Goal: Transaction & Acquisition: Book appointment/travel/reservation

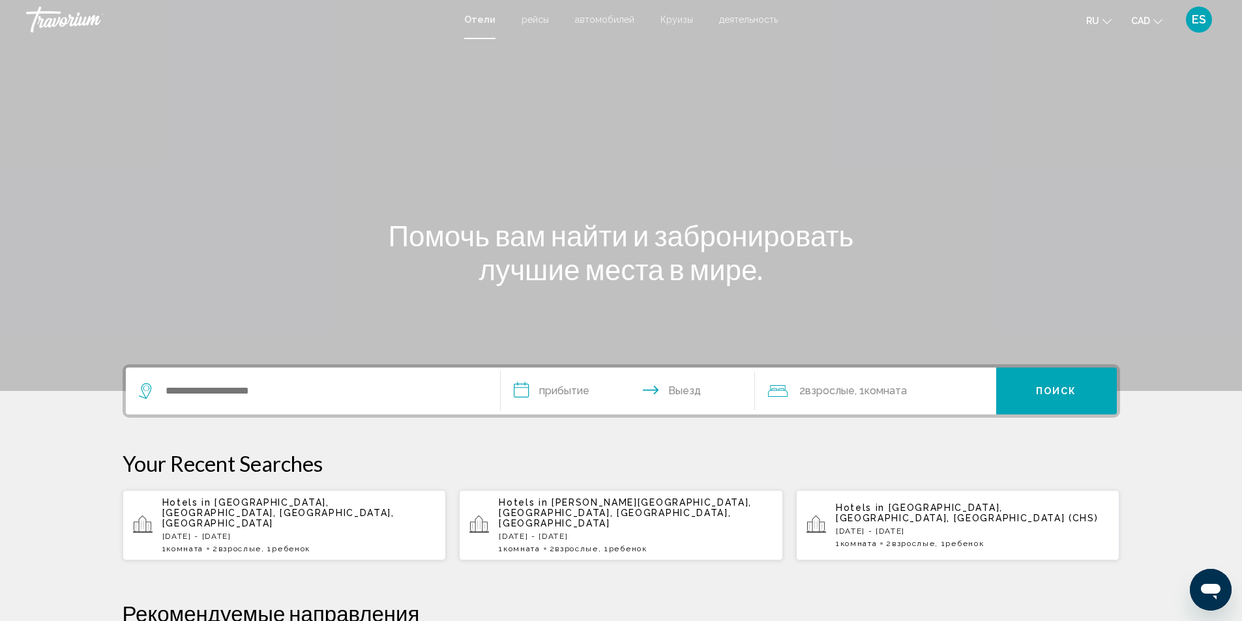
click at [254, 516] on p "Hotels in [GEOGRAPHIC_DATA], [GEOGRAPHIC_DATA], [GEOGRAPHIC_DATA], [GEOGRAPHIC_…" at bounding box center [299, 512] width 274 height 31
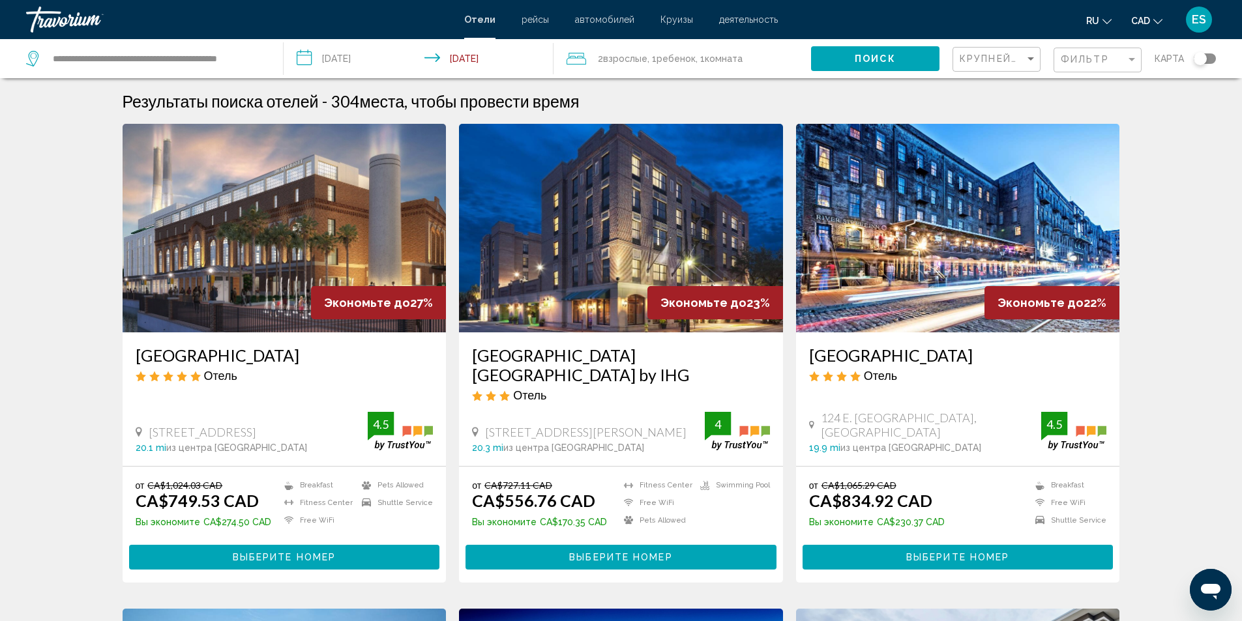
click at [272, 251] on img "Main content" at bounding box center [285, 228] width 324 height 209
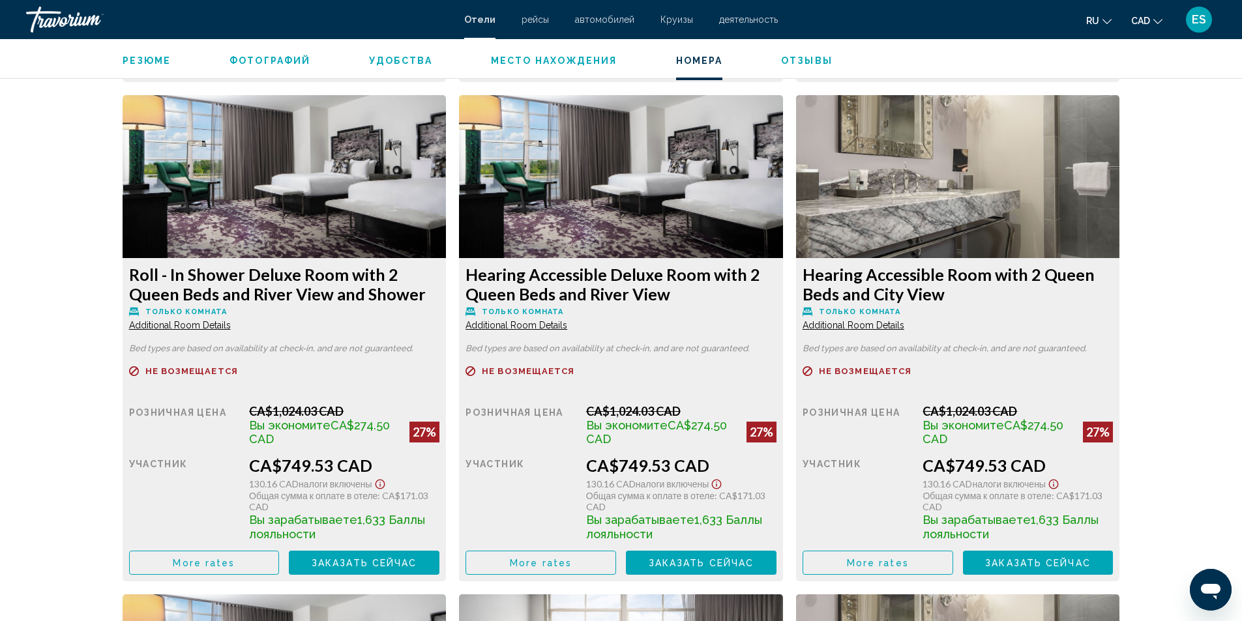
scroll to position [2803, 0]
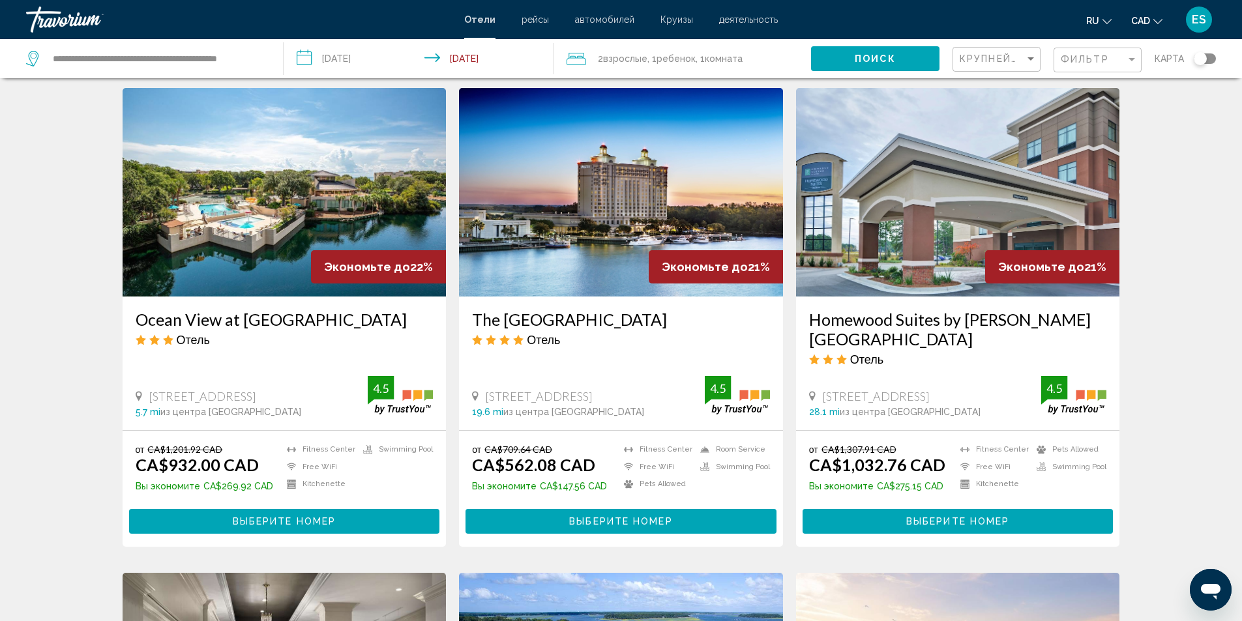
scroll to position [522, 0]
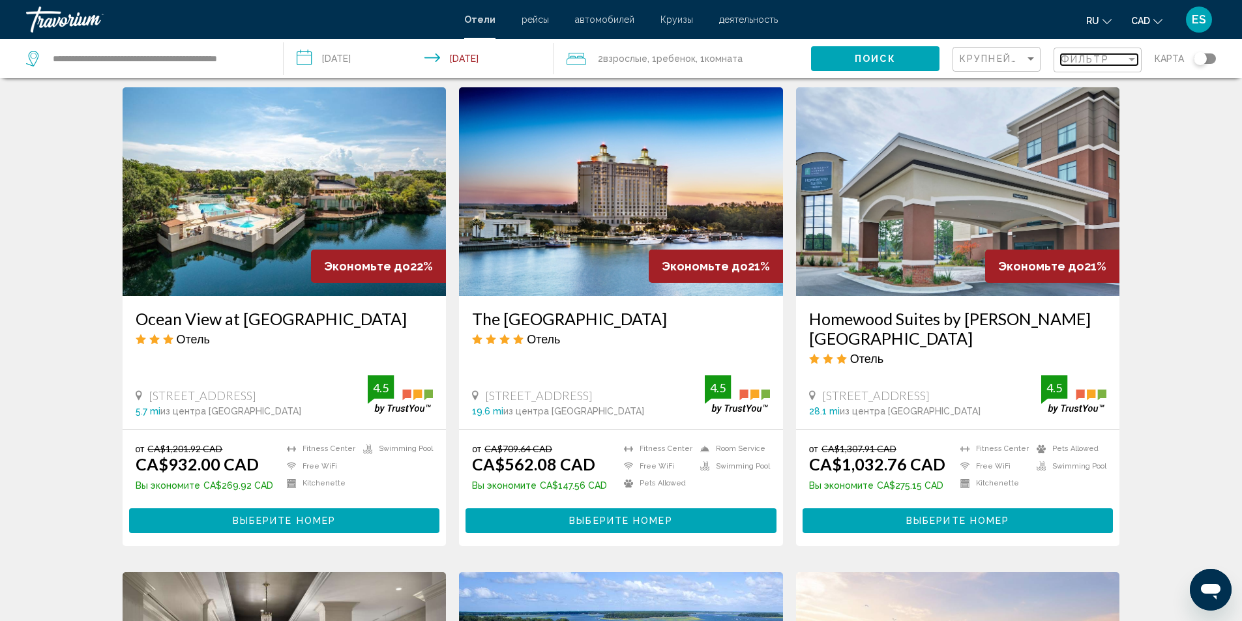
click at [1131, 57] on div "Filter" at bounding box center [1132, 59] width 12 height 10
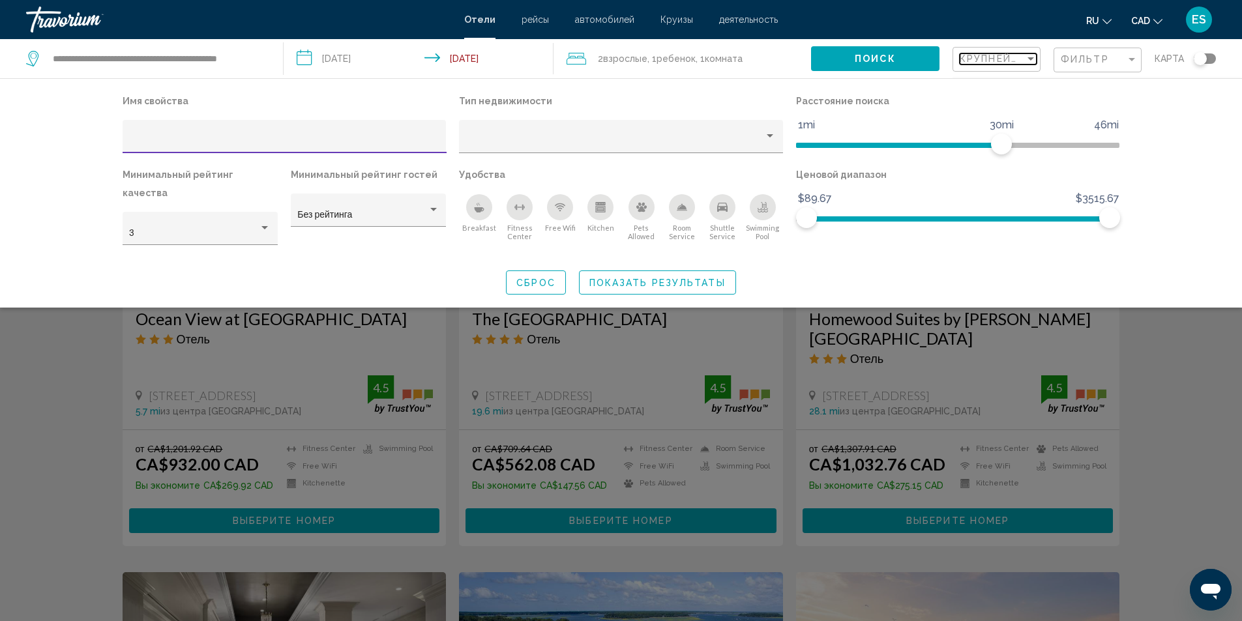
click at [1031, 58] on div "Sort by" at bounding box center [1030, 58] width 7 height 3
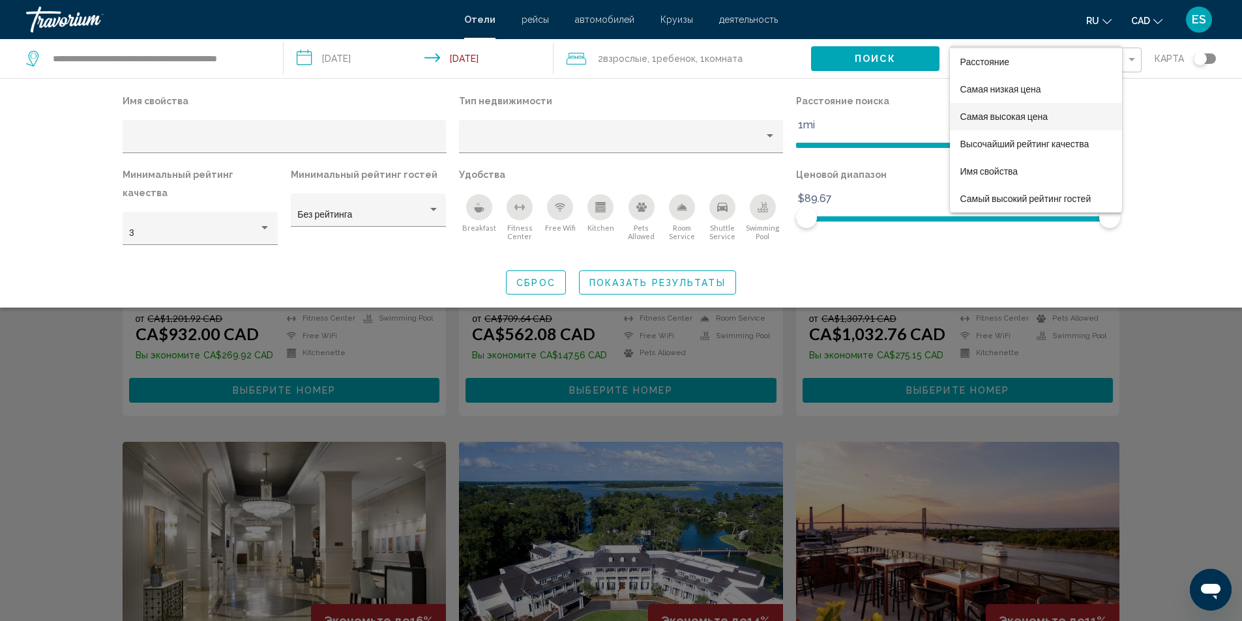
scroll to position [0, 0]
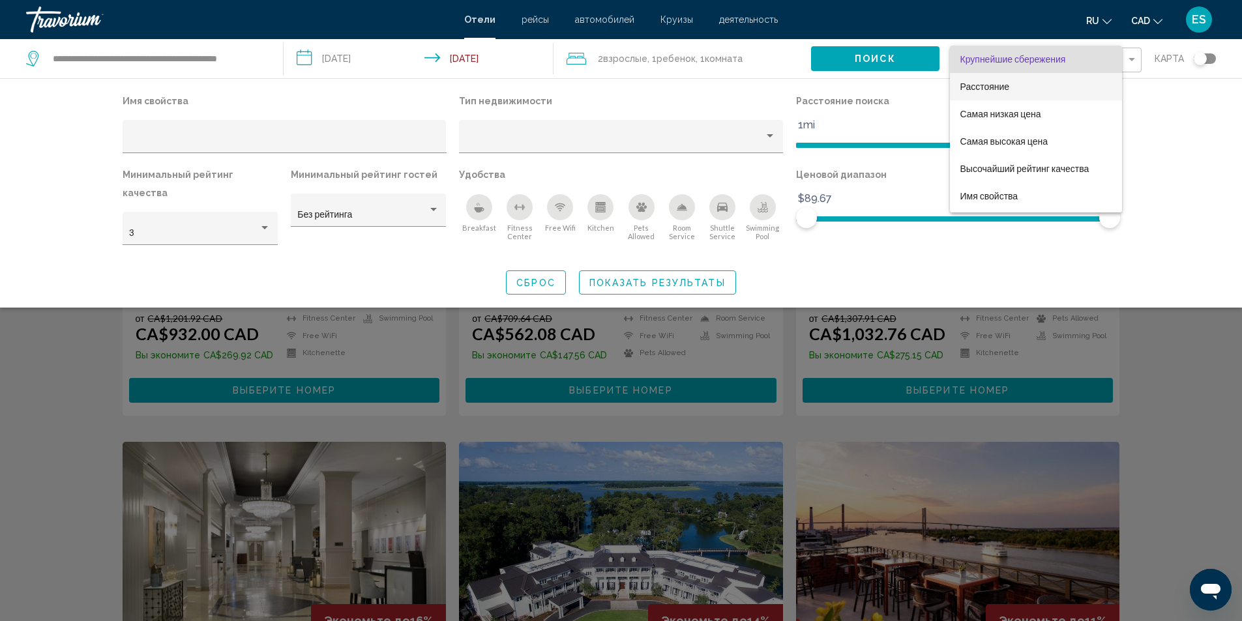
click at [998, 85] on span "Расстояние" at bounding box center [985, 86] width 50 height 10
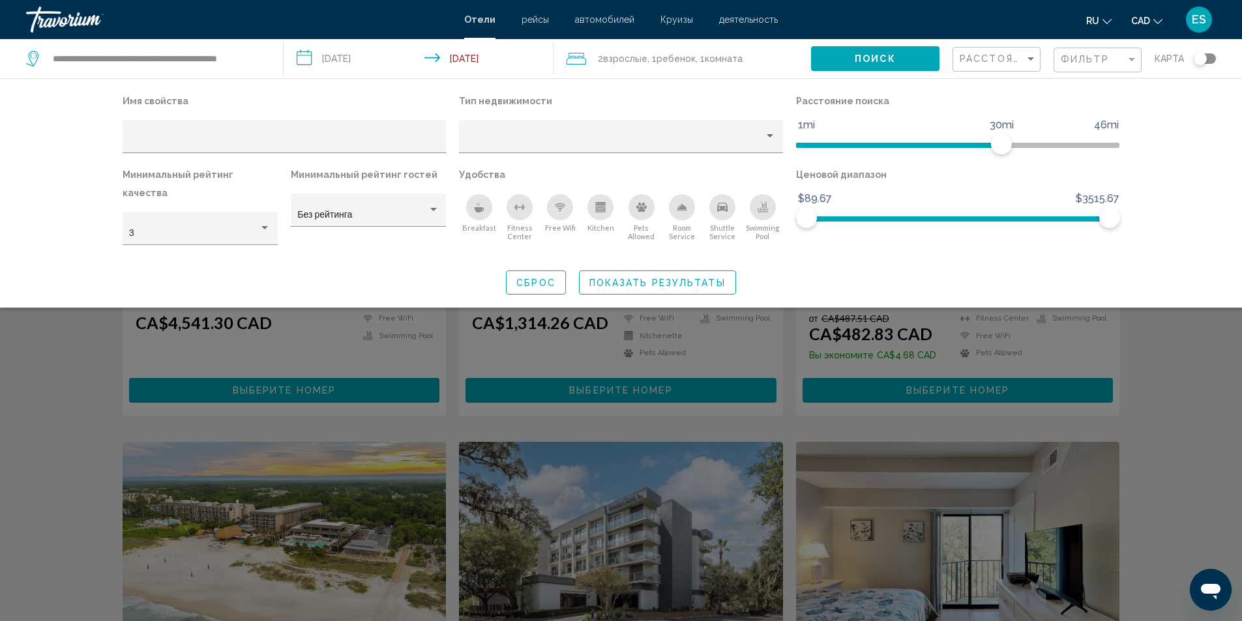
click at [91, 351] on div "Search widget" at bounding box center [621, 409] width 1242 height 426
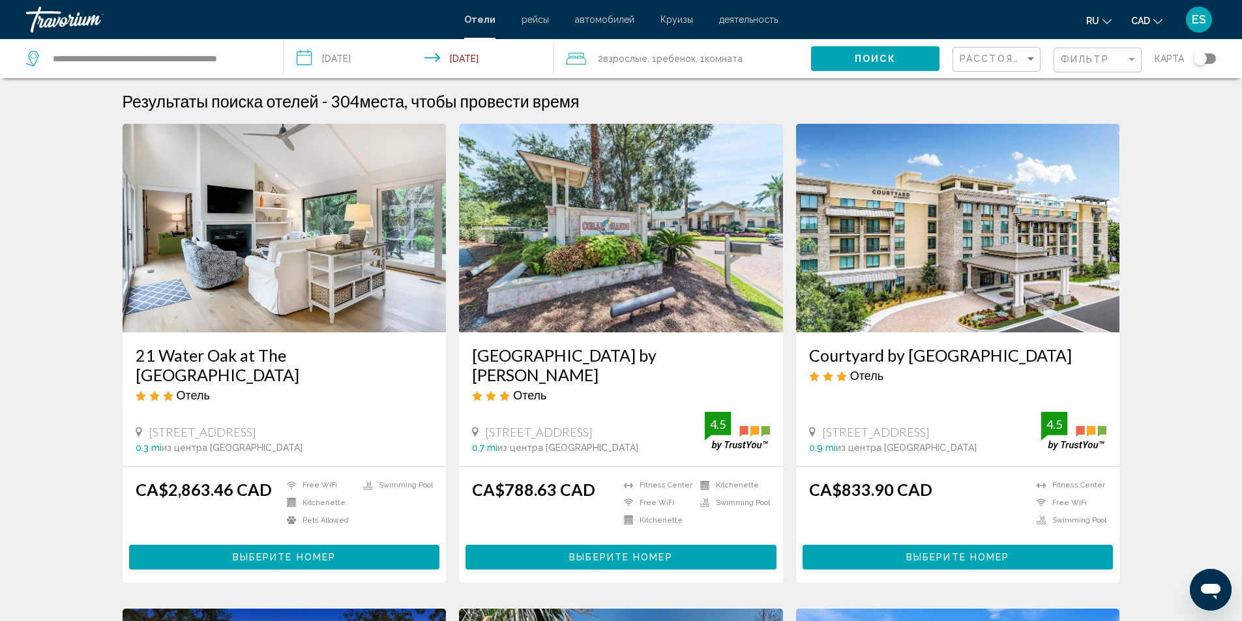
click at [625, 553] on span "Выберите номер" at bounding box center [620, 558] width 103 height 10
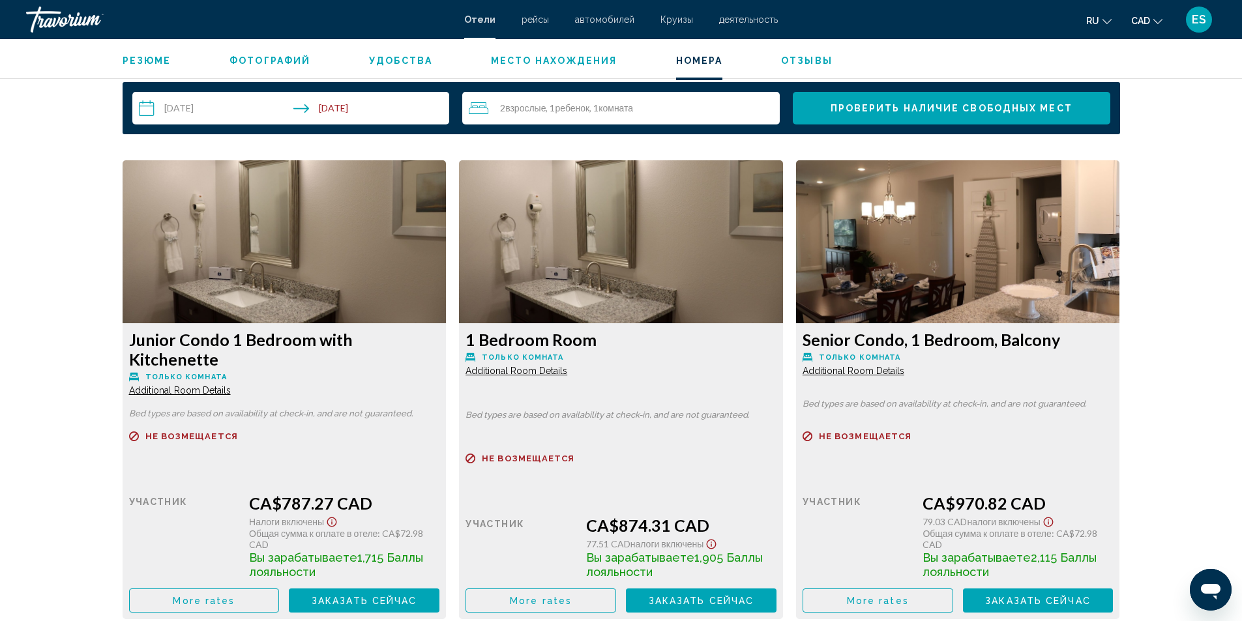
scroll to position [1565, 0]
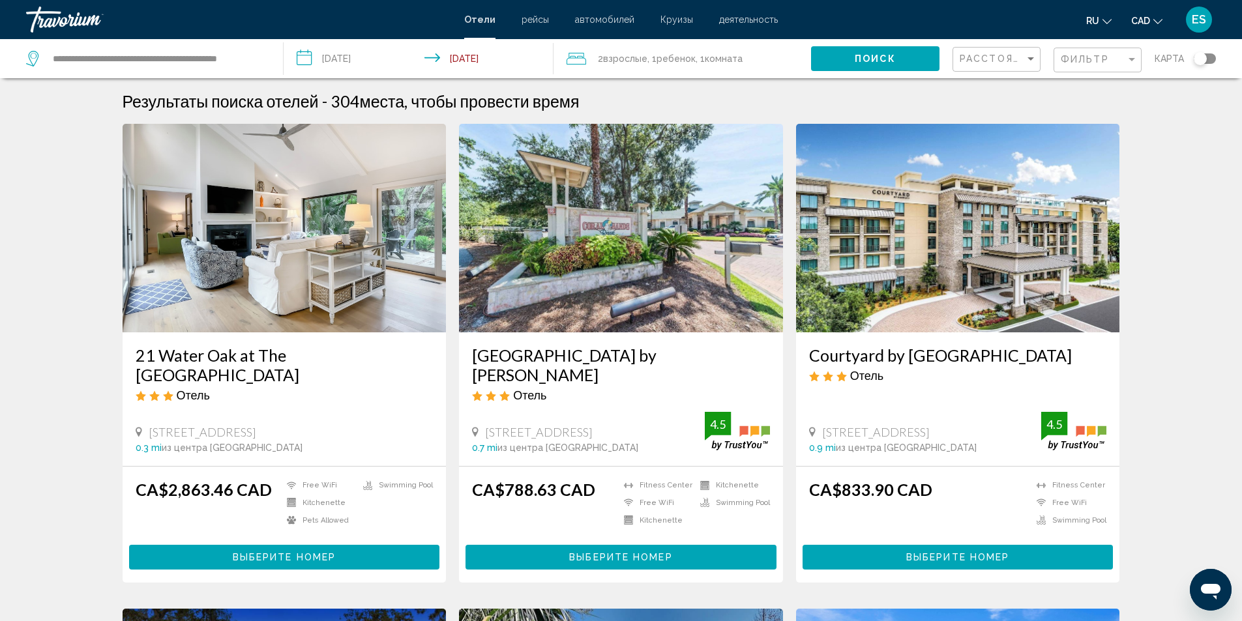
click at [1130, 53] on div "Фильтр" at bounding box center [1099, 60] width 77 height 24
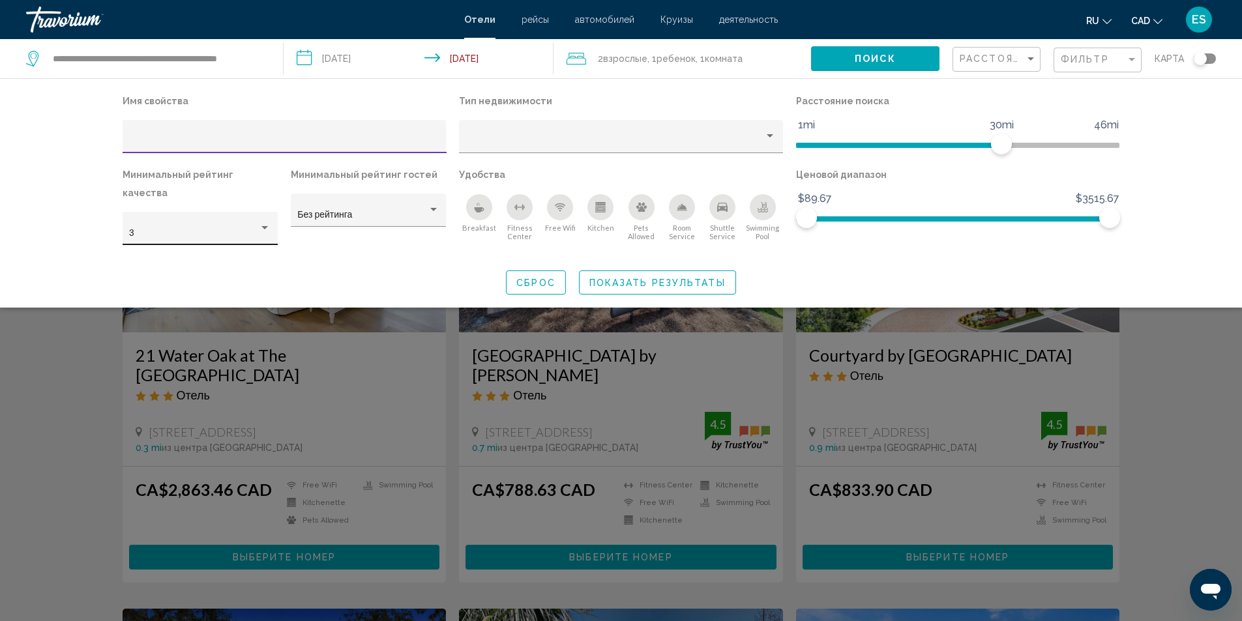
click at [265, 223] on div "Hotel Filters" at bounding box center [265, 228] width 12 height 10
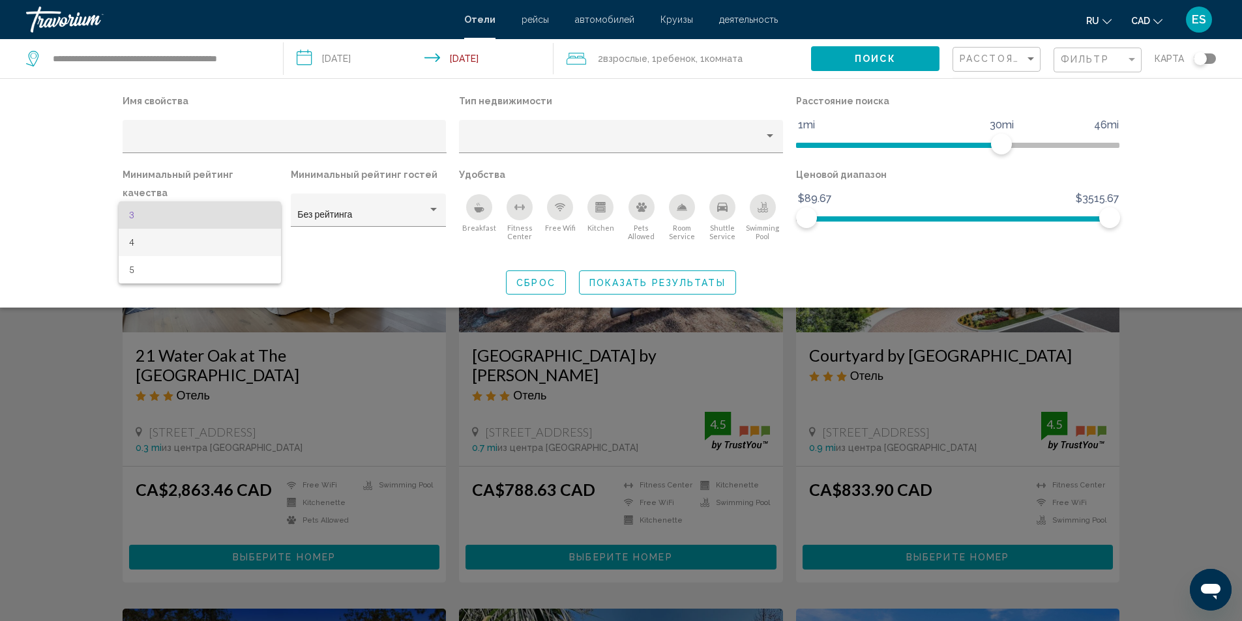
click at [205, 246] on span "4" at bounding box center [199, 242] width 141 height 27
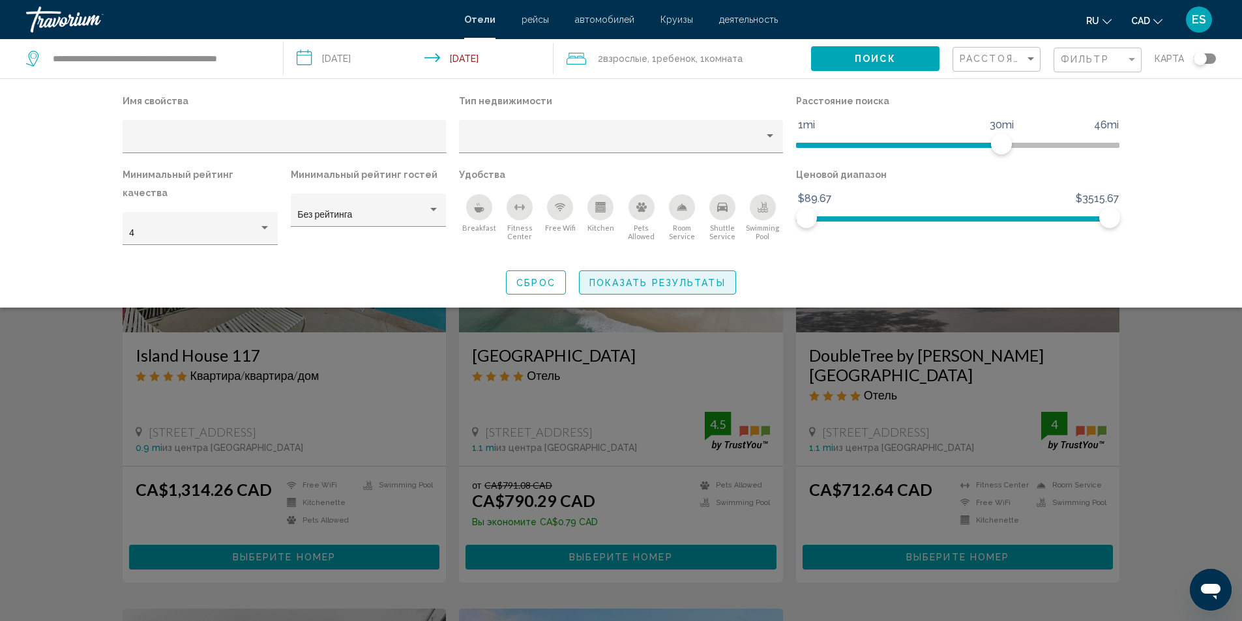
click at [703, 278] on span "Показать результаты" at bounding box center [657, 283] width 136 height 10
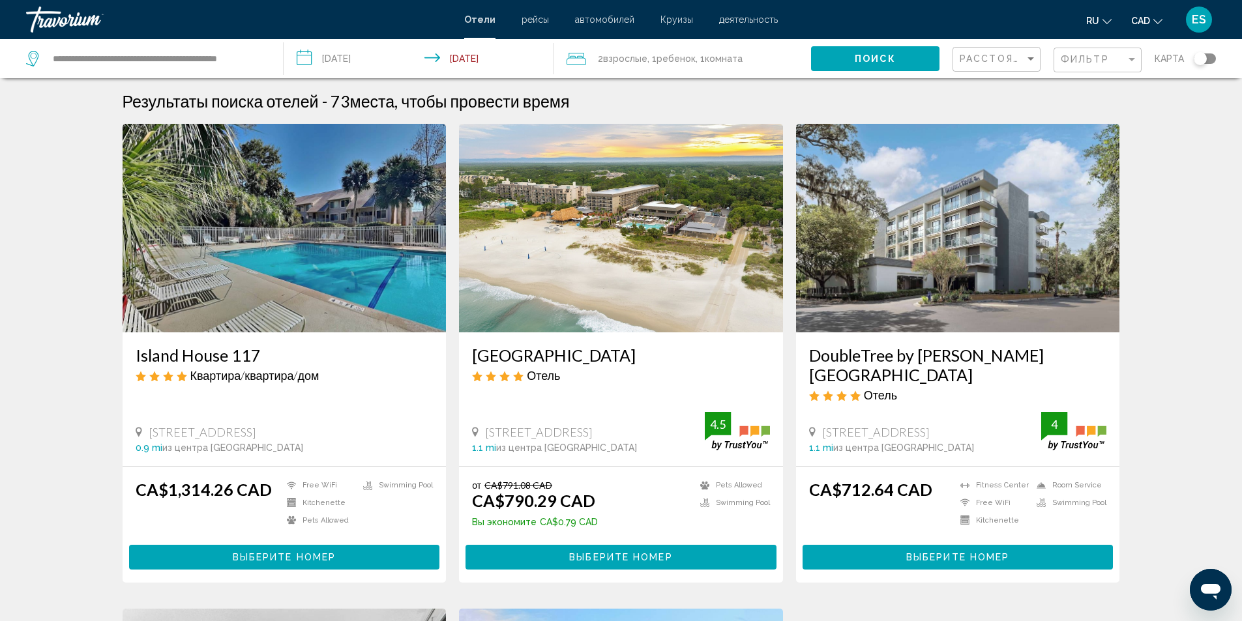
click at [567, 359] on h3 "Beach House Resort Hilton Head" at bounding box center [621, 355] width 298 height 20
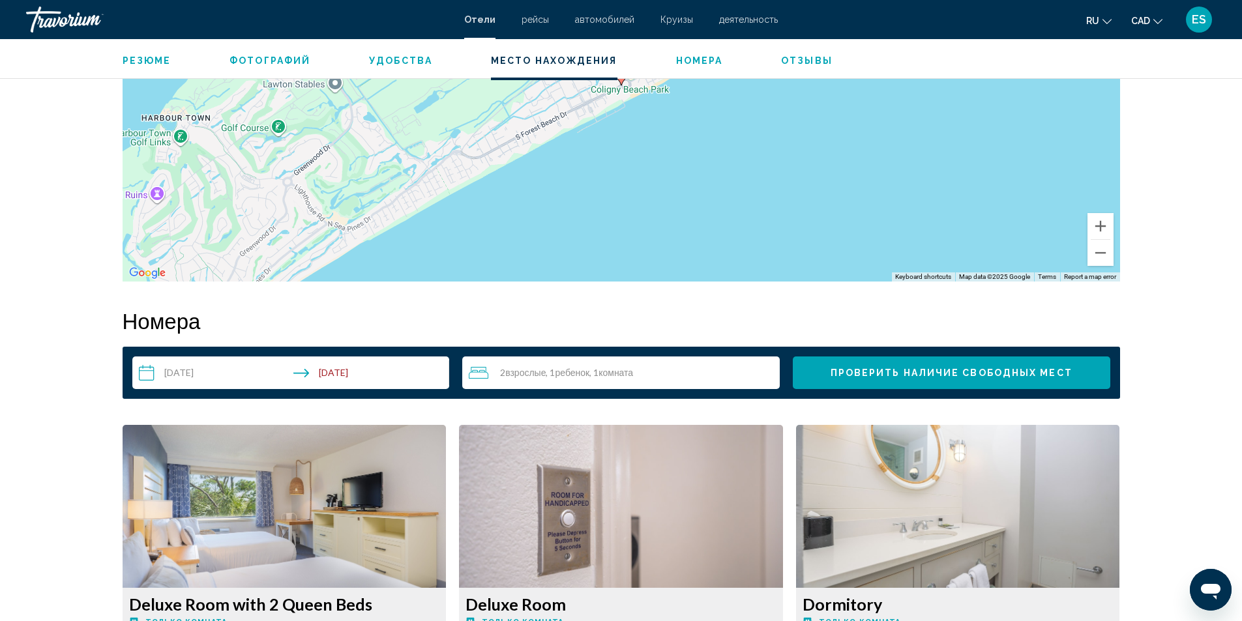
scroll to position [1565, 0]
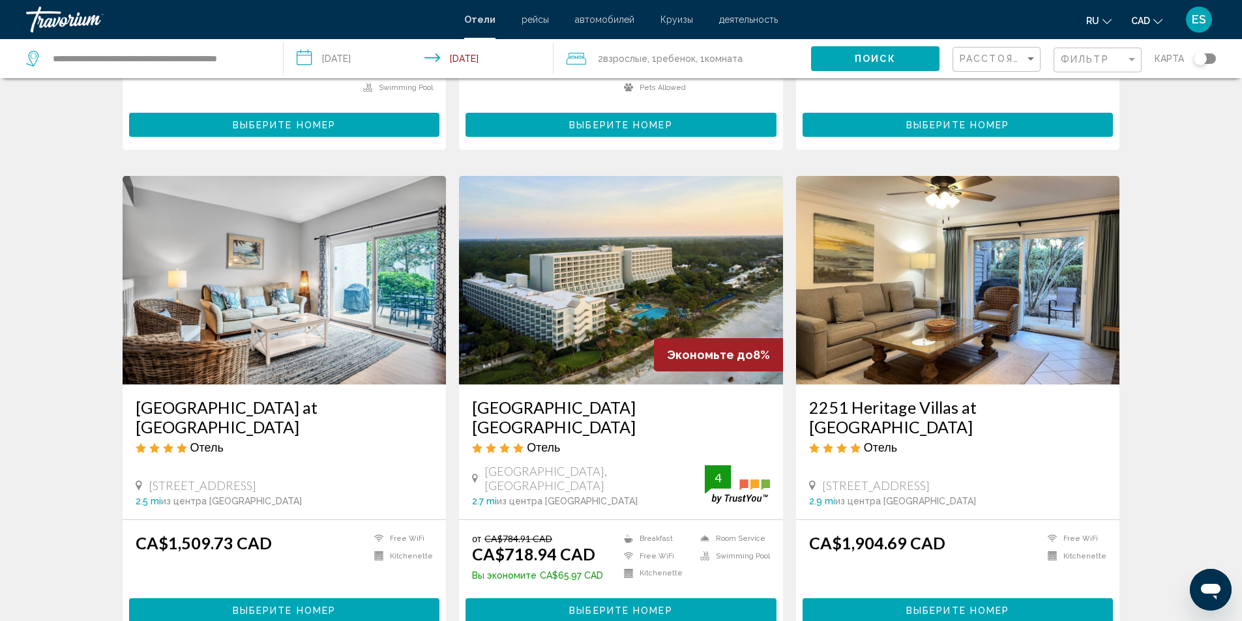
scroll to position [913, 0]
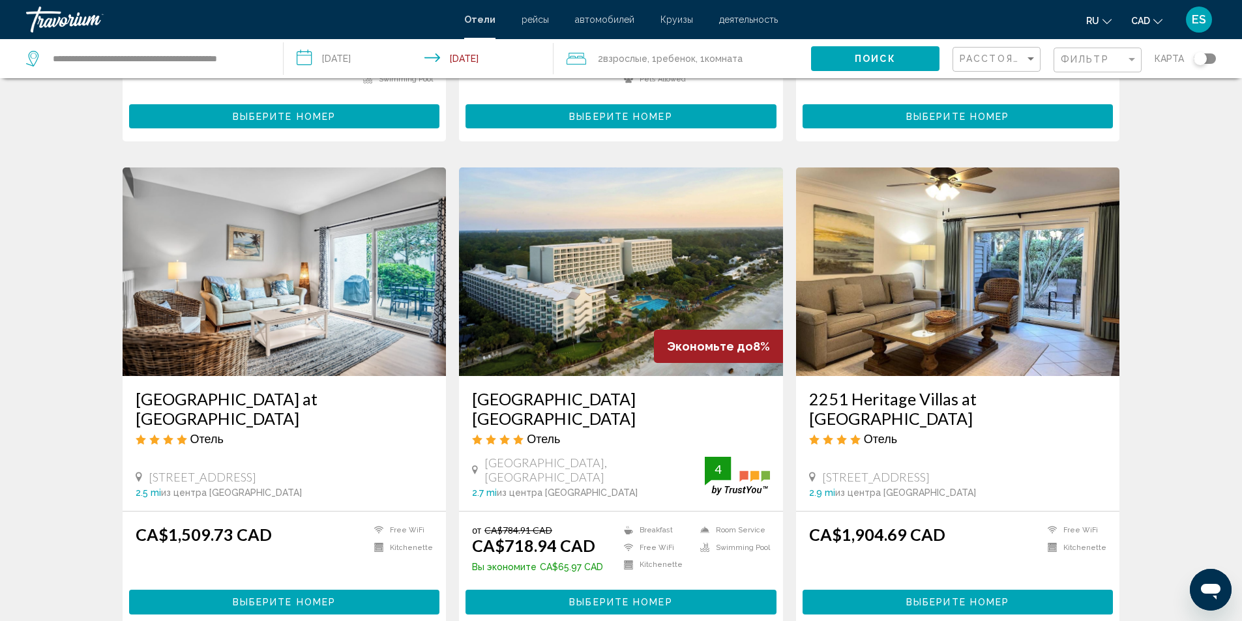
click at [604, 389] on h3 "[GEOGRAPHIC_DATA] [GEOGRAPHIC_DATA]" at bounding box center [621, 408] width 298 height 39
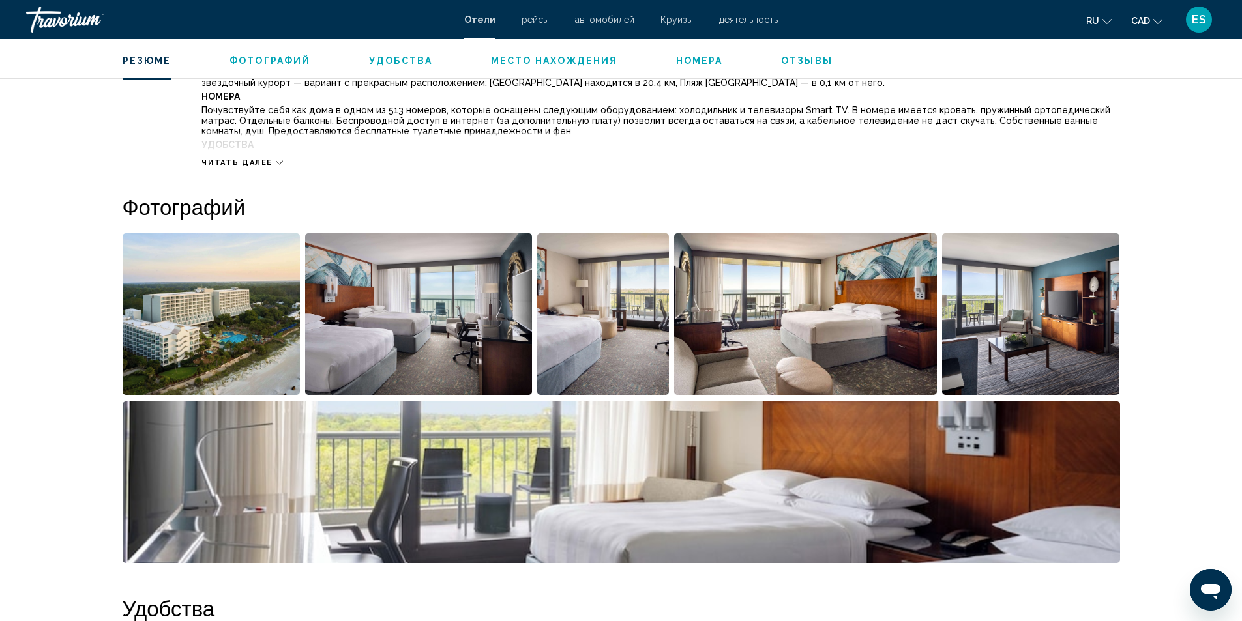
scroll to position [522, 0]
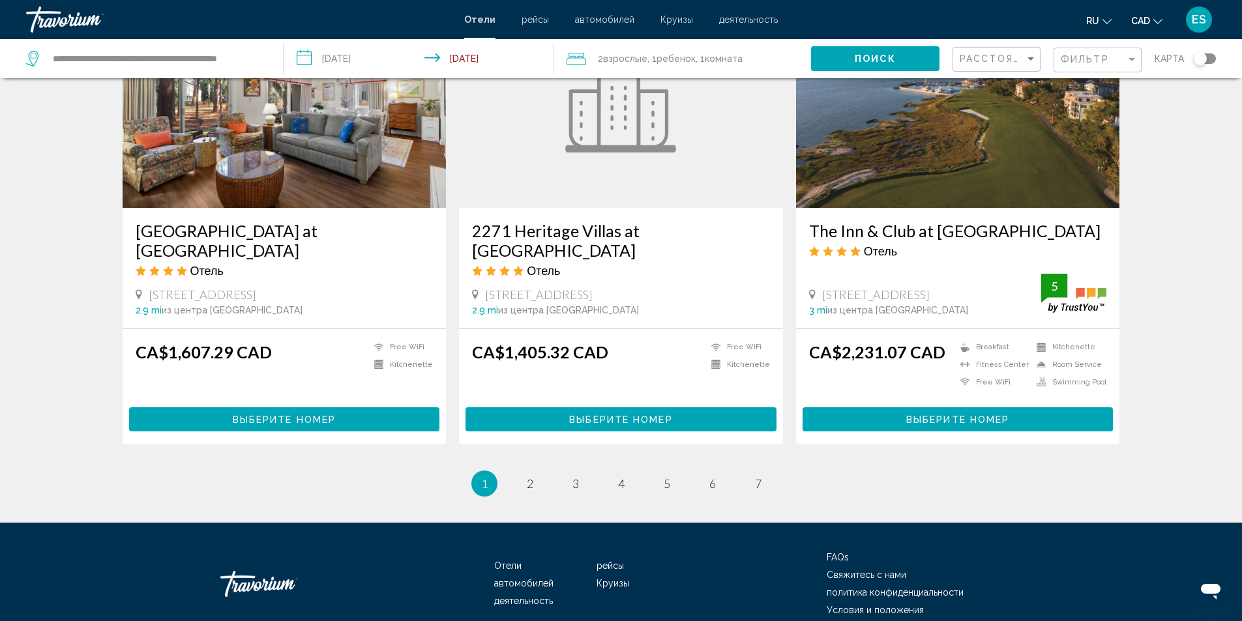
scroll to position [1602, 0]
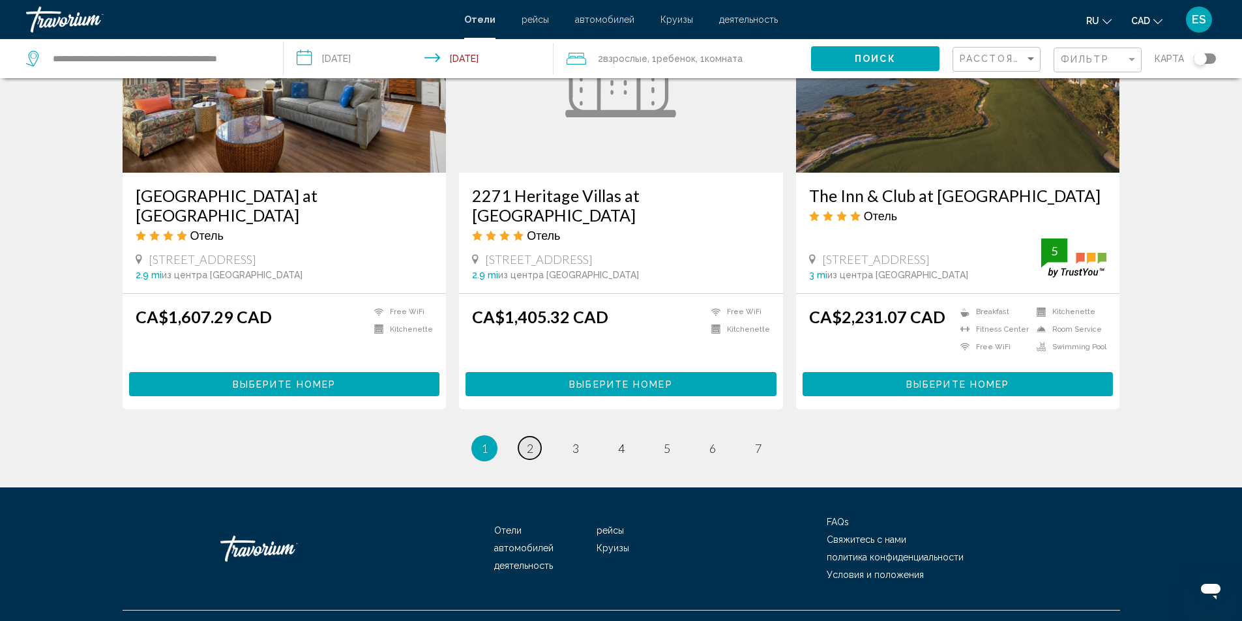
click at [532, 441] on span "2" at bounding box center [530, 448] width 7 height 14
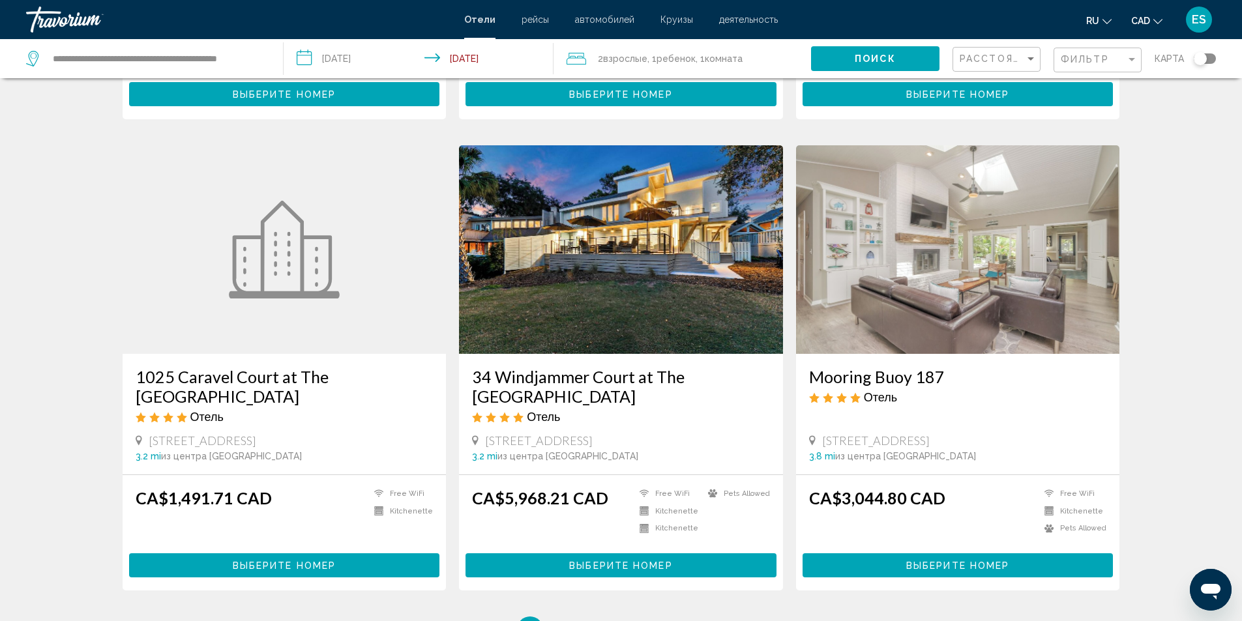
scroll to position [1434, 0]
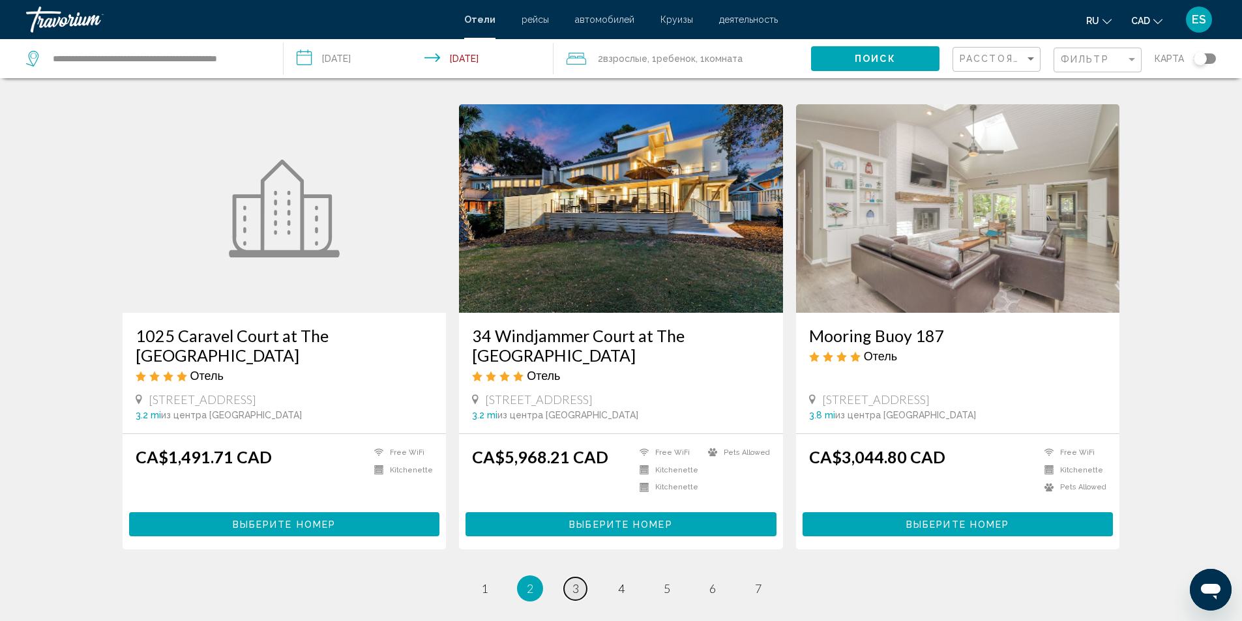
click at [571, 578] on link "page 3" at bounding box center [575, 589] width 23 height 23
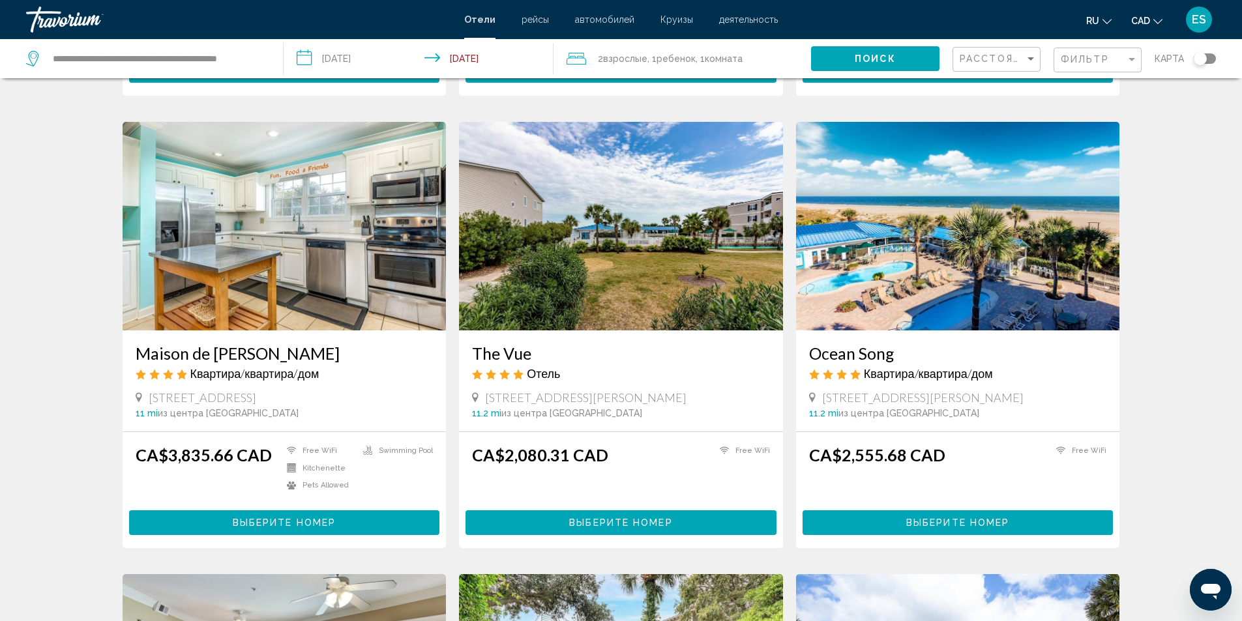
scroll to position [978, 0]
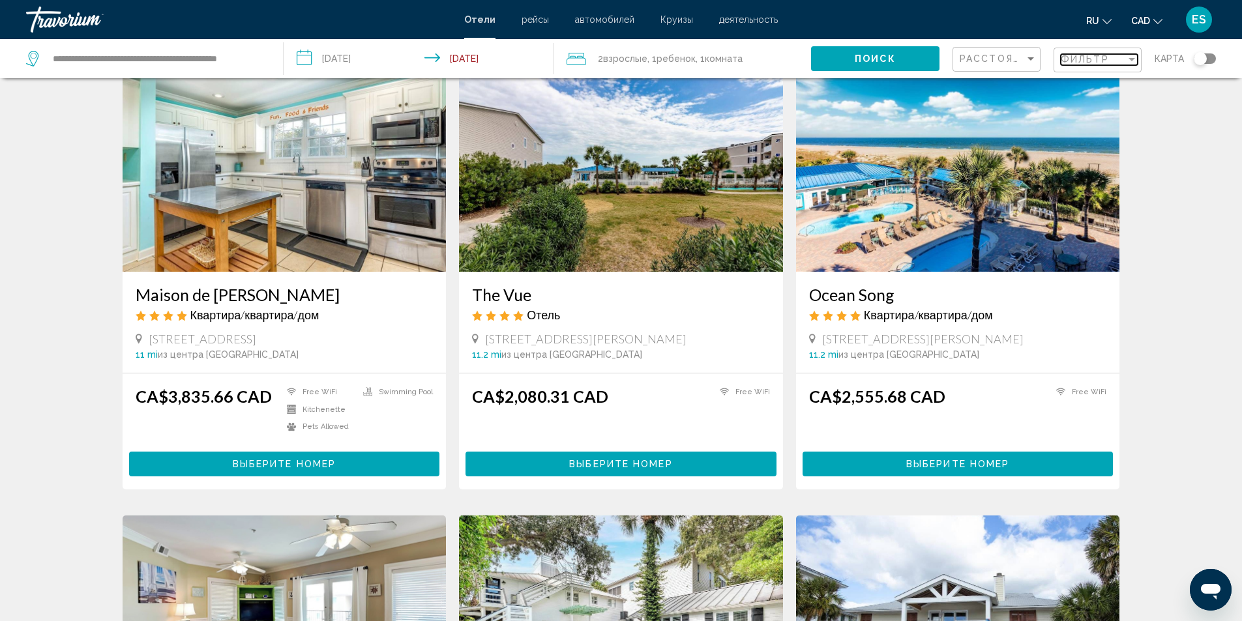
click at [1106, 61] on span "Фильтр" at bounding box center [1085, 59] width 48 height 10
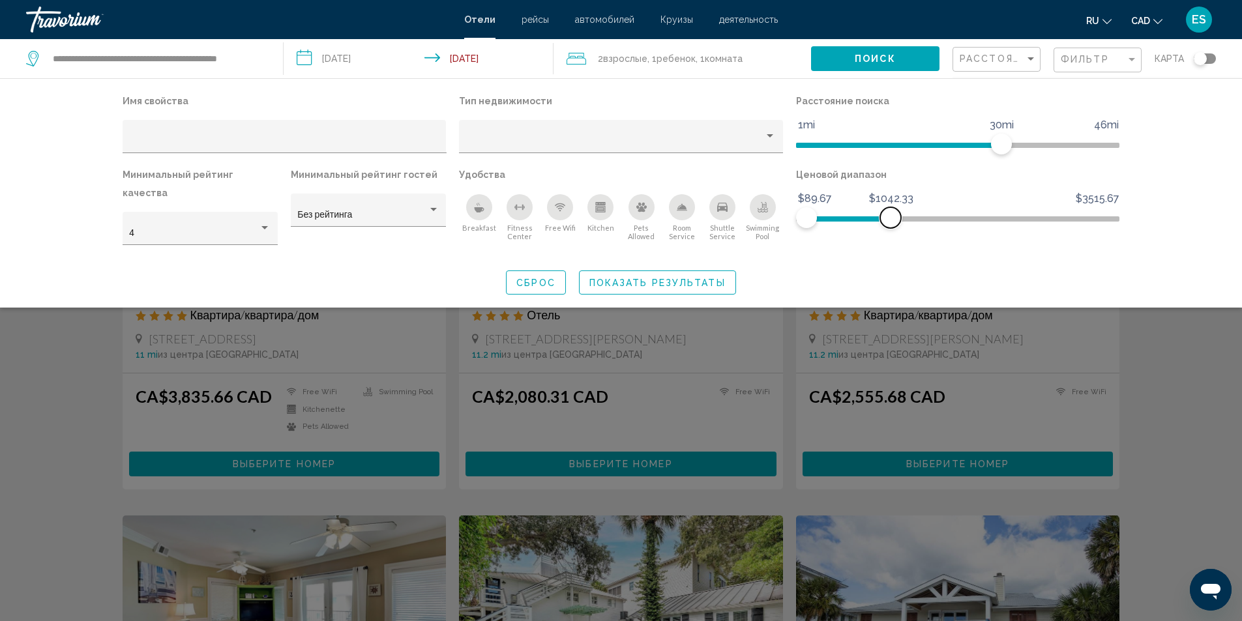
drag, startPoint x: 1107, startPoint y: 214, endPoint x: 890, endPoint y: 211, distance: 216.5
click at [890, 211] on span "Hotel Filters" at bounding box center [890, 217] width 21 height 21
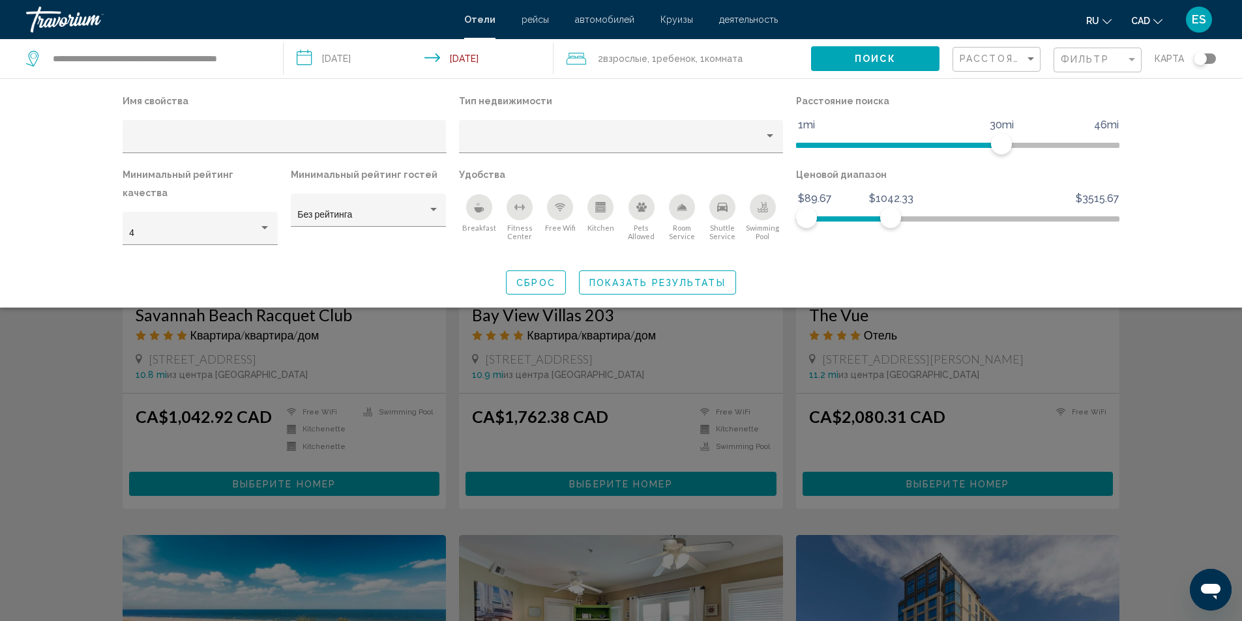
click at [64, 359] on div "Search widget" at bounding box center [621, 409] width 1242 height 426
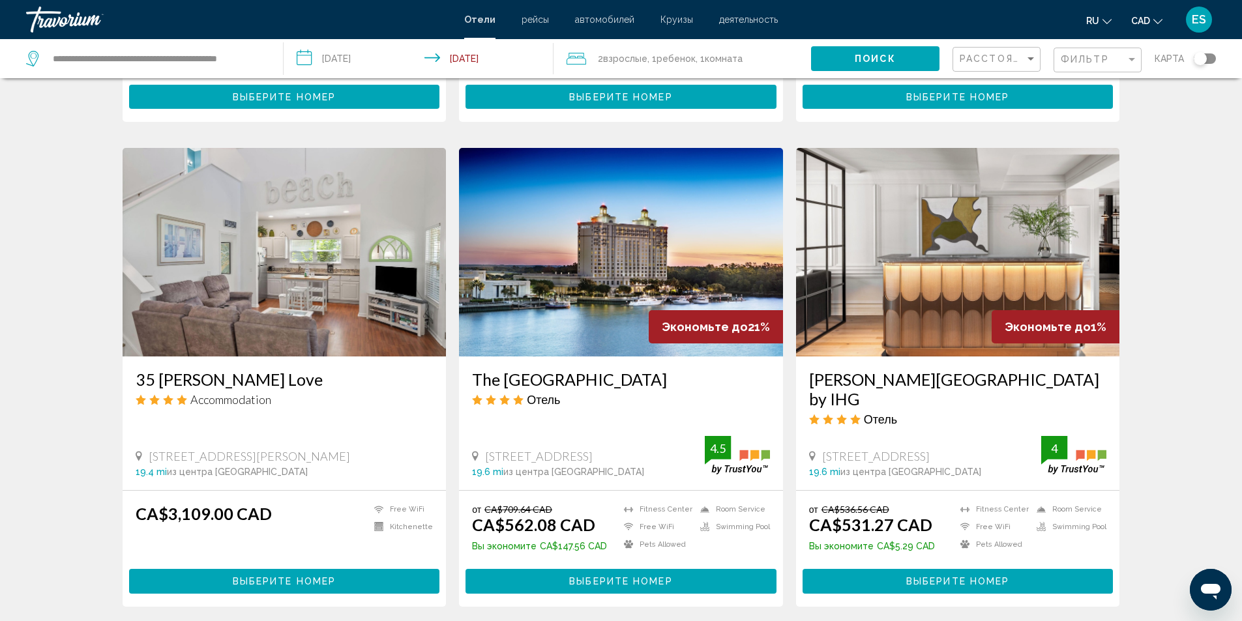
scroll to position [1369, 0]
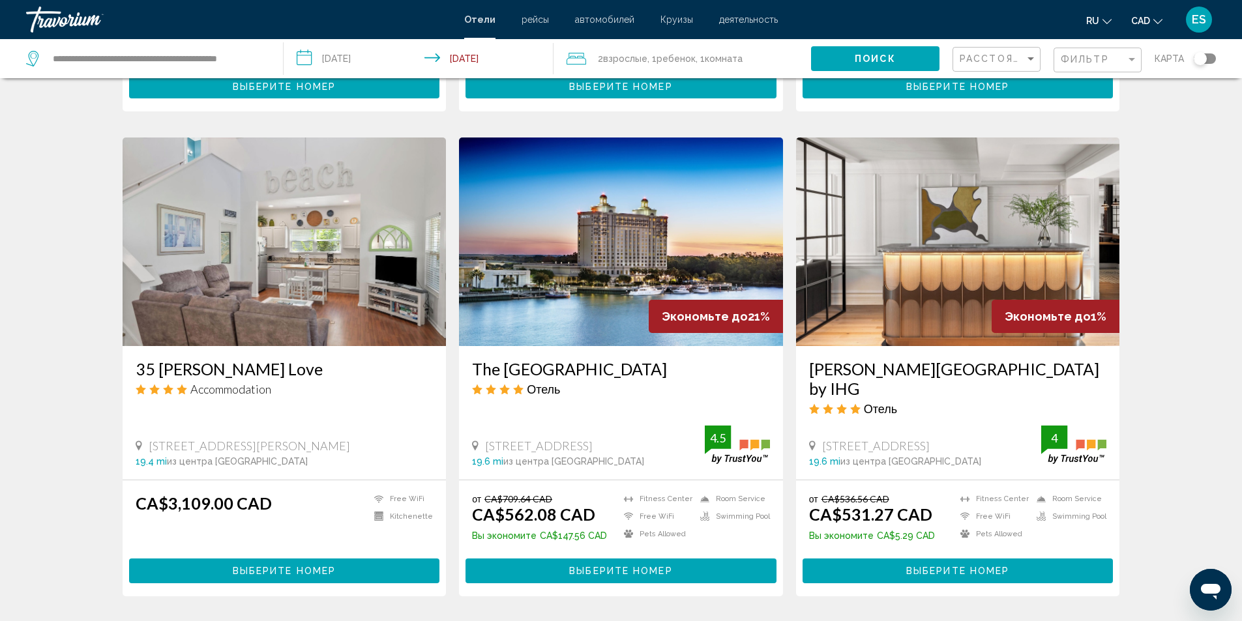
click at [614, 375] on h3 "The [GEOGRAPHIC_DATA]" at bounding box center [621, 369] width 298 height 20
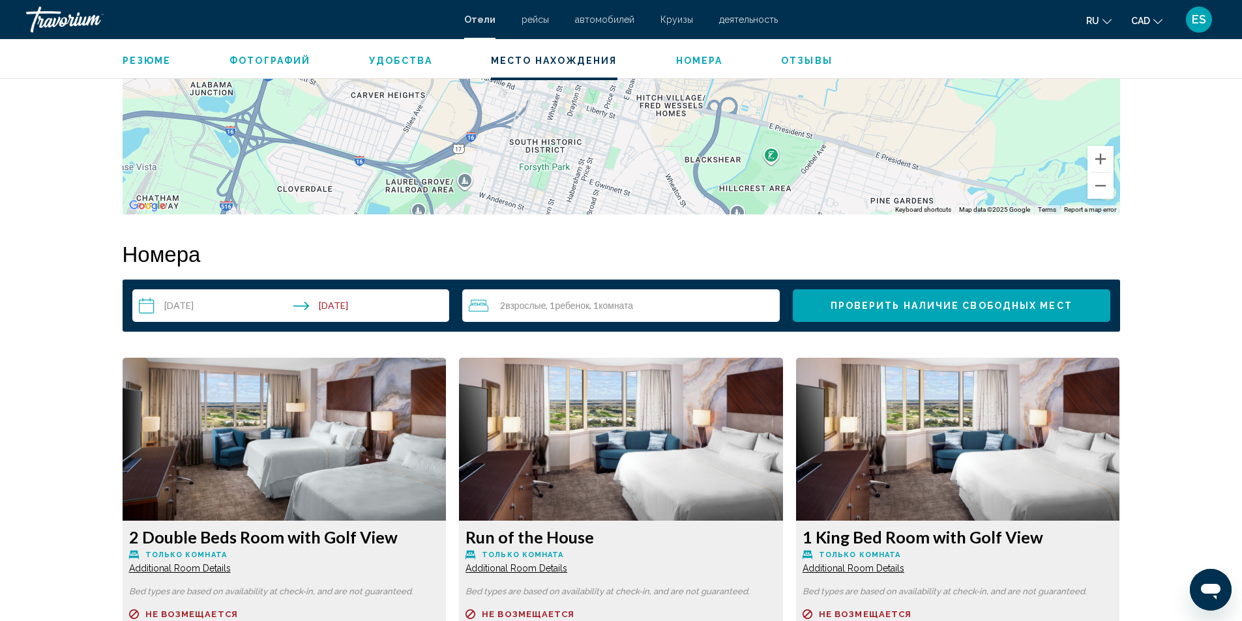
scroll to position [1304, 0]
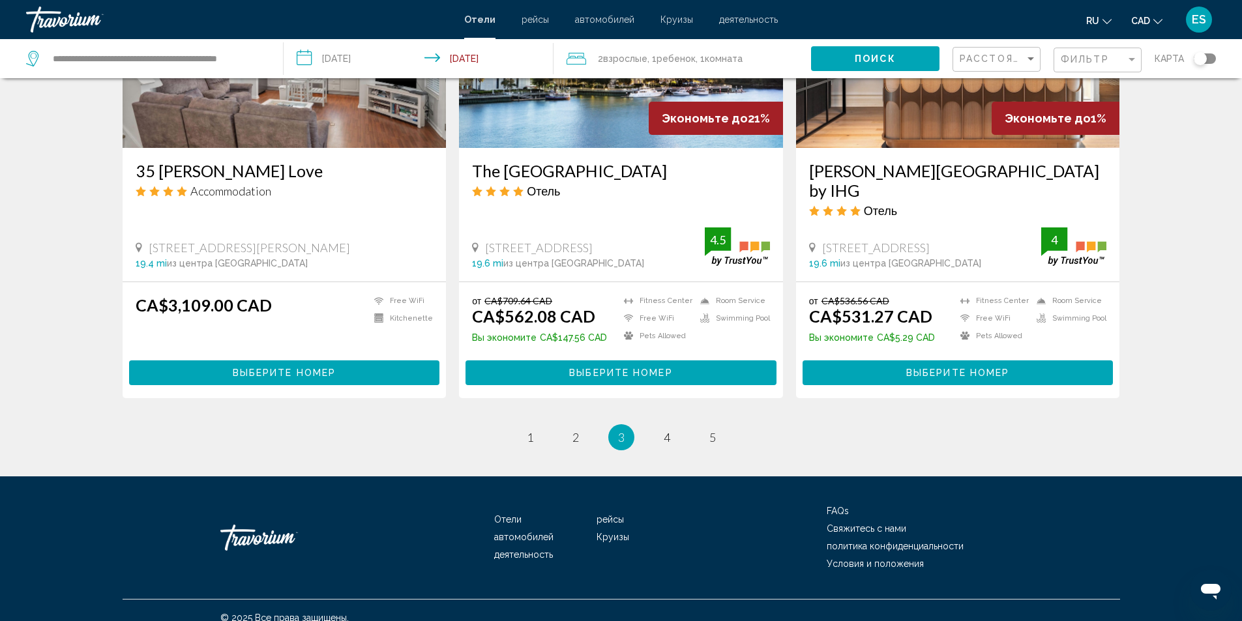
scroll to position [1582, 0]
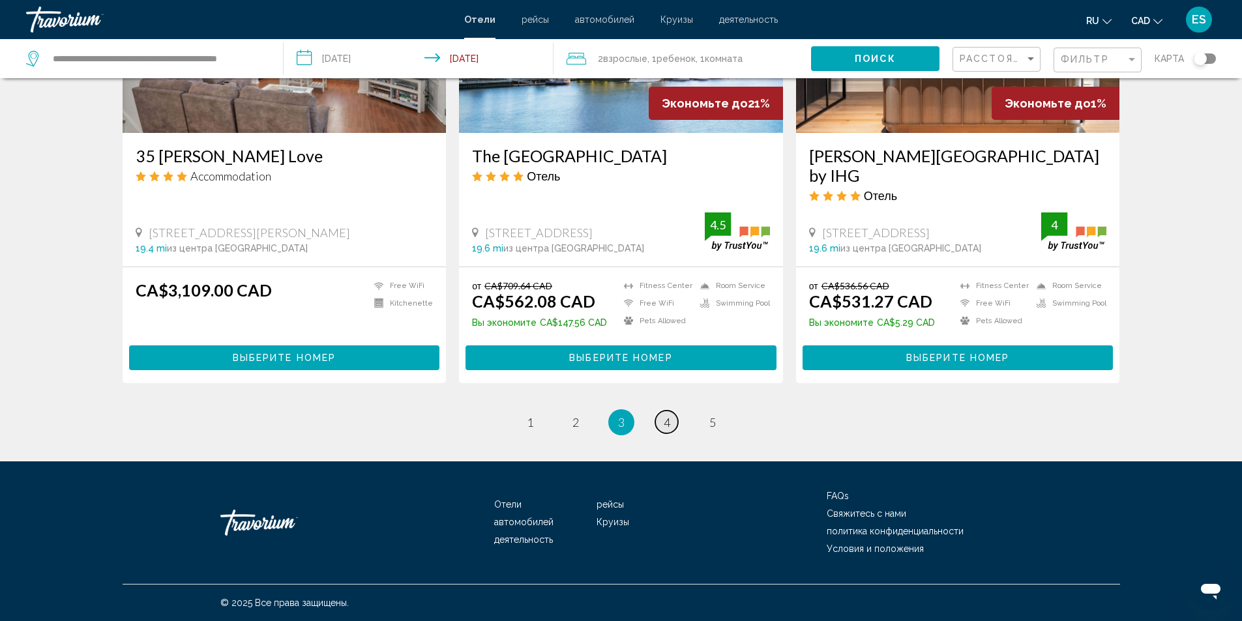
click at [667, 420] on span "4" at bounding box center [667, 422] width 7 height 14
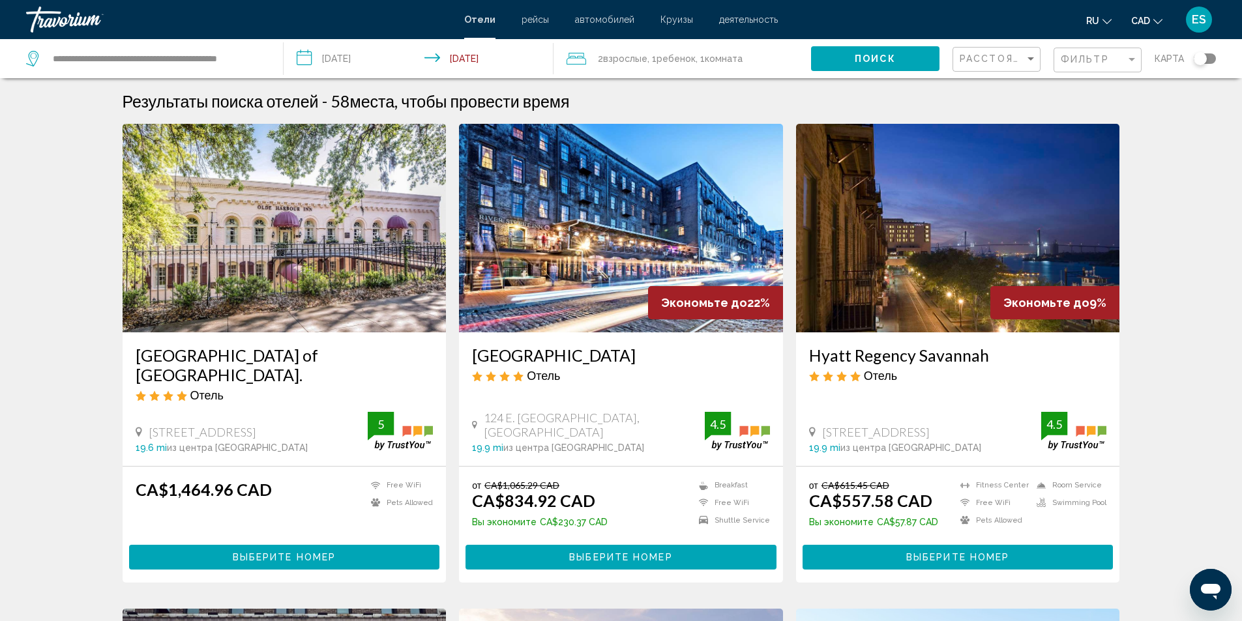
click at [942, 353] on h3 "Hyatt Regency Savannah" at bounding box center [958, 355] width 298 height 20
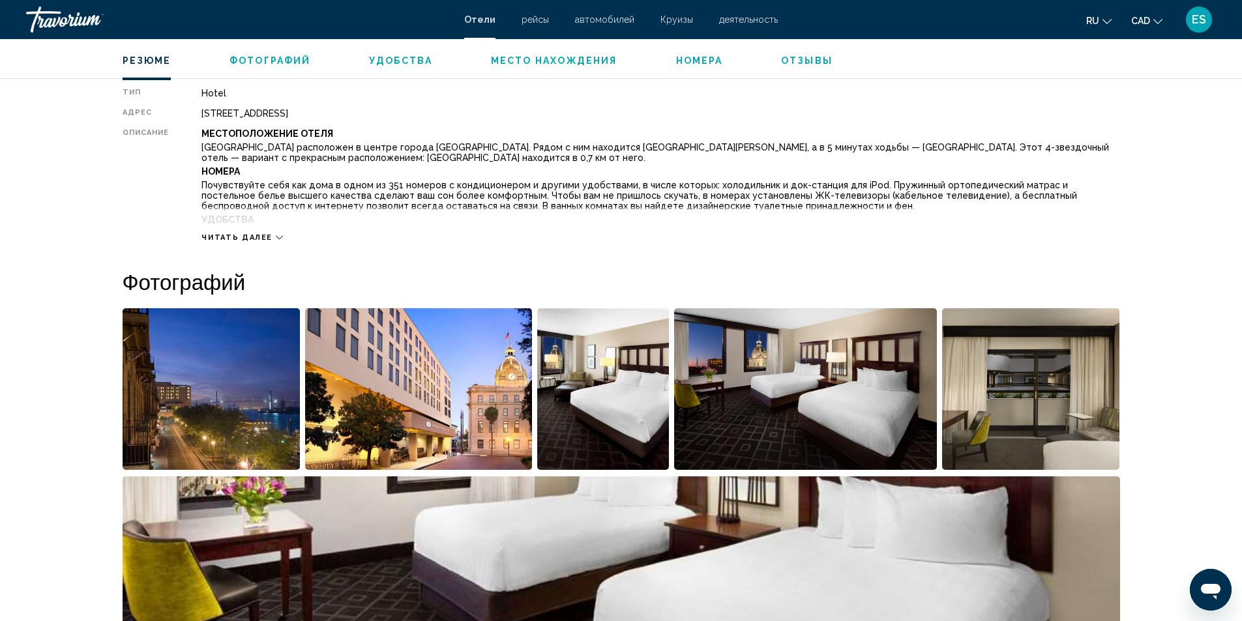
scroll to position [587, 0]
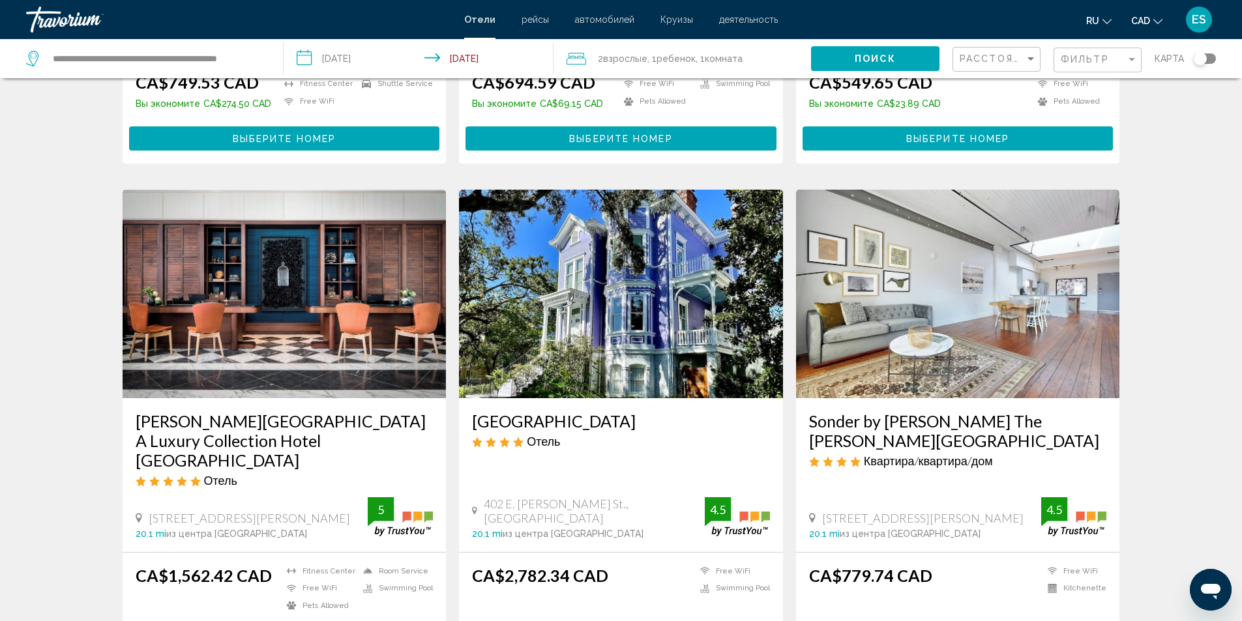
scroll to position [1654, 0]
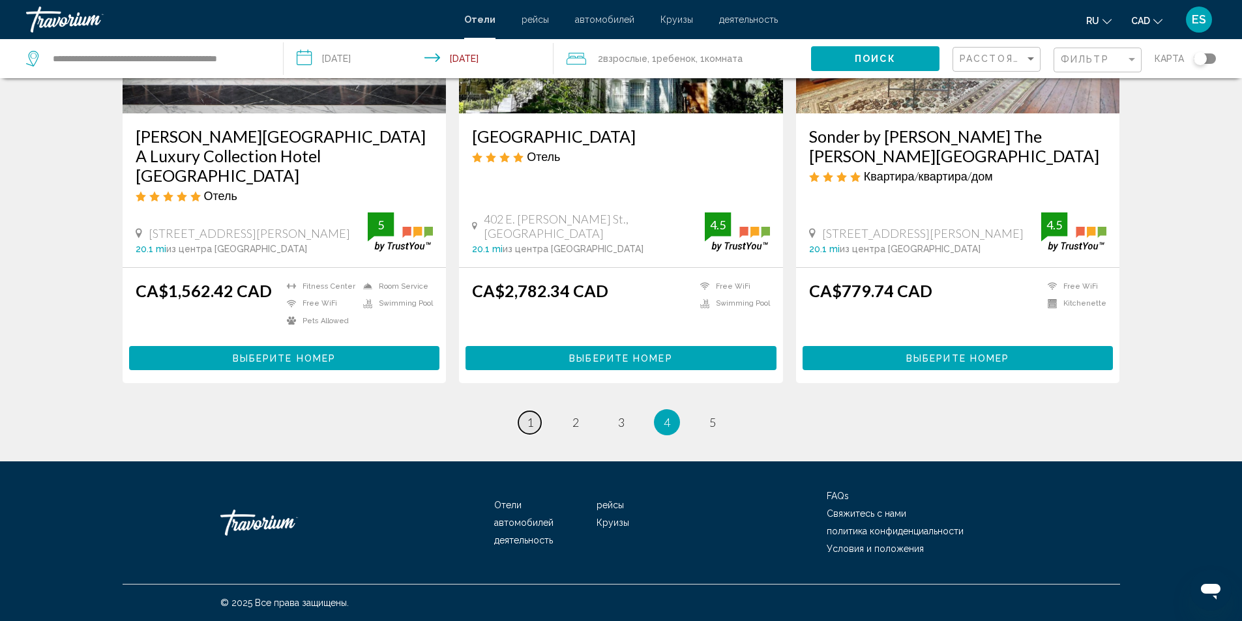
click at [530, 426] on span "1" at bounding box center [530, 422] width 7 height 14
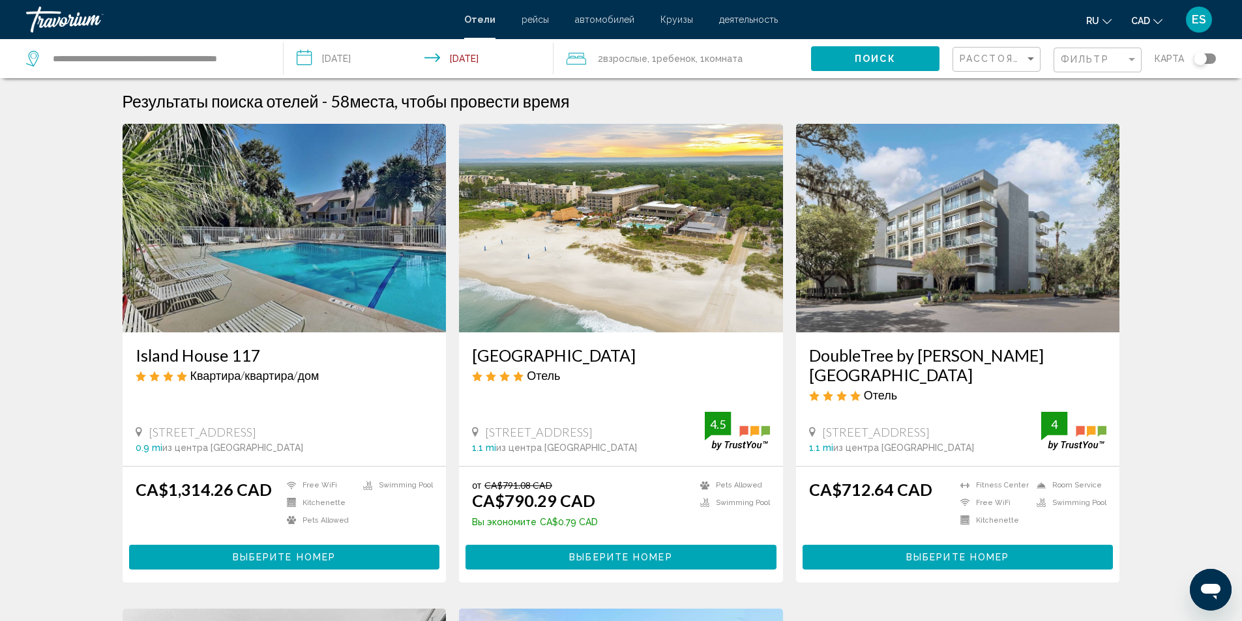
click at [939, 358] on h3 "DoubleTree by Hilton Hilton Head Island" at bounding box center [958, 364] width 298 height 39
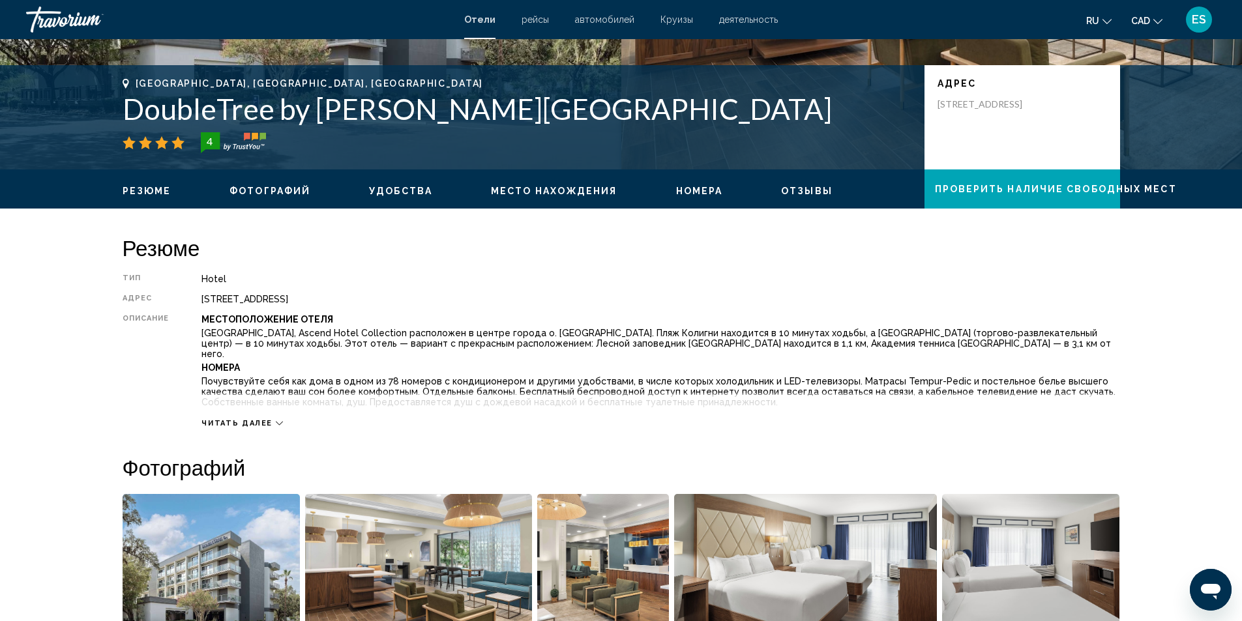
scroll to position [522, 0]
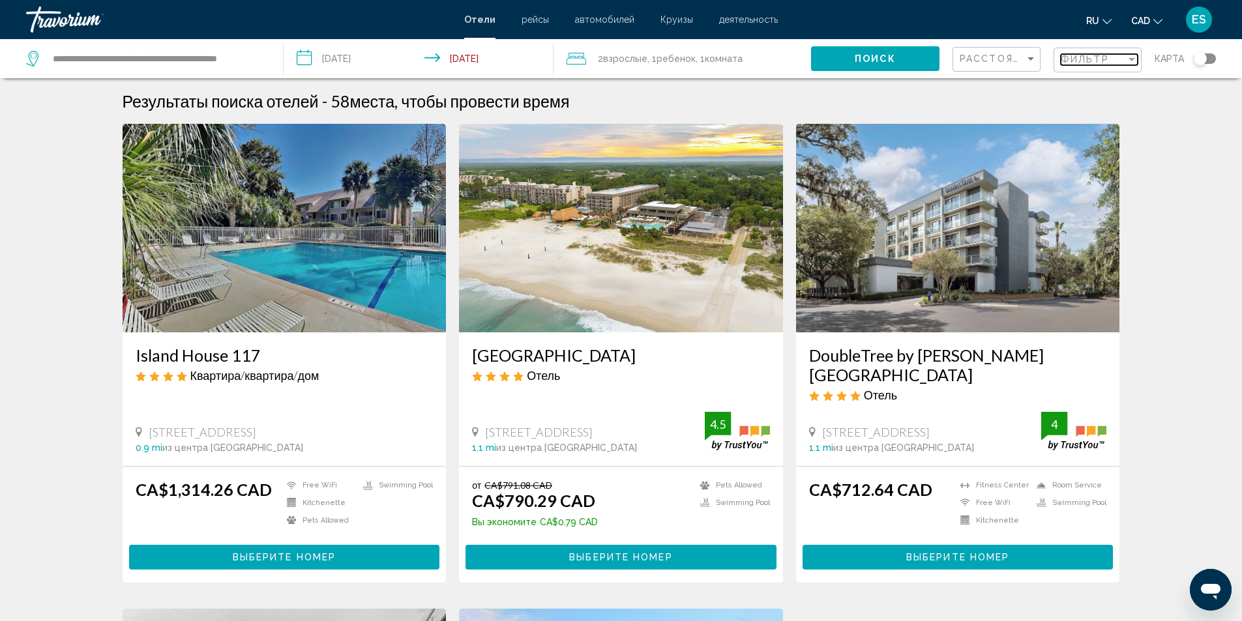
click at [1128, 59] on div "Filter" at bounding box center [1132, 59] width 12 height 10
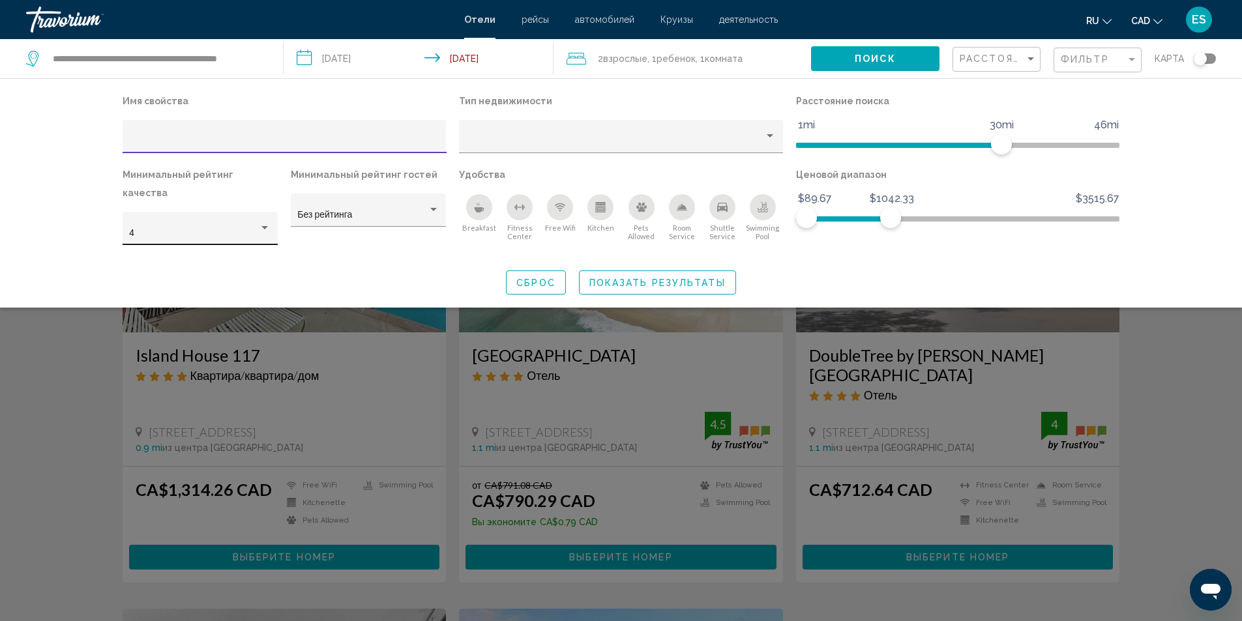
click at [264, 223] on div "Hotel Filters" at bounding box center [265, 228] width 12 height 10
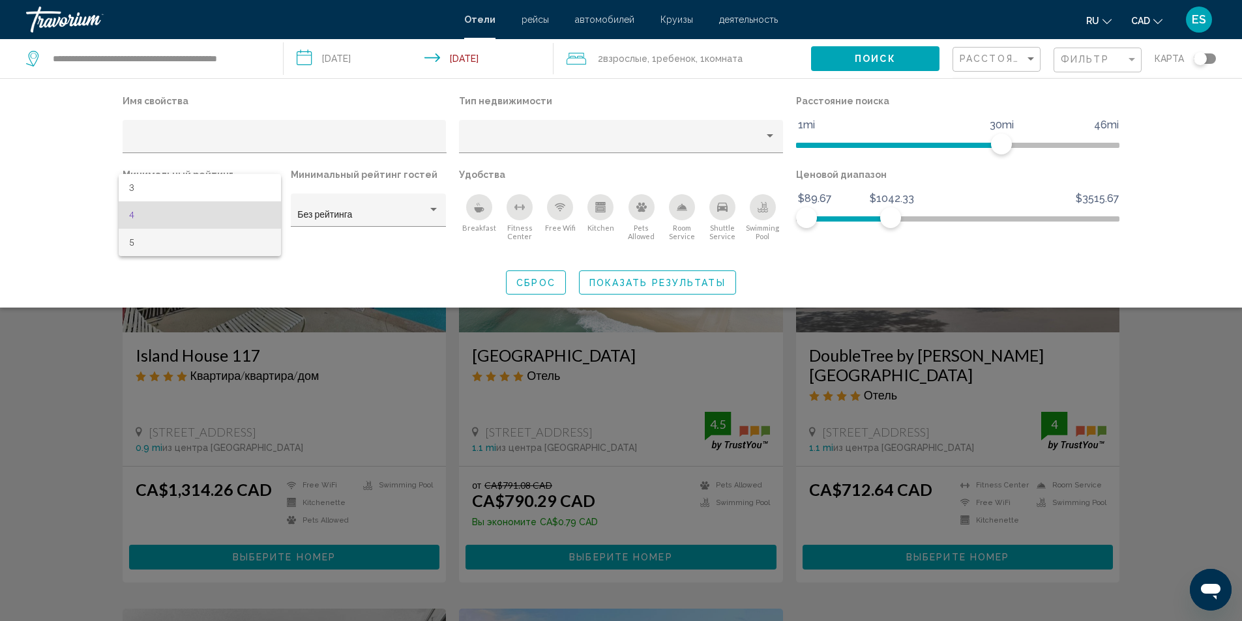
click at [221, 238] on span "5" at bounding box center [199, 242] width 141 height 27
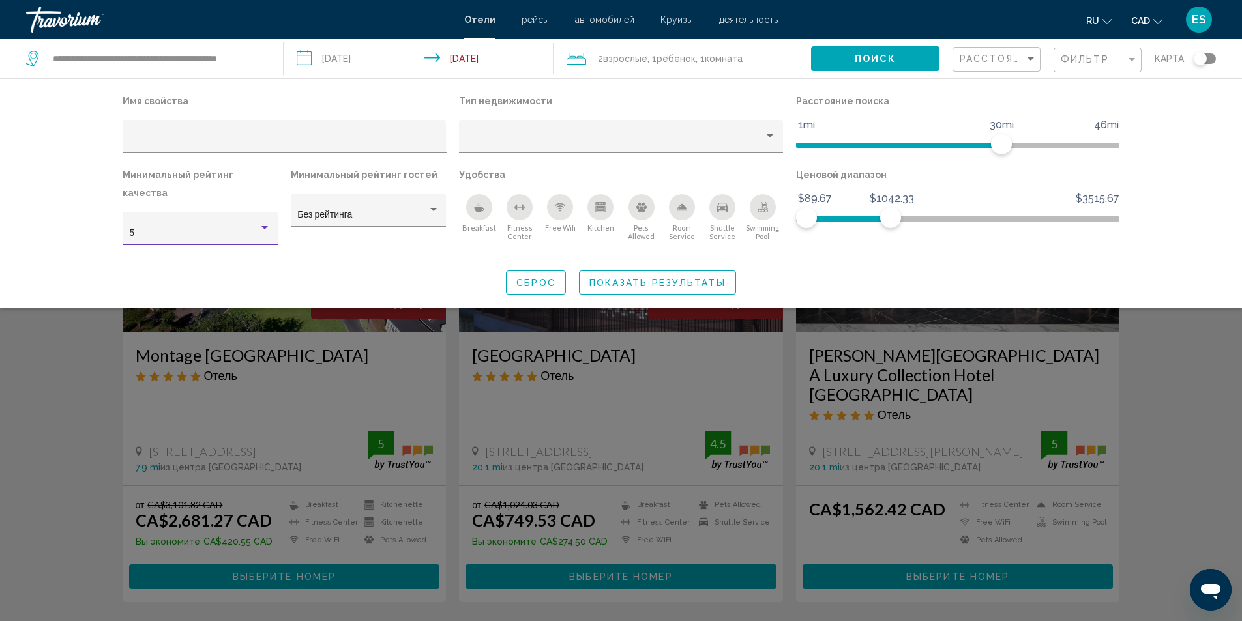
click at [609, 277] on span "Показать результаты" at bounding box center [657, 282] width 136 height 10
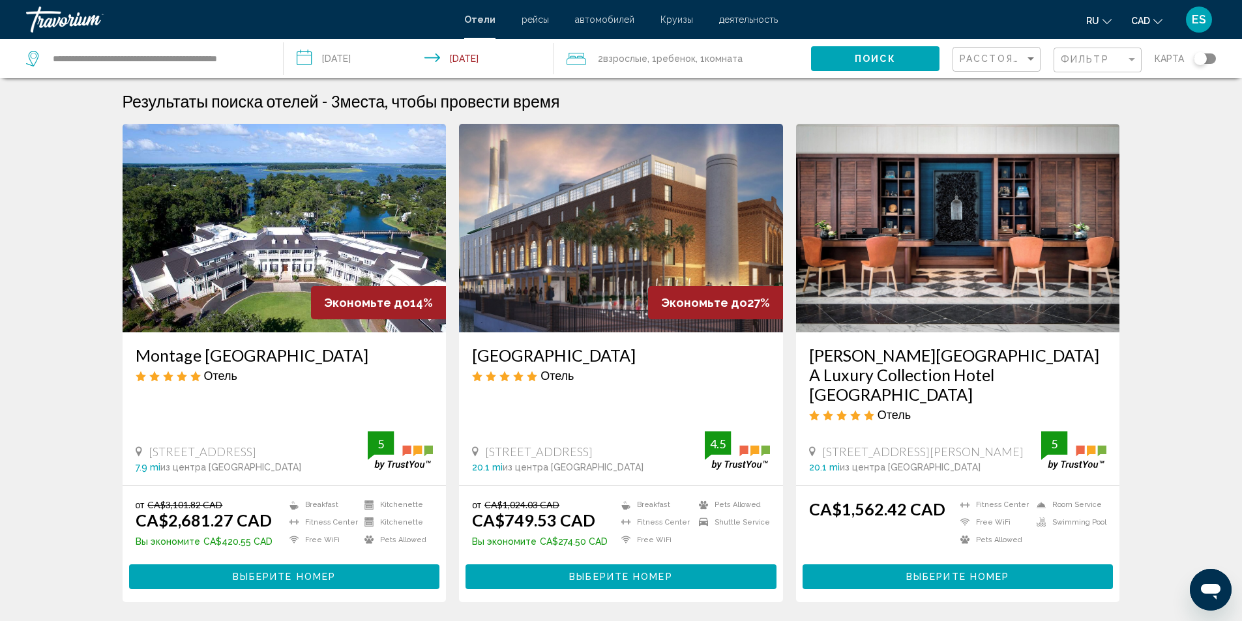
click at [610, 359] on h3 "[GEOGRAPHIC_DATA]" at bounding box center [621, 355] width 298 height 20
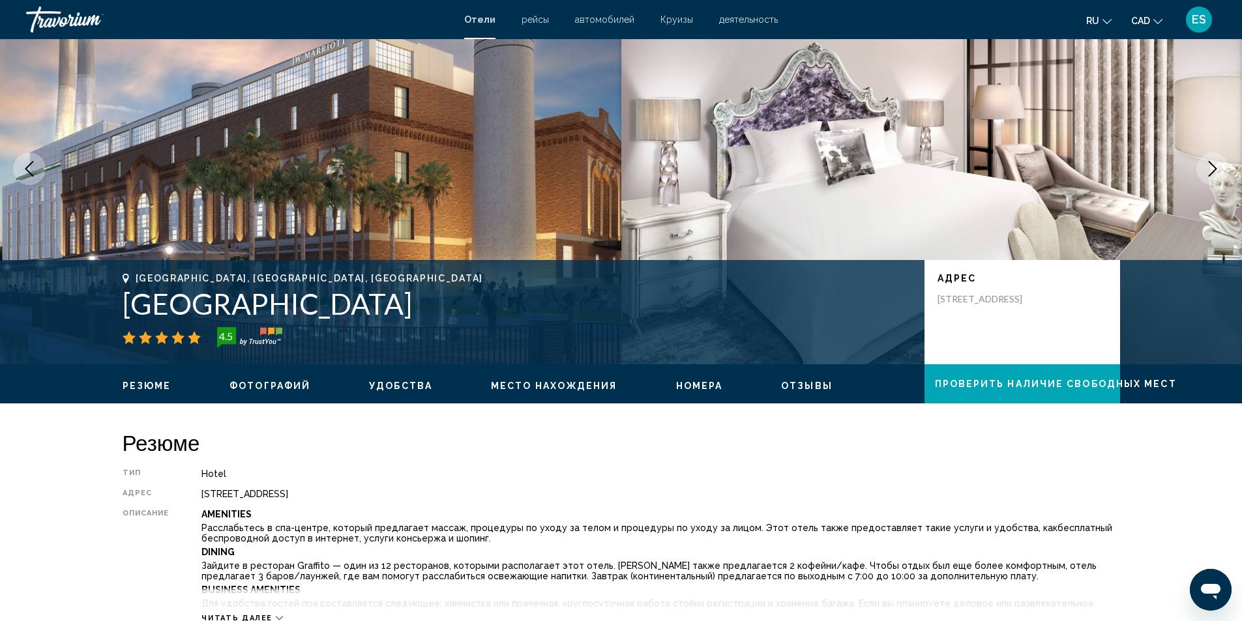
scroll to position [65, 0]
drag, startPoint x: 126, startPoint y: 304, endPoint x: 701, endPoint y: 306, distance: 575.6
click at [701, 306] on h1 "[GEOGRAPHIC_DATA]" at bounding box center [517, 304] width 789 height 34
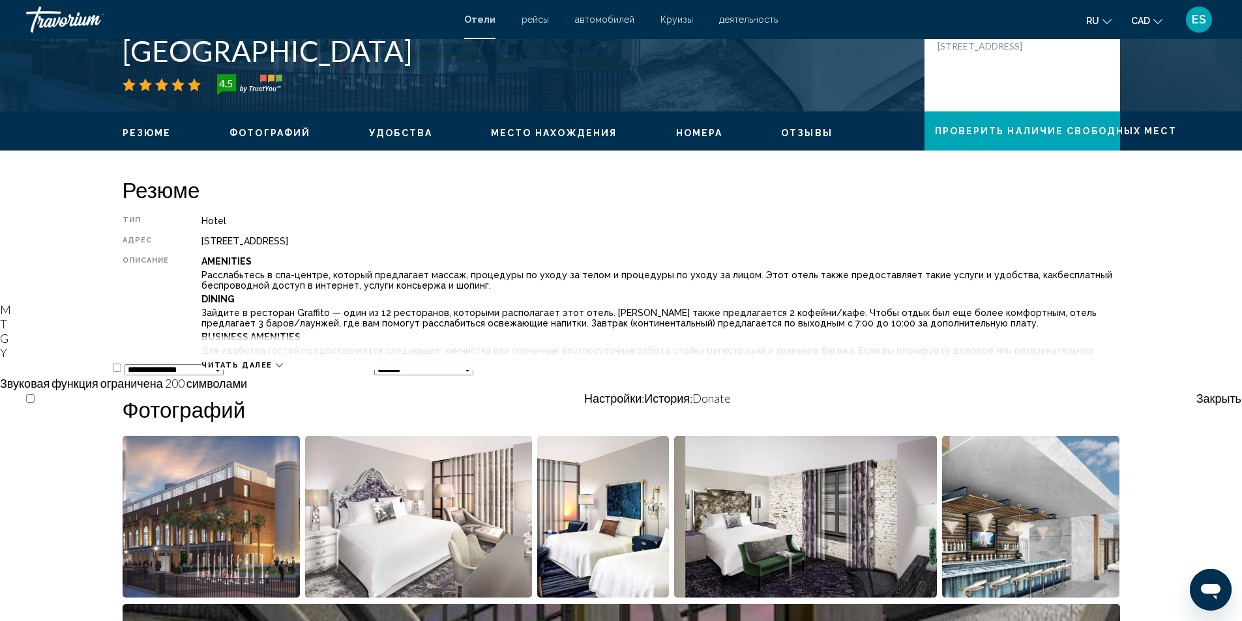
scroll to position [326, 0]
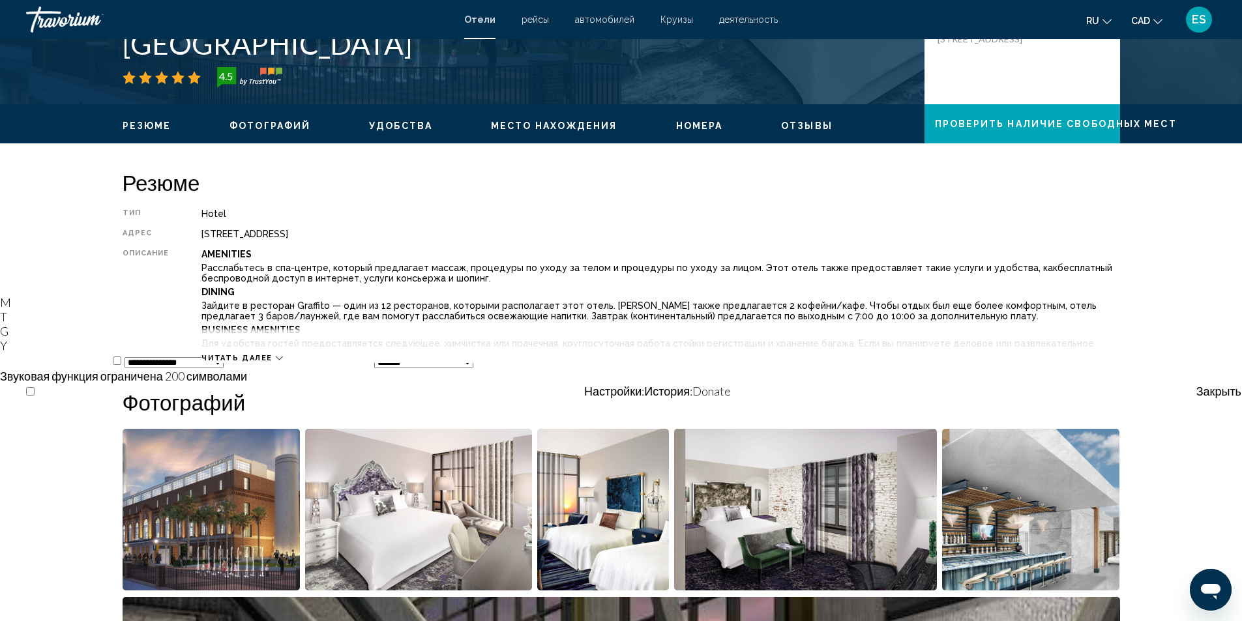
click at [251, 358] on span "Читать далее" at bounding box center [236, 358] width 71 height 8
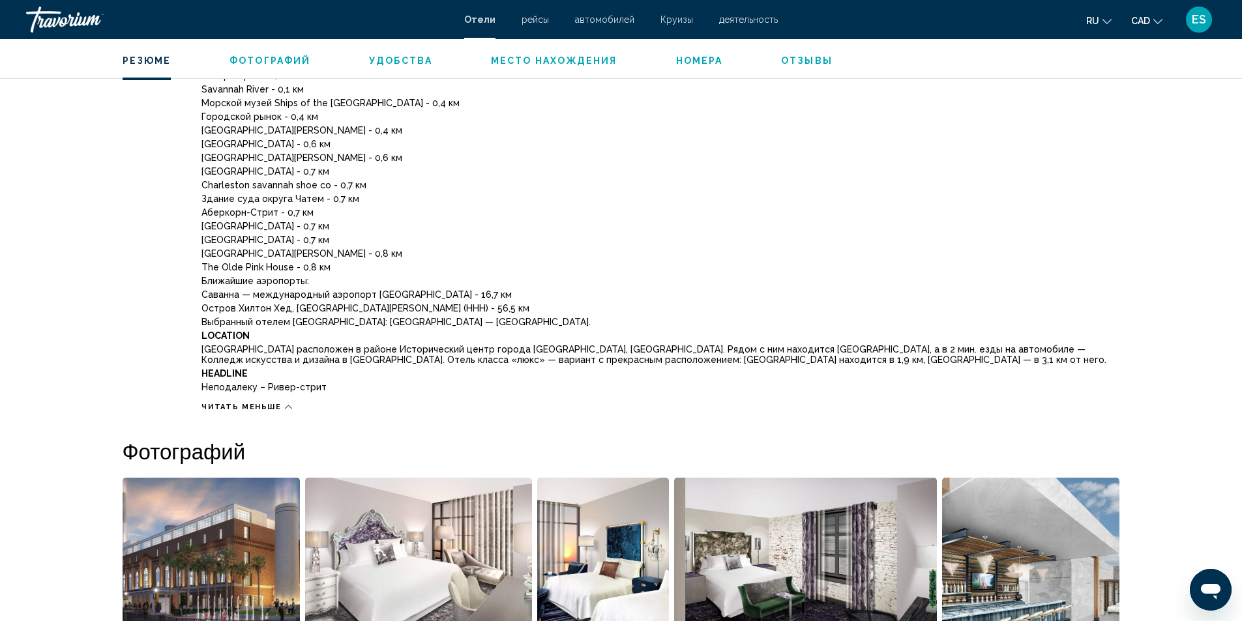
scroll to position [717, 0]
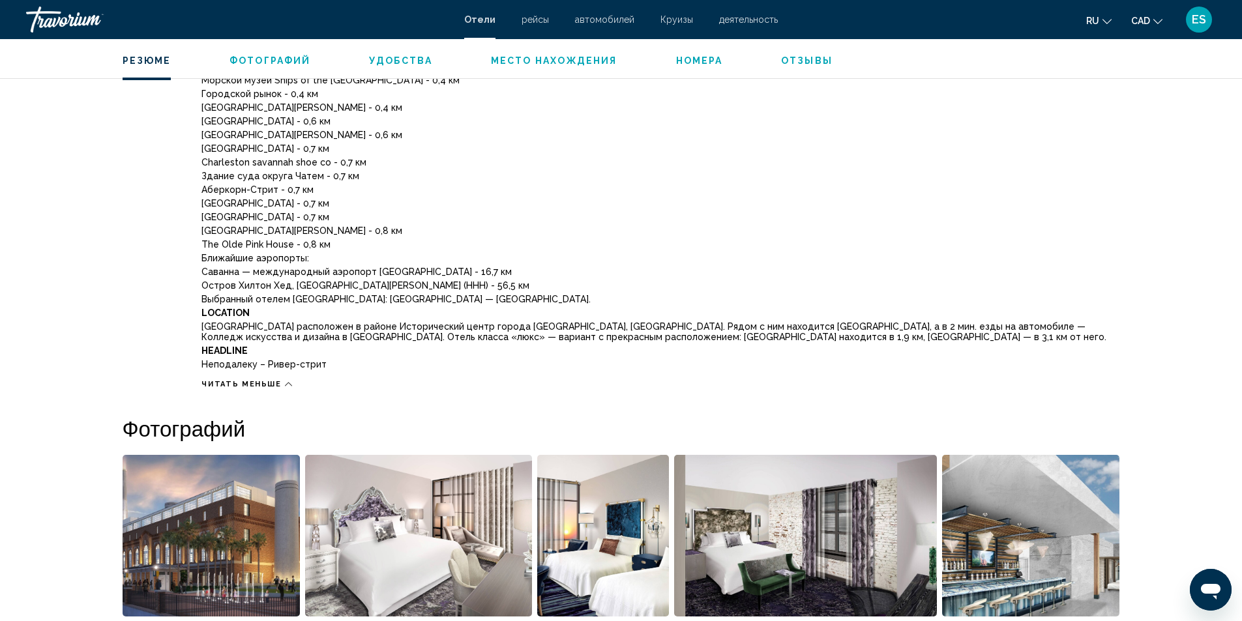
click at [273, 384] on span "Читать меньше" at bounding box center [241, 384] width 80 height 8
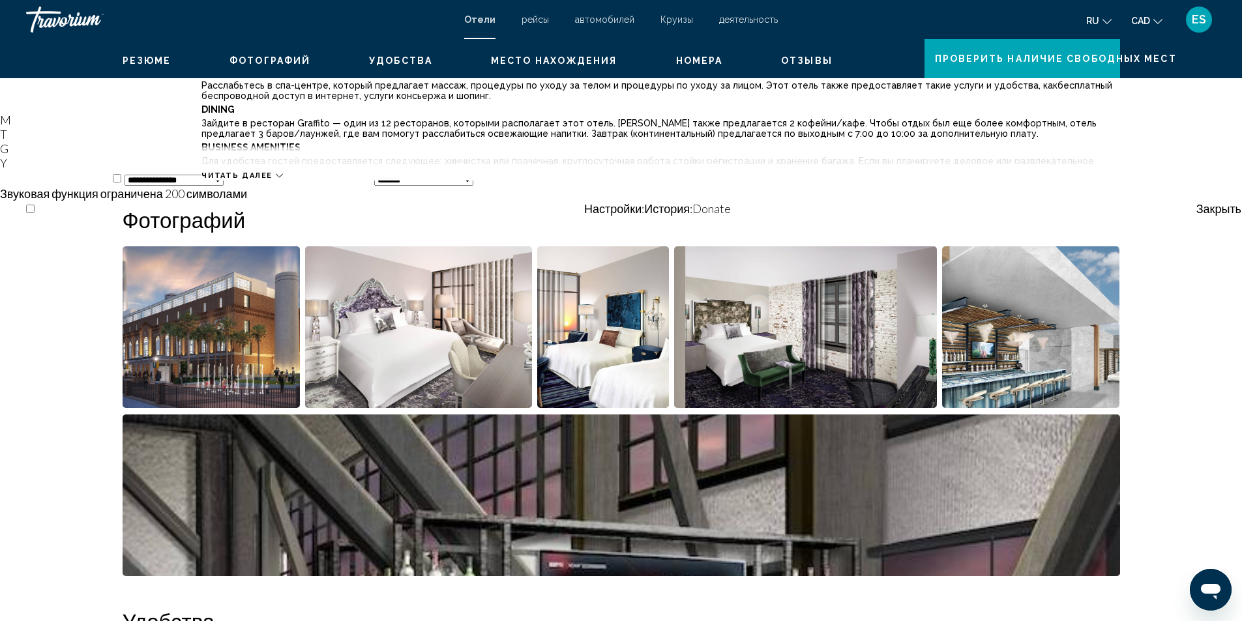
scroll to position [303, 0]
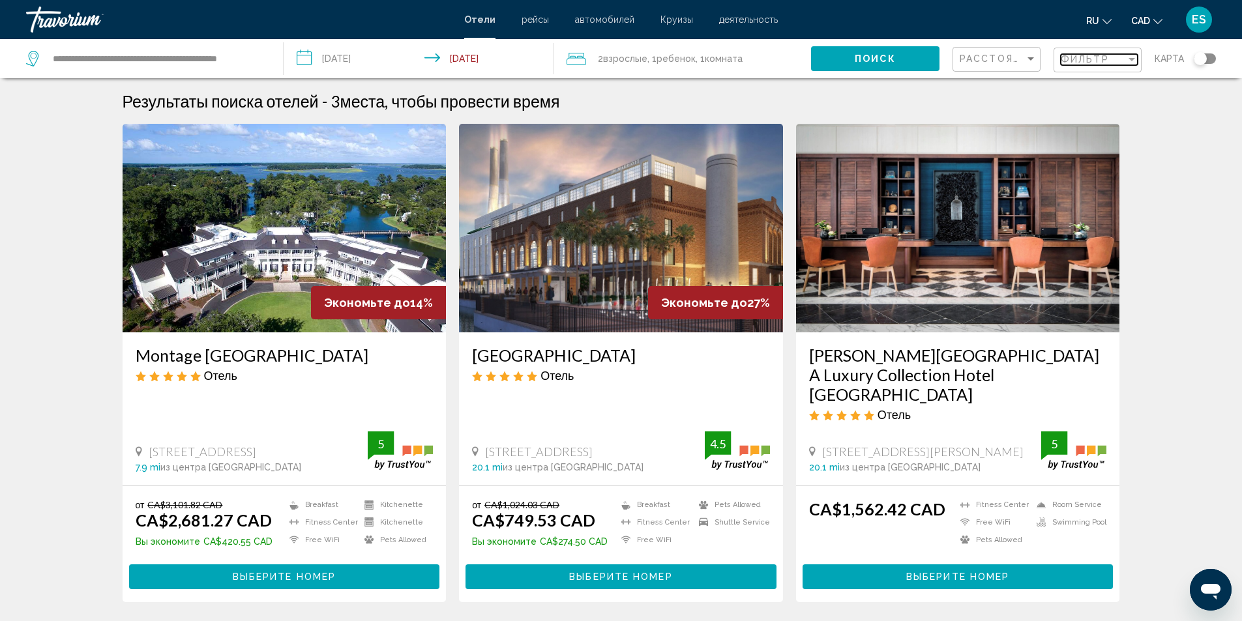
click at [1126, 56] on div "Filter" at bounding box center [1132, 59] width 12 height 10
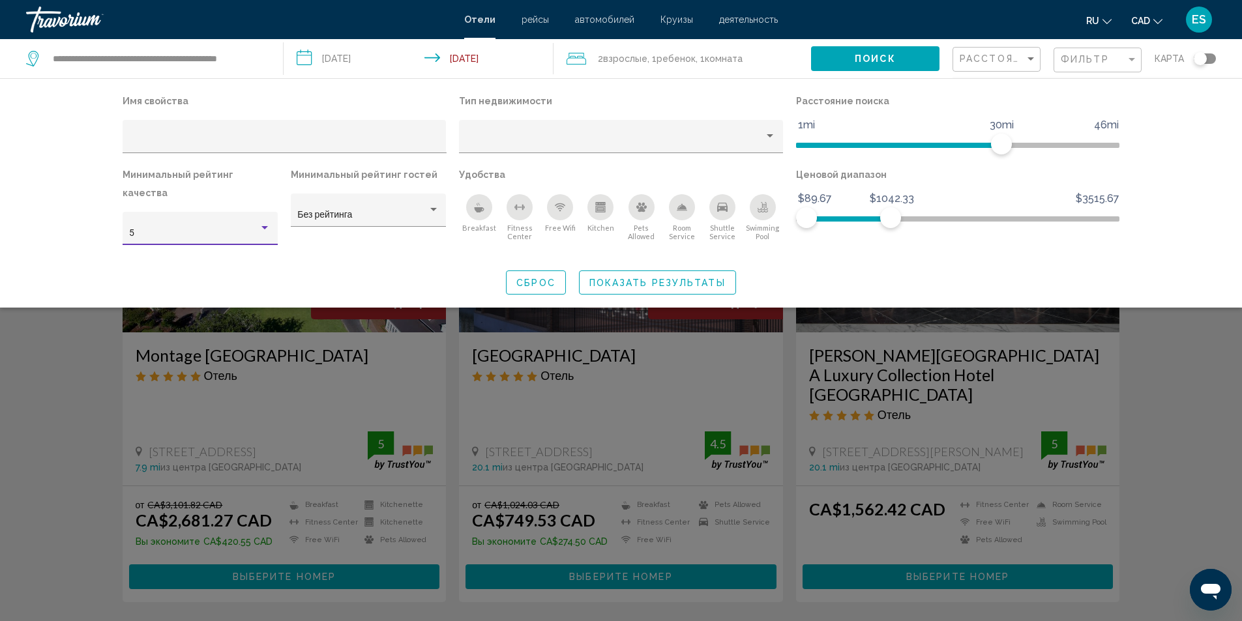
click at [263, 223] on div "Hotel Filters" at bounding box center [265, 228] width 12 height 10
click at [199, 188] on span "4" at bounding box center [199, 187] width 141 height 27
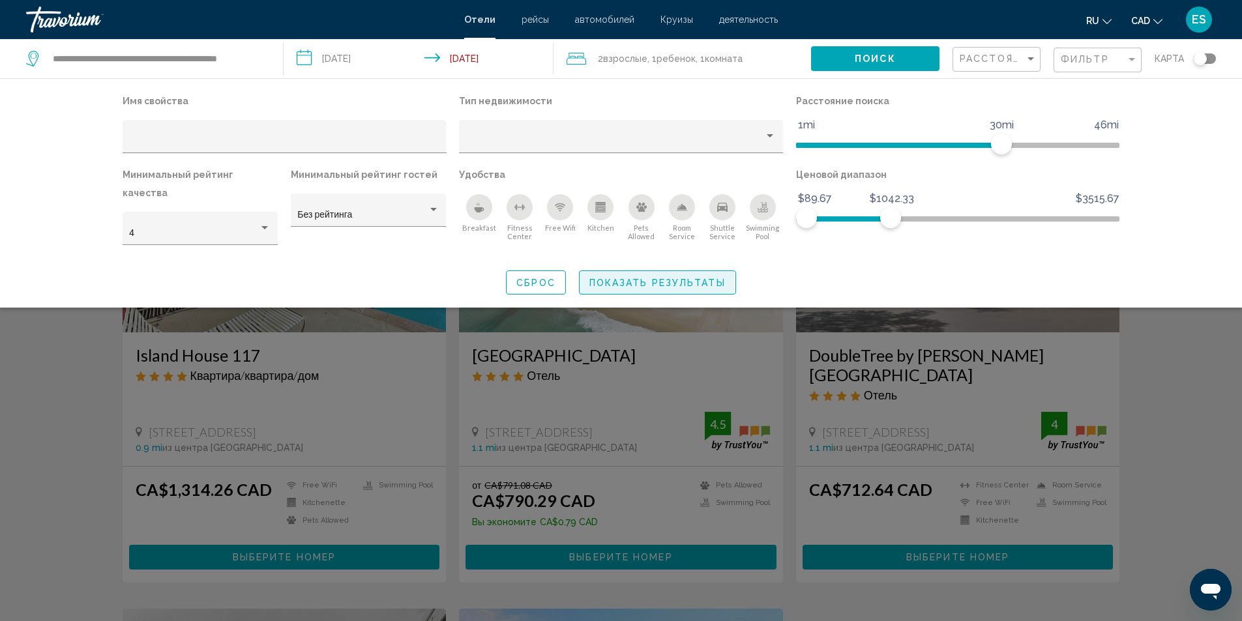
click at [623, 278] on span "Показать результаты" at bounding box center [657, 283] width 136 height 10
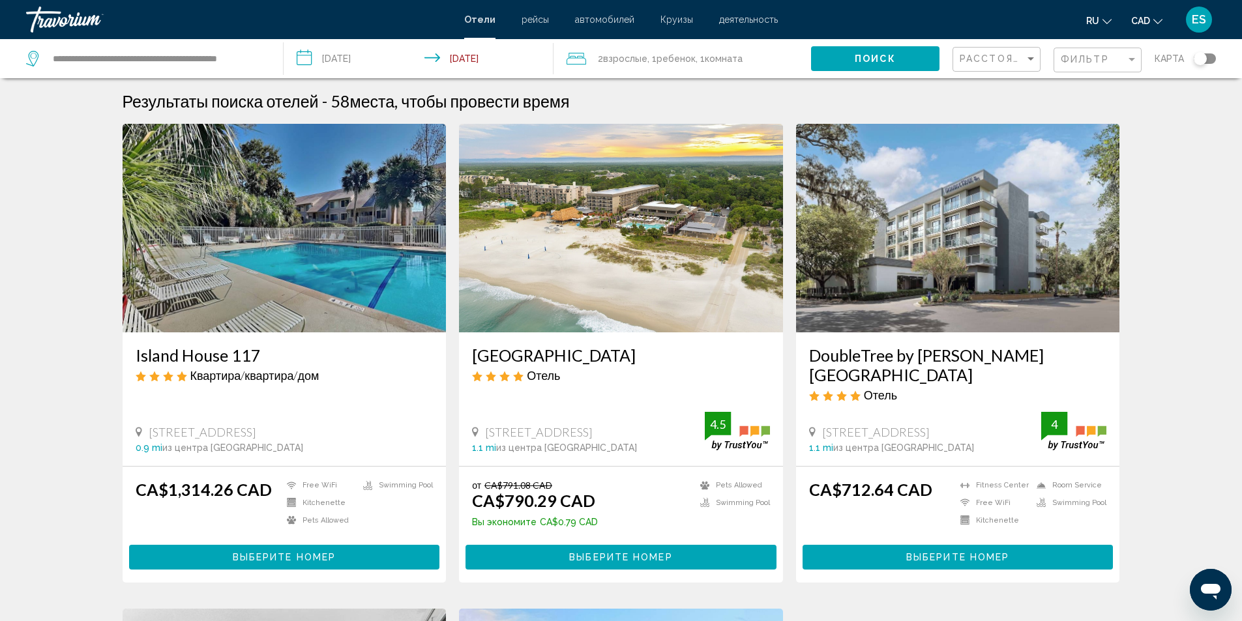
click at [598, 357] on h3 "Beach House Resort Hilton Head" at bounding box center [621, 355] width 298 height 20
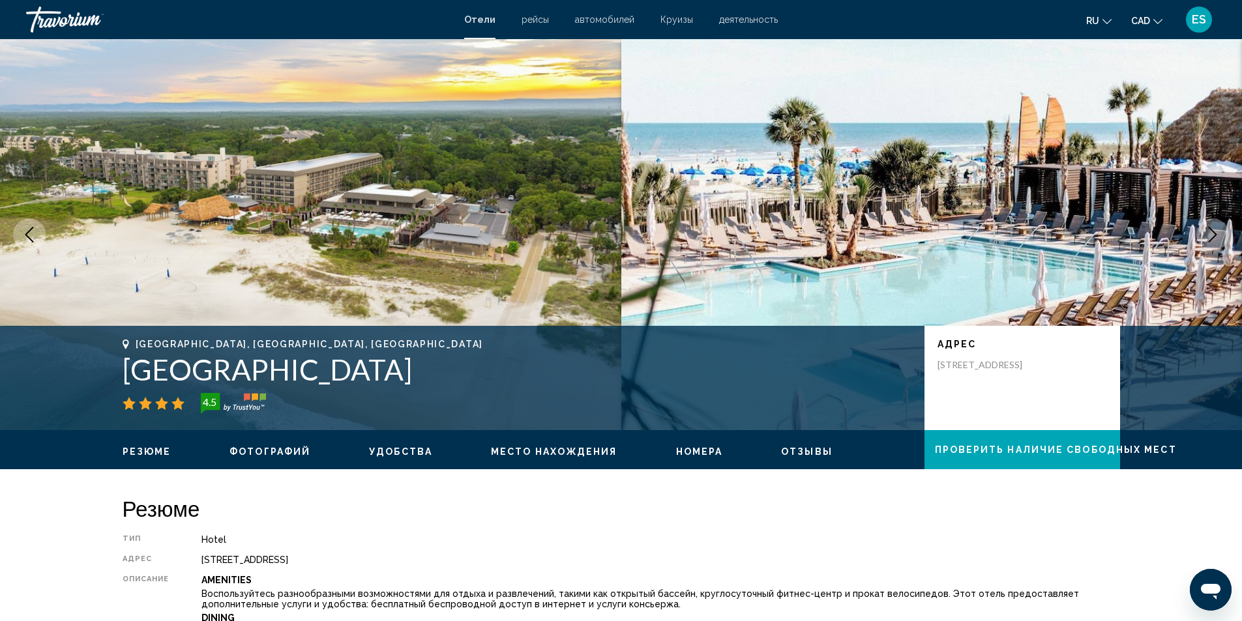
drag, startPoint x: 122, startPoint y: 375, endPoint x: 531, endPoint y: 373, distance: 409.4
click at [531, 373] on h1 "Beach House Resort Hilton Head" at bounding box center [517, 370] width 789 height 34
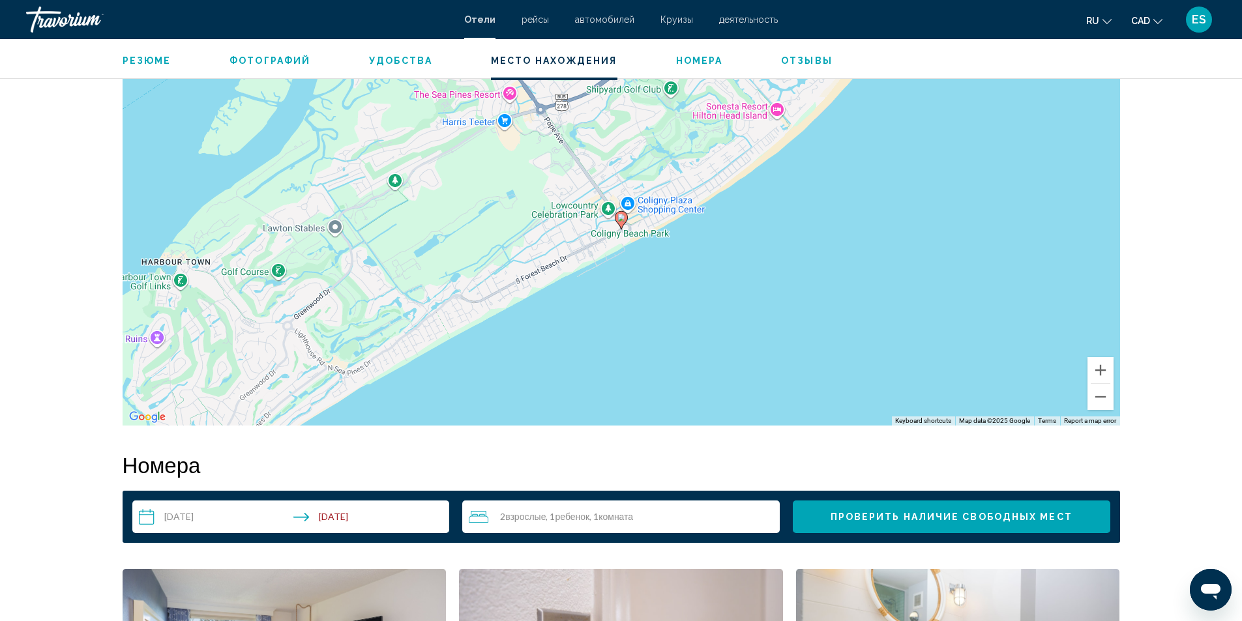
scroll to position [1173, 0]
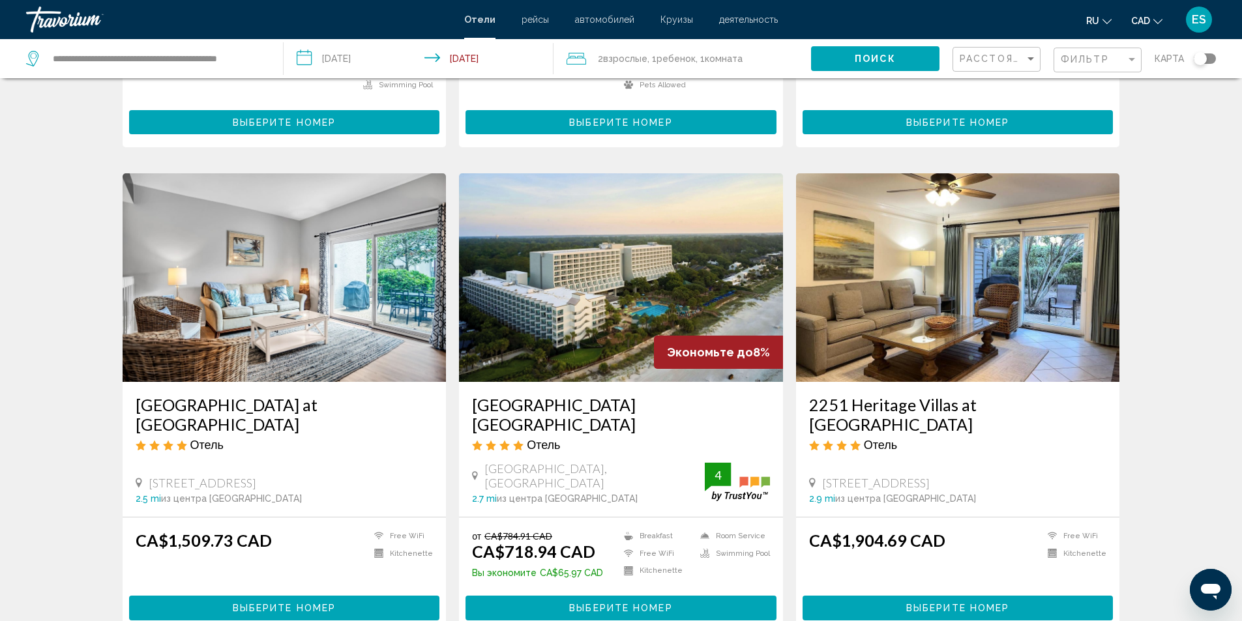
scroll to position [913, 0]
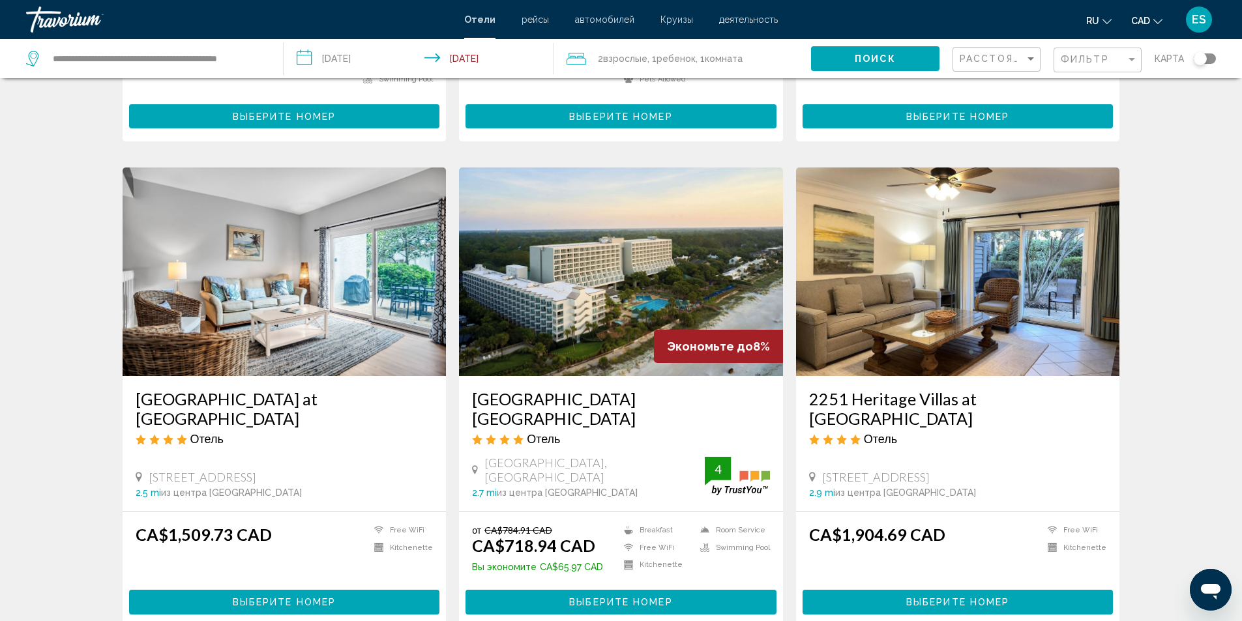
click at [610, 389] on h3 "[GEOGRAPHIC_DATA] [GEOGRAPHIC_DATA]" at bounding box center [621, 408] width 298 height 39
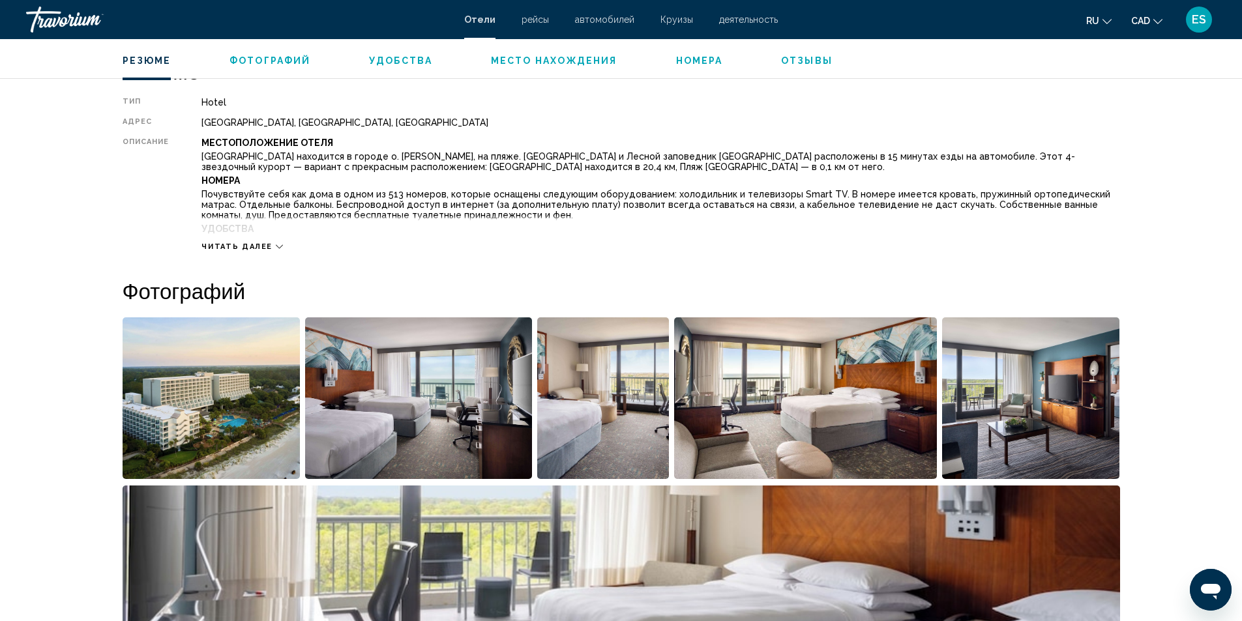
scroll to position [456, 0]
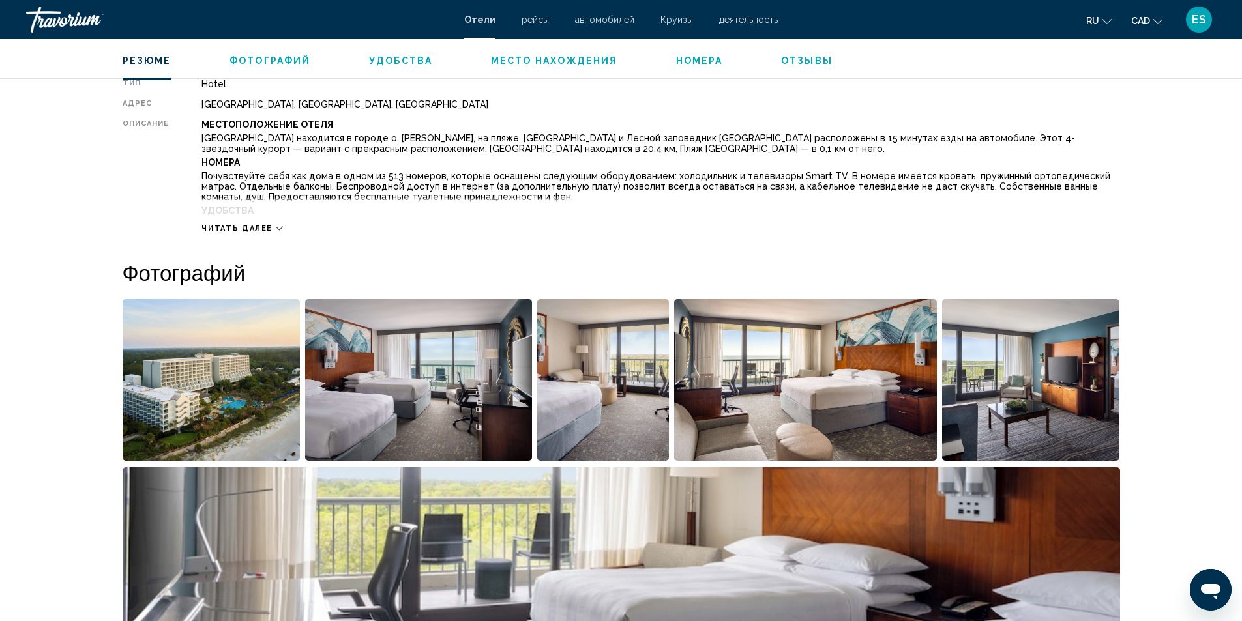
click at [211, 372] on img "Open full-screen image slider" at bounding box center [212, 380] width 178 height 162
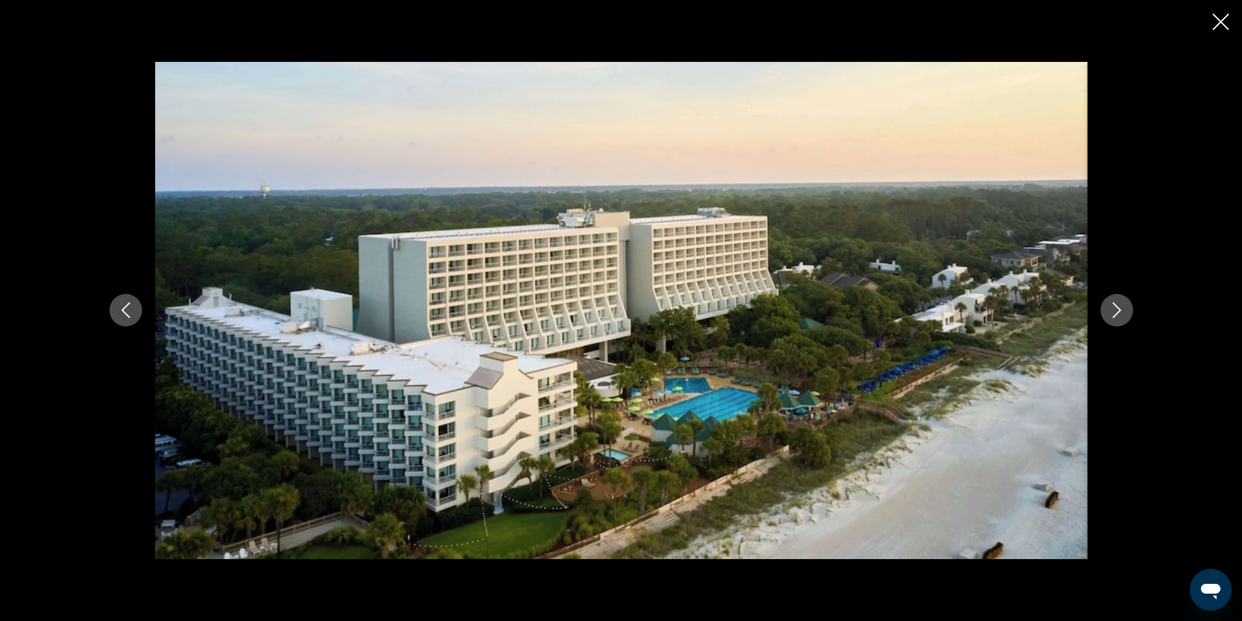
click at [1118, 306] on icon "Next image" at bounding box center [1117, 310] width 16 height 16
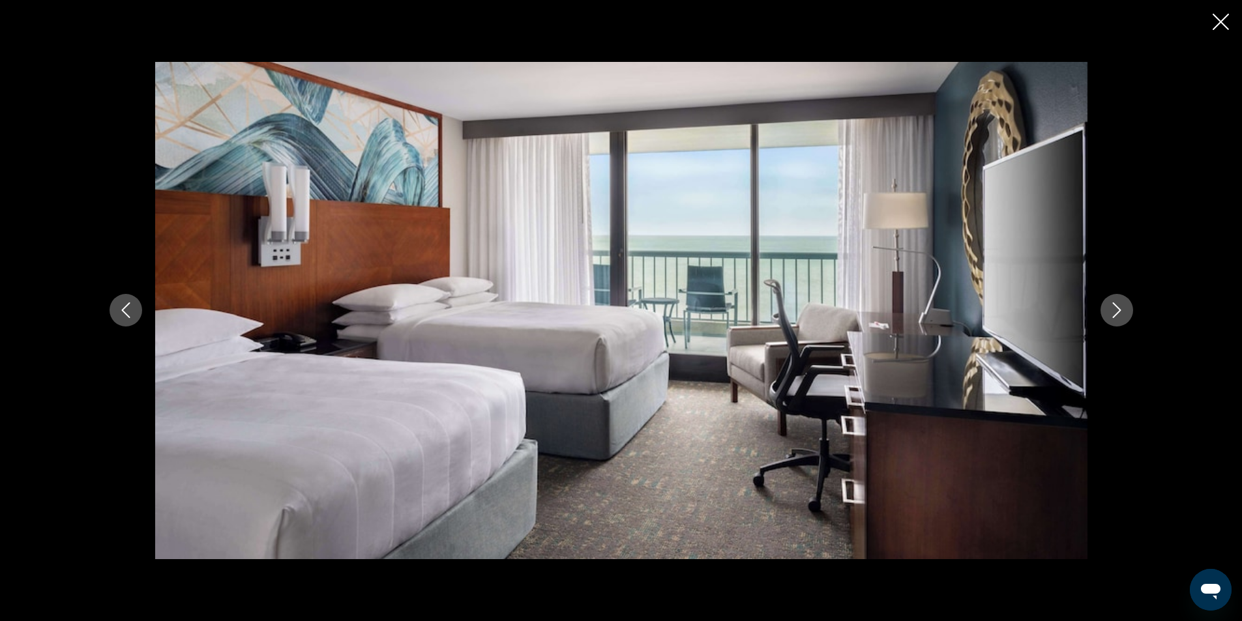
click at [1118, 306] on icon "Next image" at bounding box center [1117, 310] width 16 height 16
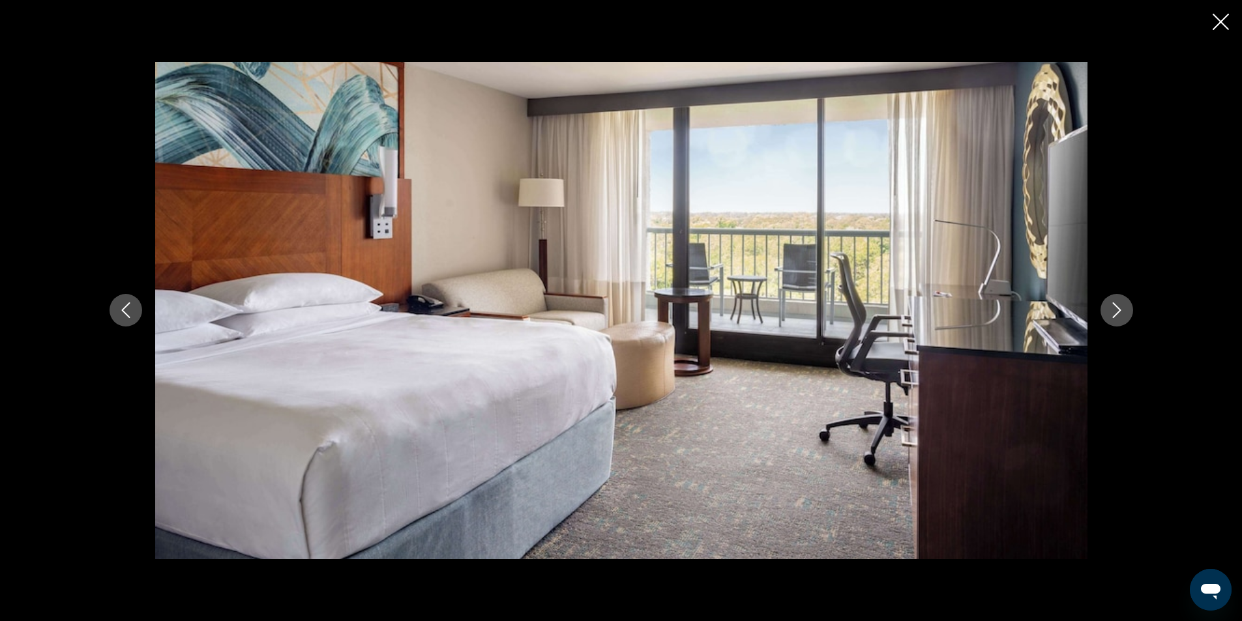
click at [1118, 306] on icon "Next image" at bounding box center [1117, 310] width 16 height 16
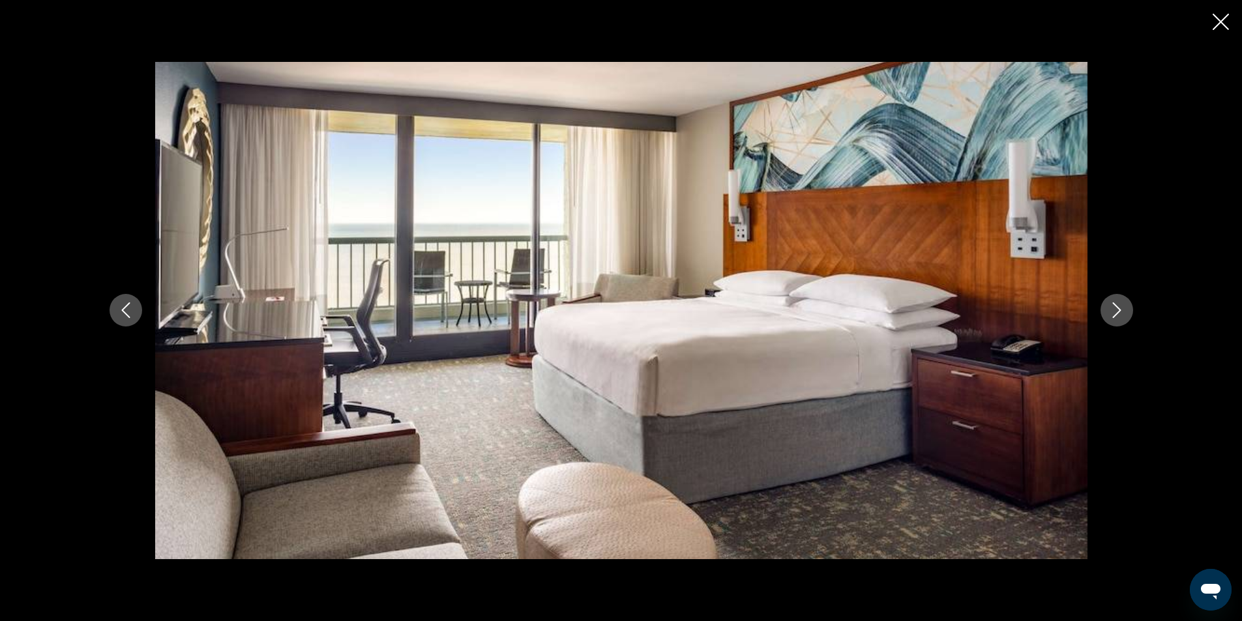
click at [1118, 306] on icon "Next image" at bounding box center [1117, 310] width 16 height 16
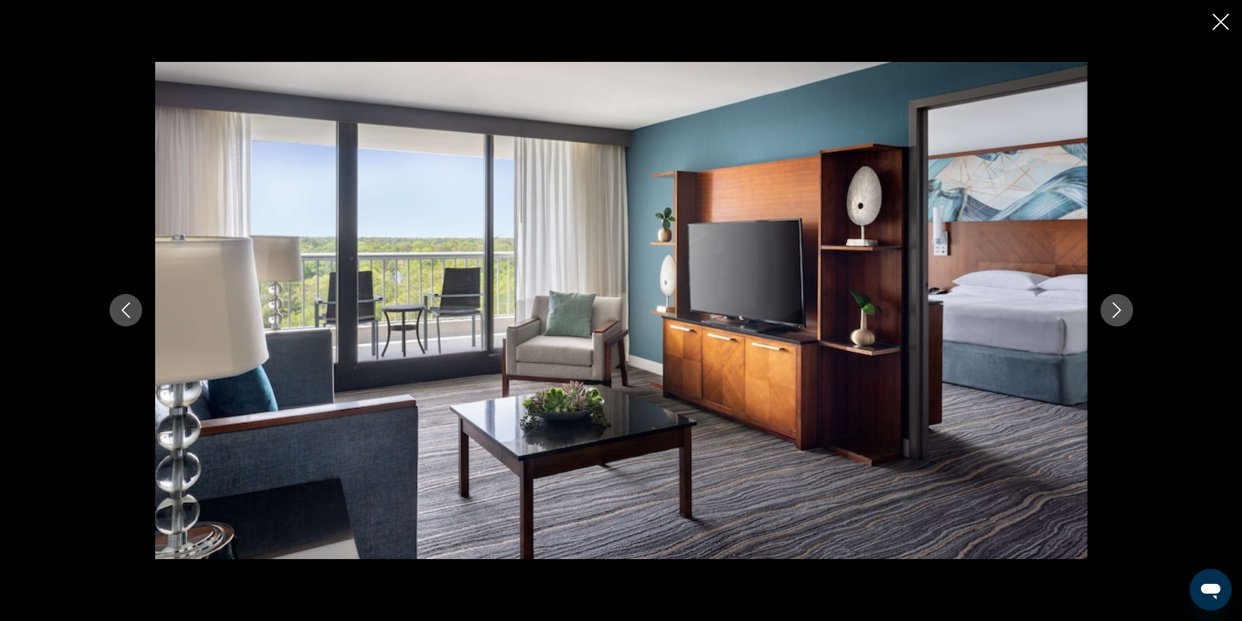
click at [1118, 306] on icon "Next image" at bounding box center [1117, 310] width 16 height 16
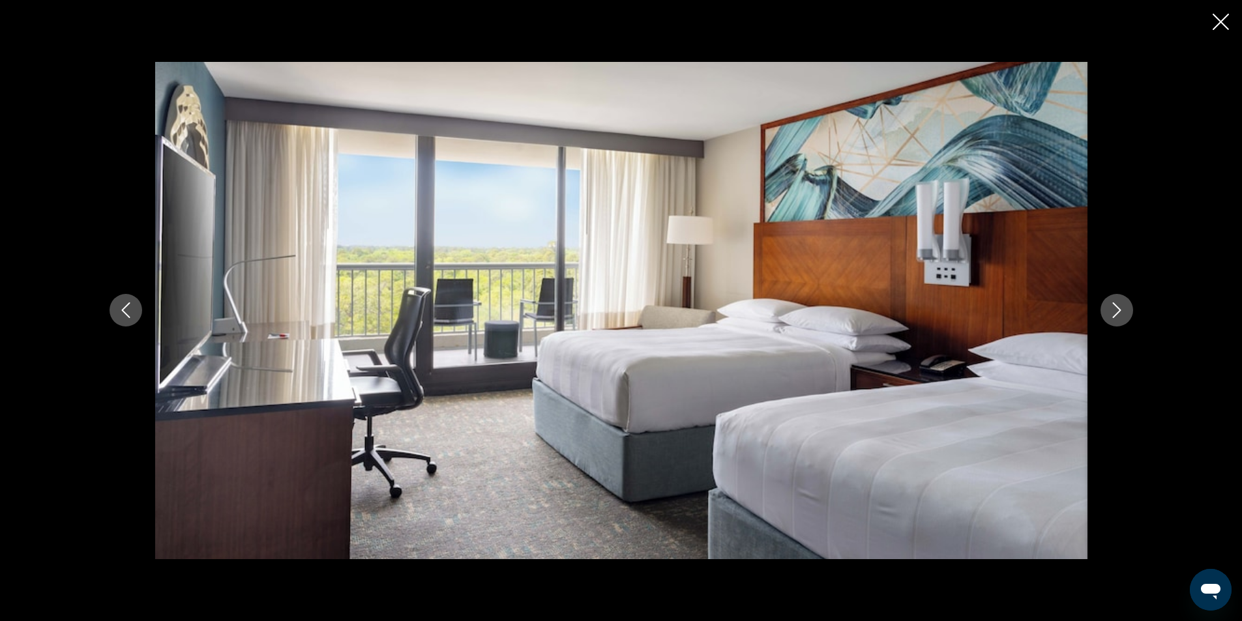
click at [1118, 306] on icon "Next image" at bounding box center [1117, 310] width 16 height 16
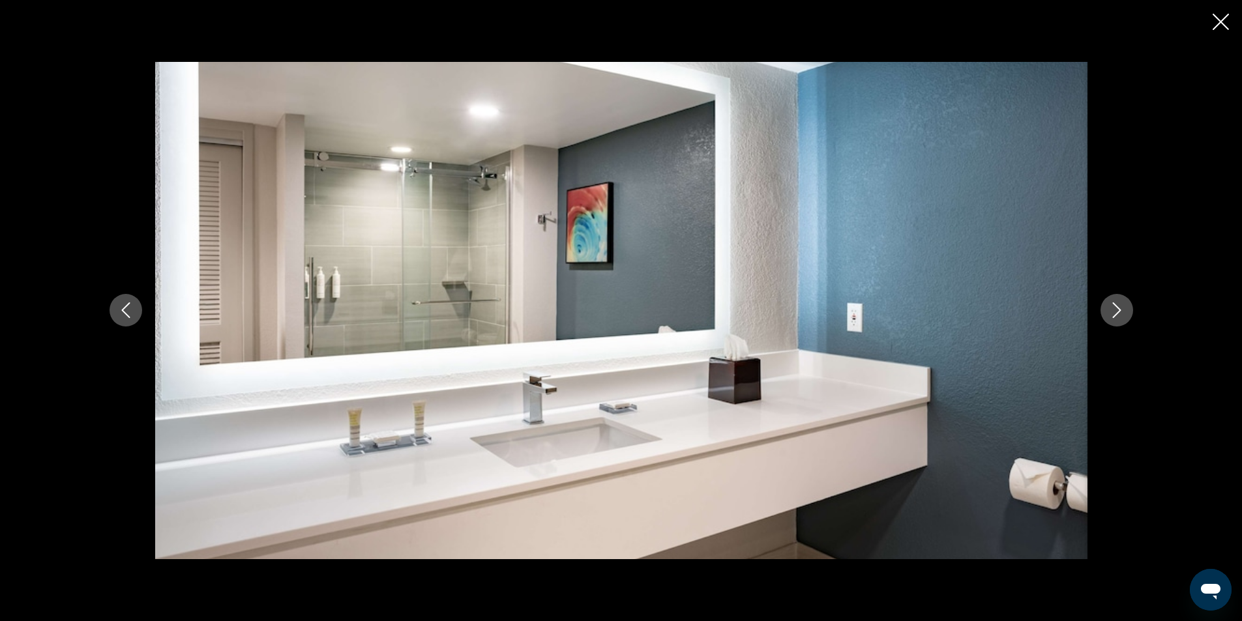
click at [1223, 25] on icon "Close slideshow" at bounding box center [1221, 22] width 16 height 16
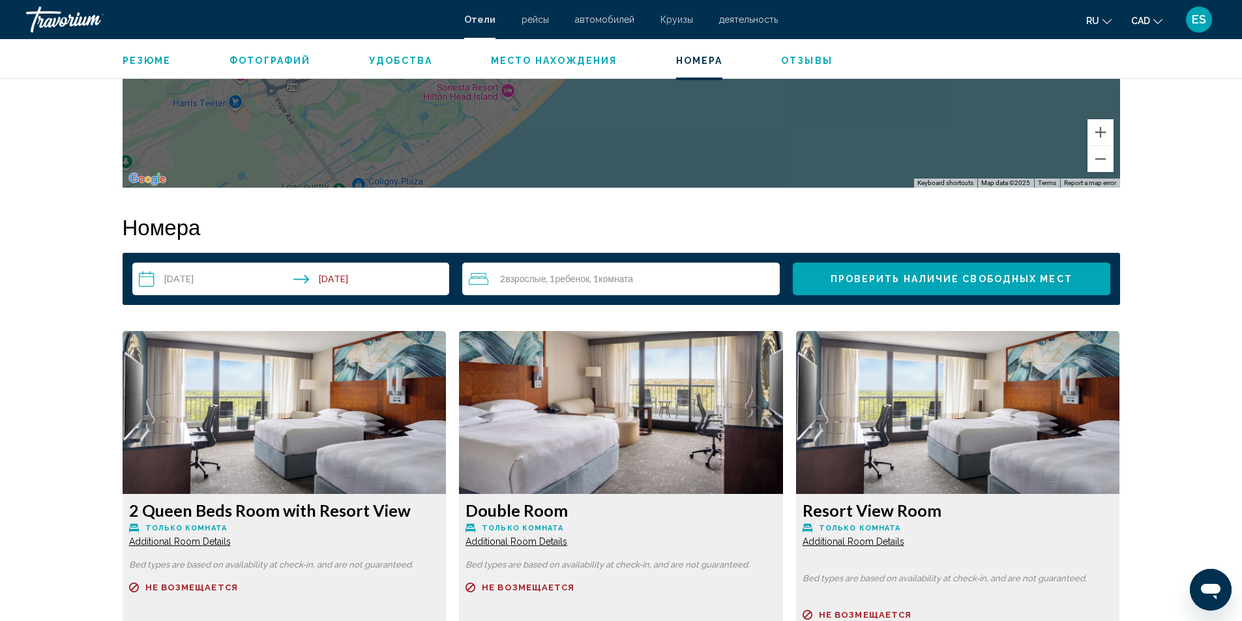
scroll to position [1695, 0]
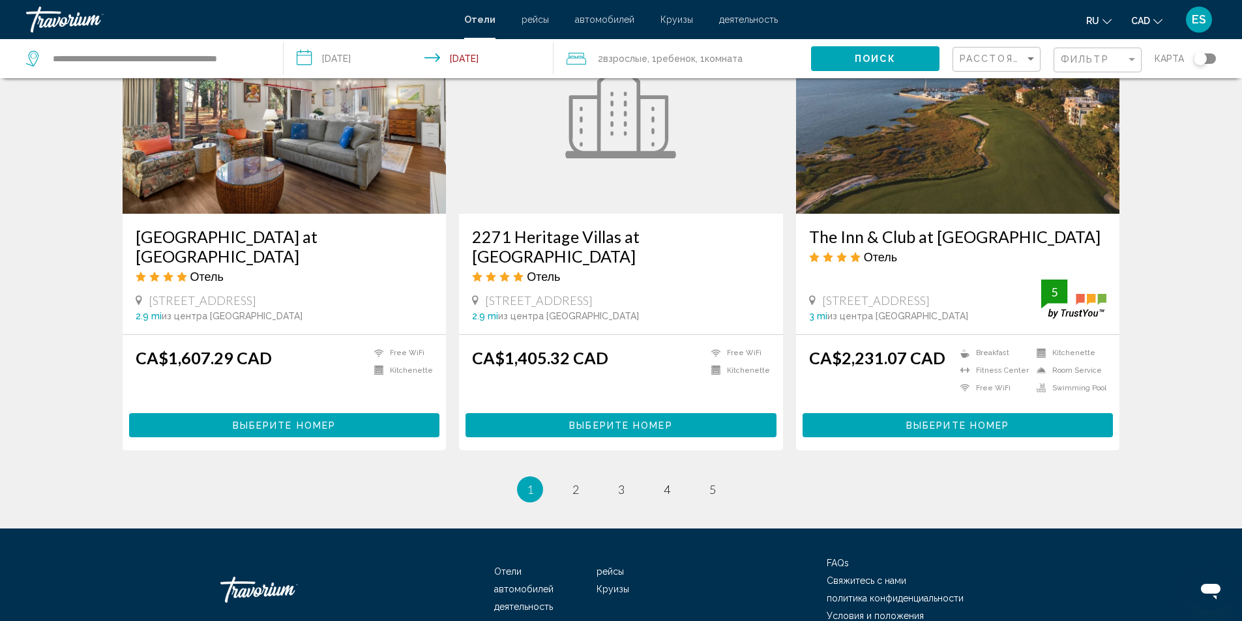
scroll to position [1565, 0]
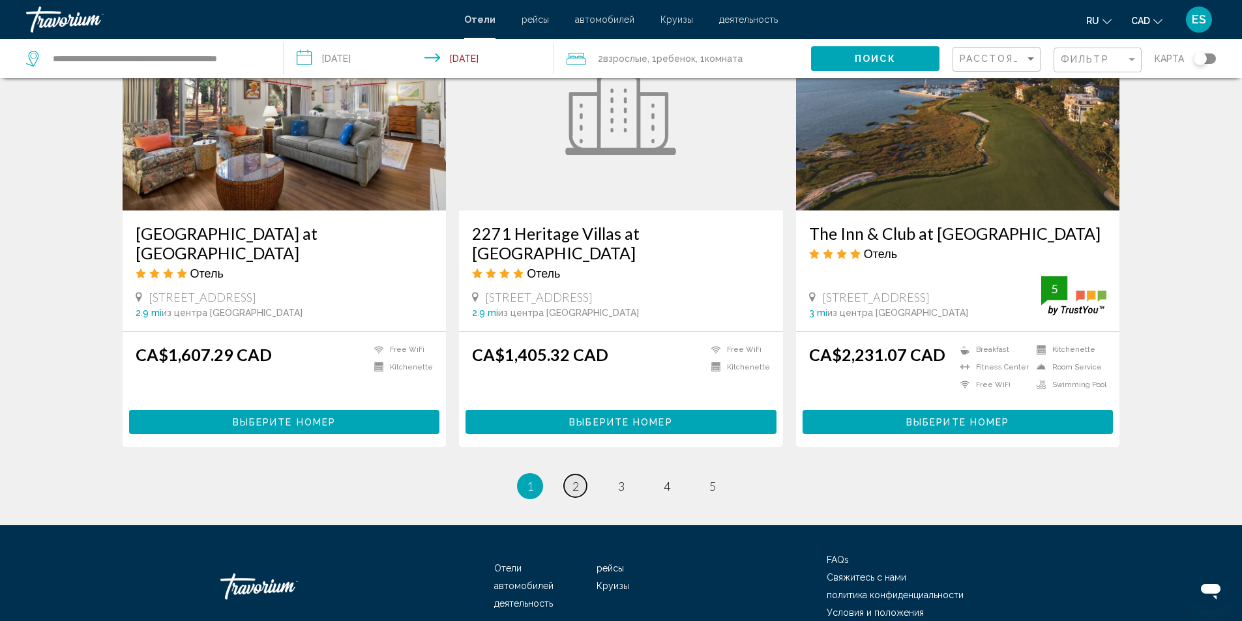
click at [570, 475] on link "page 2" at bounding box center [575, 486] width 23 height 23
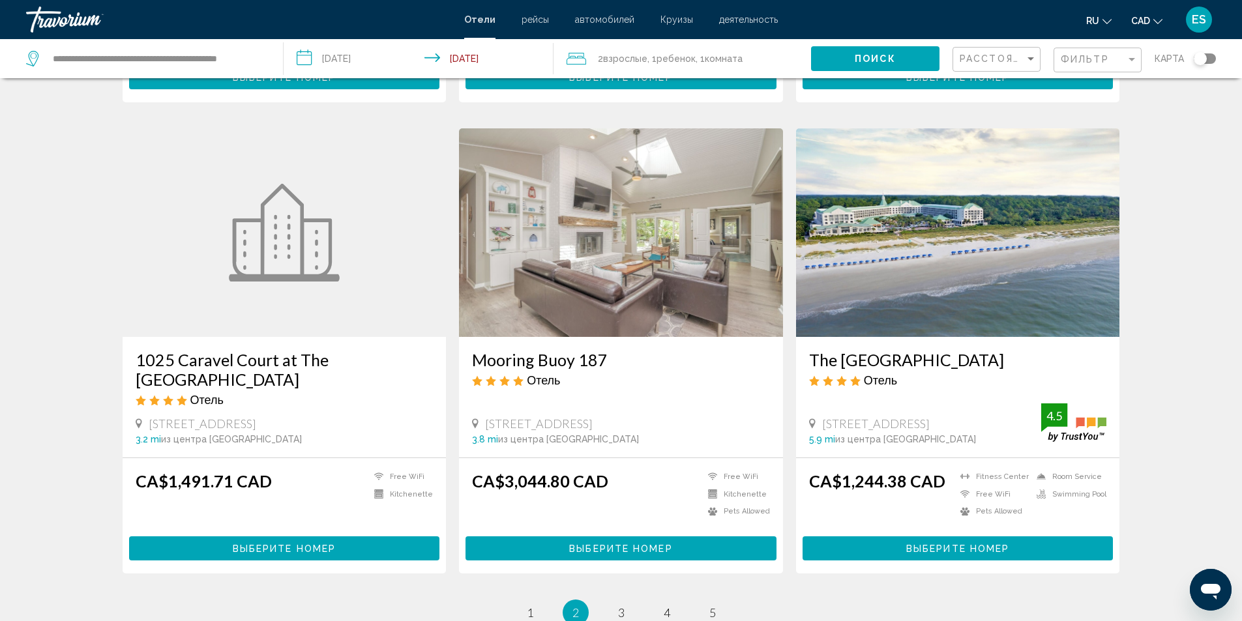
scroll to position [1434, 0]
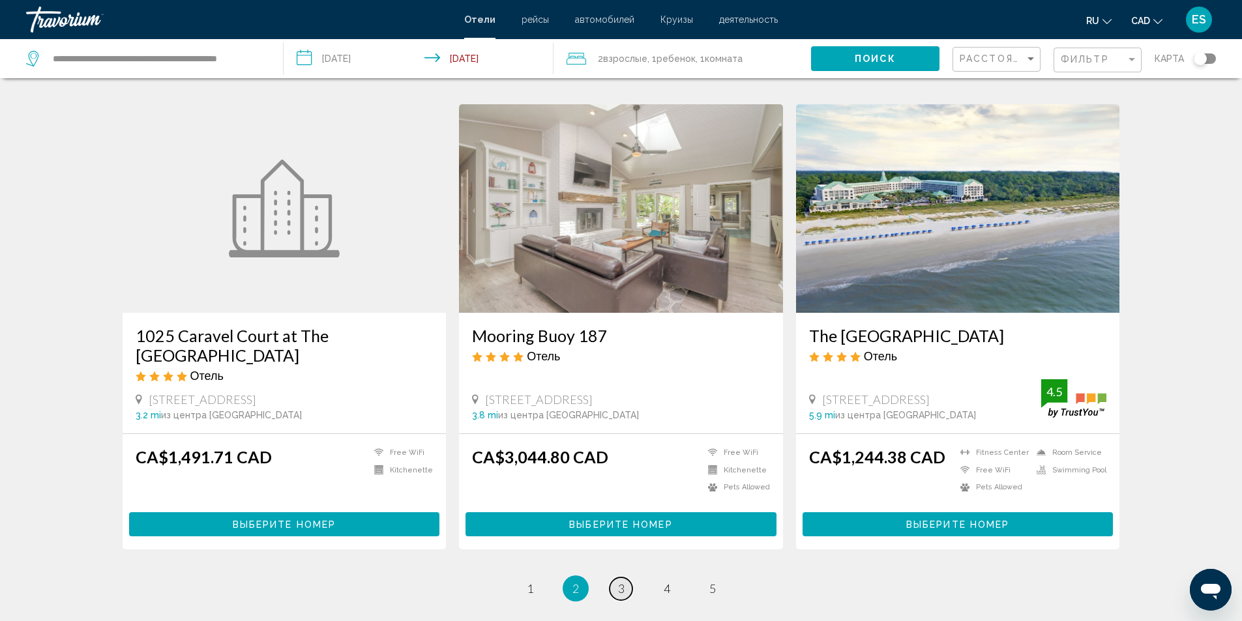
click at [618, 583] on span "3" at bounding box center [621, 588] width 7 height 14
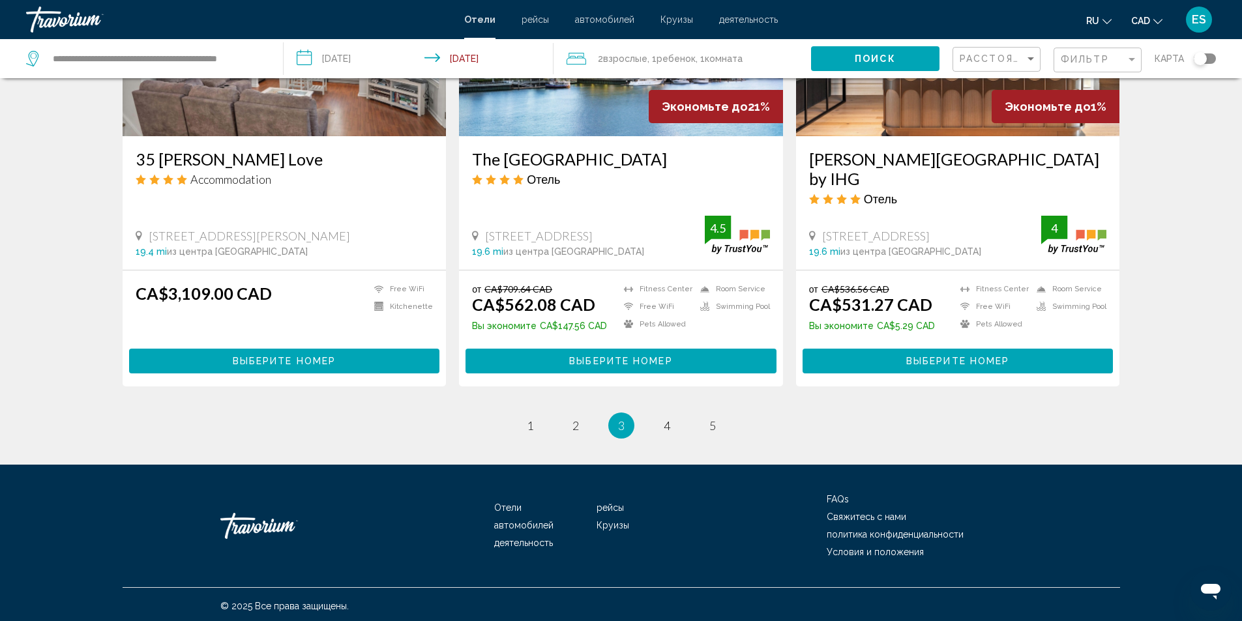
scroll to position [1582, 0]
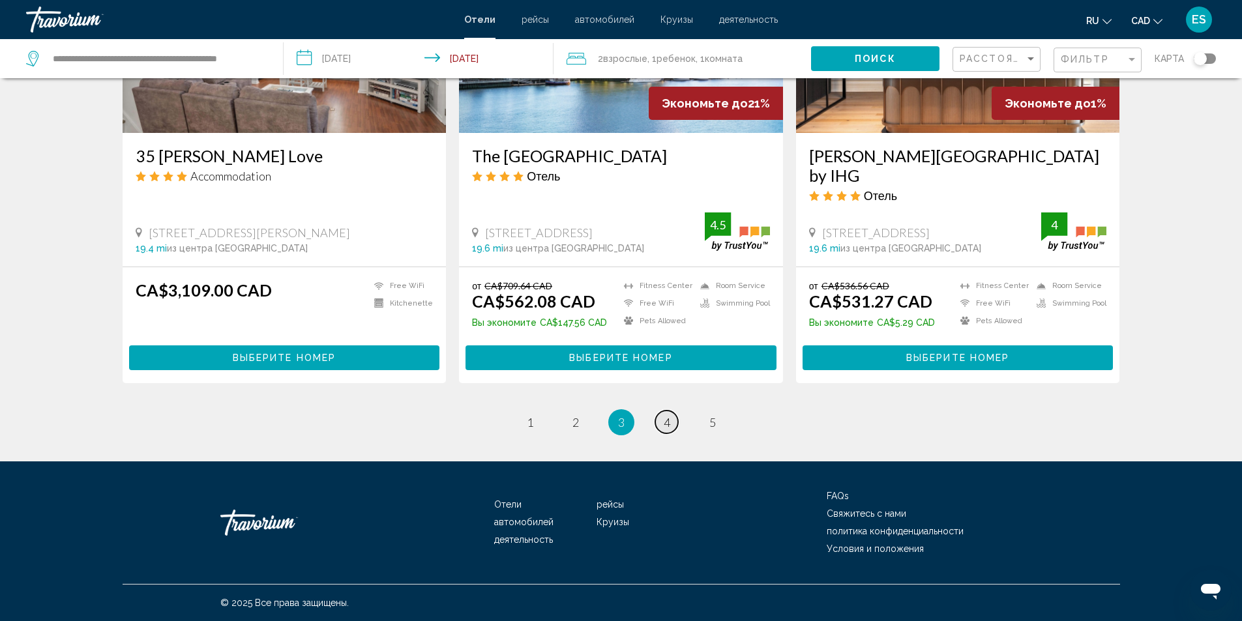
click at [668, 426] on span "4" at bounding box center [667, 422] width 7 height 14
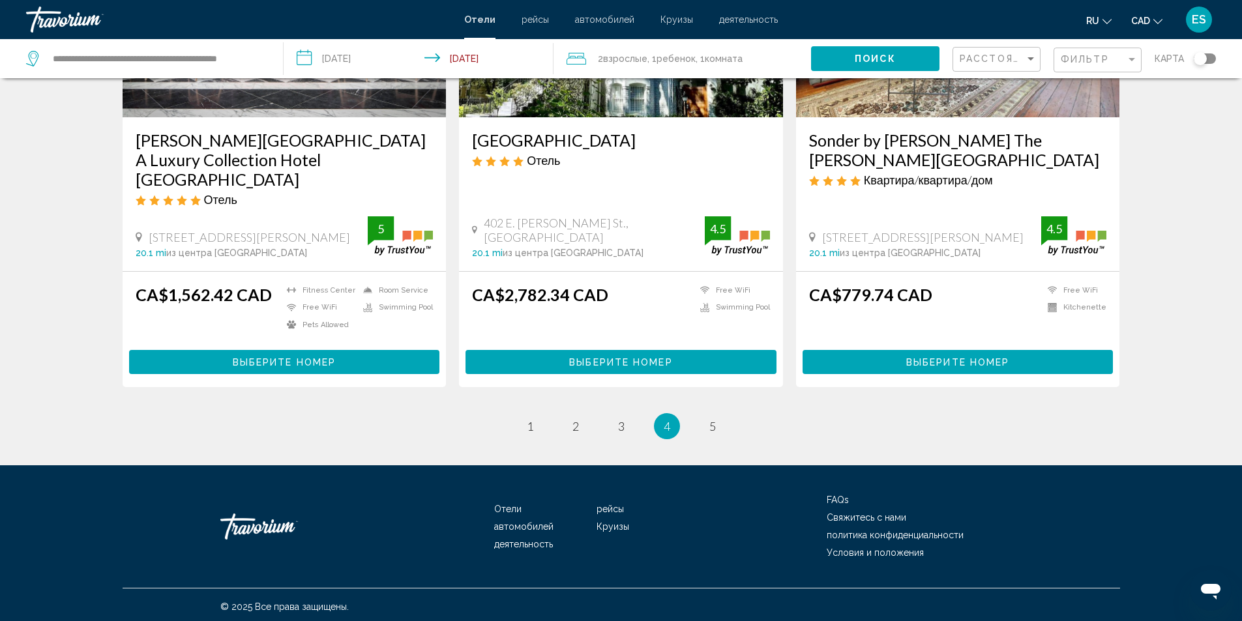
scroll to position [1654, 0]
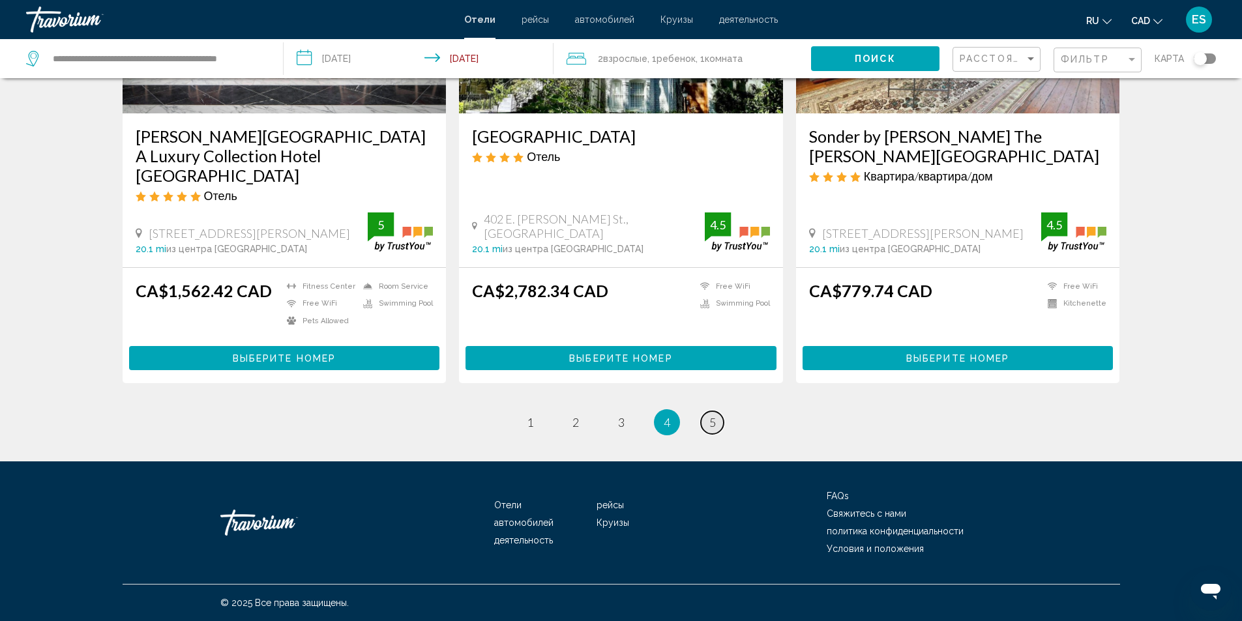
click at [710, 427] on span "5" at bounding box center [712, 422] width 7 height 14
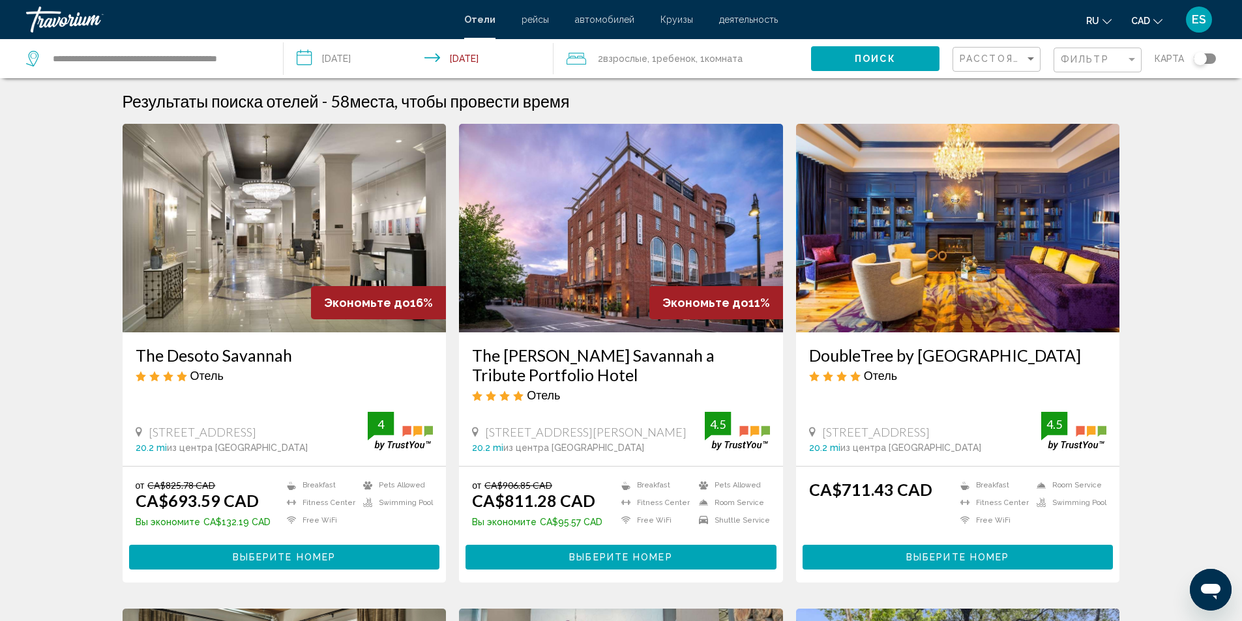
click at [265, 355] on h3 "The Desoto Savannah" at bounding box center [285, 355] width 298 height 20
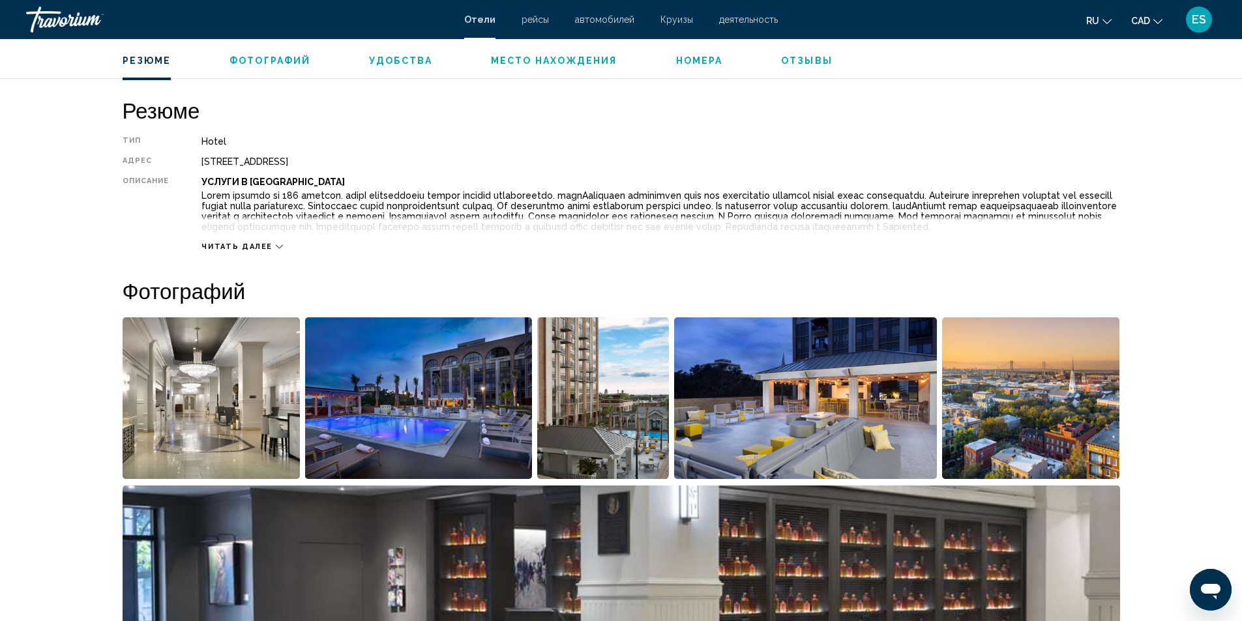
scroll to position [522, 0]
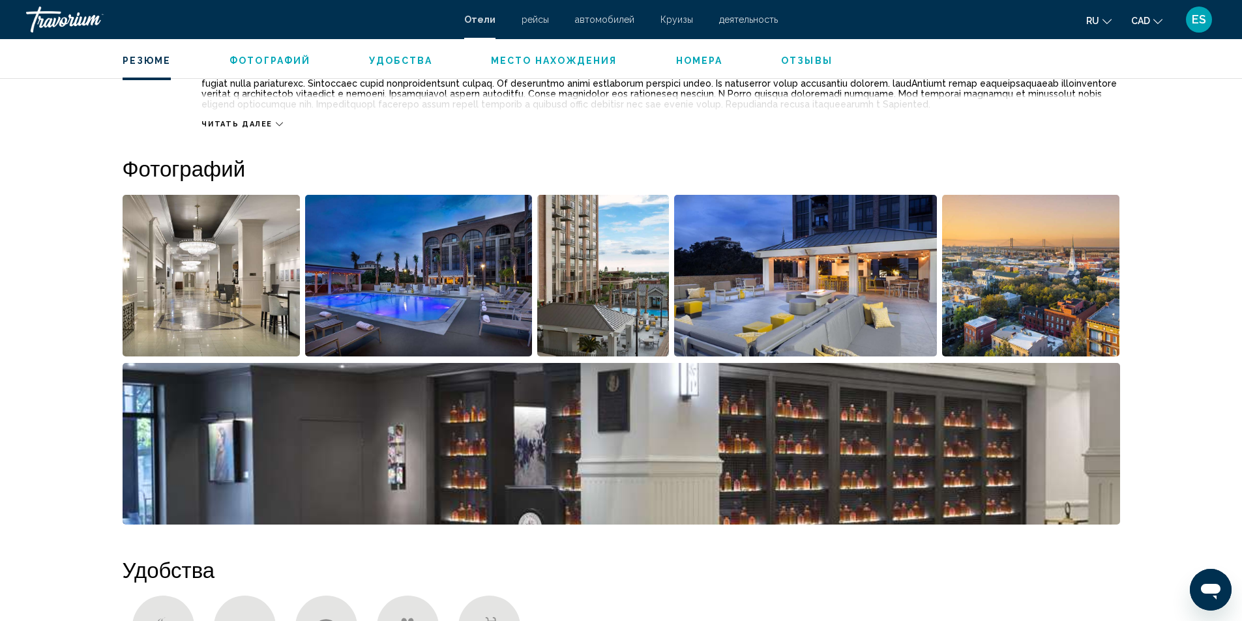
click at [199, 314] on img "Open full-screen image slider" at bounding box center [212, 276] width 178 height 162
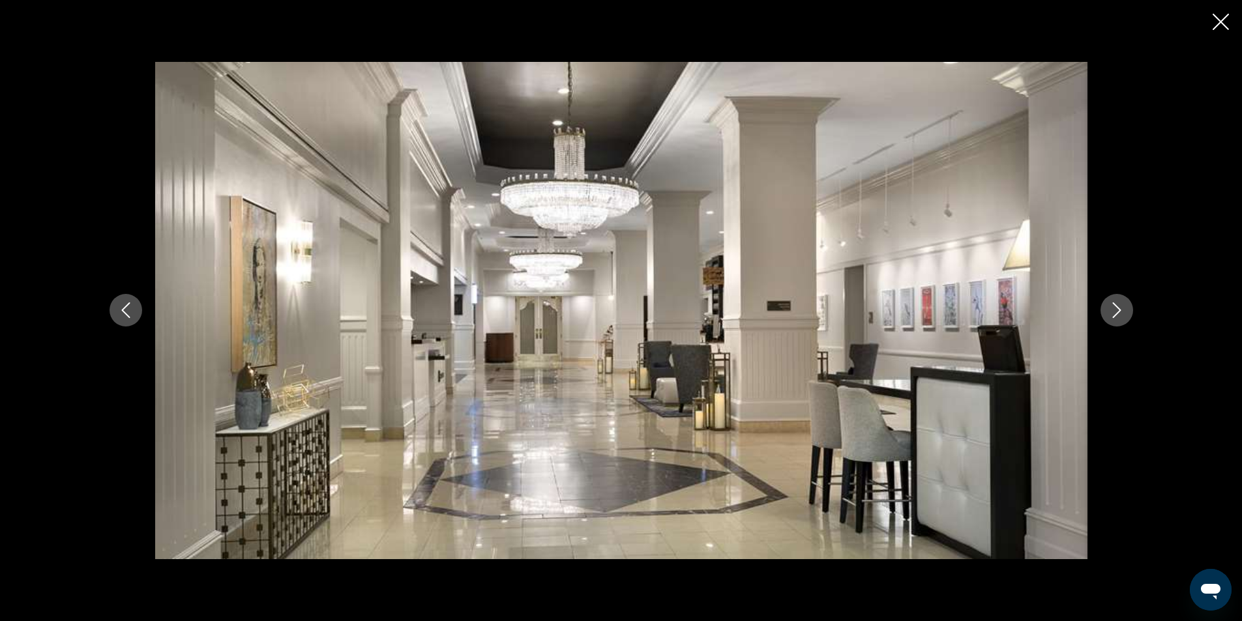
click at [1120, 308] on icon "Next image" at bounding box center [1117, 310] width 16 height 16
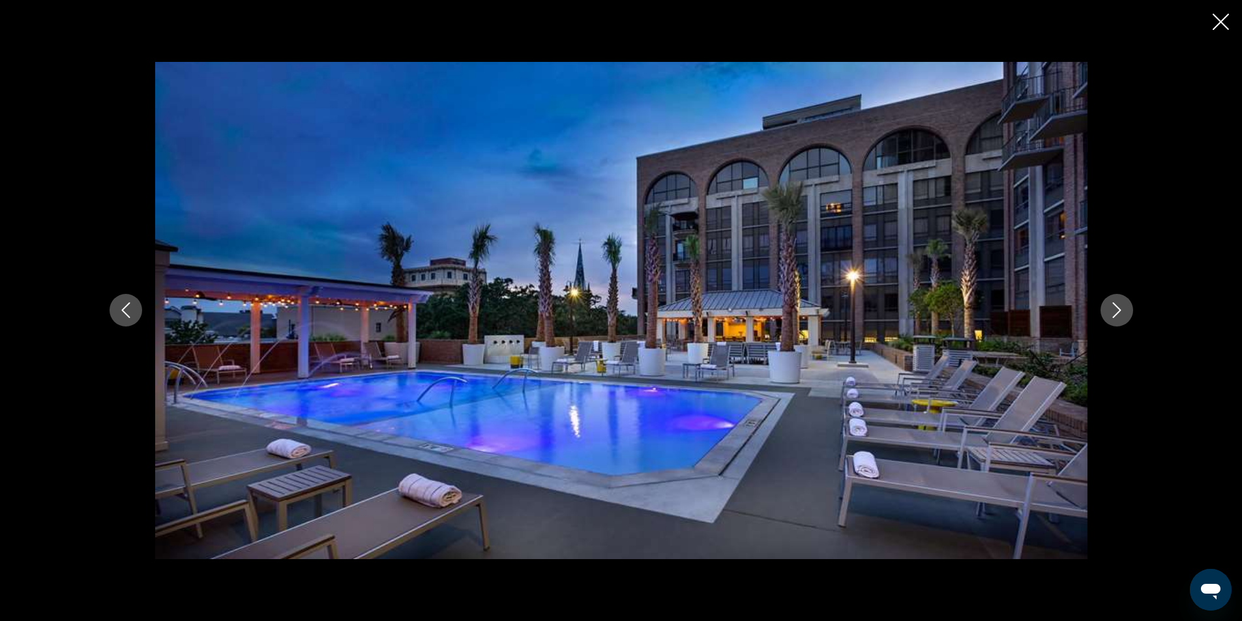
click at [1120, 308] on icon "Next image" at bounding box center [1117, 310] width 16 height 16
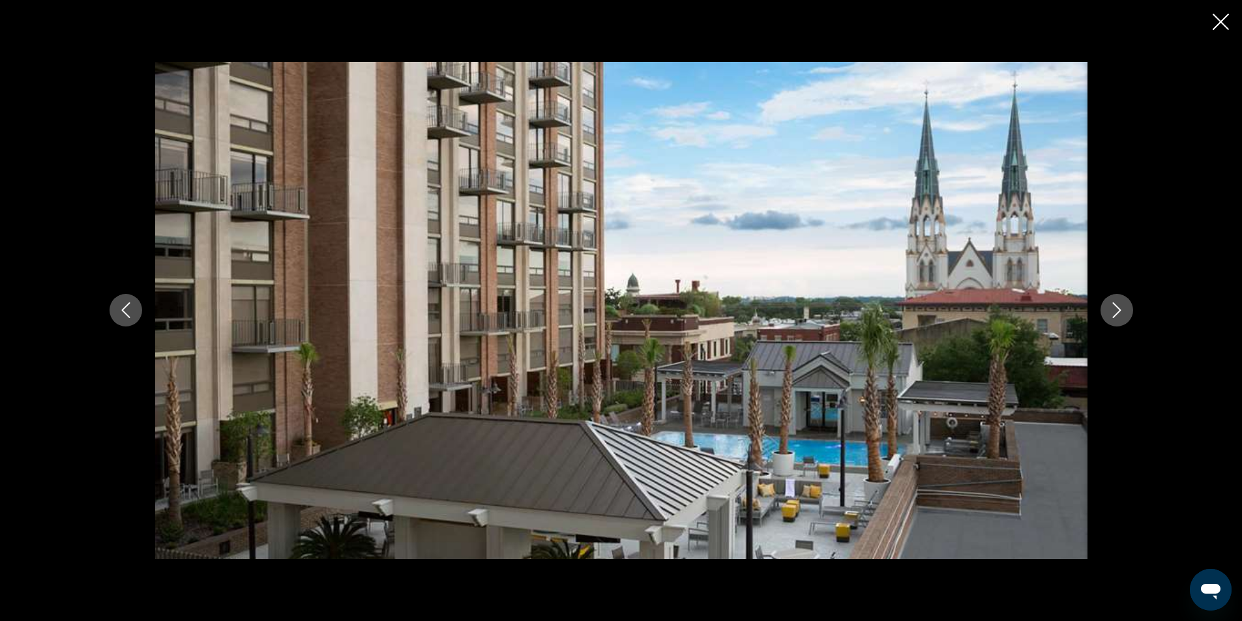
click at [1120, 308] on icon "Next image" at bounding box center [1117, 310] width 16 height 16
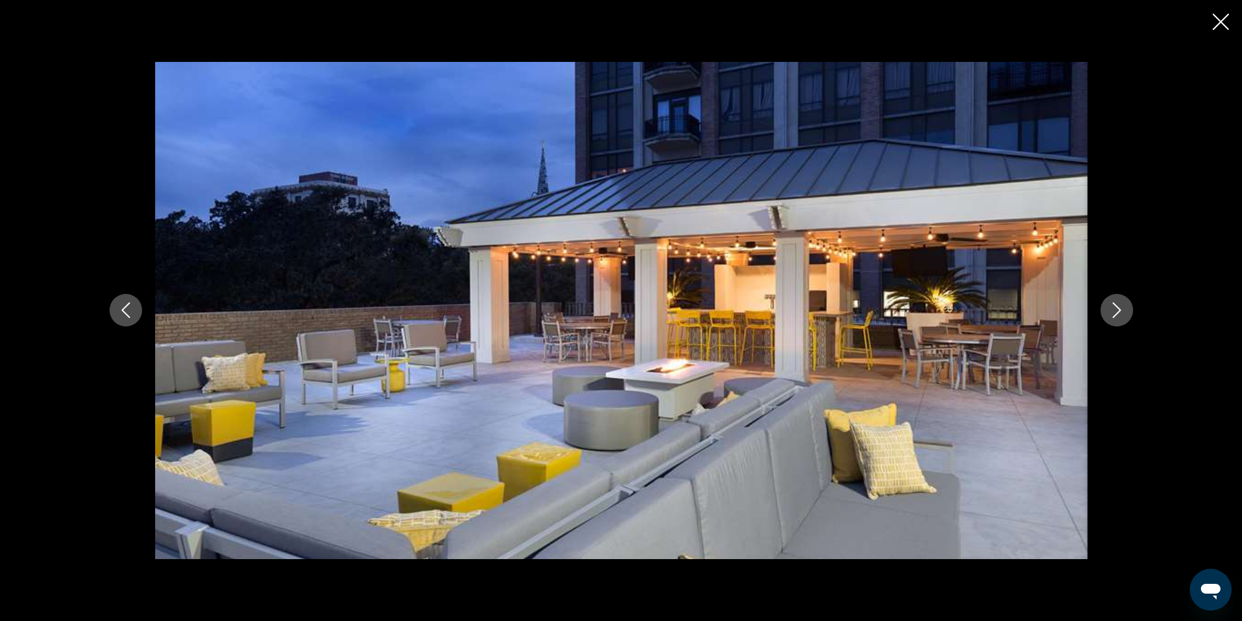
click at [1120, 308] on icon "Next image" at bounding box center [1117, 310] width 16 height 16
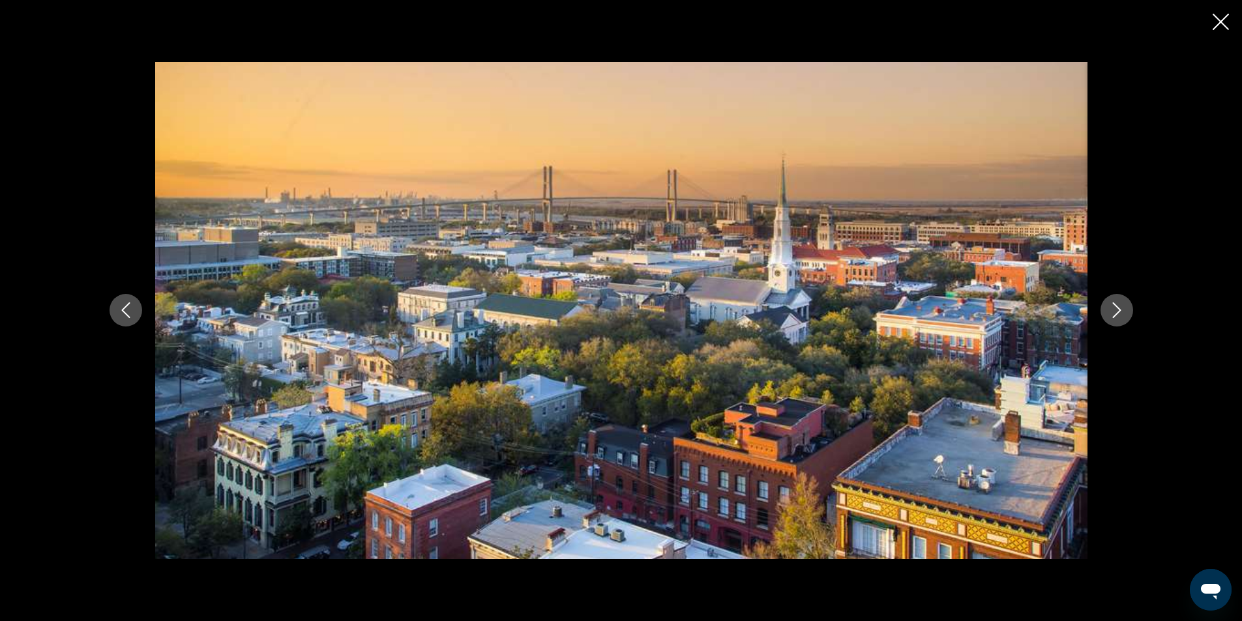
click at [1120, 308] on icon "Next image" at bounding box center [1117, 310] width 16 height 16
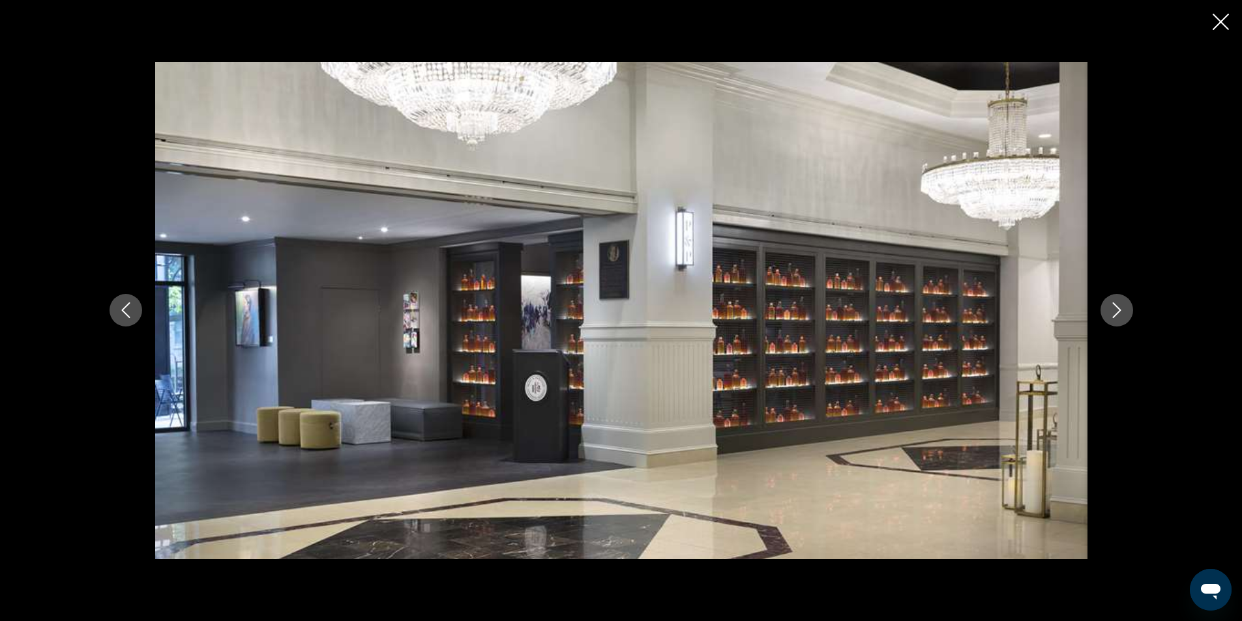
click at [1120, 308] on icon "Next image" at bounding box center [1117, 310] width 16 height 16
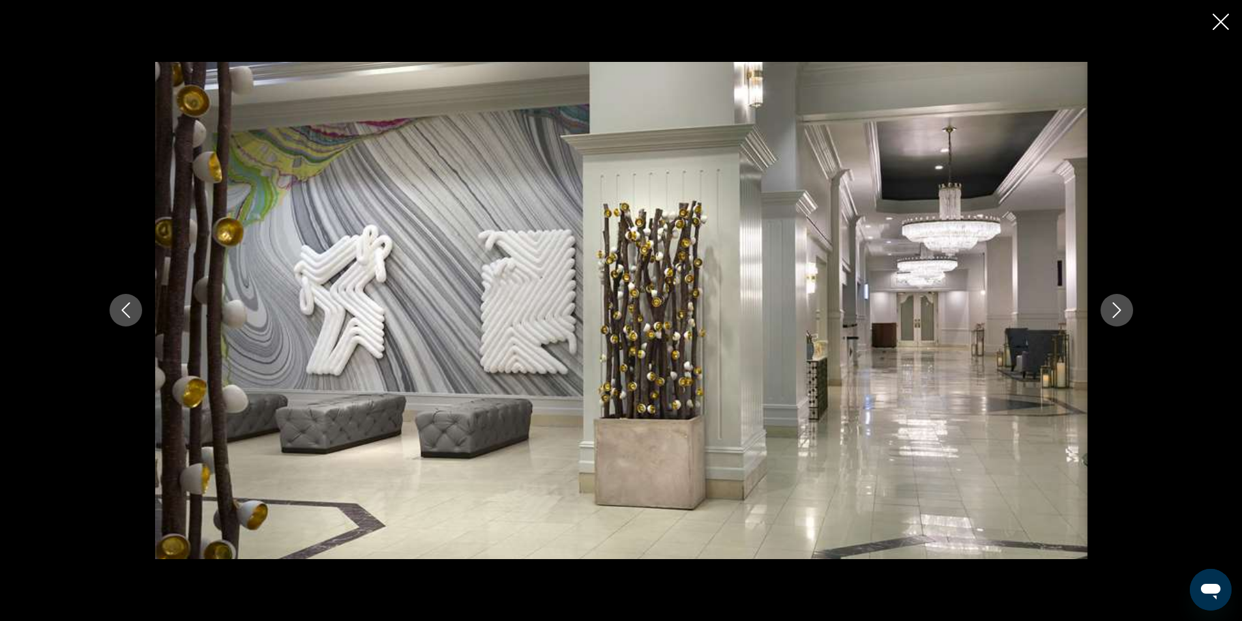
click at [1120, 308] on icon "Next image" at bounding box center [1117, 310] width 16 height 16
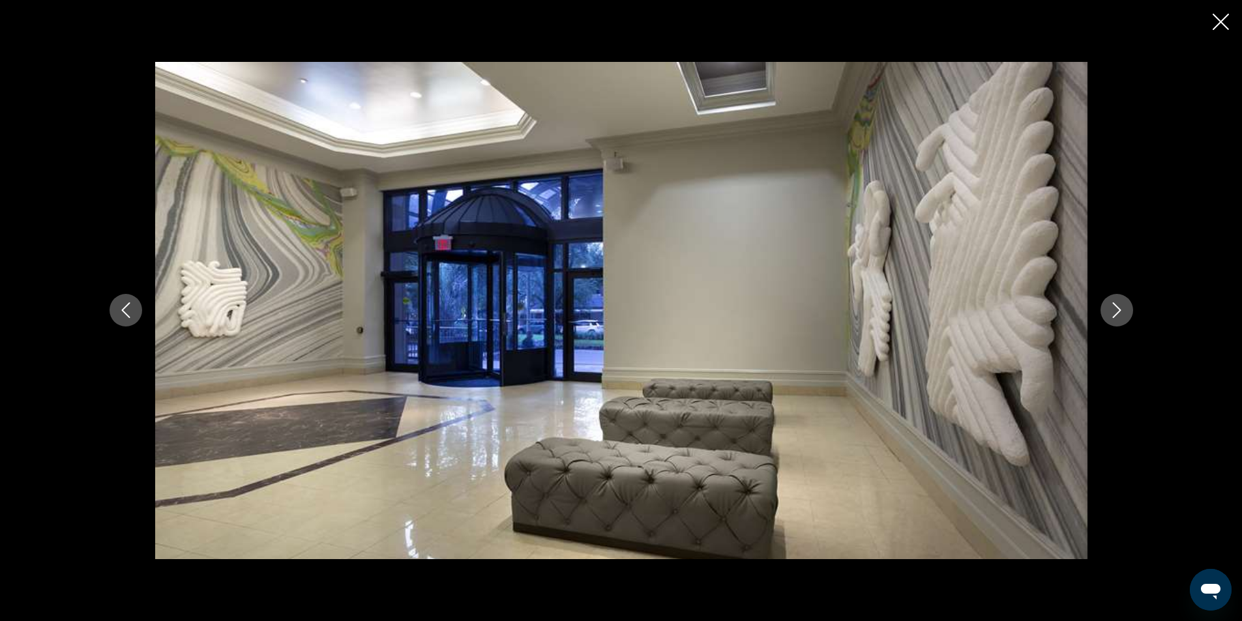
click at [1120, 308] on icon "Next image" at bounding box center [1117, 310] width 16 height 16
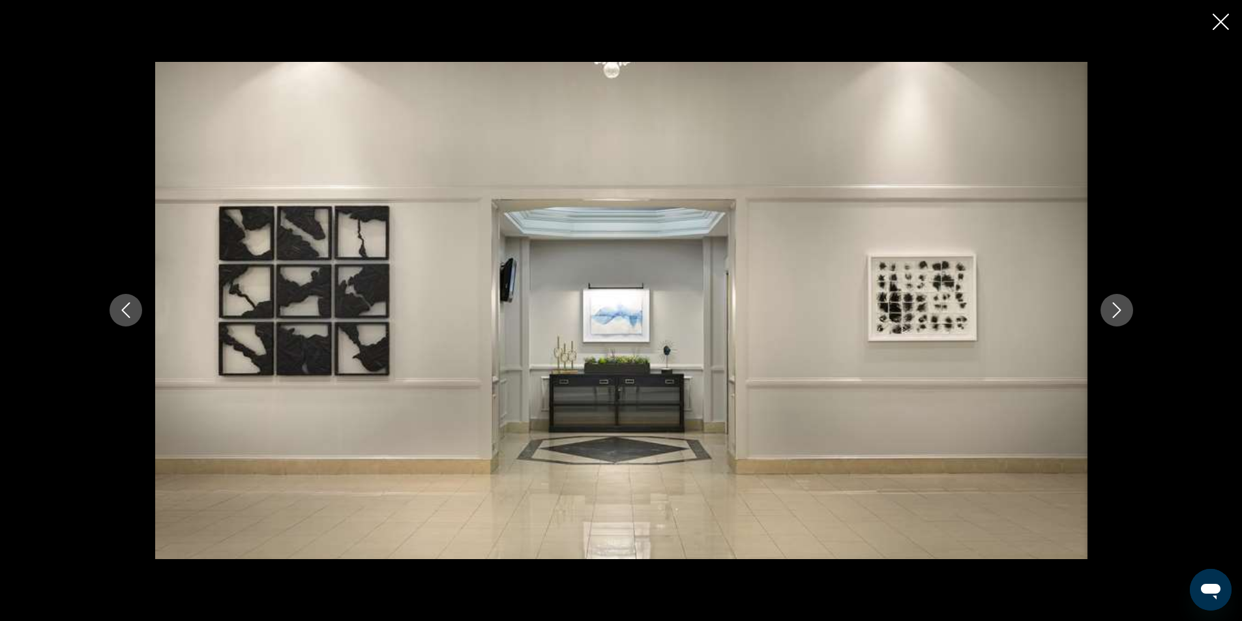
click at [1120, 308] on icon "Next image" at bounding box center [1117, 310] width 16 height 16
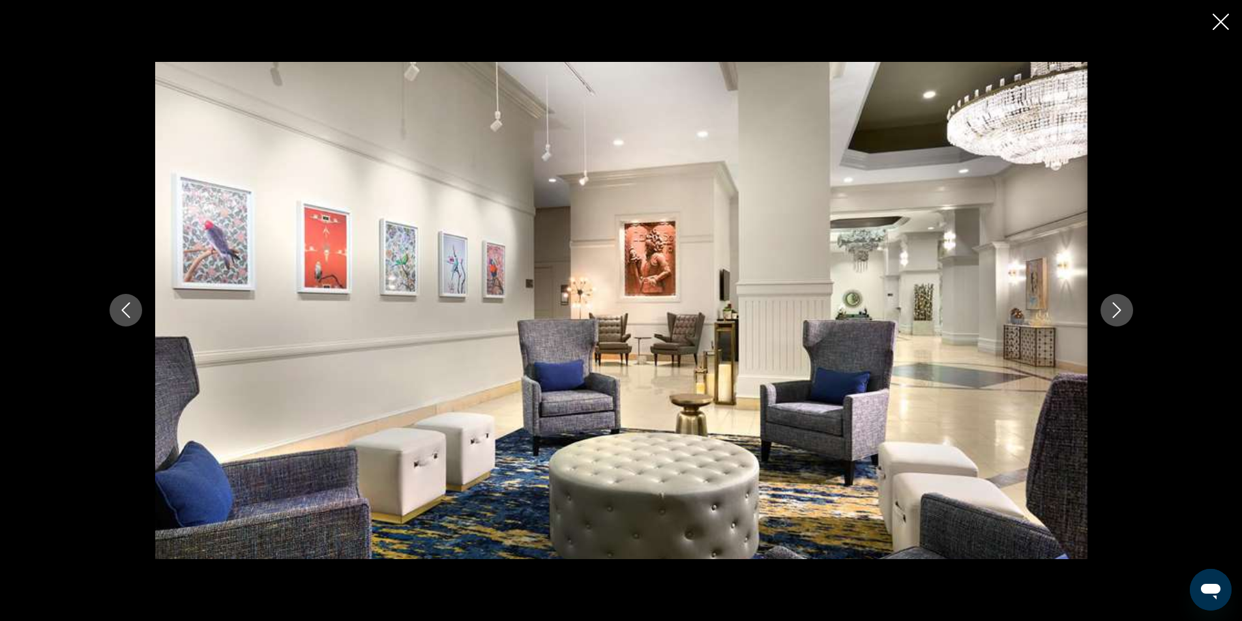
click at [1120, 308] on icon "Next image" at bounding box center [1117, 310] width 16 height 16
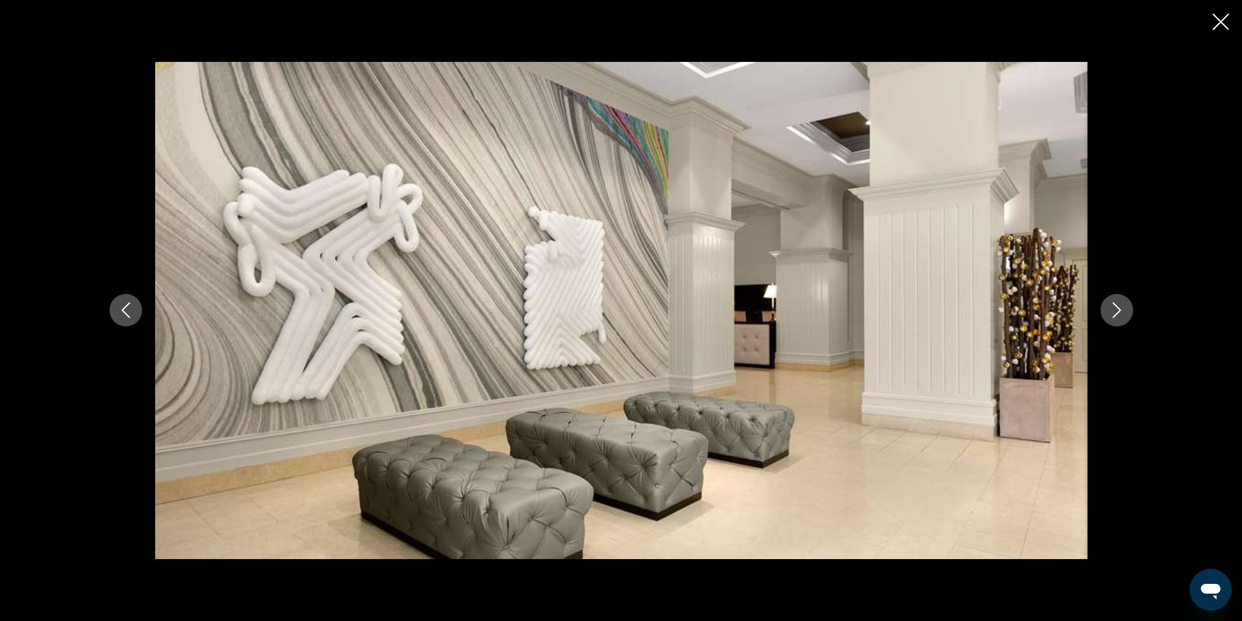
click at [1120, 308] on icon "Next image" at bounding box center [1117, 310] width 16 height 16
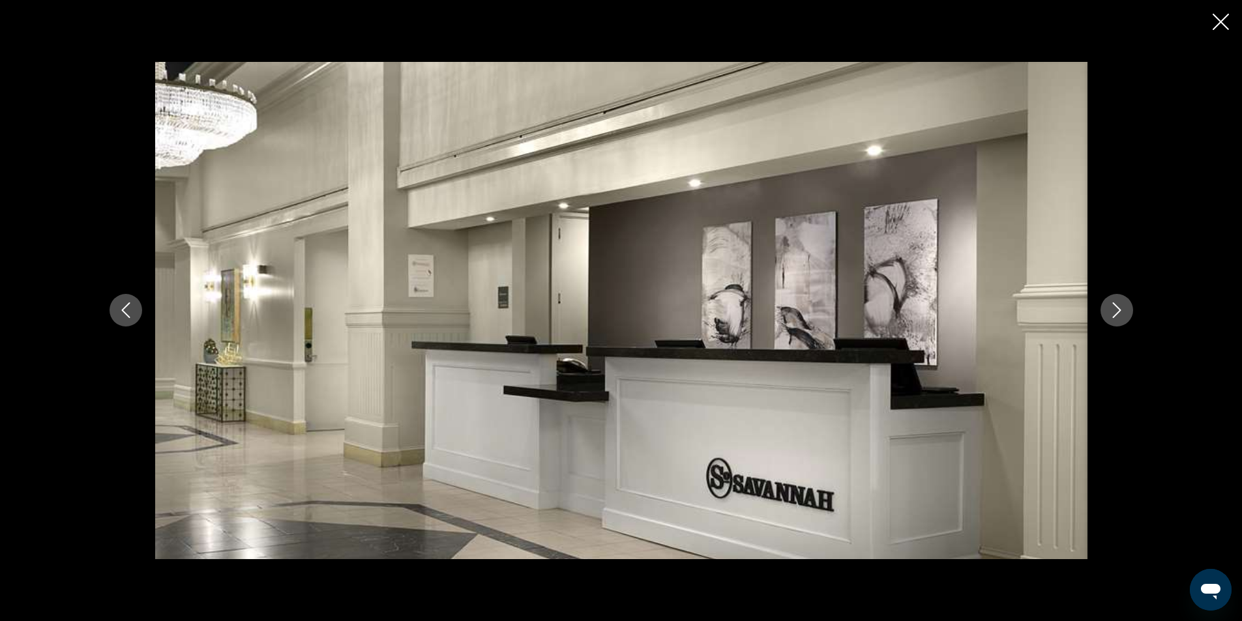
click at [1120, 308] on icon "Next image" at bounding box center [1117, 310] width 16 height 16
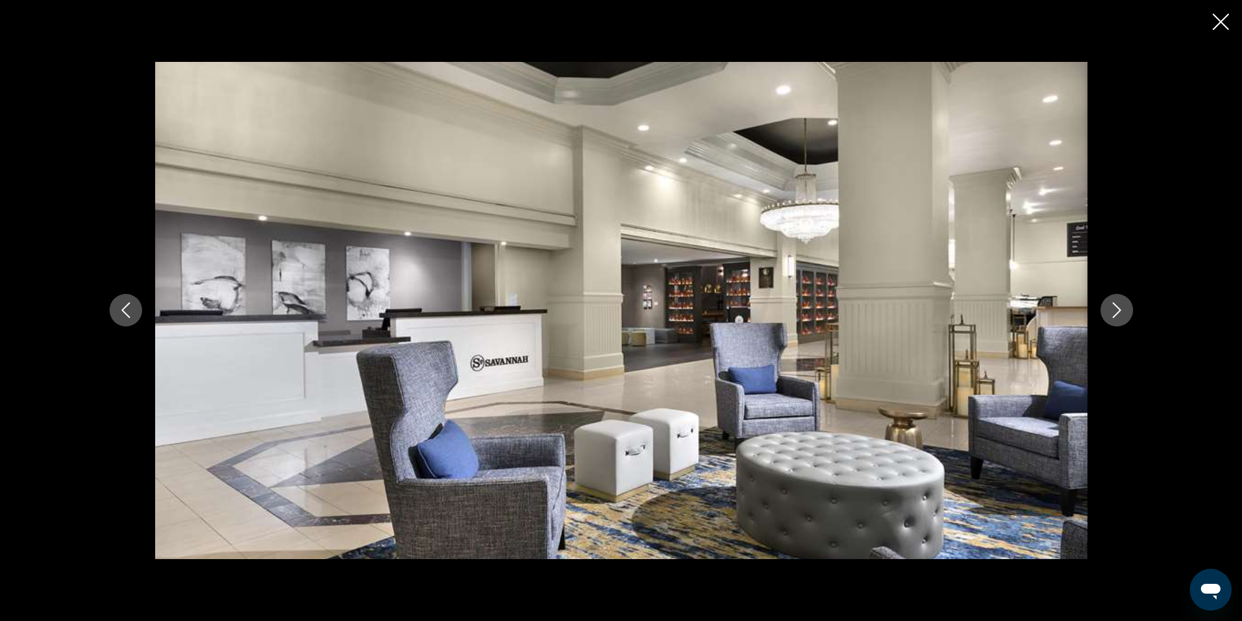
click at [1120, 308] on icon "Next image" at bounding box center [1117, 310] width 16 height 16
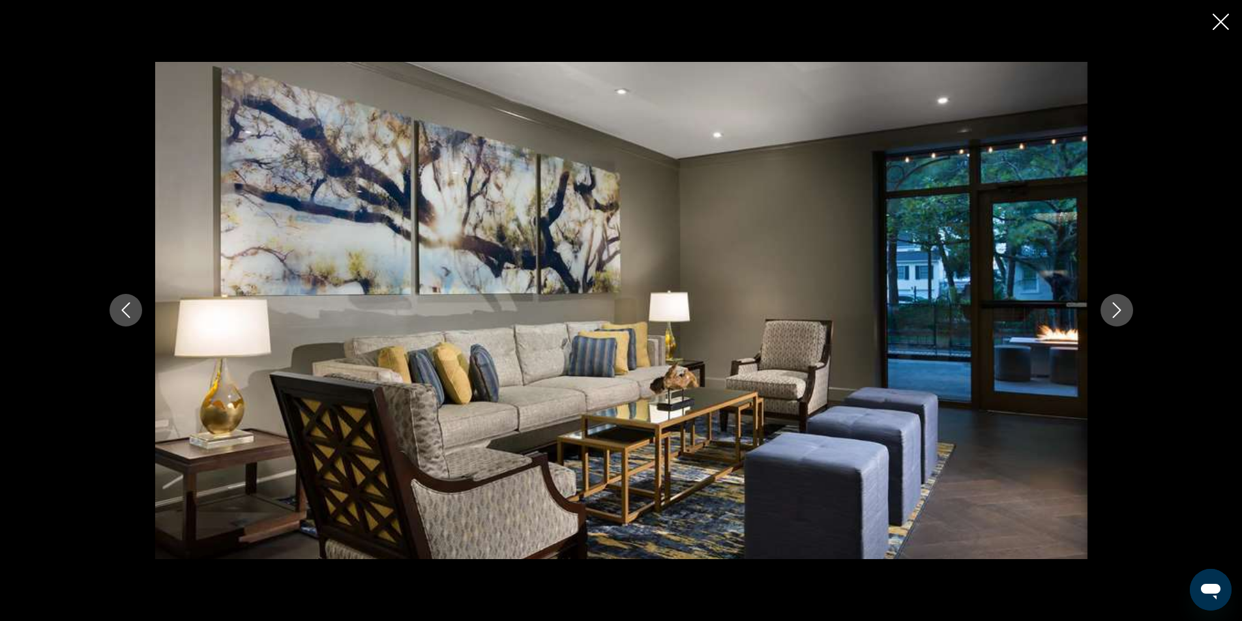
click at [1120, 308] on icon "Next image" at bounding box center [1117, 310] width 16 height 16
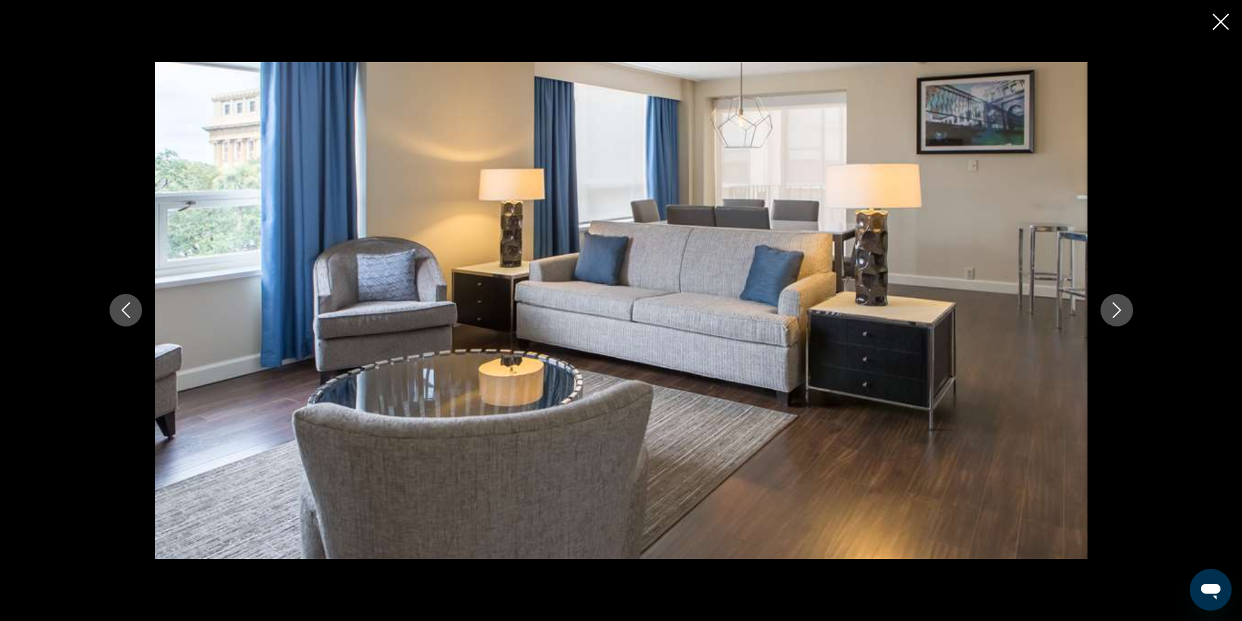
click at [1120, 308] on icon "Next image" at bounding box center [1117, 310] width 16 height 16
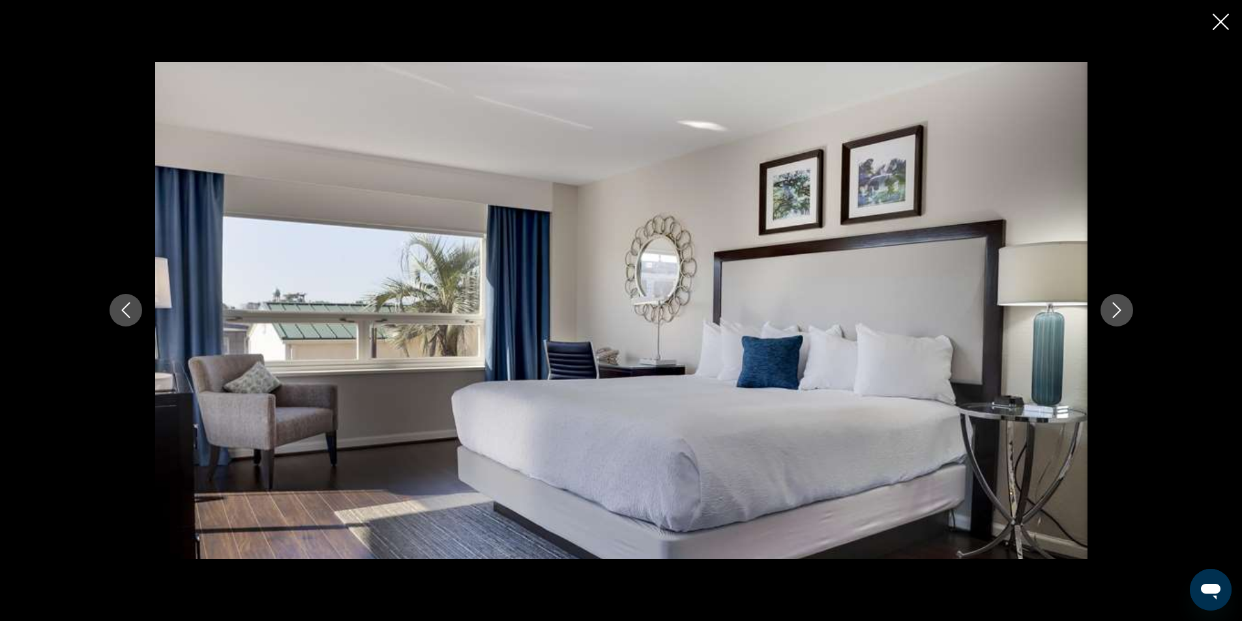
click at [1120, 308] on icon "Next image" at bounding box center [1117, 310] width 16 height 16
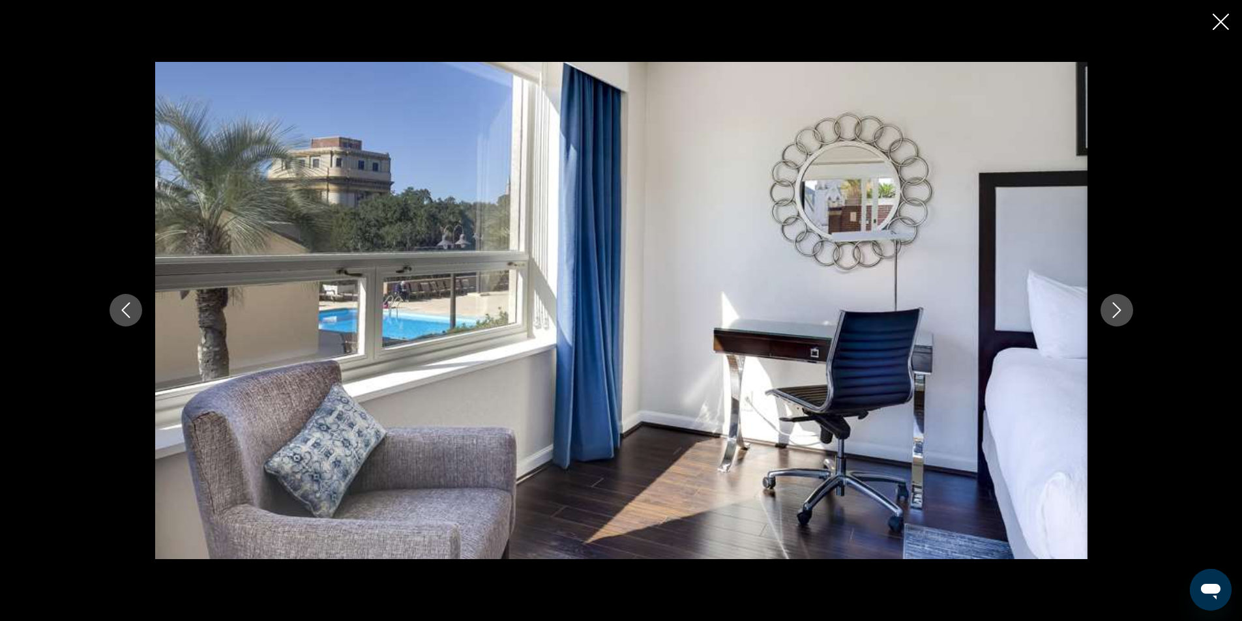
click at [1120, 308] on icon "Next image" at bounding box center [1117, 310] width 16 height 16
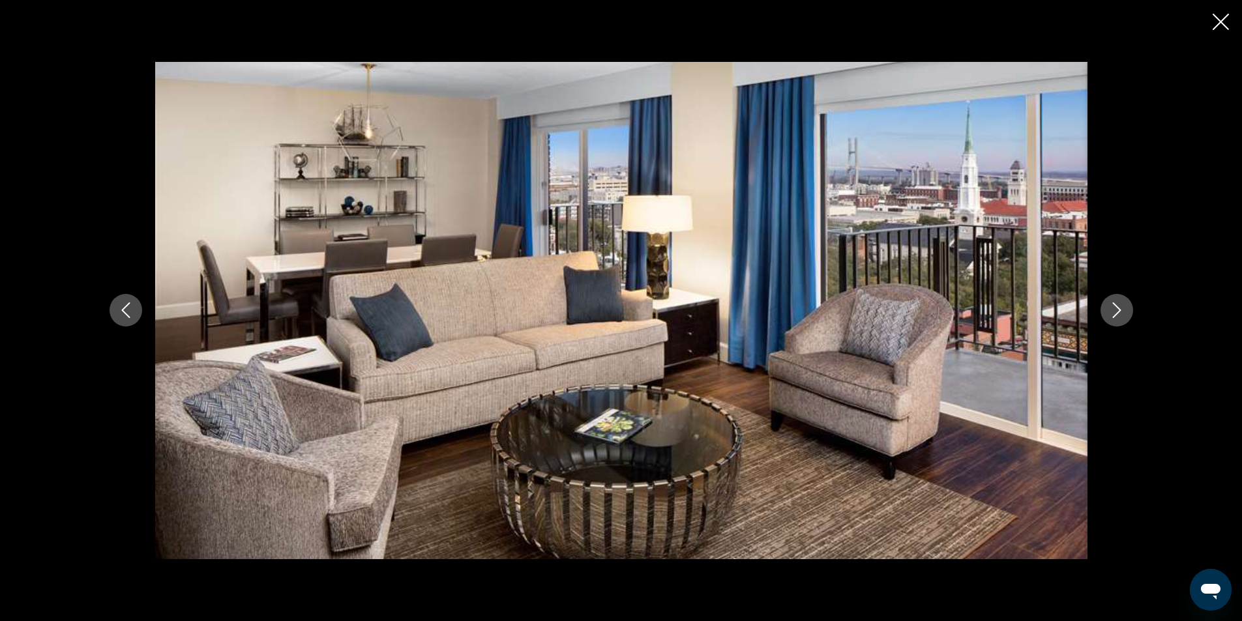
click at [1120, 308] on icon "Next image" at bounding box center [1117, 310] width 16 height 16
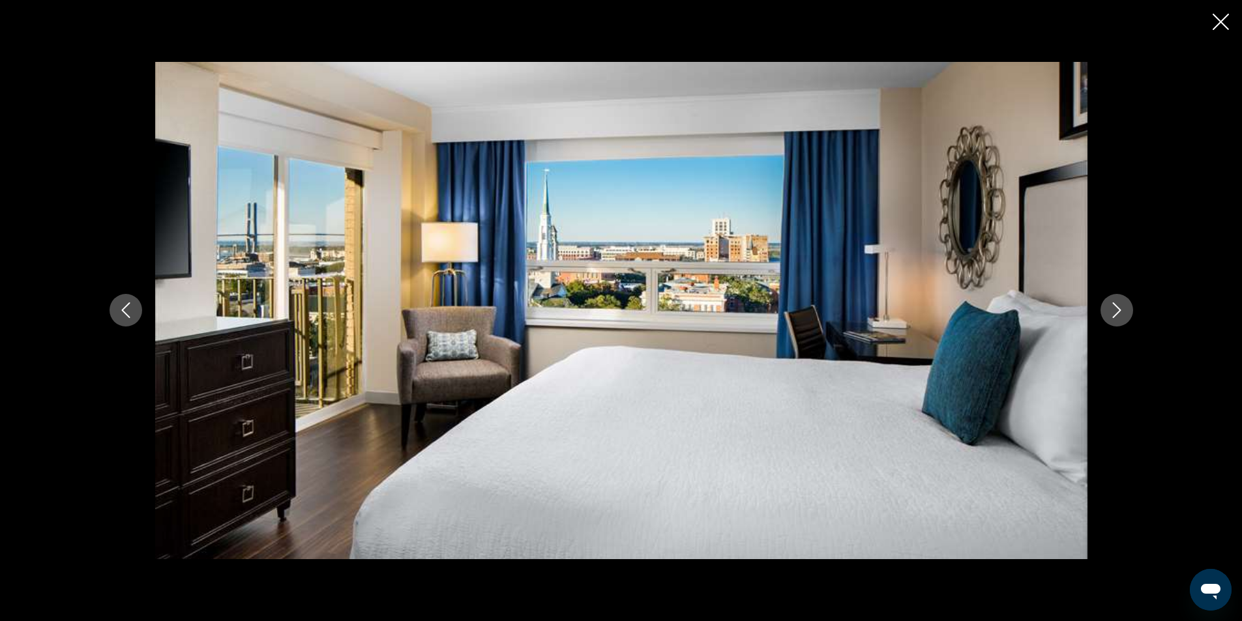
click at [1214, 23] on icon "Close slideshow" at bounding box center [1221, 22] width 16 height 16
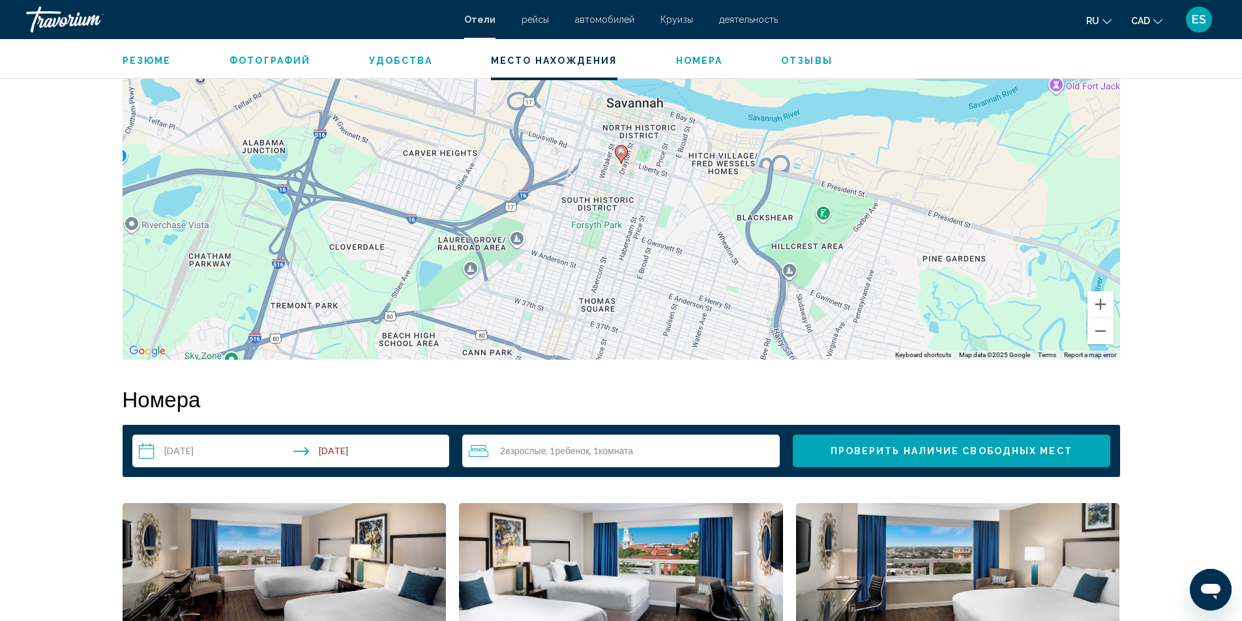
scroll to position [913, 0]
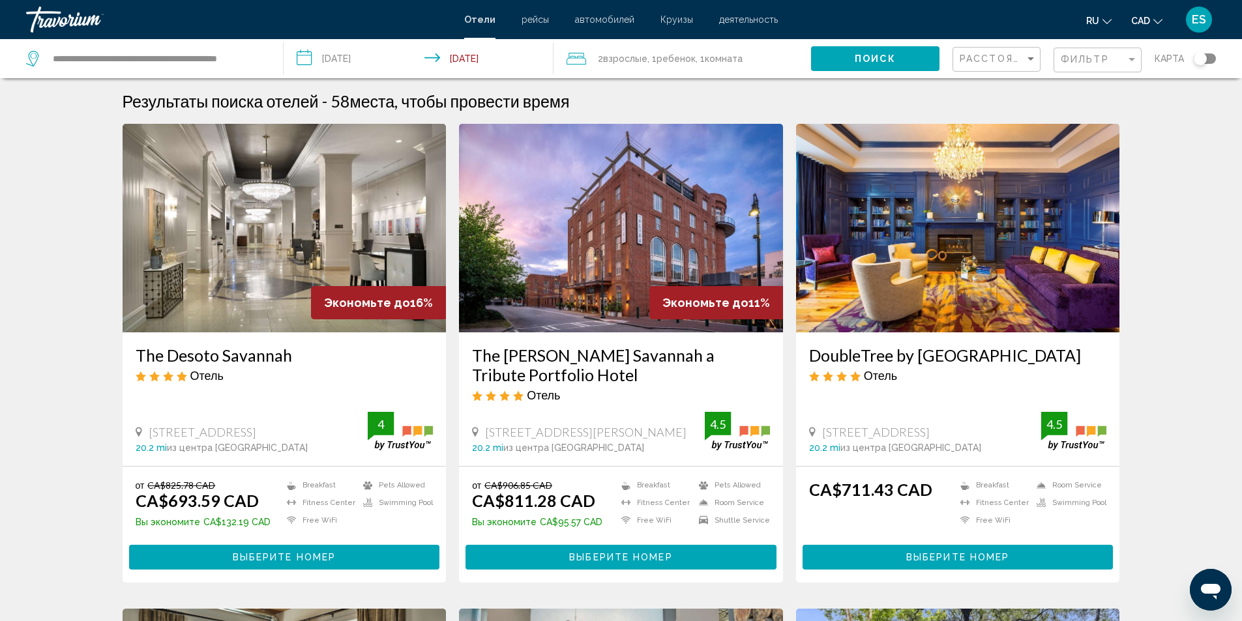
click at [643, 553] on span "Выберите номер" at bounding box center [620, 558] width 103 height 10
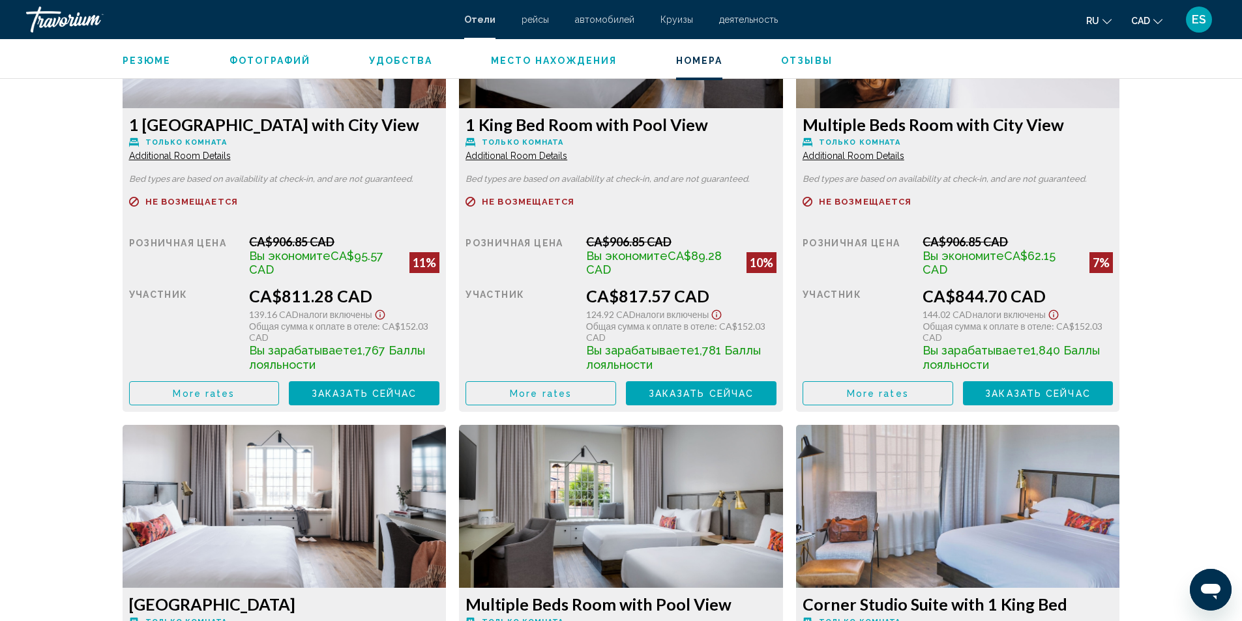
scroll to position [1760, 0]
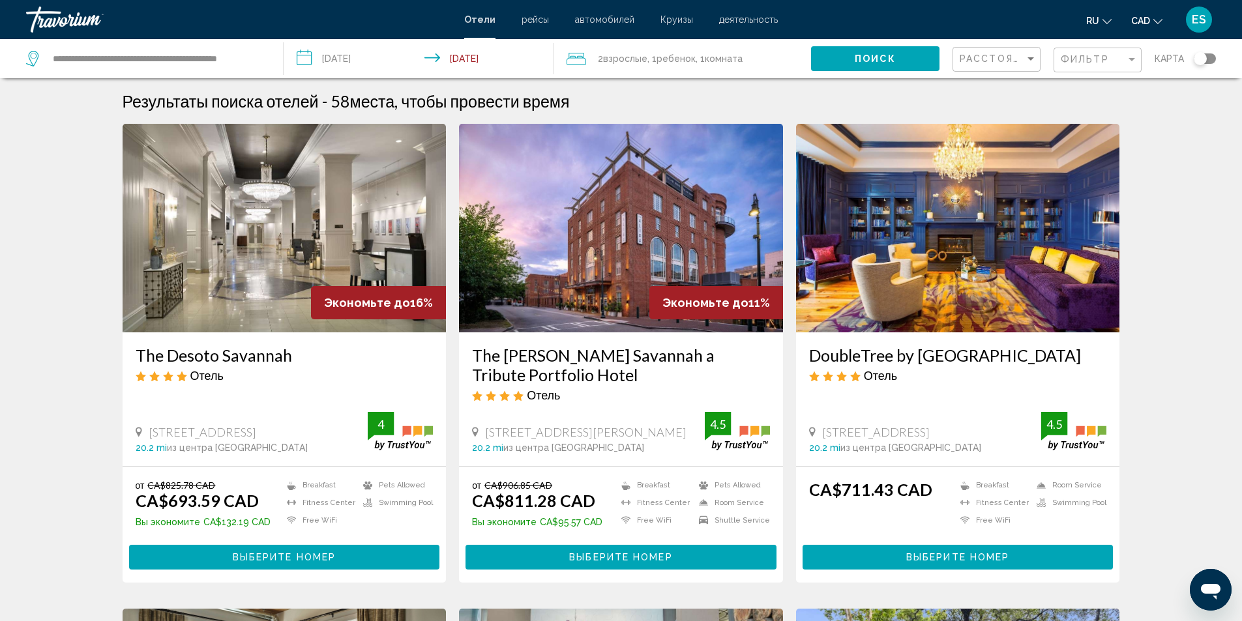
click at [968, 351] on h3 "DoubleTree by Hilton Hotel Savannah Historic District" at bounding box center [958, 355] width 298 height 20
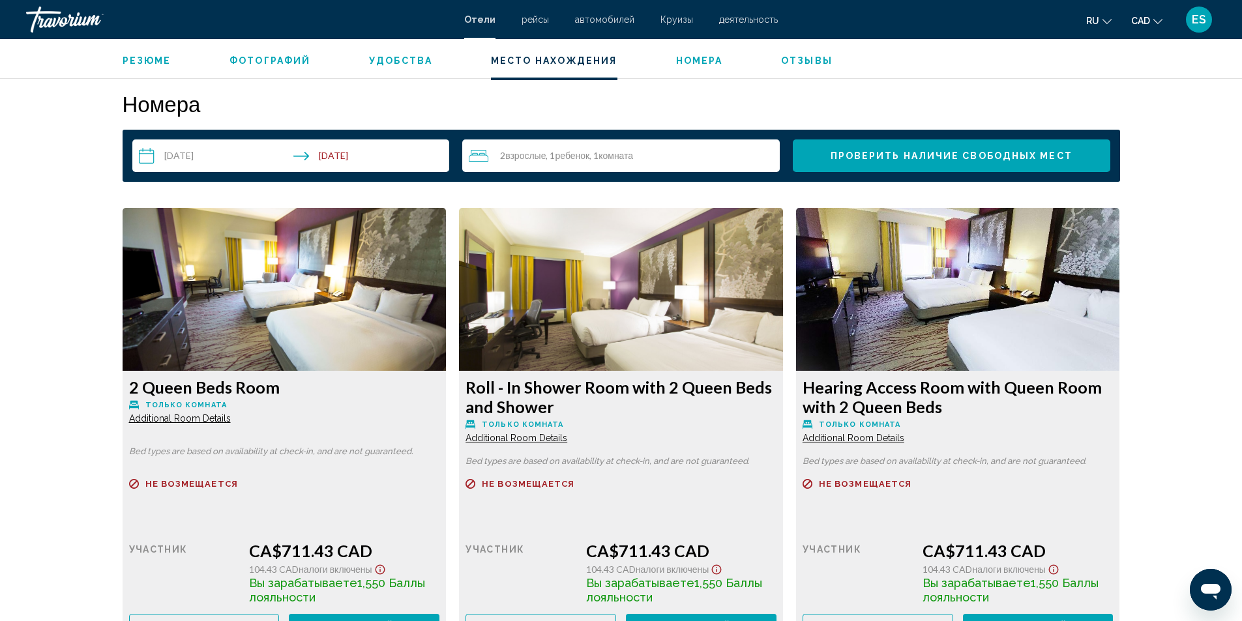
scroll to position [1662, 0]
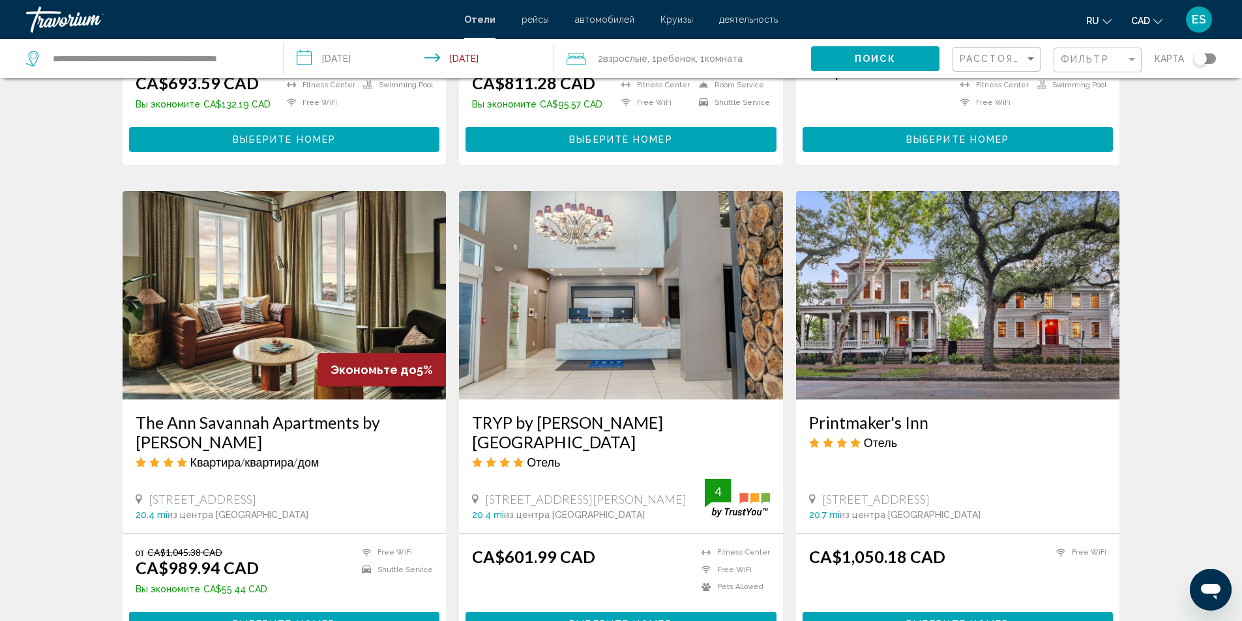
scroll to position [456, 0]
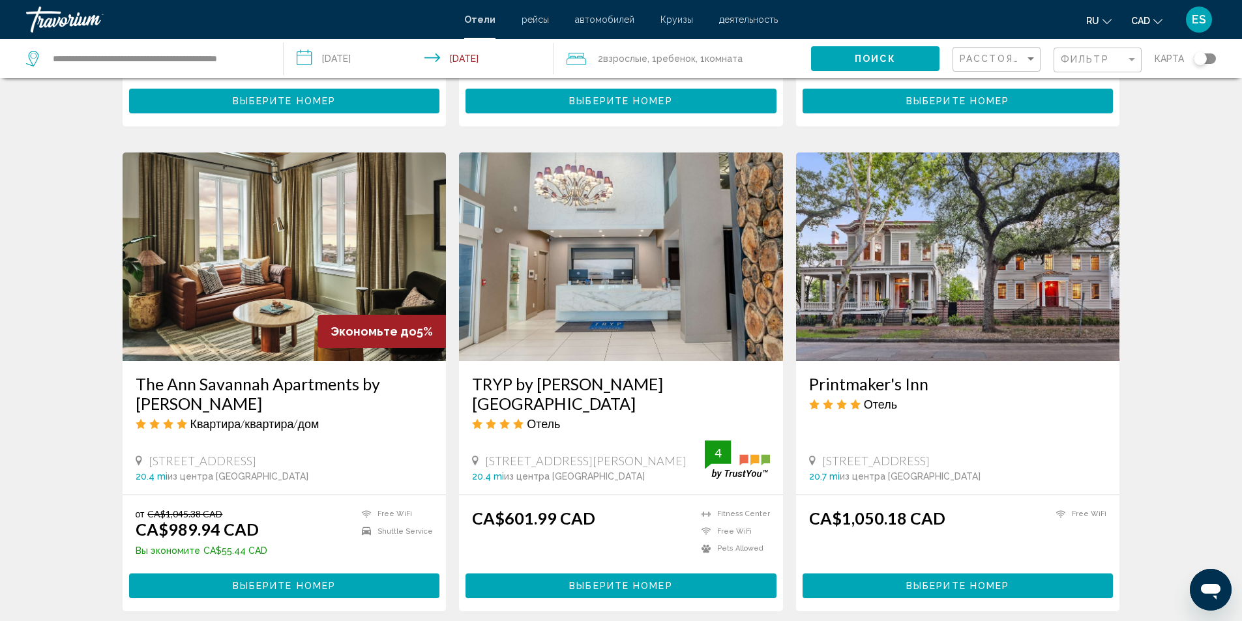
click at [229, 384] on h3 "The Ann Savannah Apartments by Marriott Bonvoy" at bounding box center [285, 393] width 298 height 39
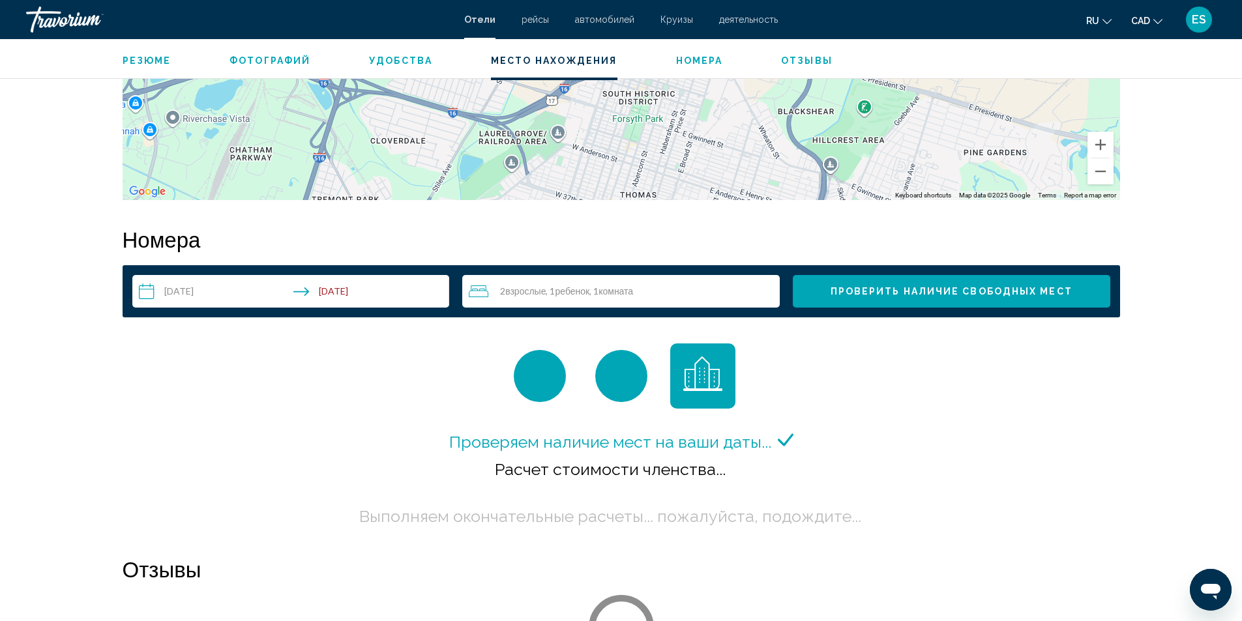
scroll to position [1630, 0]
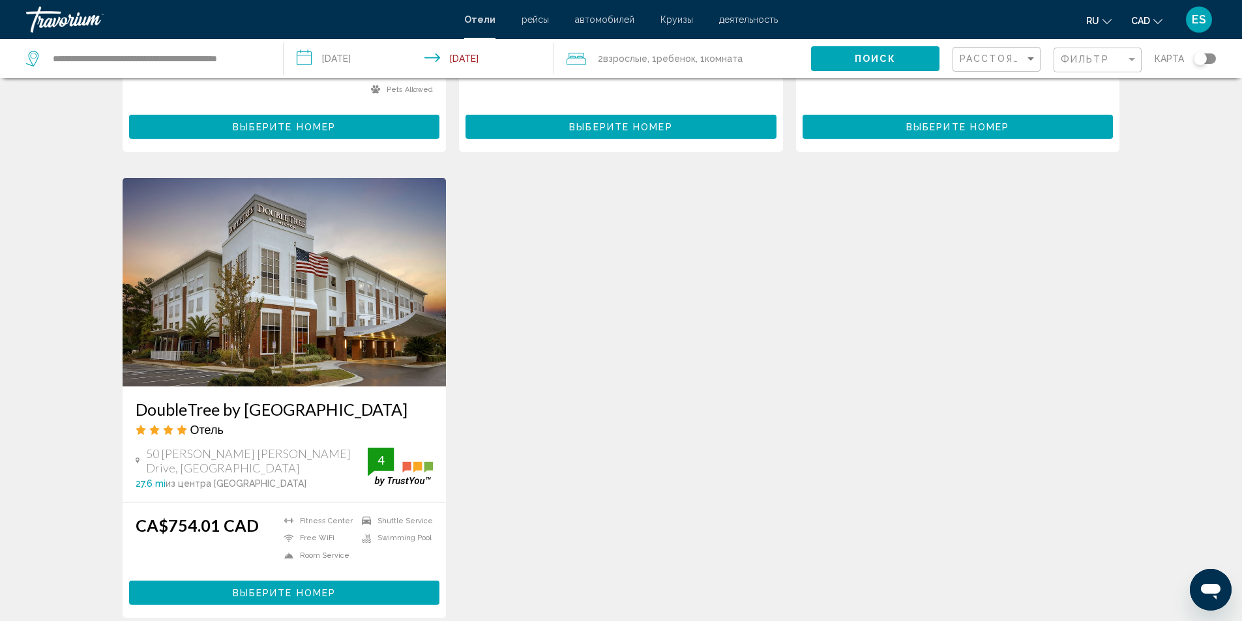
scroll to position [1434, 0]
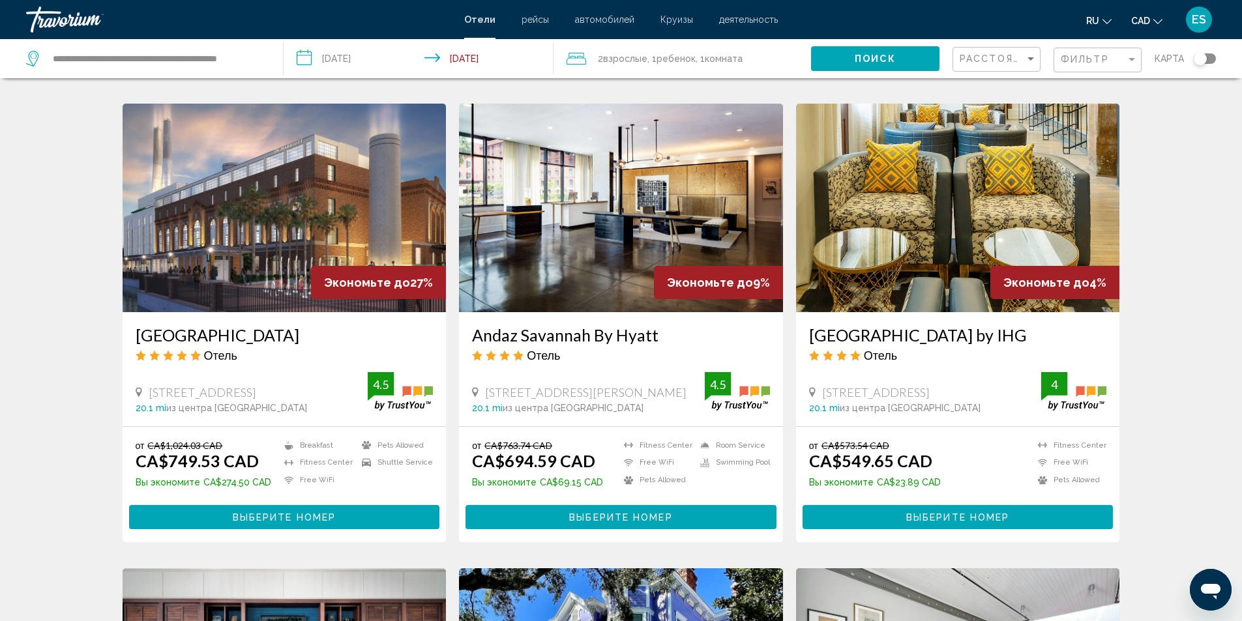
scroll to position [847, 0]
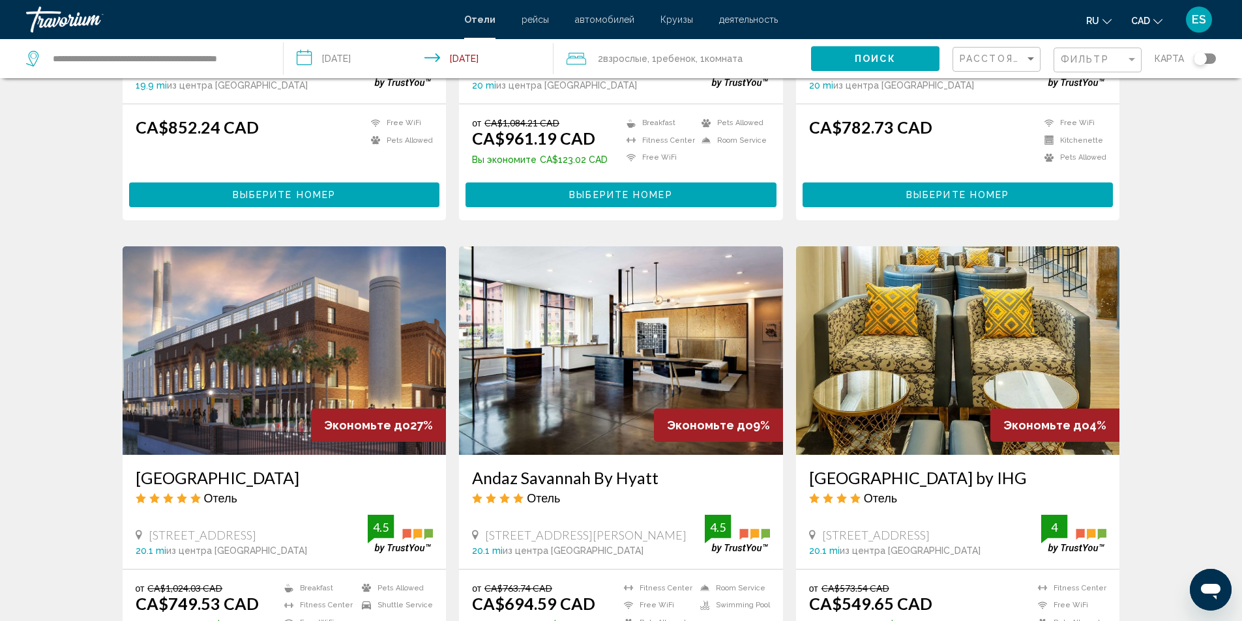
click at [256, 308] on img "Main content" at bounding box center [285, 350] width 324 height 209
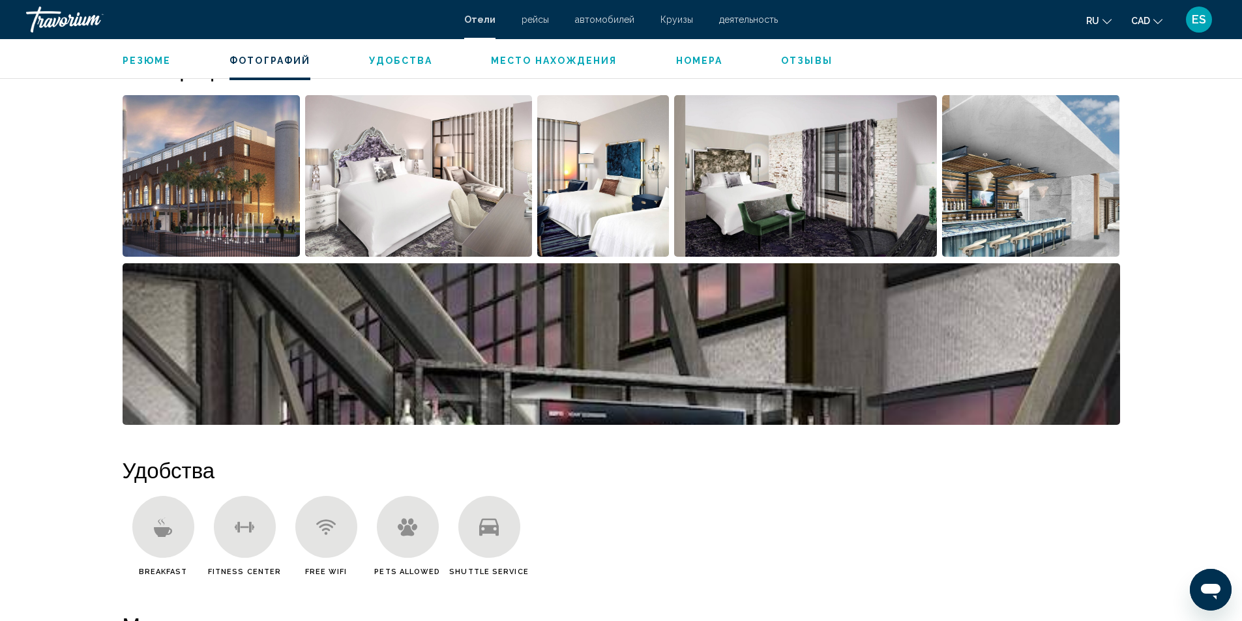
scroll to position [522, 0]
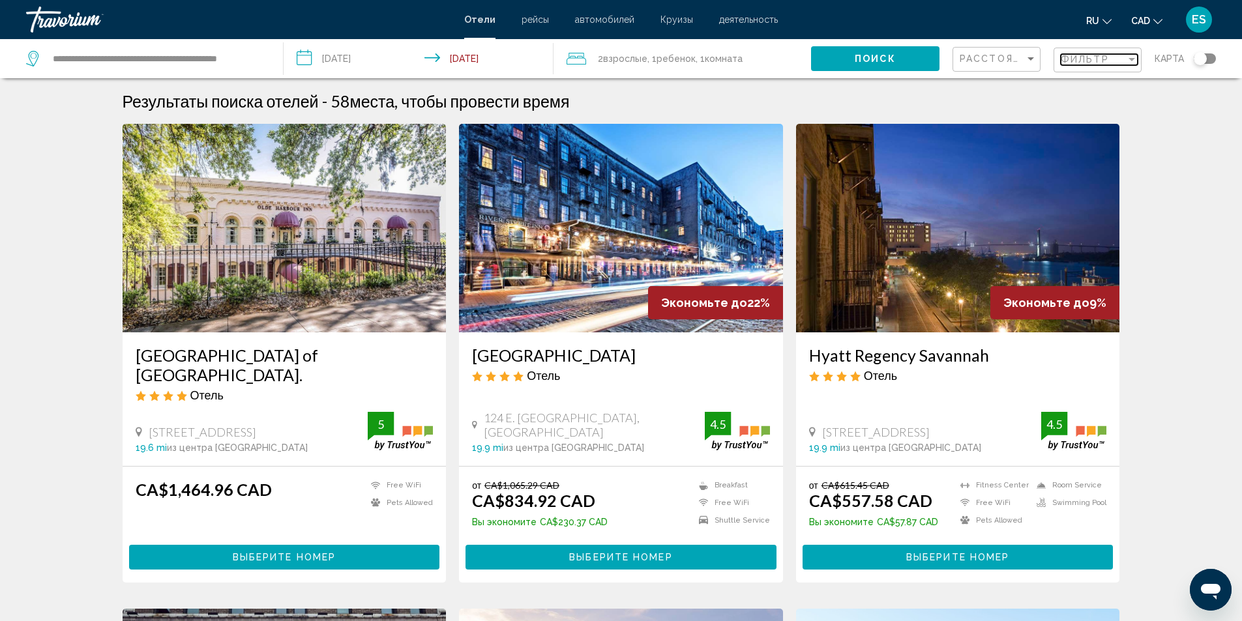
click at [1103, 65] on span "Фильтр" at bounding box center [1085, 59] width 48 height 10
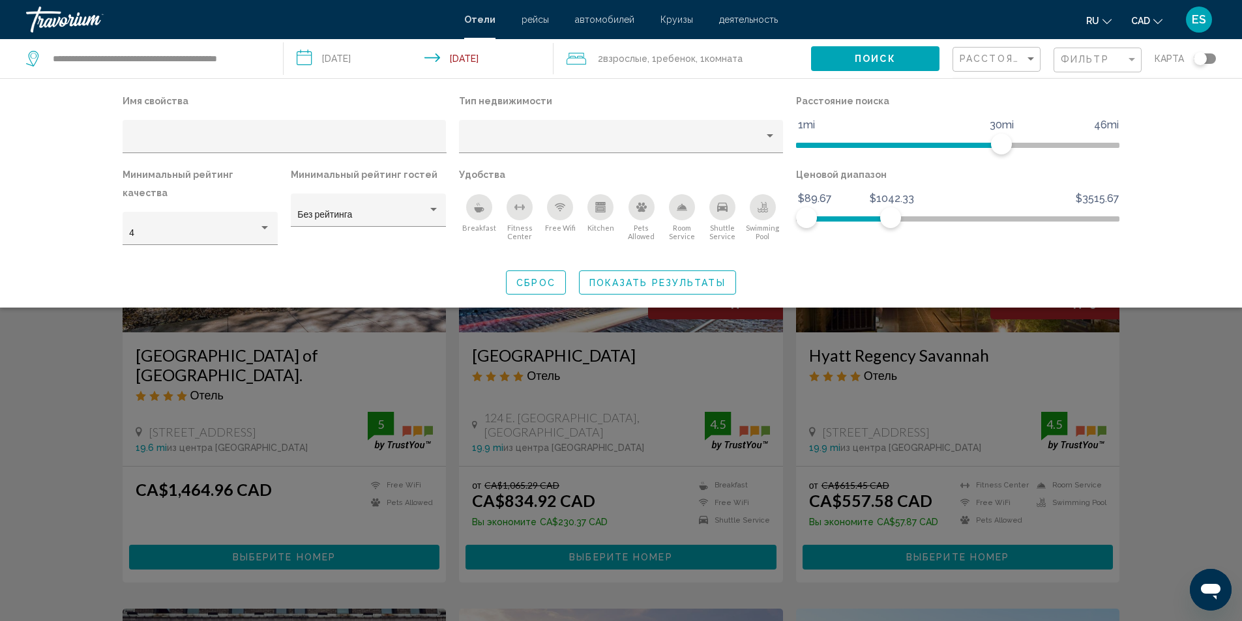
click at [721, 207] on icon "Shuttle Service" at bounding box center [722, 207] width 10 height 9
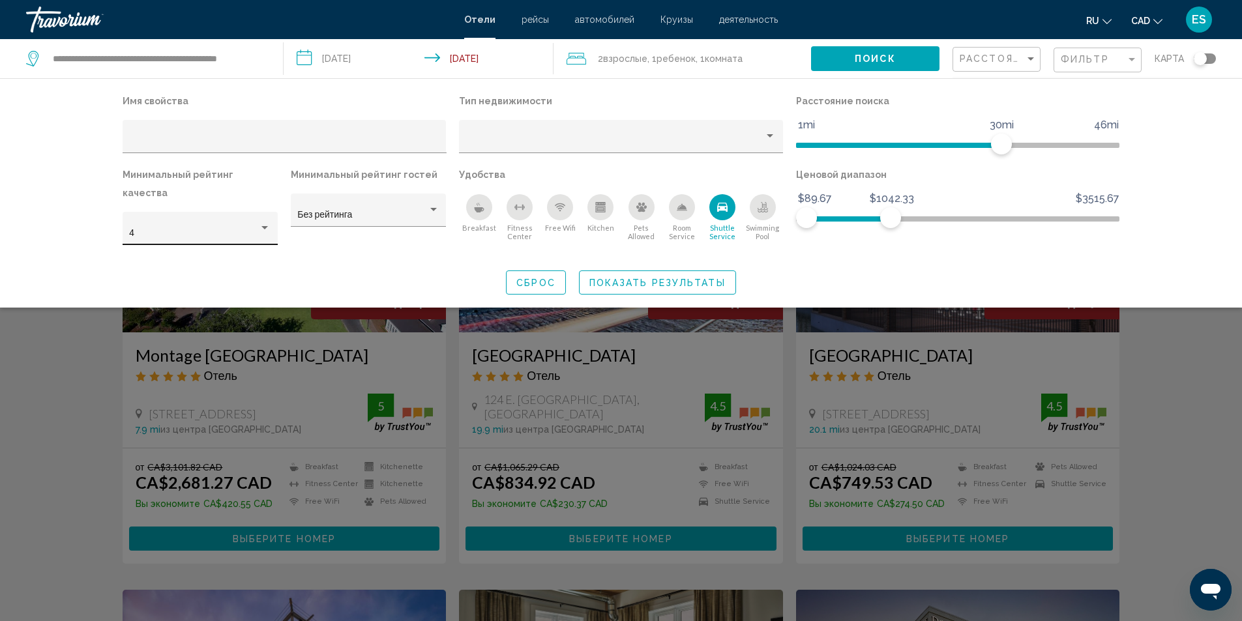
click at [264, 226] on div "Hotel Filters" at bounding box center [264, 227] width 7 height 3
click at [203, 192] on span "3" at bounding box center [199, 187] width 141 height 27
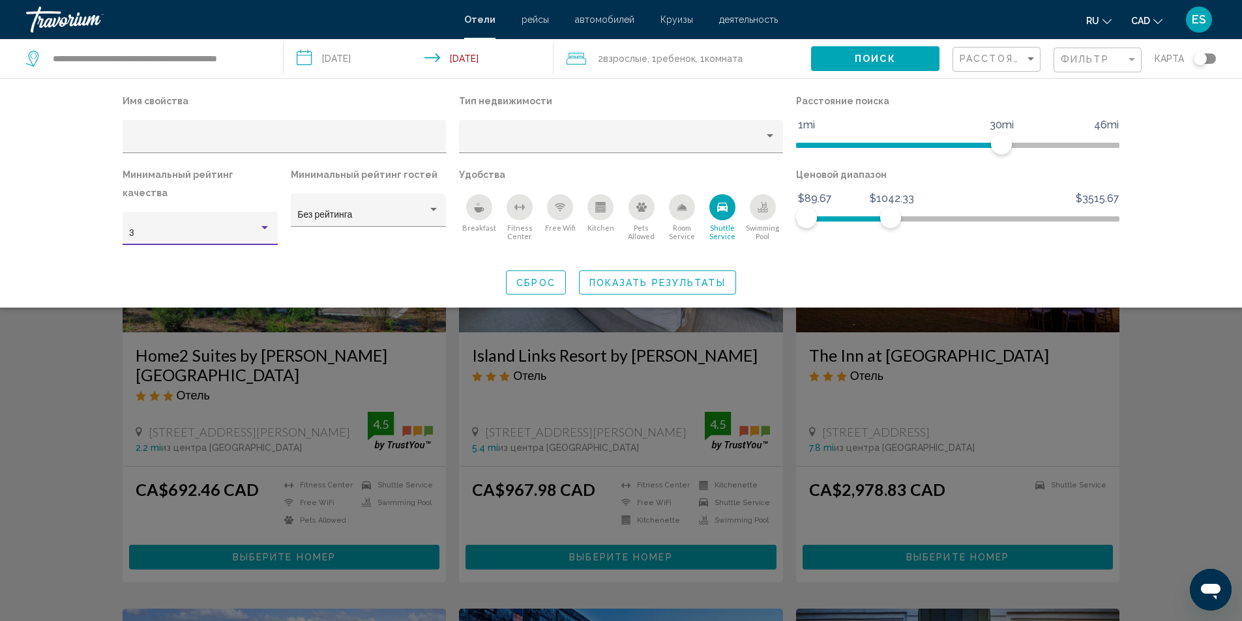
click at [615, 278] on span "Показать результаты" at bounding box center [657, 283] width 136 height 10
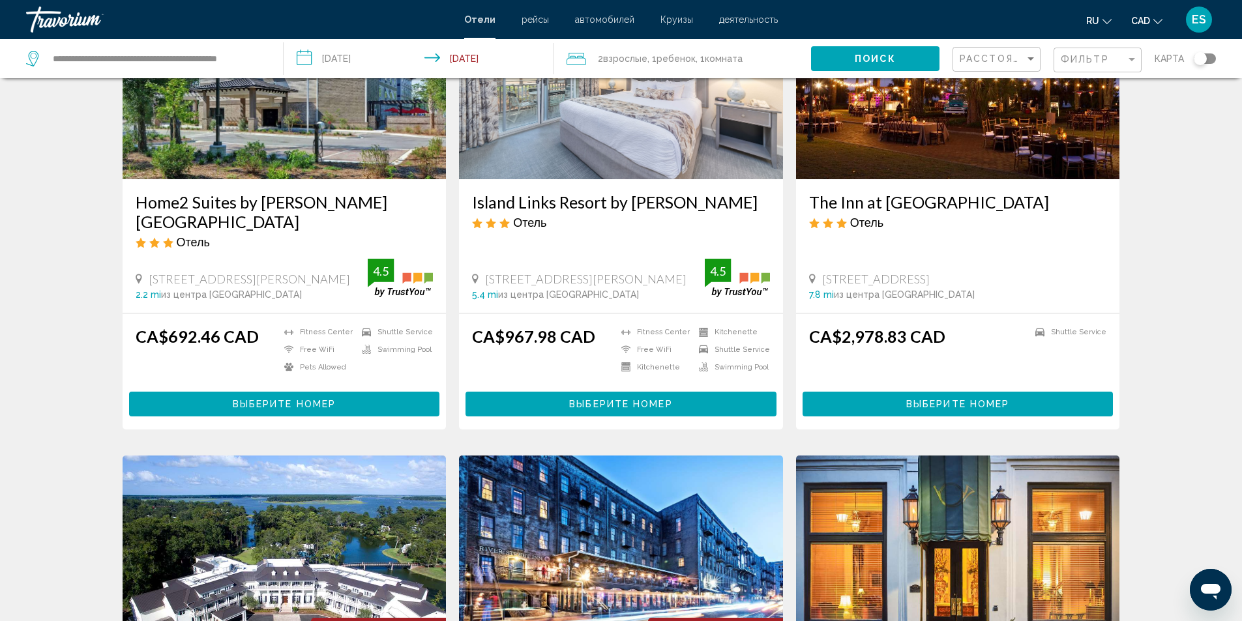
scroll to position [130, 0]
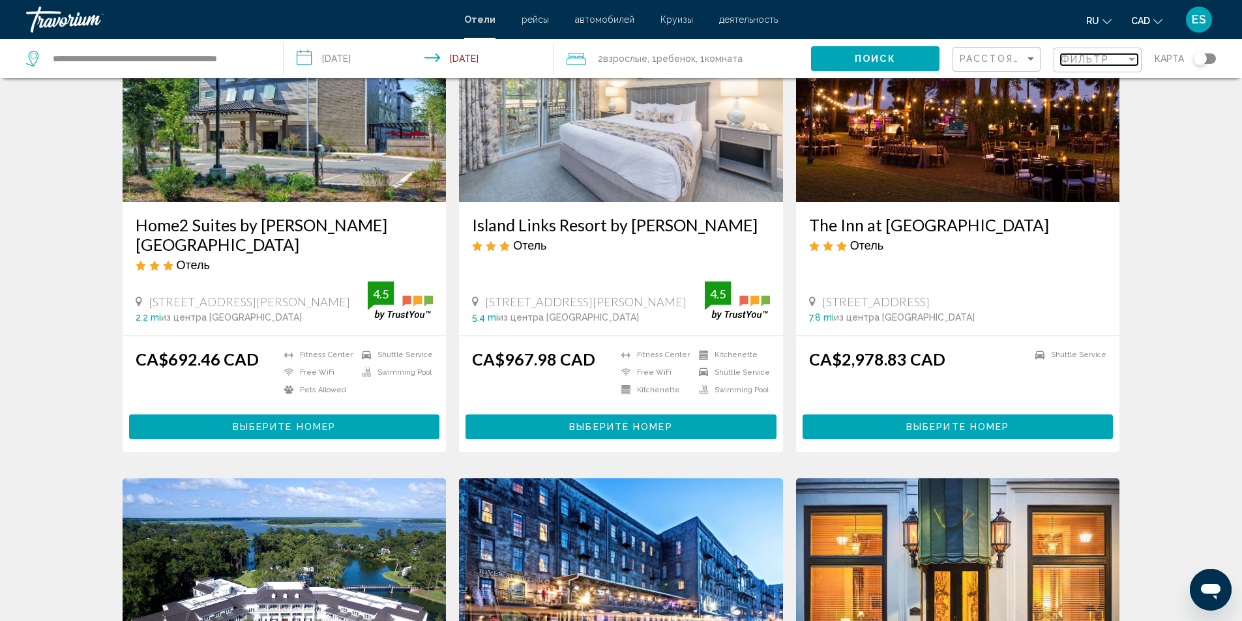
click at [1124, 61] on div "Фильтр" at bounding box center [1093, 59] width 65 height 10
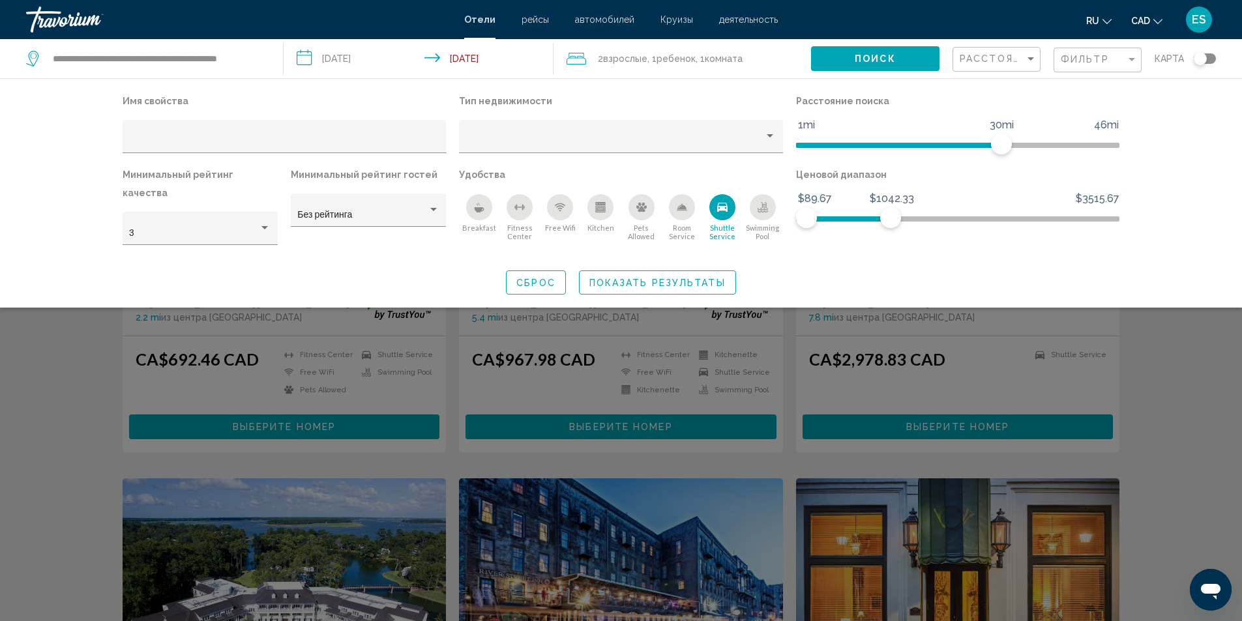
click at [725, 203] on icon "Shuttle Service" at bounding box center [722, 207] width 10 height 9
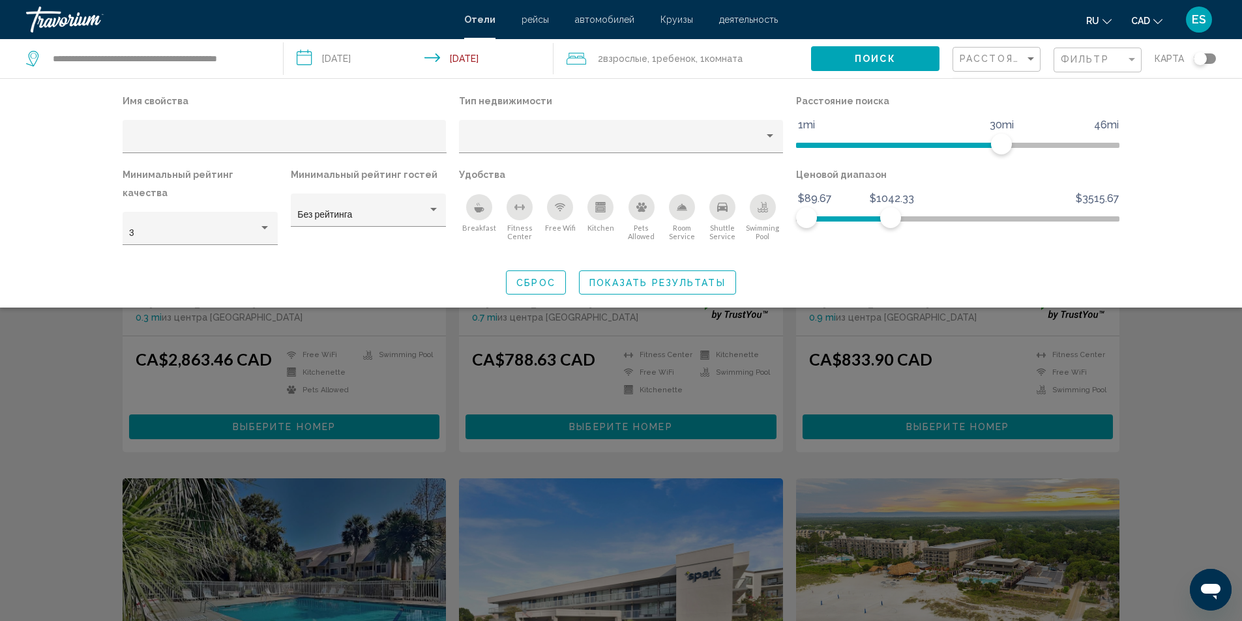
click at [630, 278] on span "Показать результаты" at bounding box center [657, 283] width 136 height 10
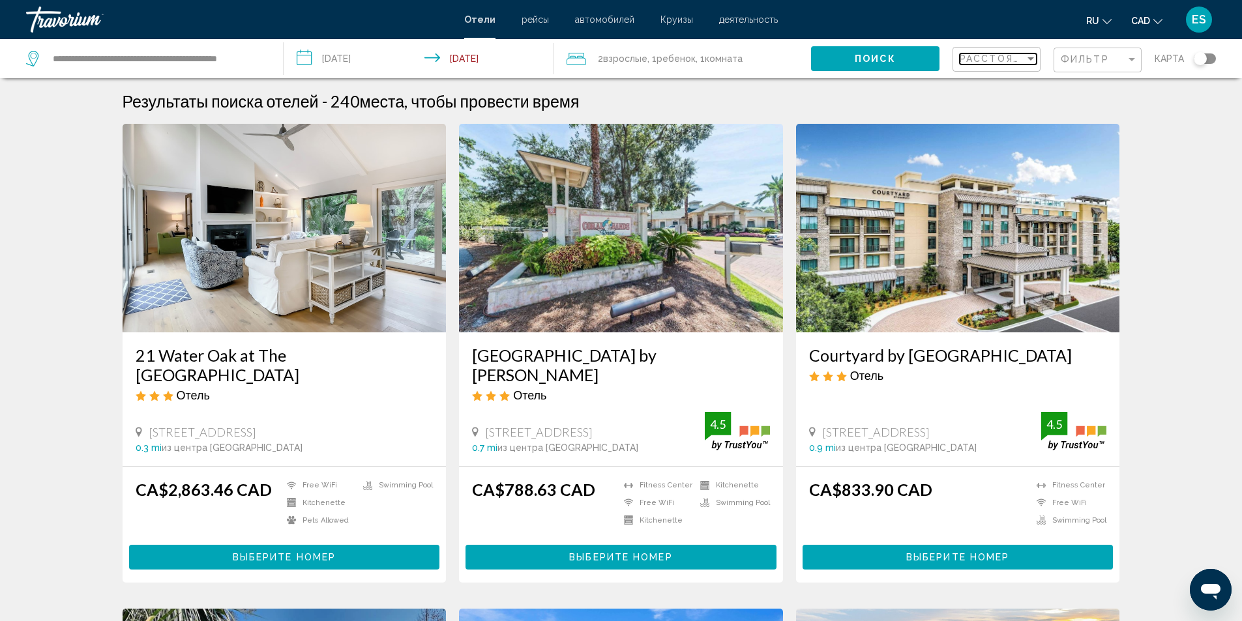
click at [1033, 54] on div "Sort by" at bounding box center [1031, 58] width 12 height 10
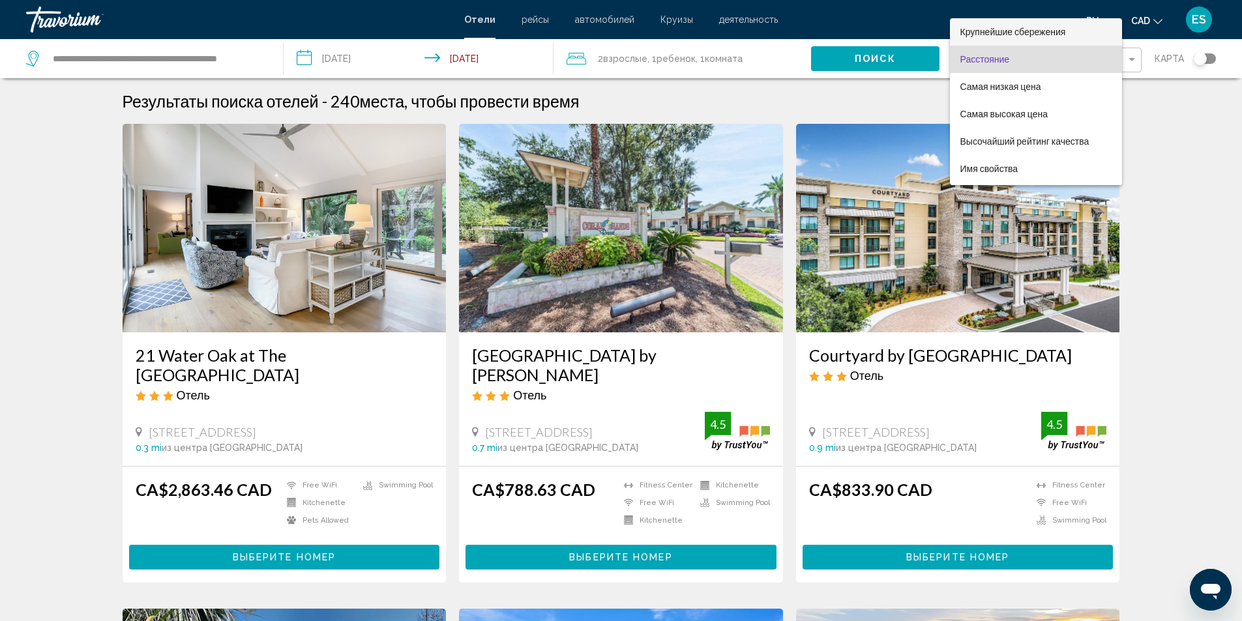
click at [1028, 34] on span "Крупнейшие сбережения" at bounding box center [1013, 32] width 106 height 10
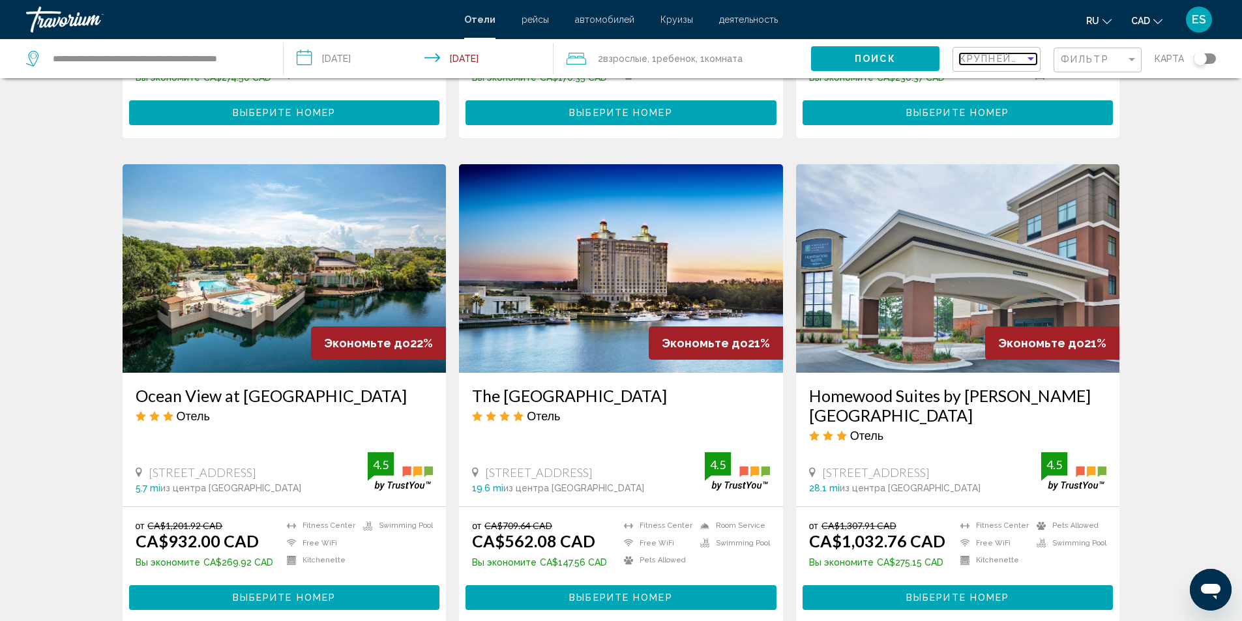
scroll to position [456, 0]
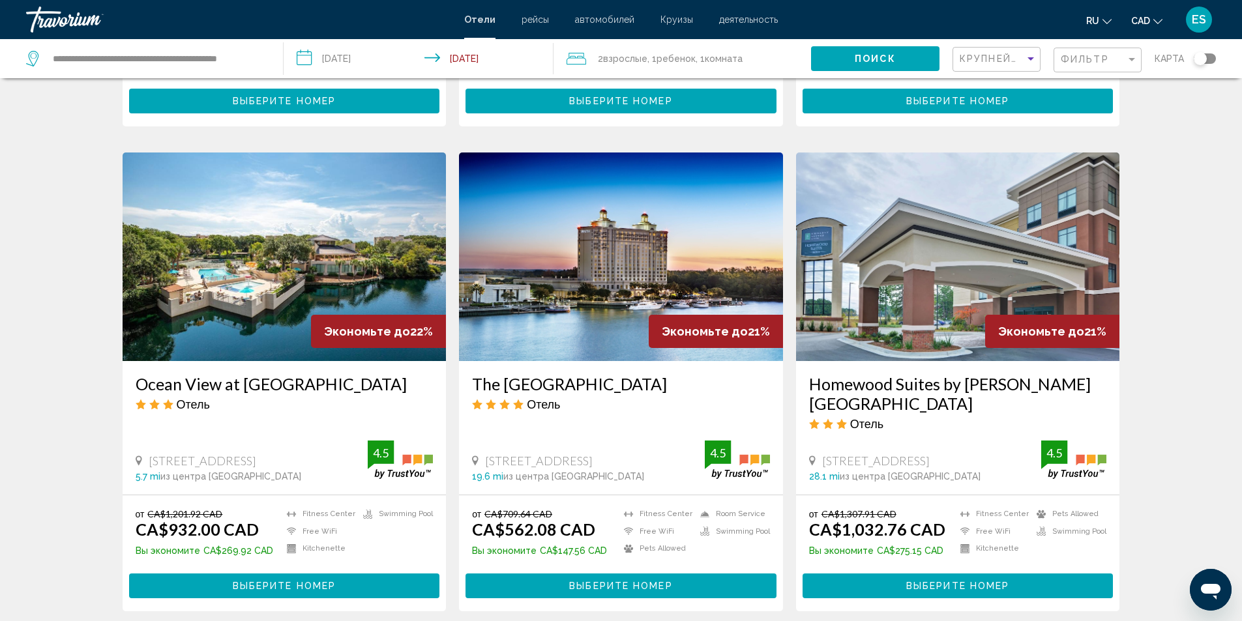
click at [220, 386] on h3 "Ocean View at [GEOGRAPHIC_DATA]" at bounding box center [285, 384] width 298 height 20
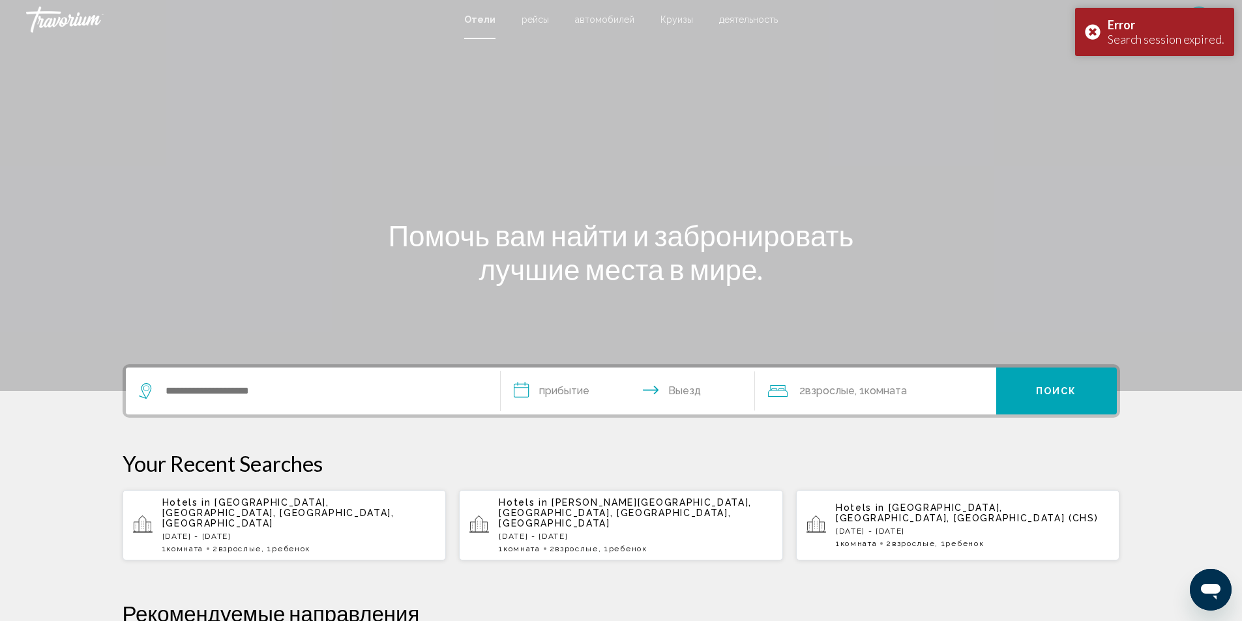
click at [194, 532] on p "Sun, 31 Aug - Wed, 03 Sep" at bounding box center [299, 536] width 274 height 9
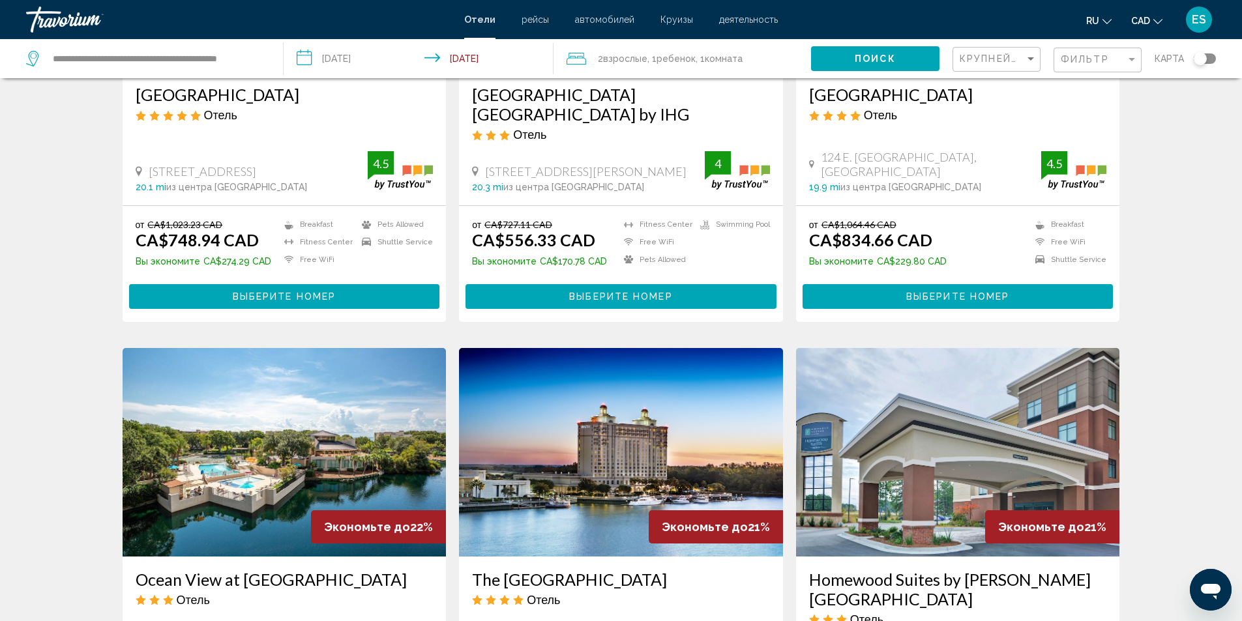
scroll to position [456, 0]
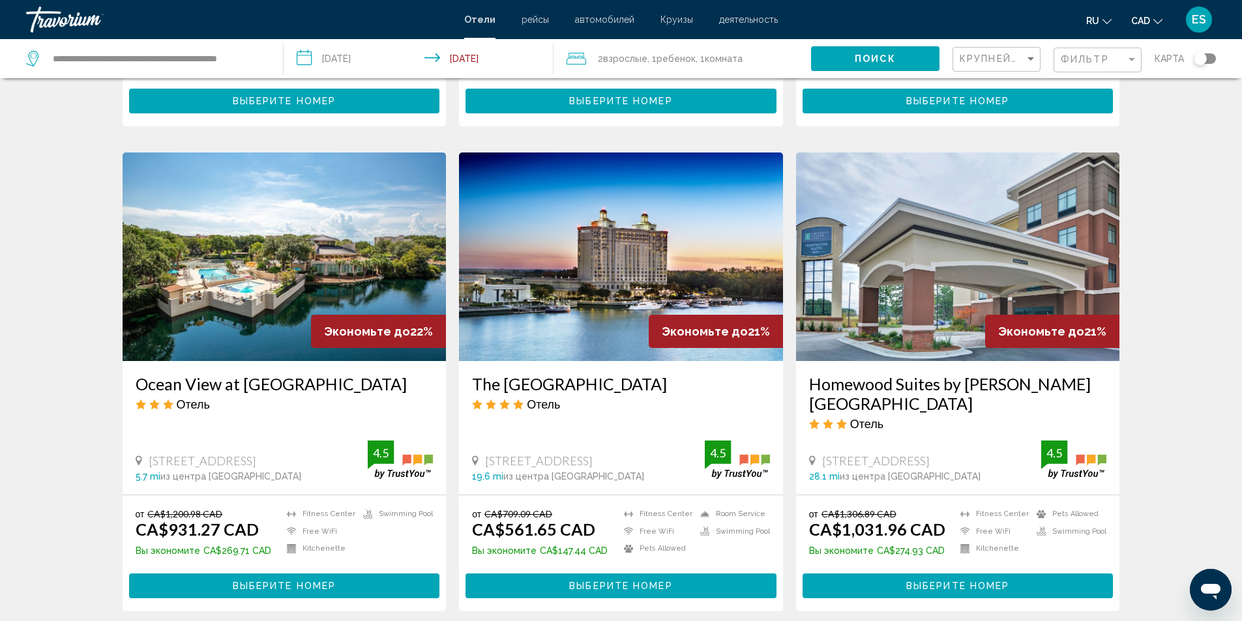
click at [239, 387] on h3 "Ocean View at [GEOGRAPHIC_DATA]" at bounding box center [285, 384] width 298 height 20
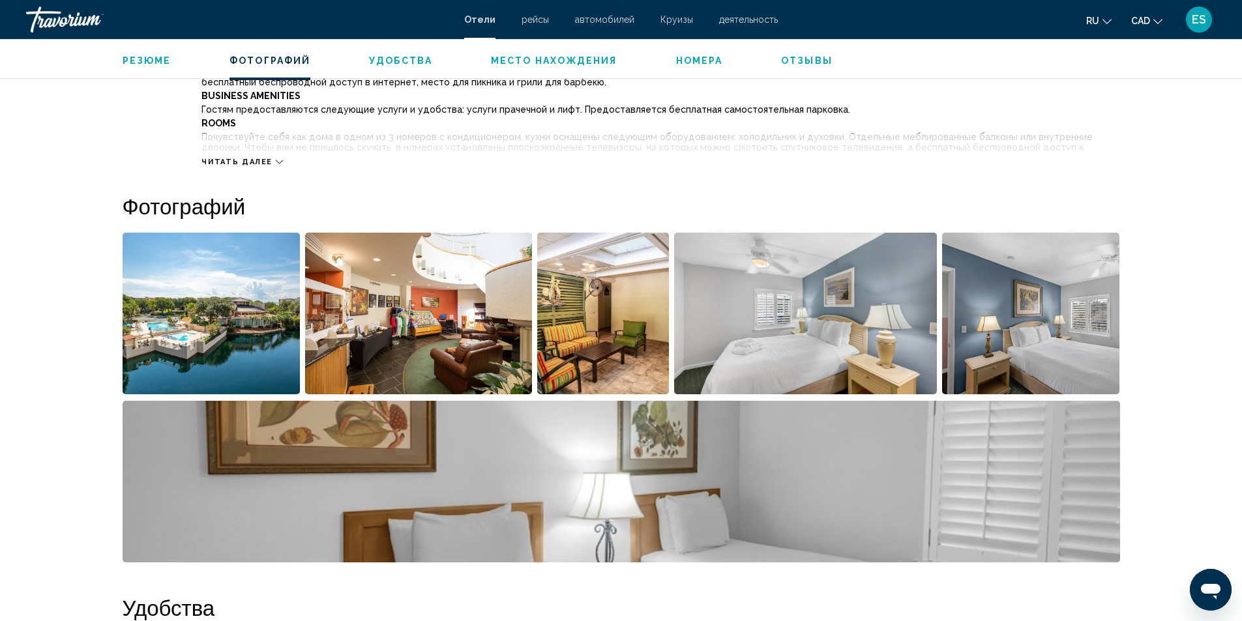
scroll to position [522, 0]
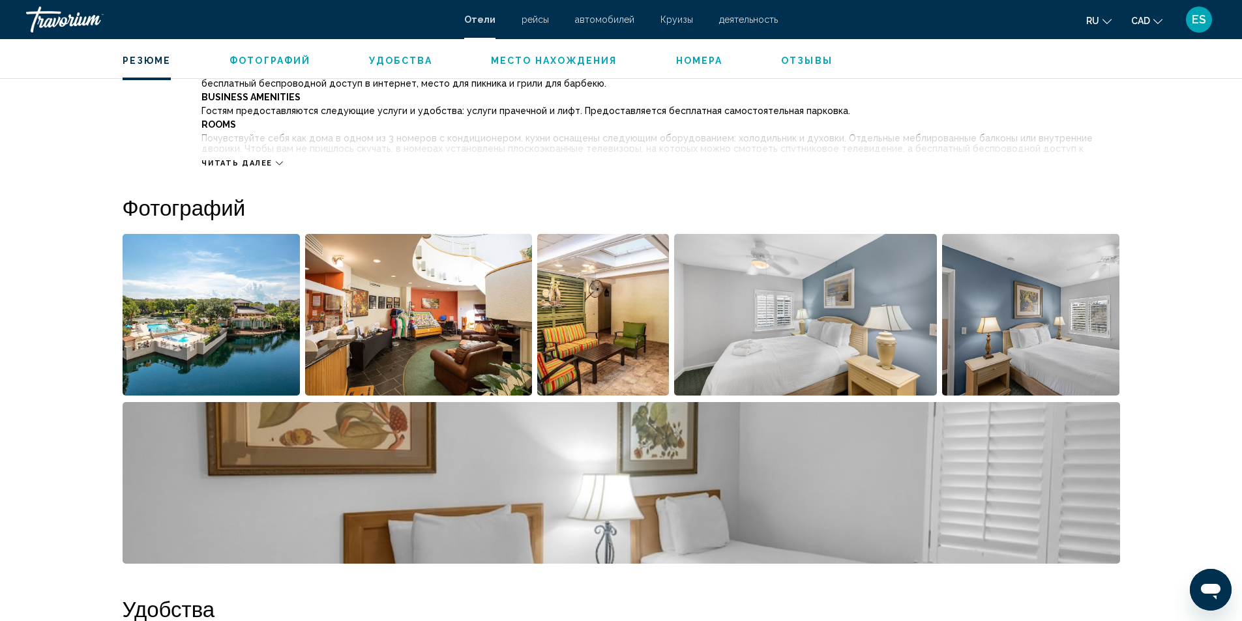
click at [215, 329] on img "Open full-screen image slider" at bounding box center [212, 315] width 178 height 162
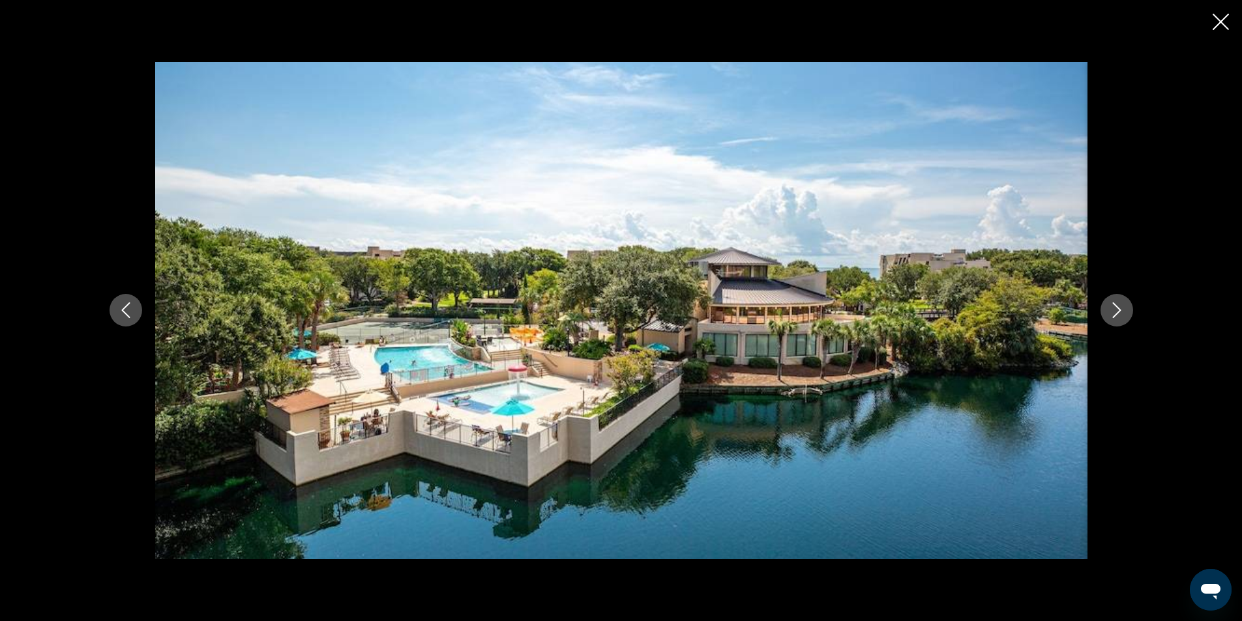
click at [1115, 303] on icon "Next image" at bounding box center [1117, 310] width 16 height 16
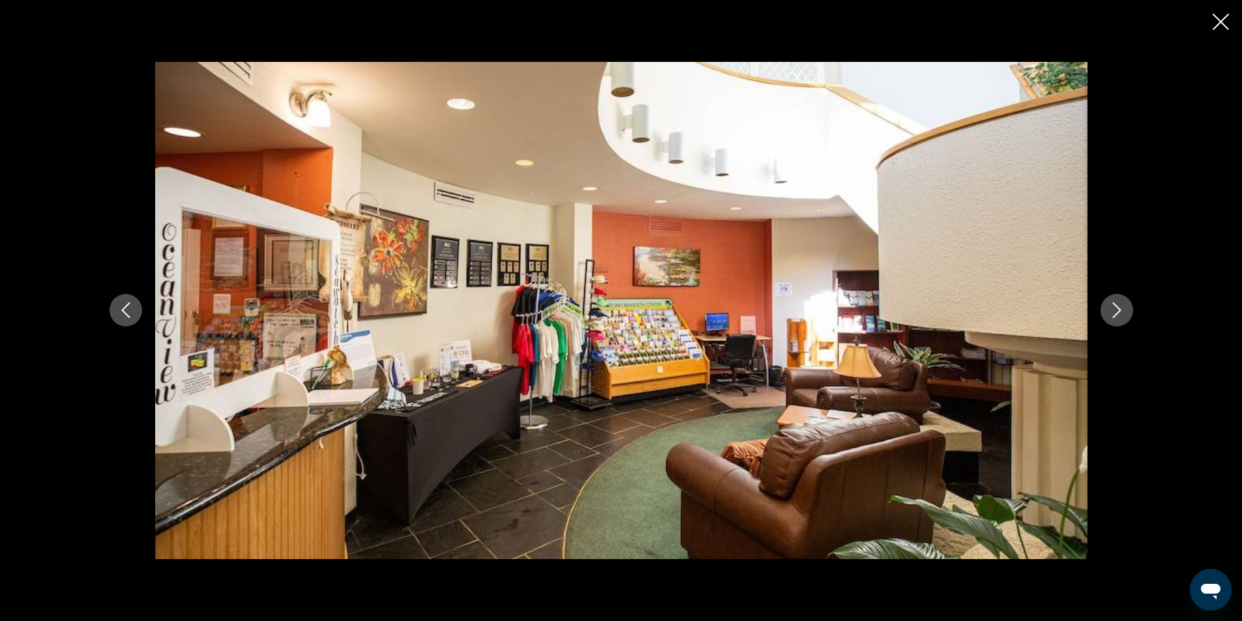
click at [1115, 303] on icon "Next image" at bounding box center [1117, 310] width 16 height 16
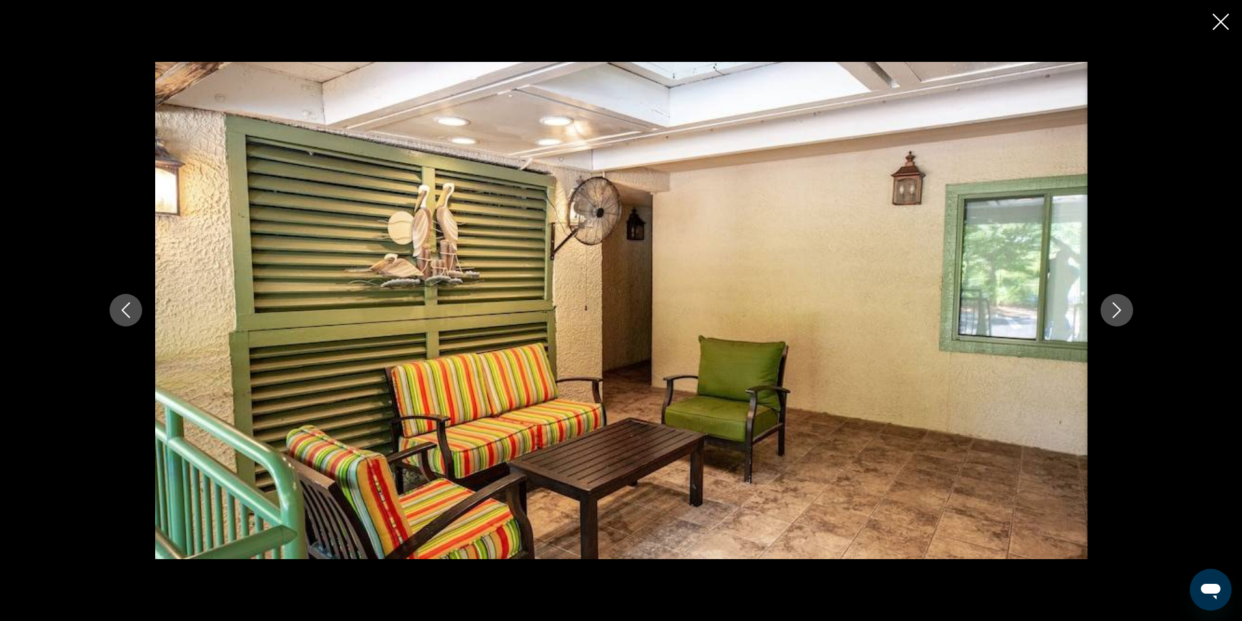
click at [1115, 303] on icon "Next image" at bounding box center [1117, 310] width 16 height 16
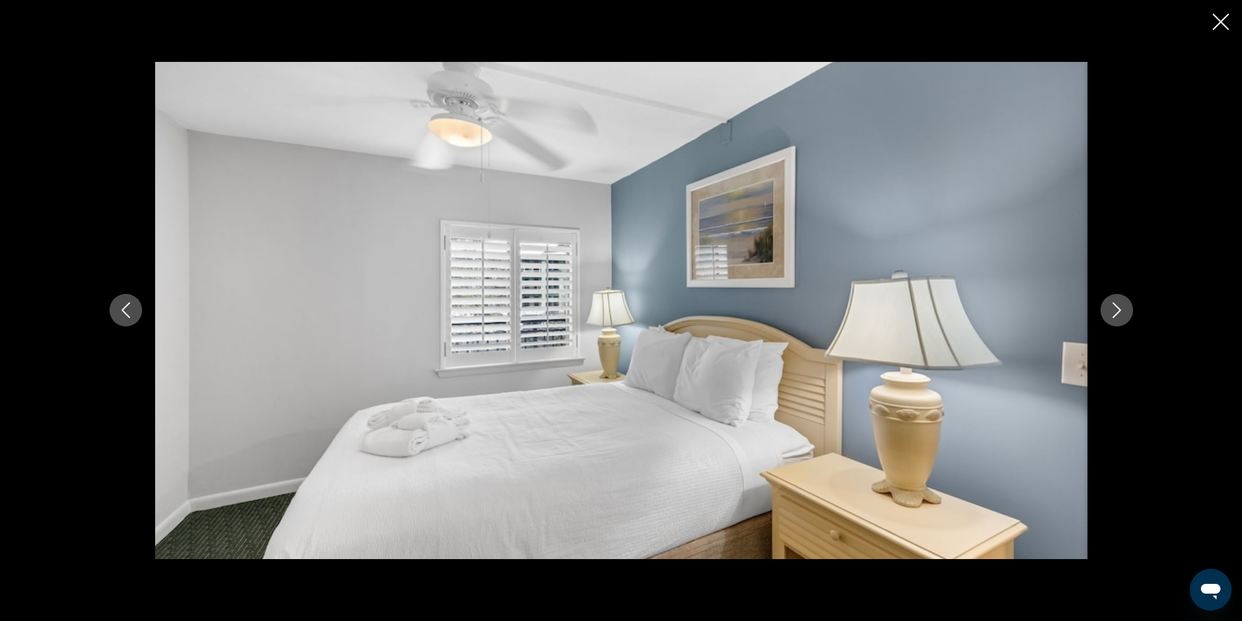
click at [1115, 303] on icon "Next image" at bounding box center [1117, 310] width 16 height 16
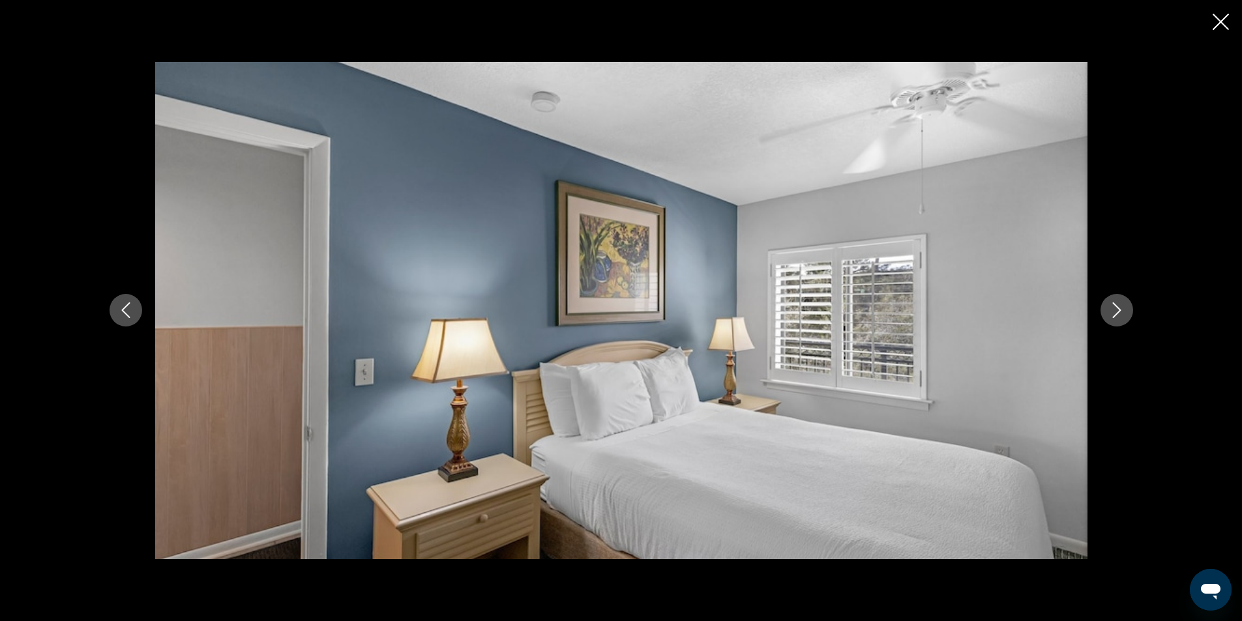
click at [1115, 303] on icon "Next image" at bounding box center [1117, 310] width 16 height 16
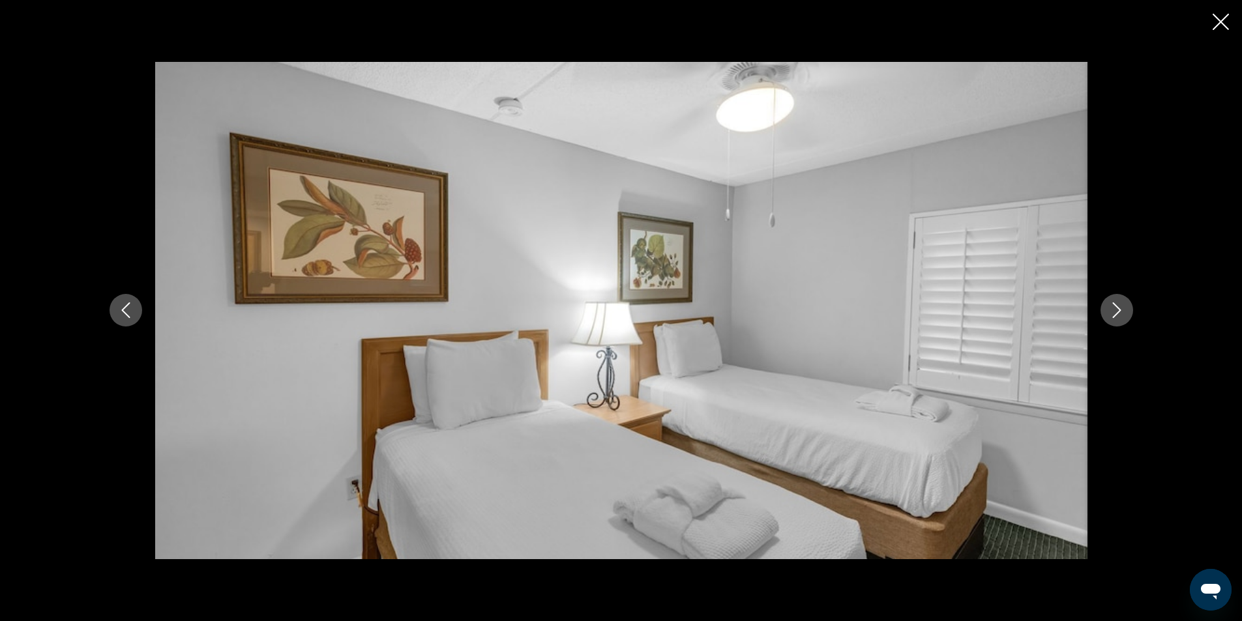
click at [1115, 303] on icon "Next image" at bounding box center [1117, 310] width 16 height 16
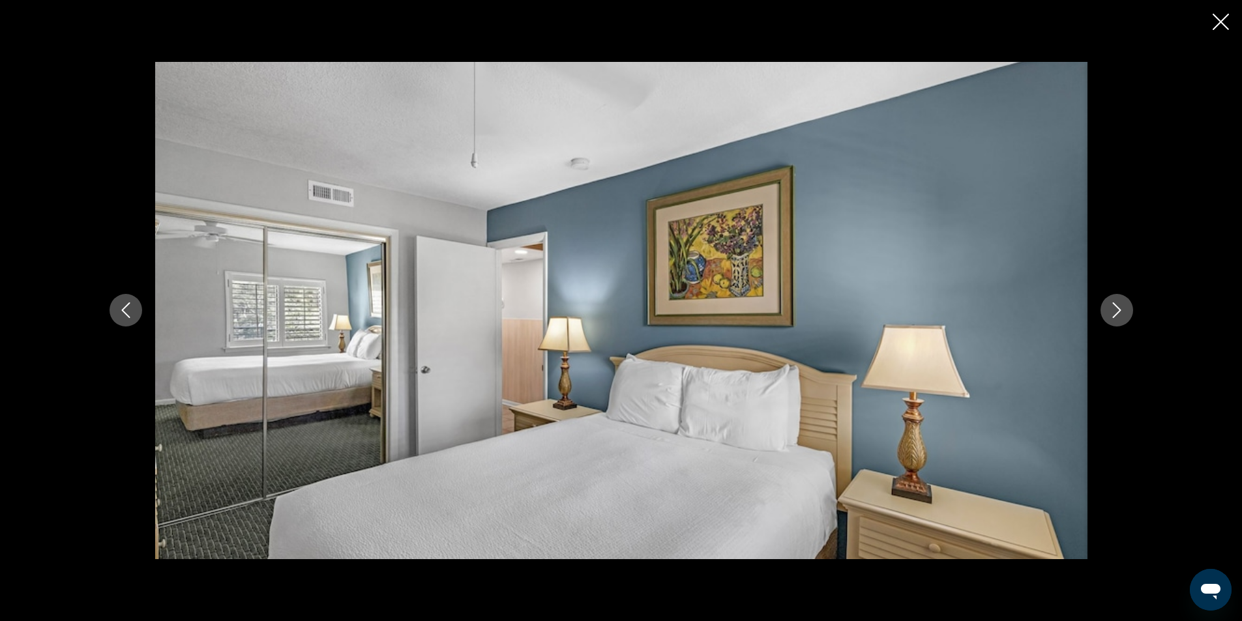
click at [1115, 303] on icon "Next image" at bounding box center [1117, 310] width 16 height 16
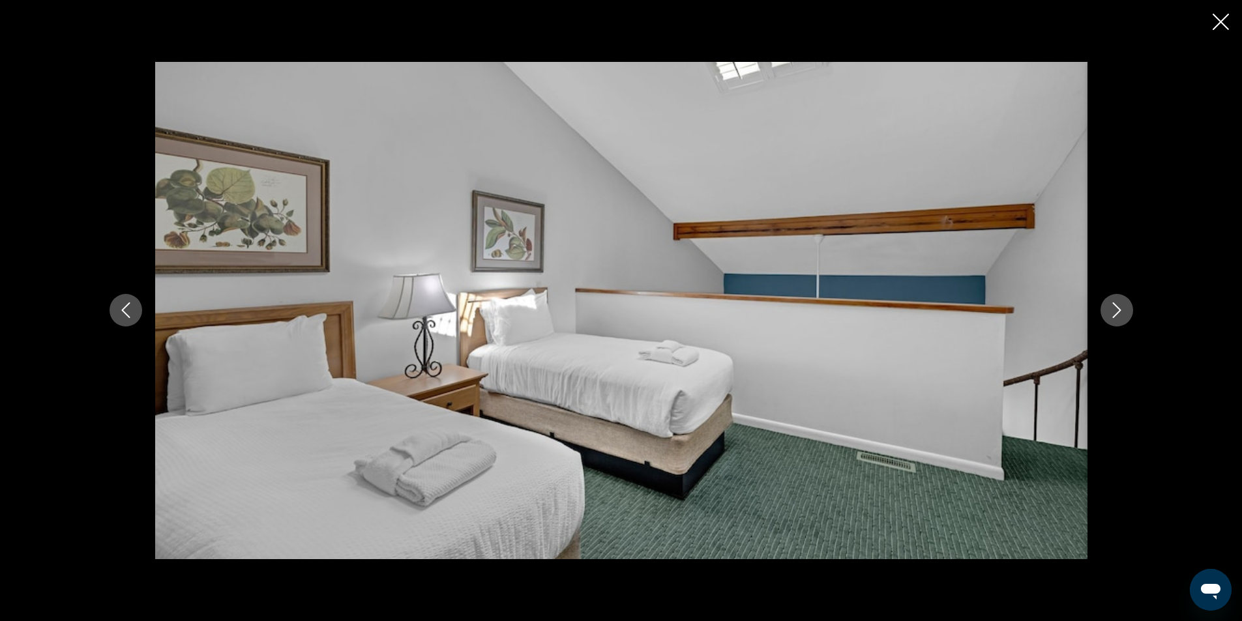
click at [1115, 303] on icon "Next image" at bounding box center [1117, 310] width 16 height 16
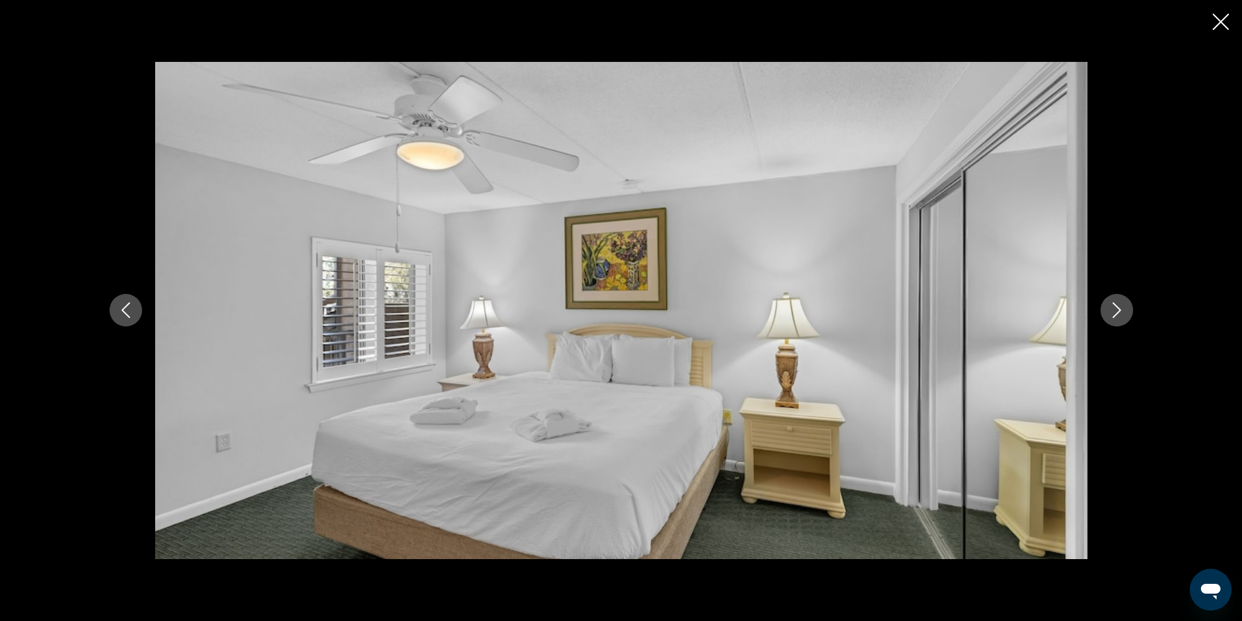
click at [1115, 303] on icon "Next image" at bounding box center [1117, 310] width 16 height 16
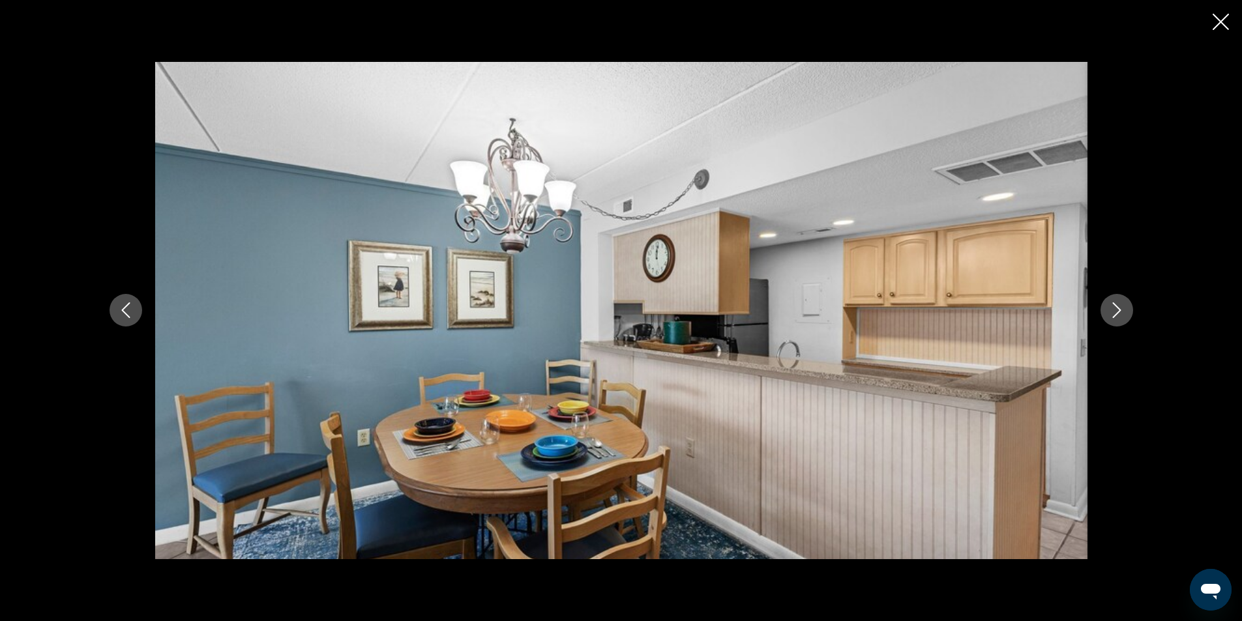
click at [1115, 303] on icon "Next image" at bounding box center [1117, 310] width 16 height 16
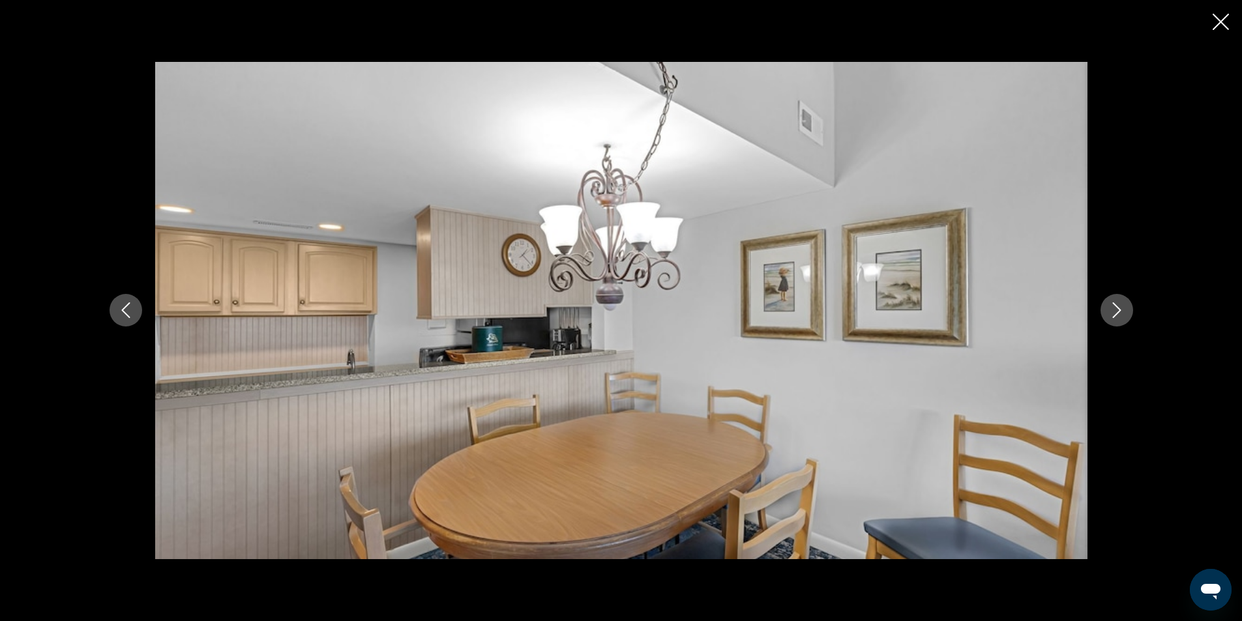
click at [1115, 303] on icon "Next image" at bounding box center [1117, 310] width 16 height 16
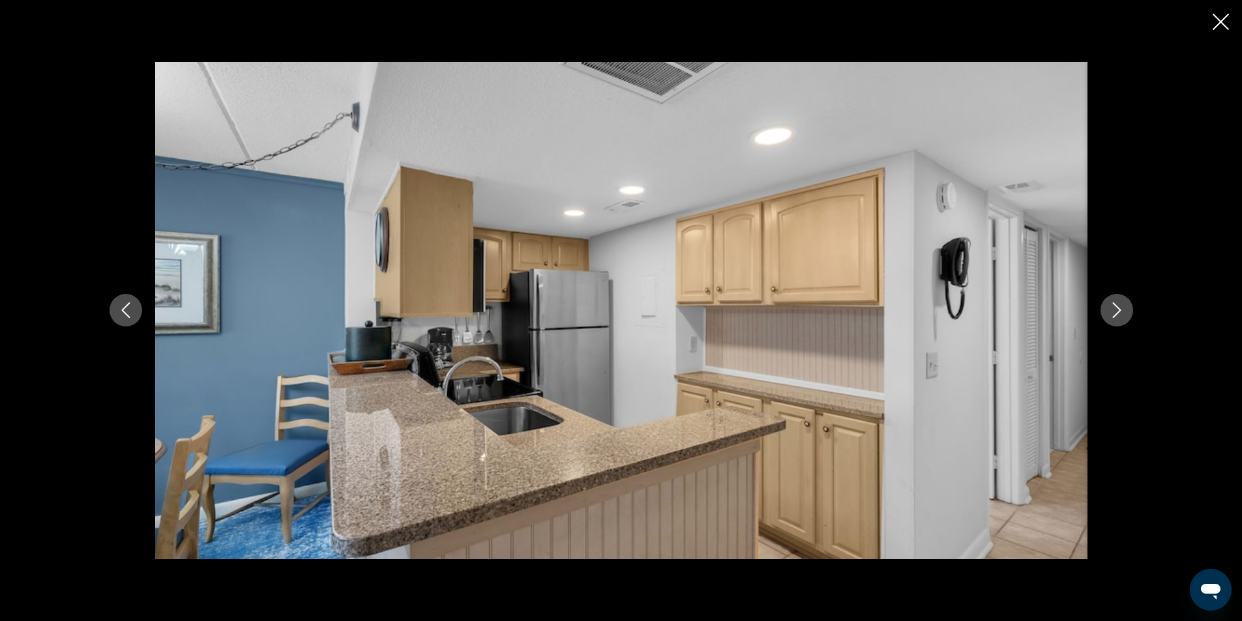
click at [1115, 303] on icon "Next image" at bounding box center [1117, 310] width 16 height 16
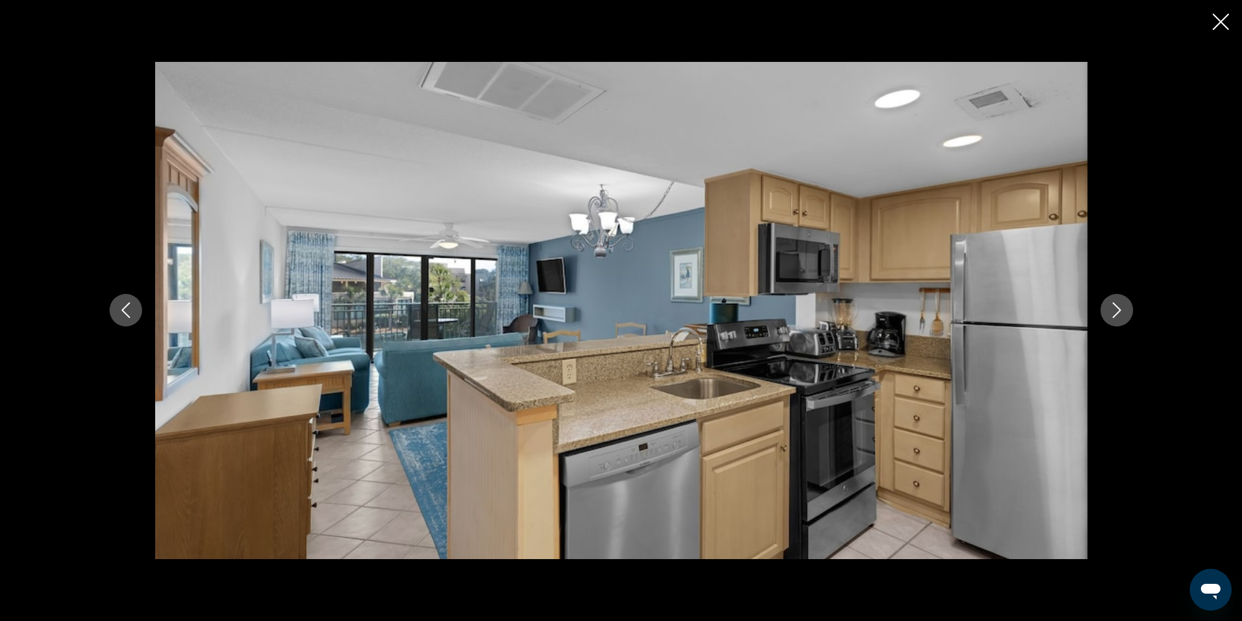
click at [1115, 303] on icon "Next image" at bounding box center [1117, 310] width 16 height 16
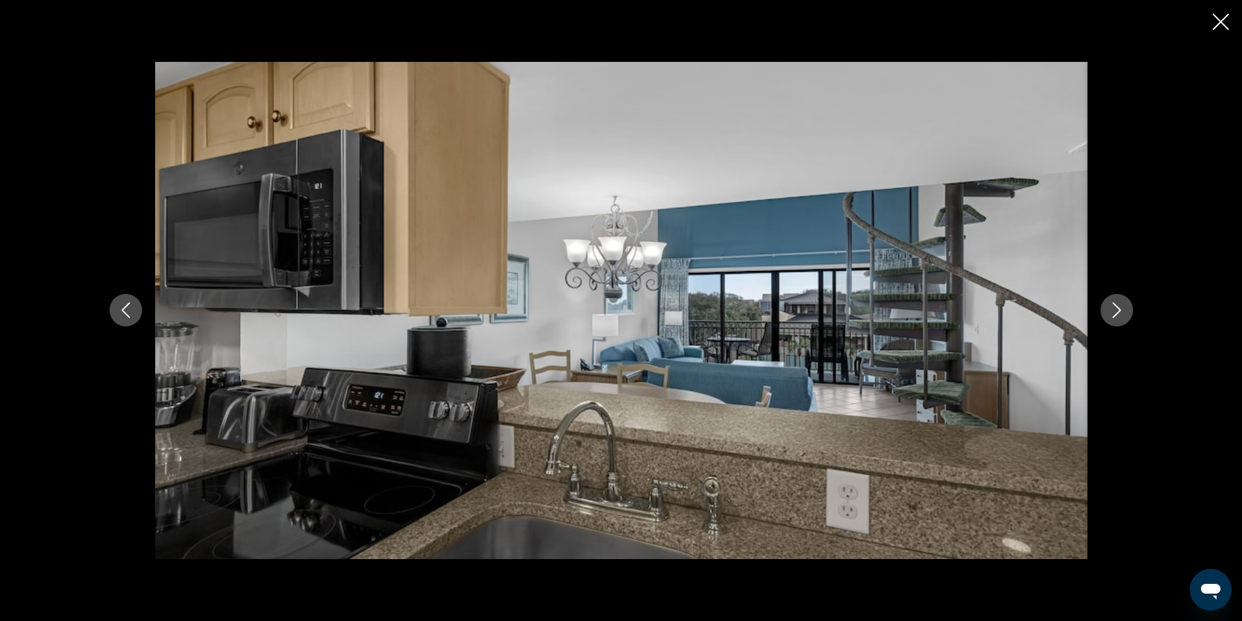
click at [1115, 303] on icon "Next image" at bounding box center [1117, 310] width 16 height 16
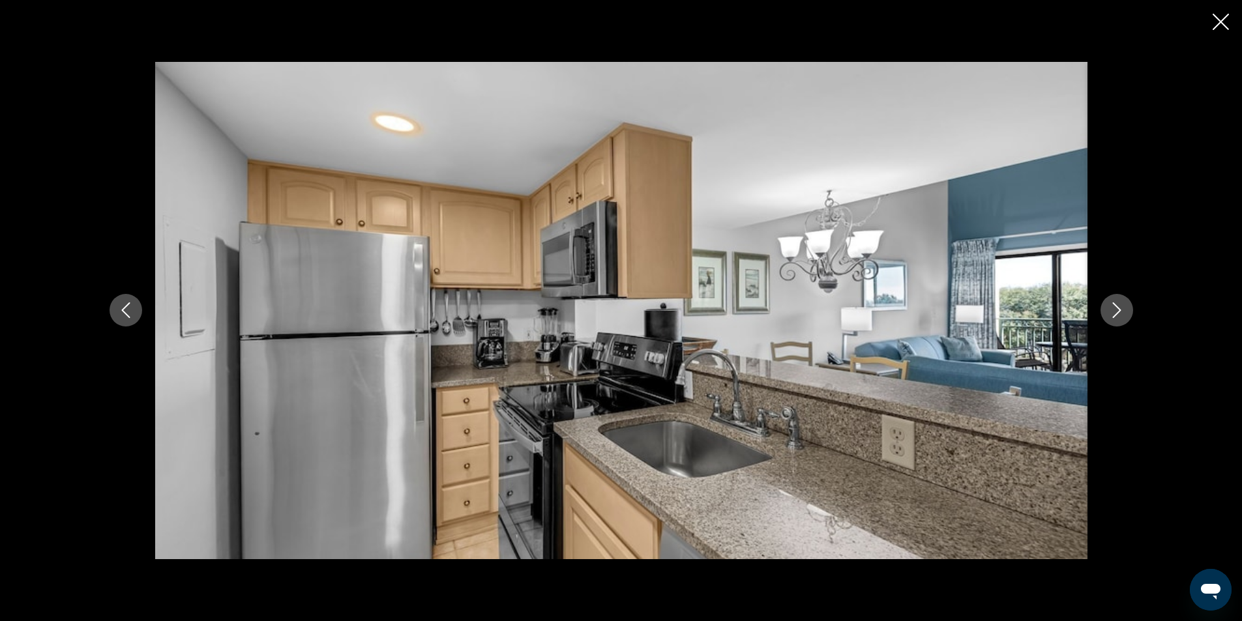
click at [123, 303] on icon "Previous image" at bounding box center [126, 310] width 16 height 16
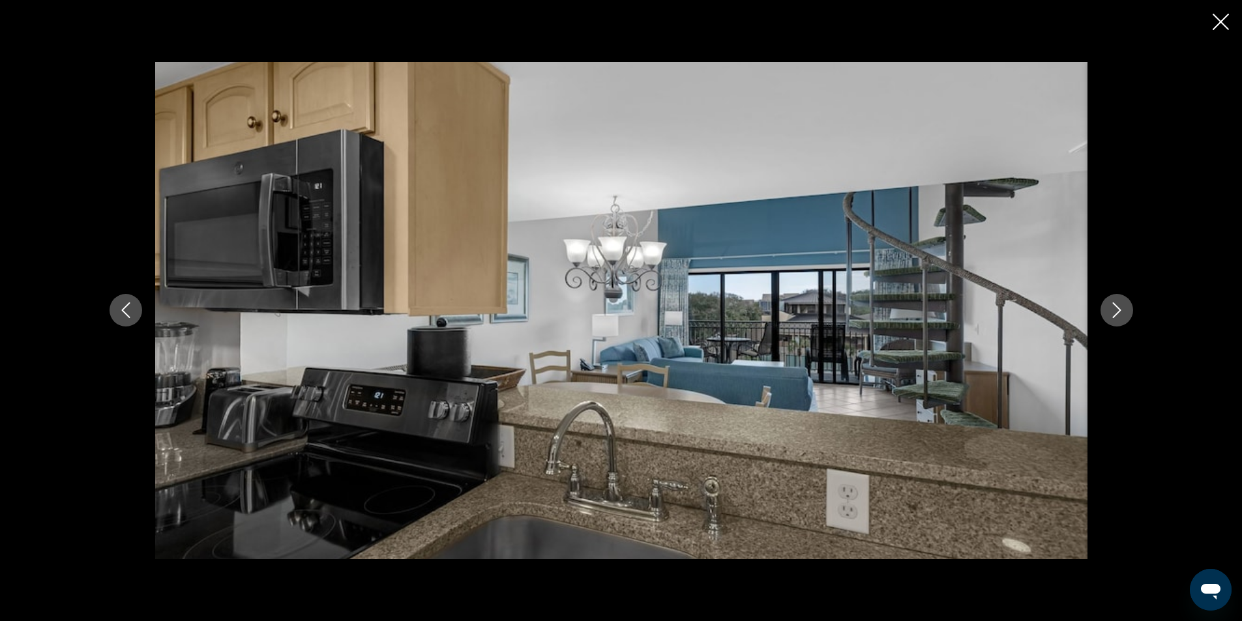
click at [1113, 310] on icon "Next image" at bounding box center [1117, 310] width 16 height 16
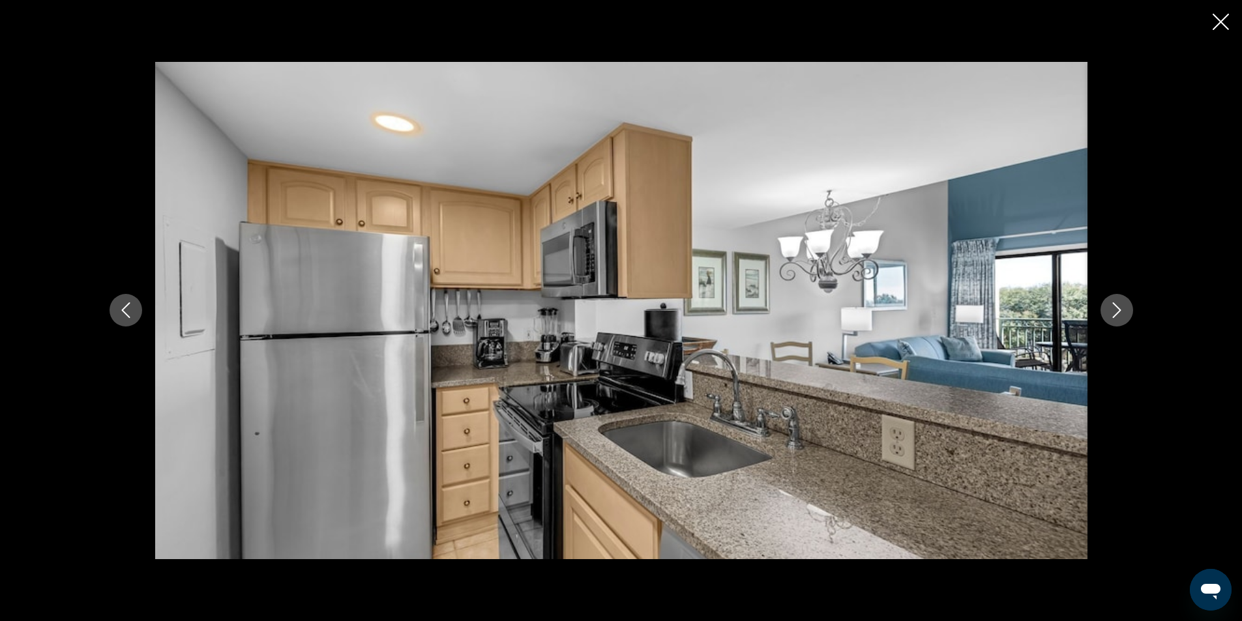
click at [121, 310] on icon "Previous image" at bounding box center [126, 310] width 16 height 16
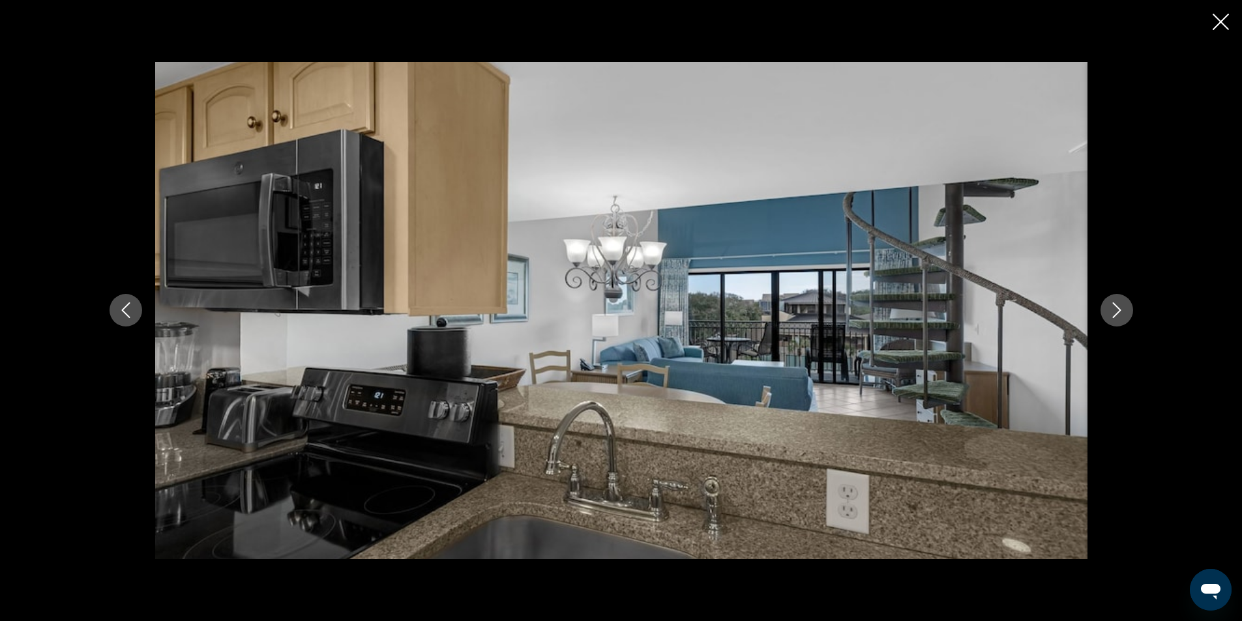
click at [1115, 310] on icon "Next image" at bounding box center [1117, 310] width 16 height 16
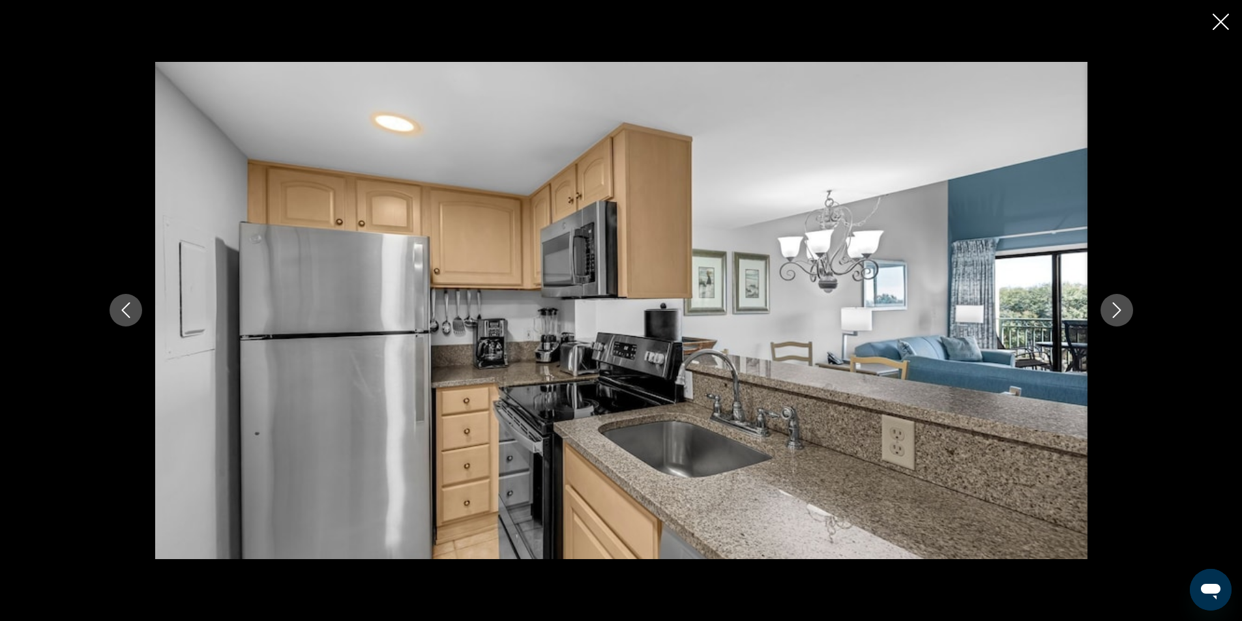
click at [1115, 310] on icon "Next image" at bounding box center [1117, 310] width 16 height 16
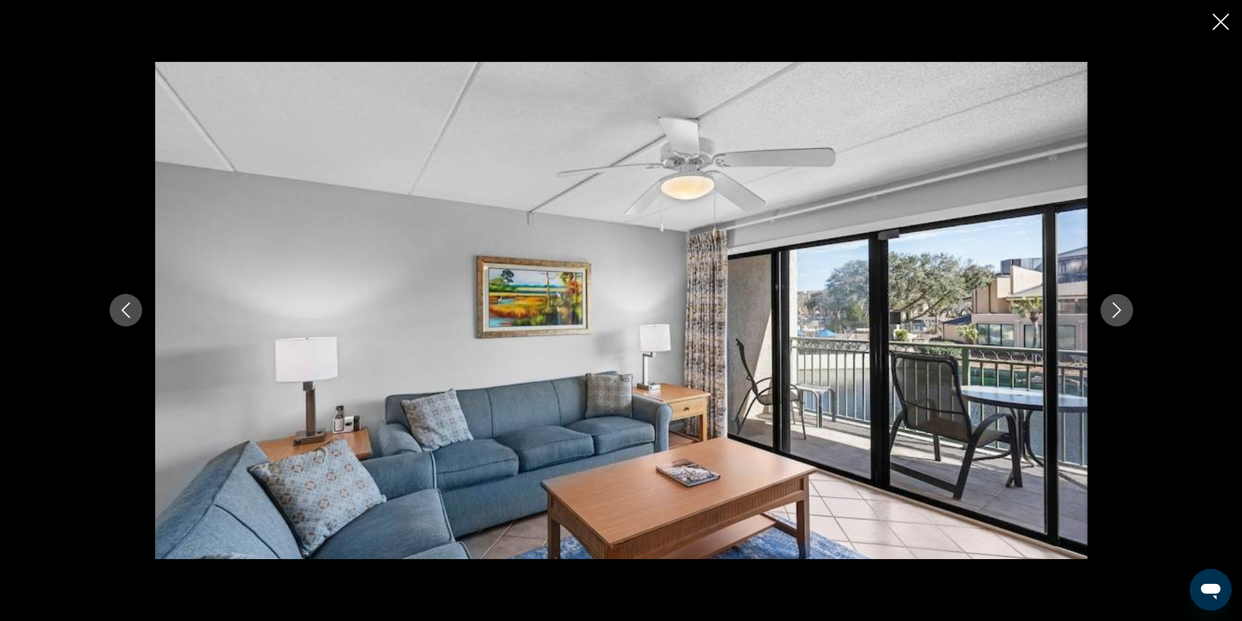
click at [1115, 310] on icon "Next image" at bounding box center [1117, 310] width 16 height 16
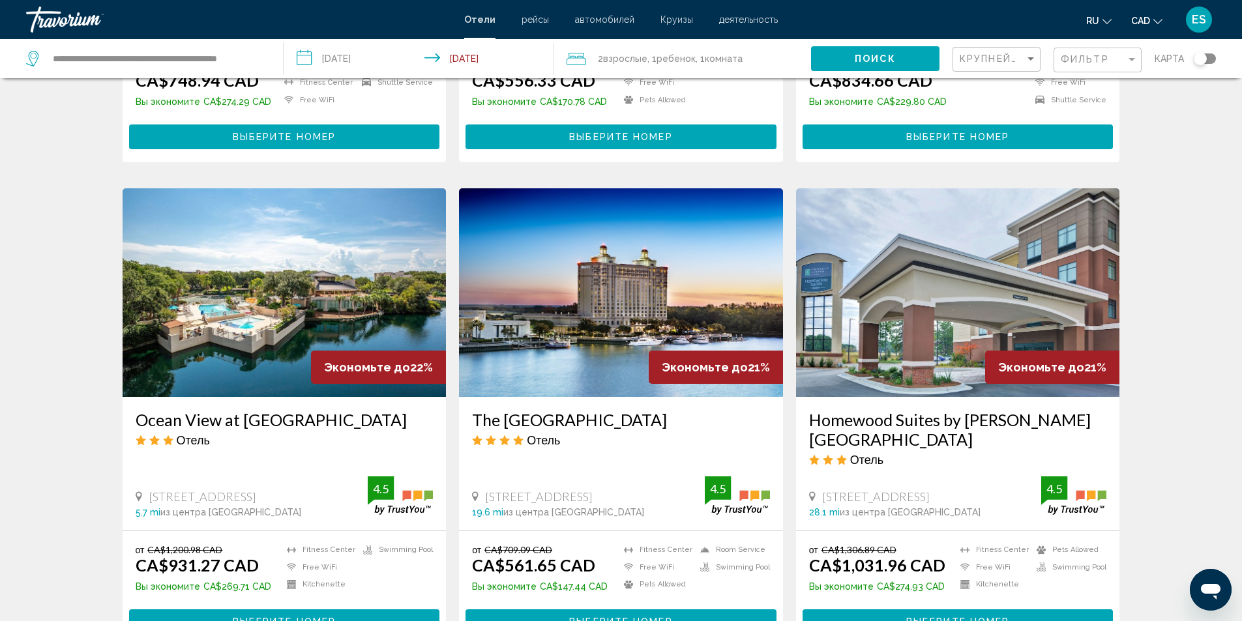
scroll to position [456, 0]
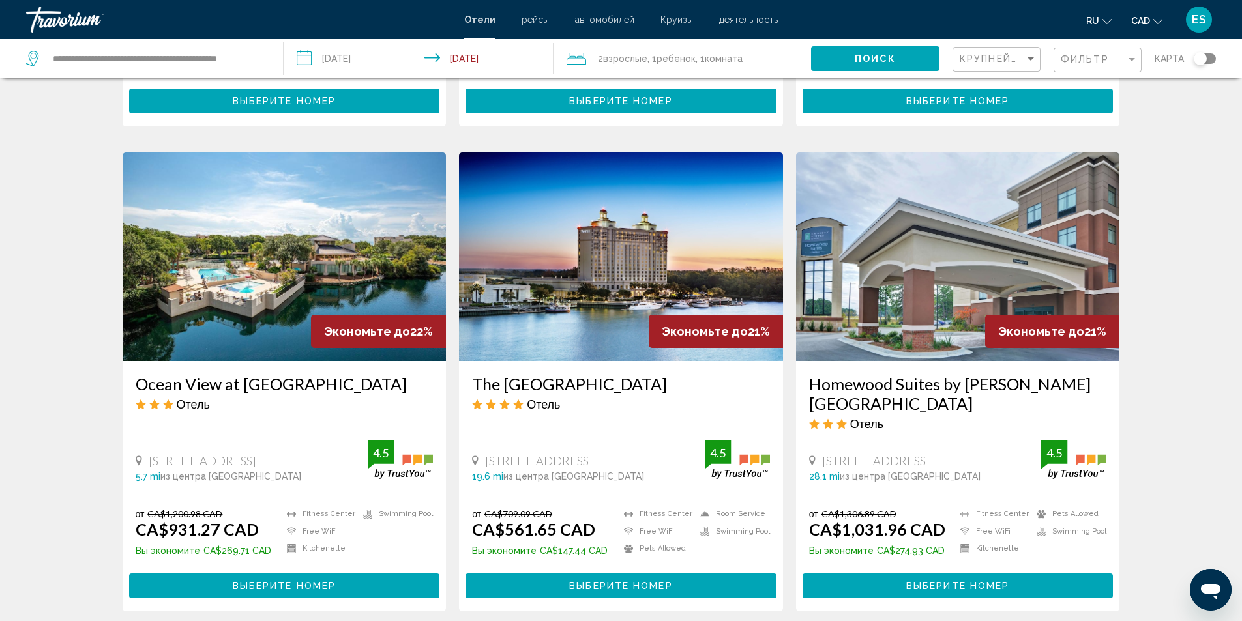
click at [643, 387] on h3 "The [GEOGRAPHIC_DATA]" at bounding box center [621, 384] width 298 height 20
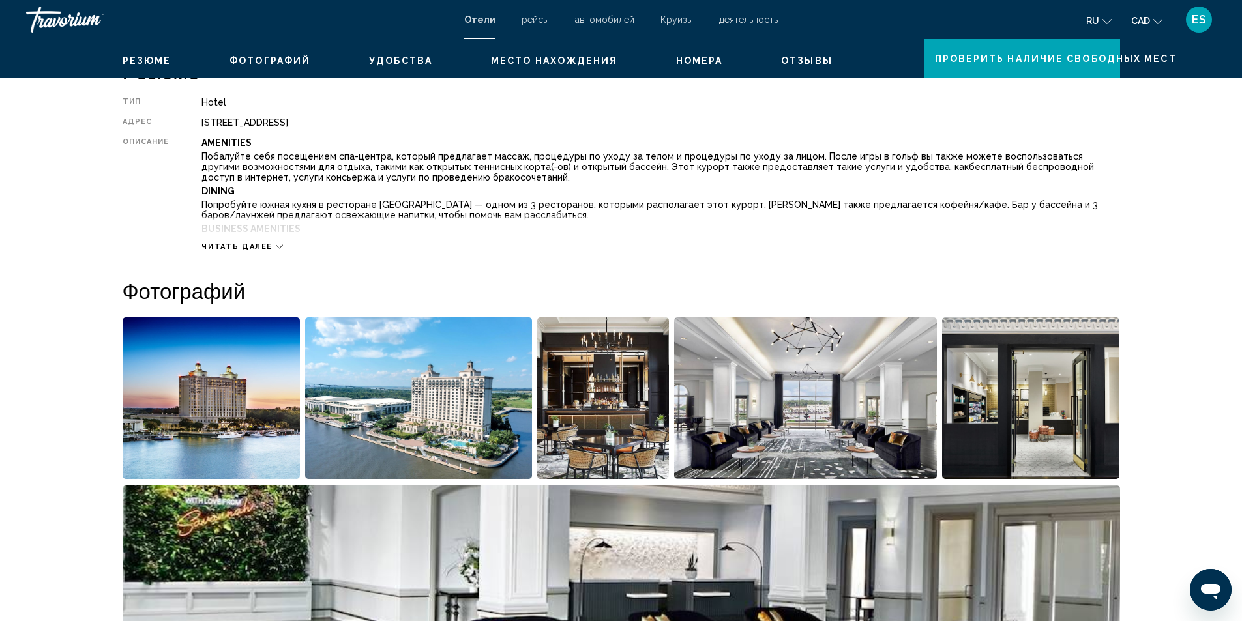
scroll to position [326, 0]
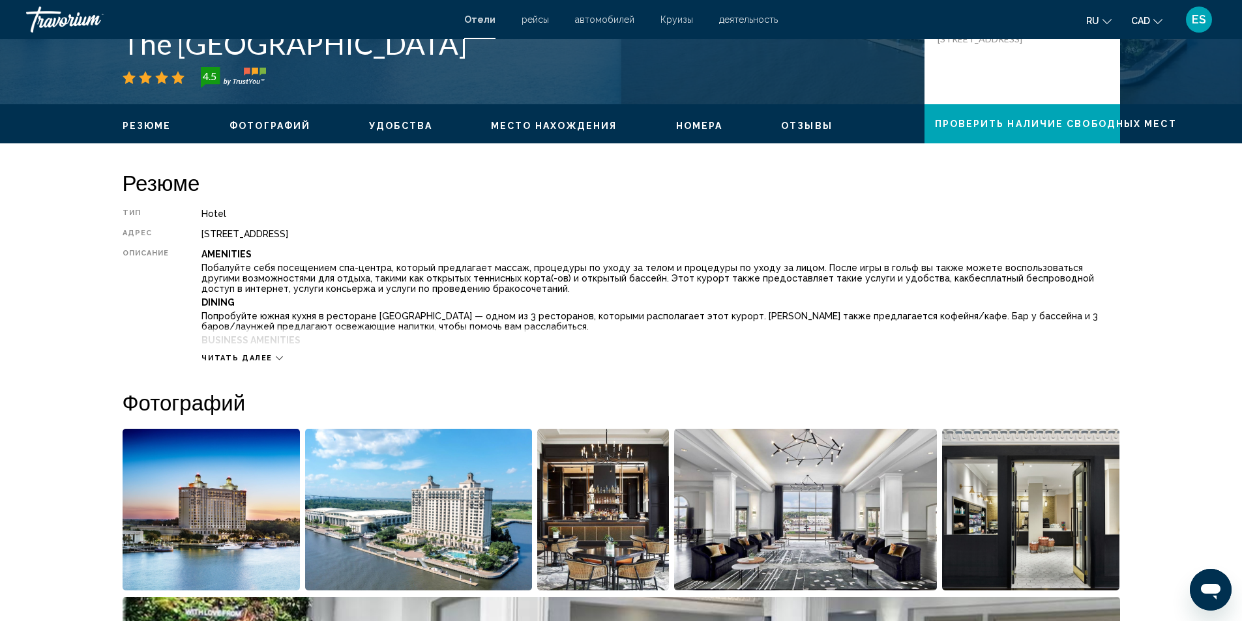
click at [253, 357] on span "Читать далее" at bounding box center [236, 358] width 71 height 8
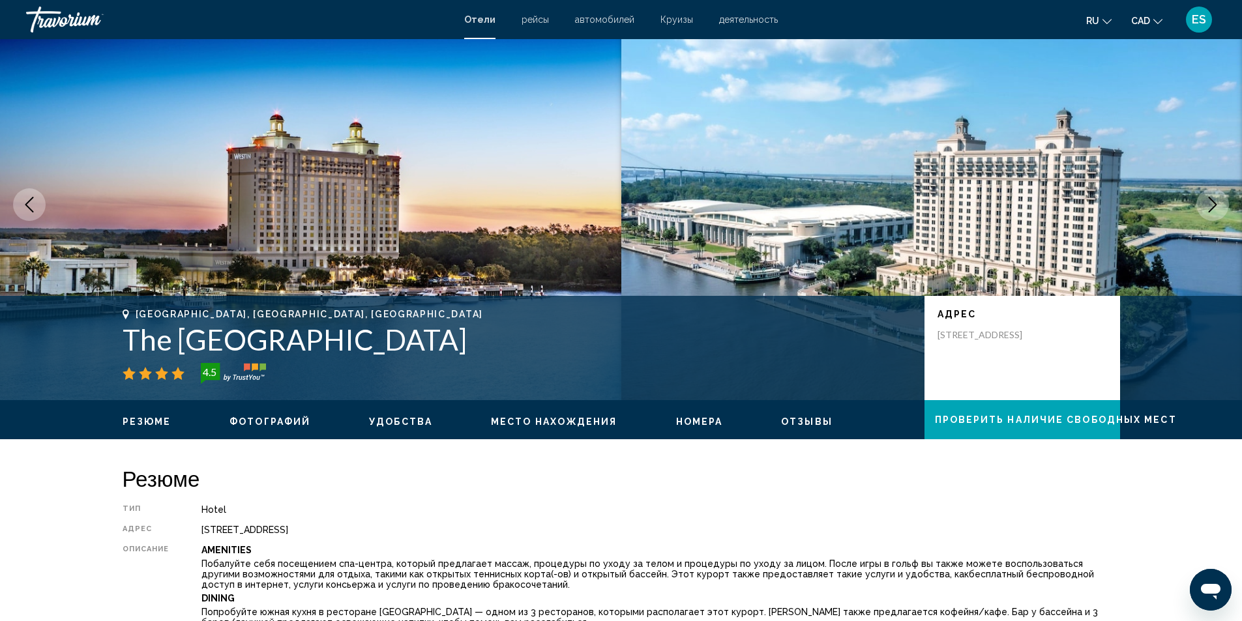
scroll to position [0, 0]
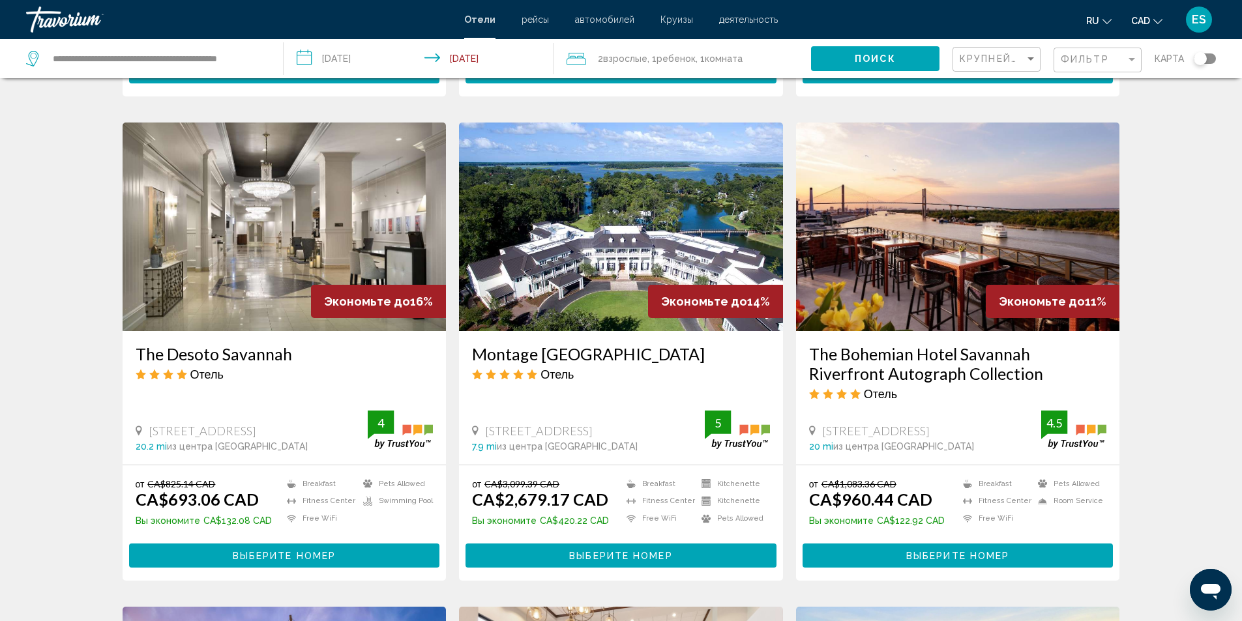
scroll to position [978, 0]
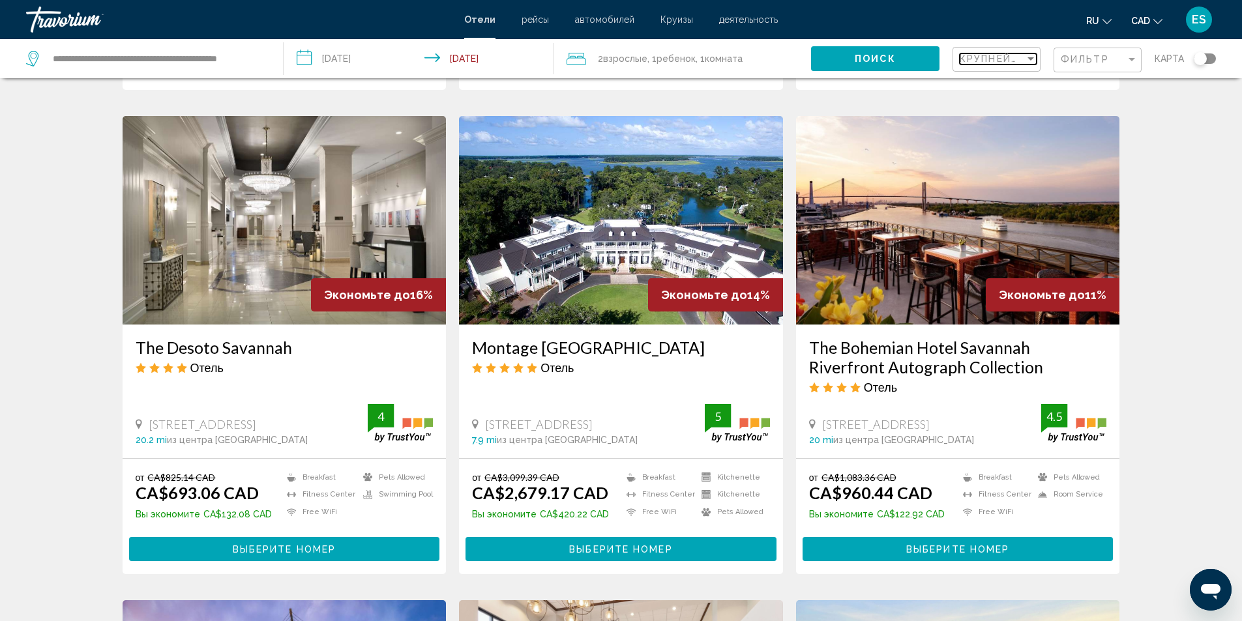
click at [1023, 54] on span "Крупнейшие сбережения" at bounding box center [1038, 58] width 156 height 10
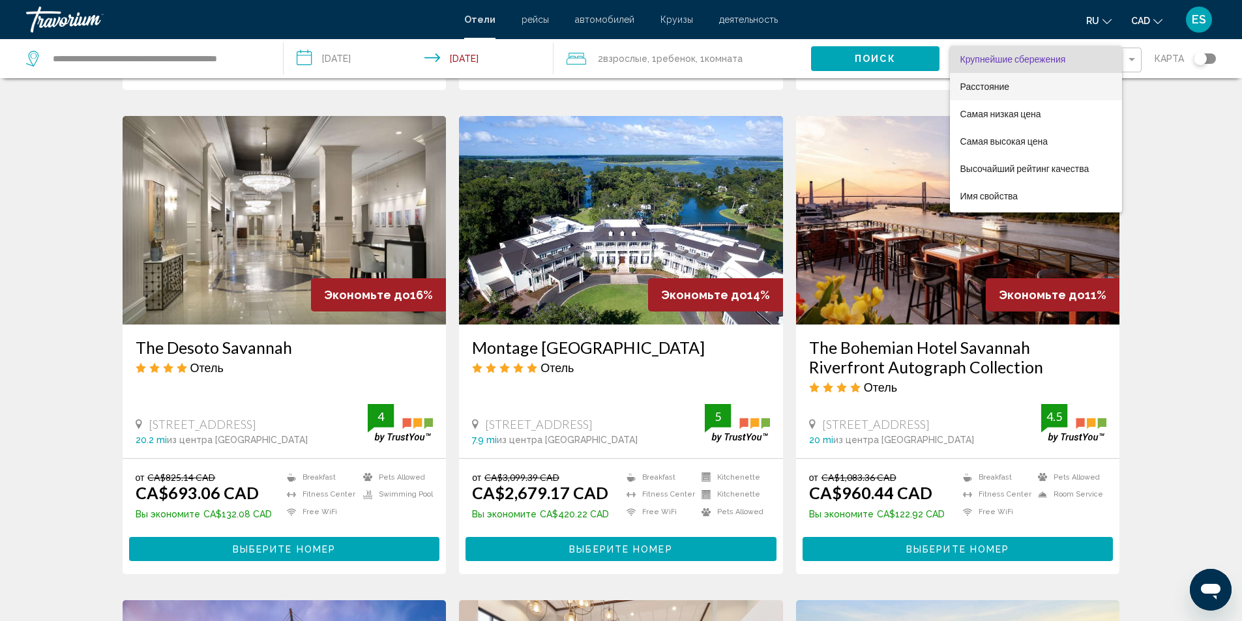
click at [1016, 87] on span "Расстояние" at bounding box center [1036, 86] width 152 height 27
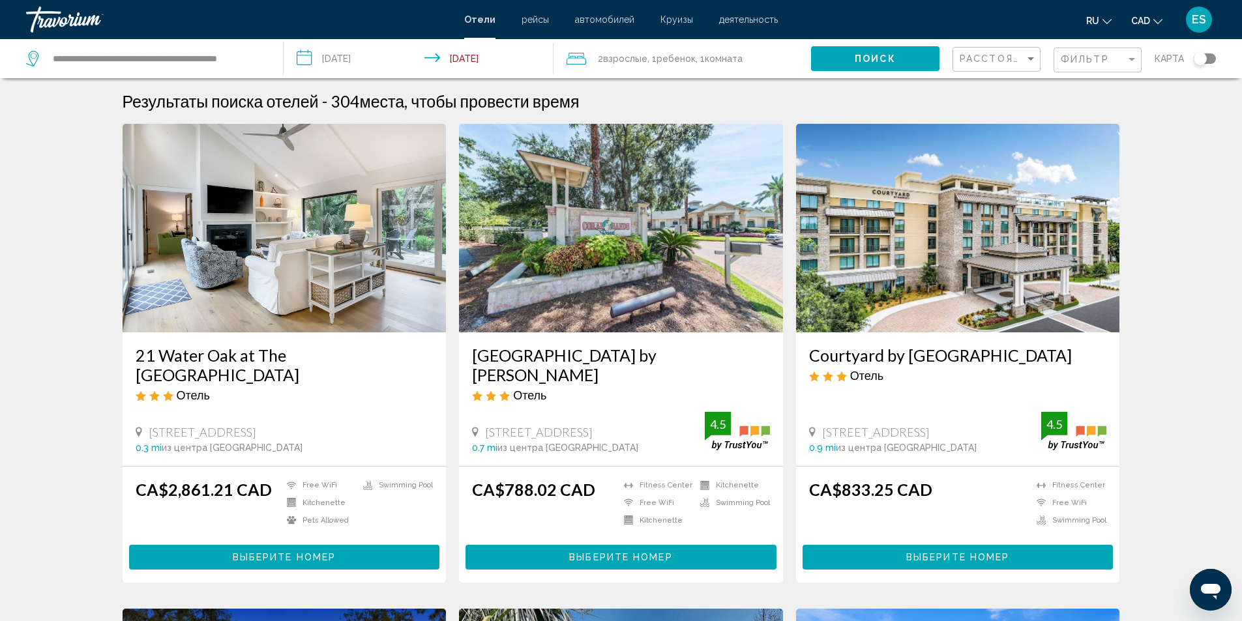
click at [962, 354] on h3 "Courtyard by Marriott Hilton Head Island" at bounding box center [958, 355] width 298 height 20
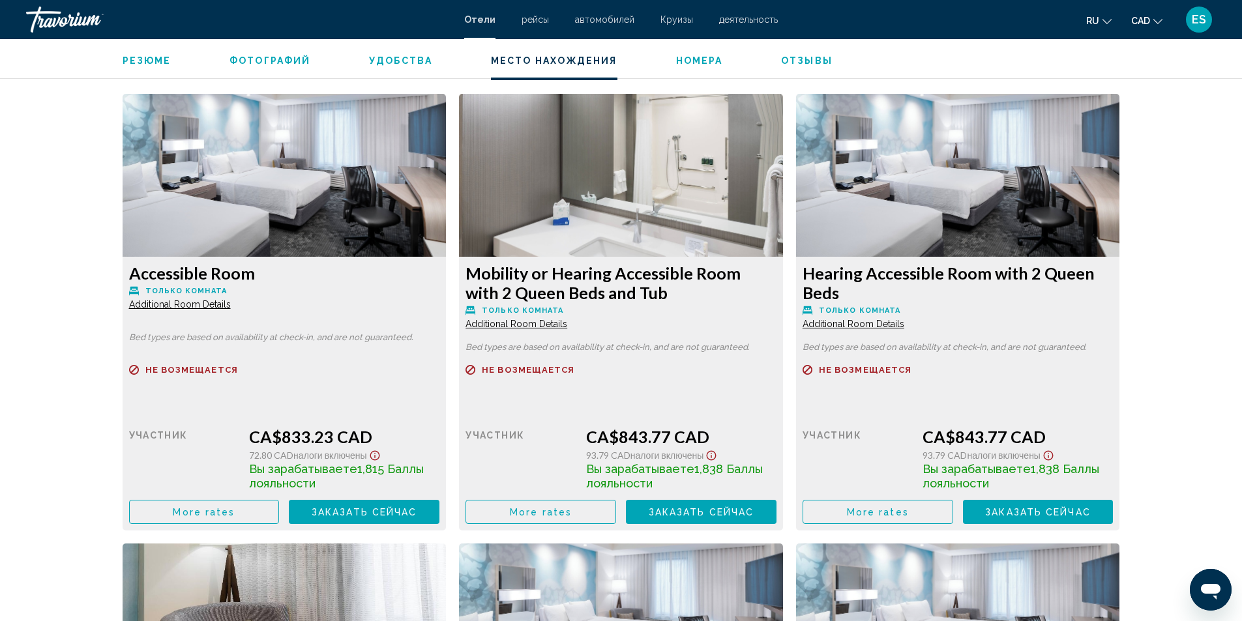
scroll to position [1630, 0]
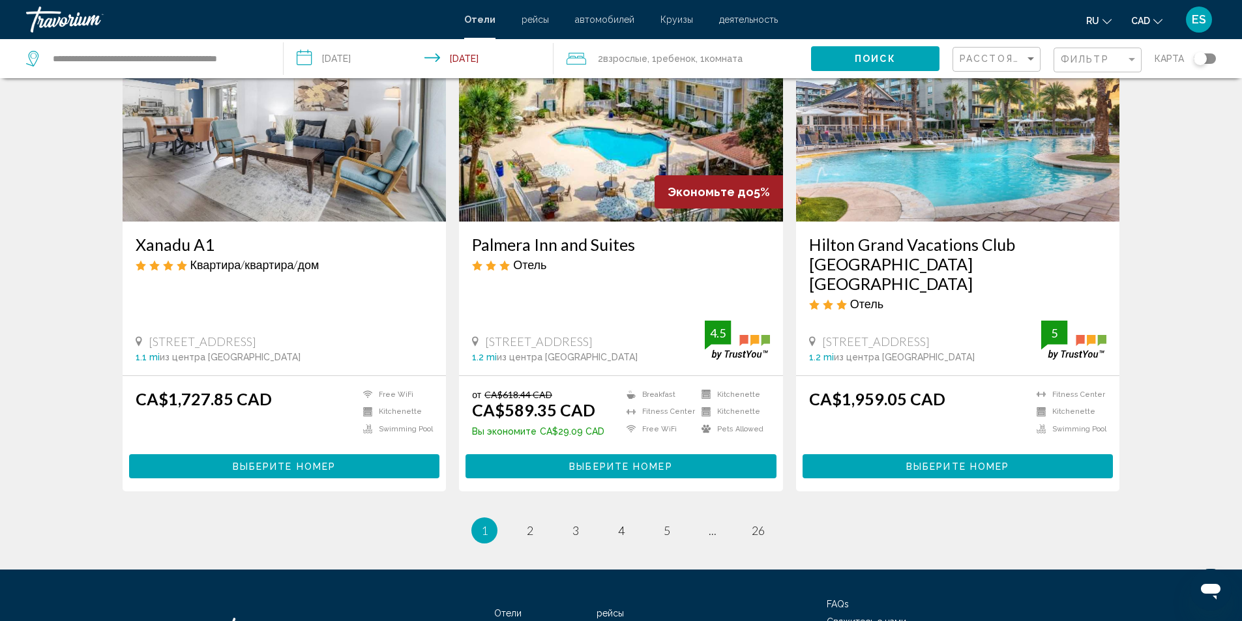
scroll to position [1597, 0]
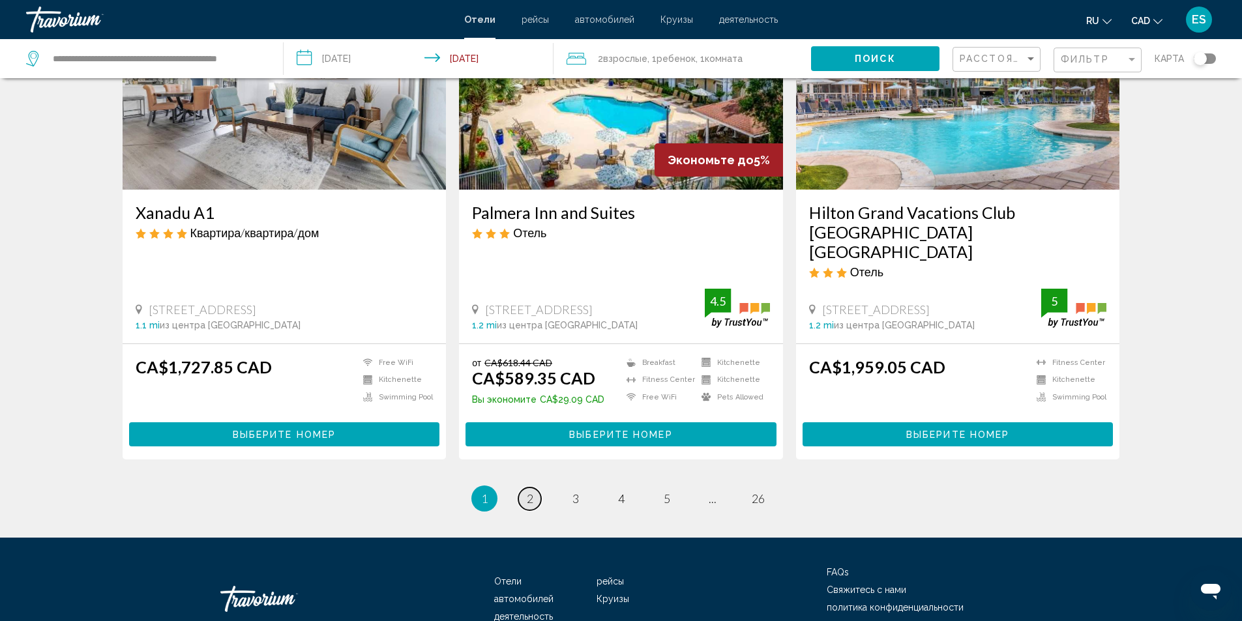
click at [528, 492] on span "2" at bounding box center [530, 499] width 7 height 14
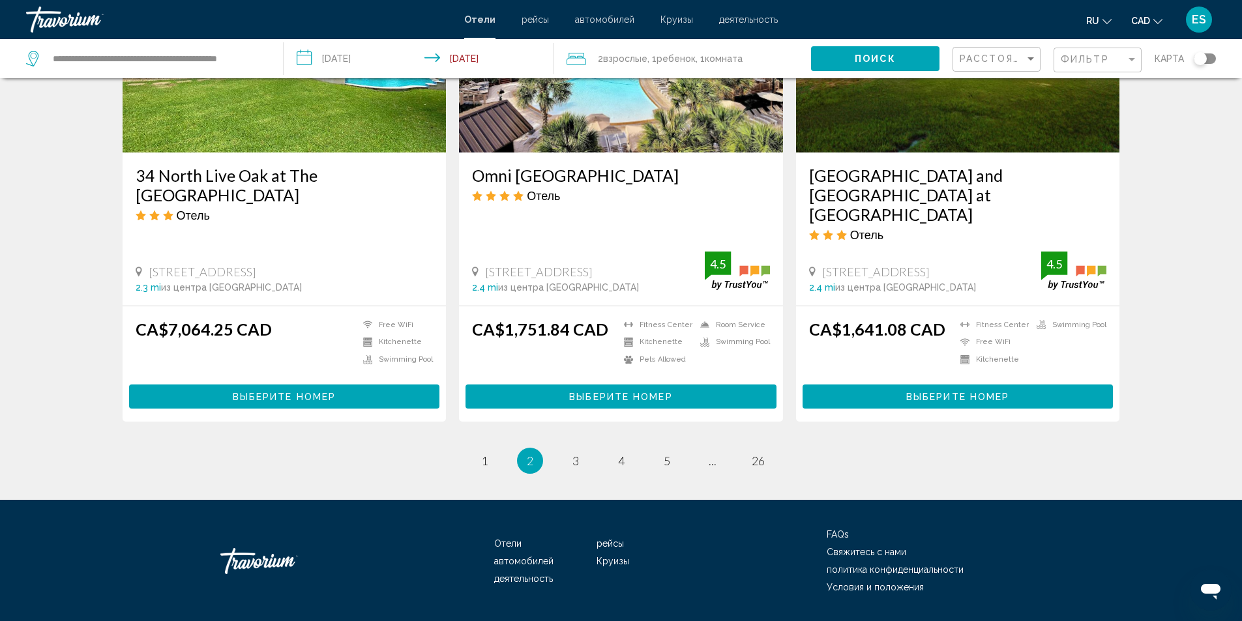
scroll to position [1609, 0]
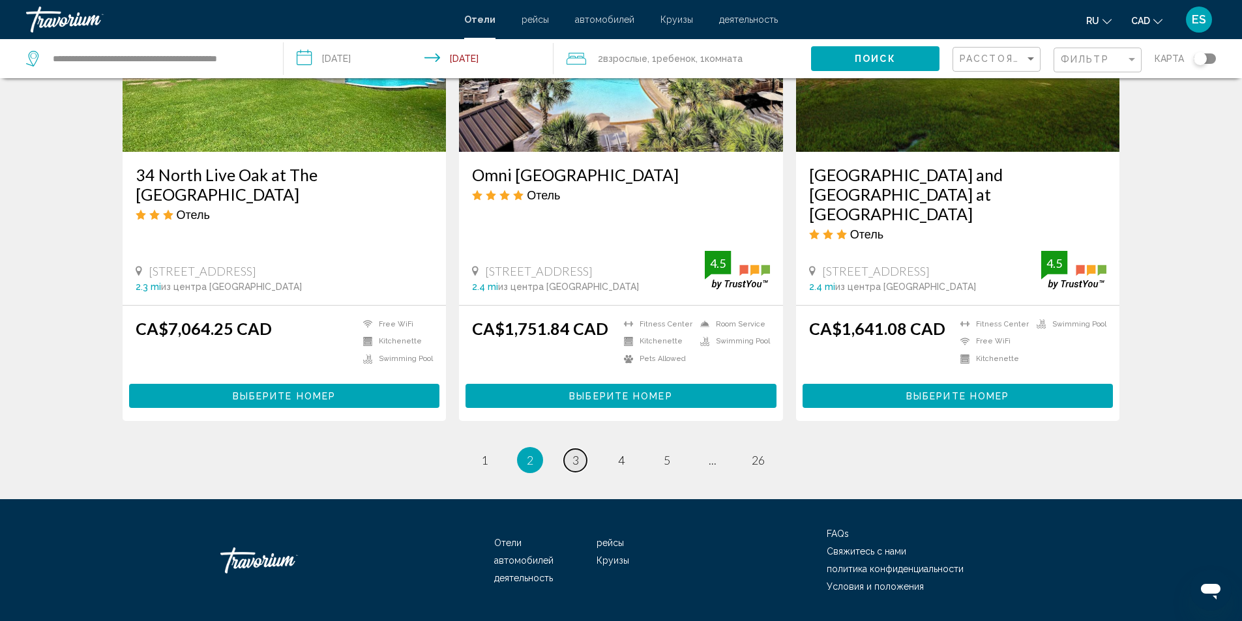
click at [577, 453] on span "3" at bounding box center [575, 460] width 7 height 14
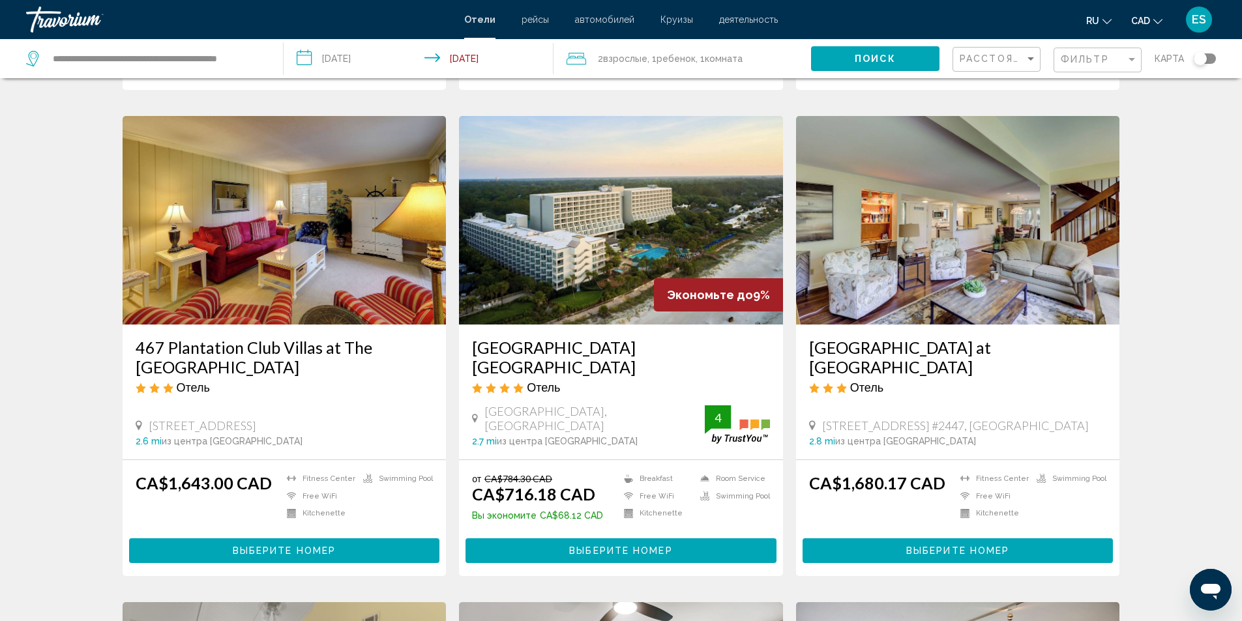
scroll to position [978, 0]
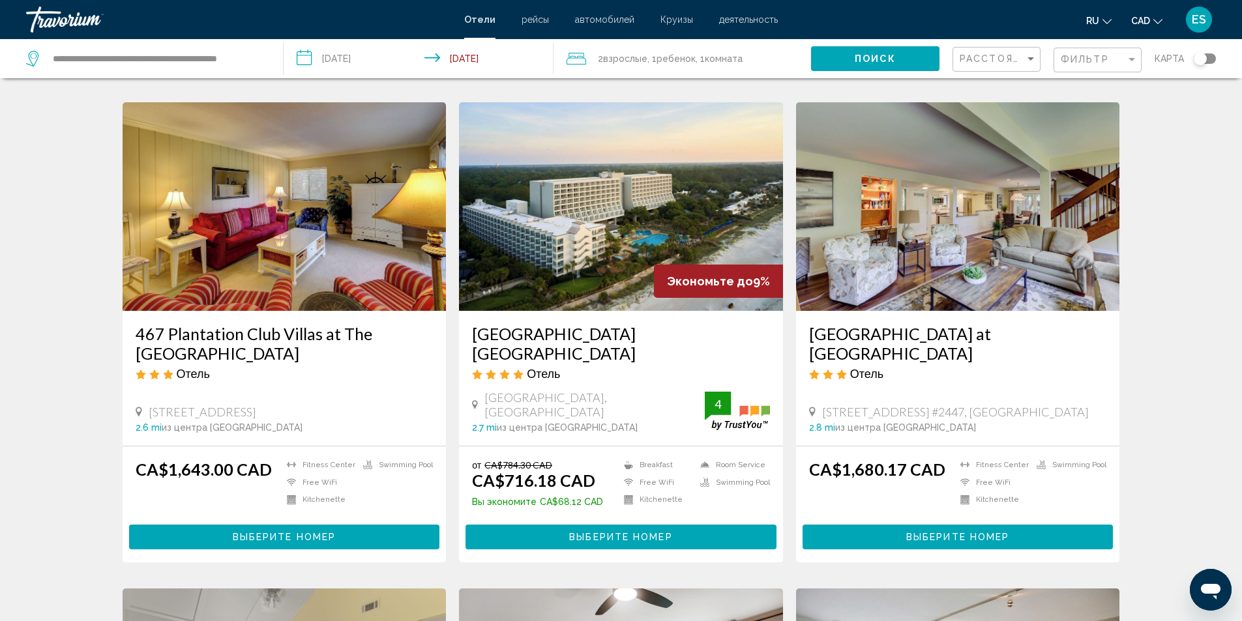
click at [572, 324] on h3 "[GEOGRAPHIC_DATA] [GEOGRAPHIC_DATA]" at bounding box center [621, 343] width 298 height 39
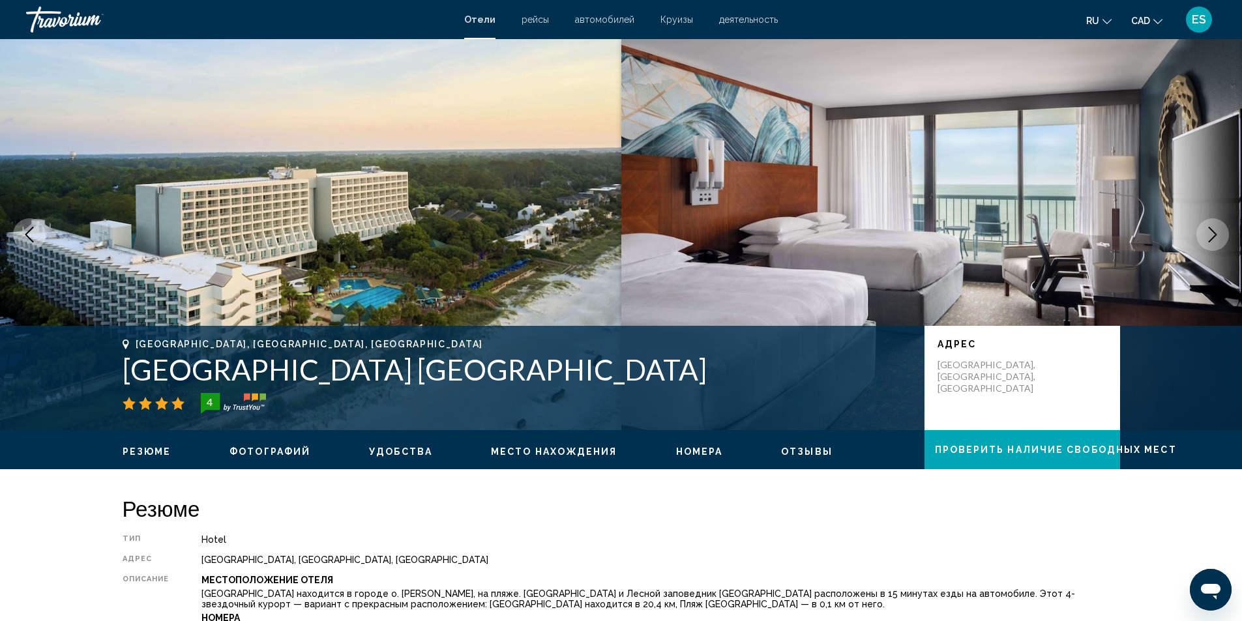
drag, startPoint x: 126, startPoint y: 371, endPoint x: 762, endPoint y: 384, distance: 636.4
click at [776, 384] on h1 "[GEOGRAPHIC_DATA] [GEOGRAPHIC_DATA]" at bounding box center [517, 370] width 789 height 34
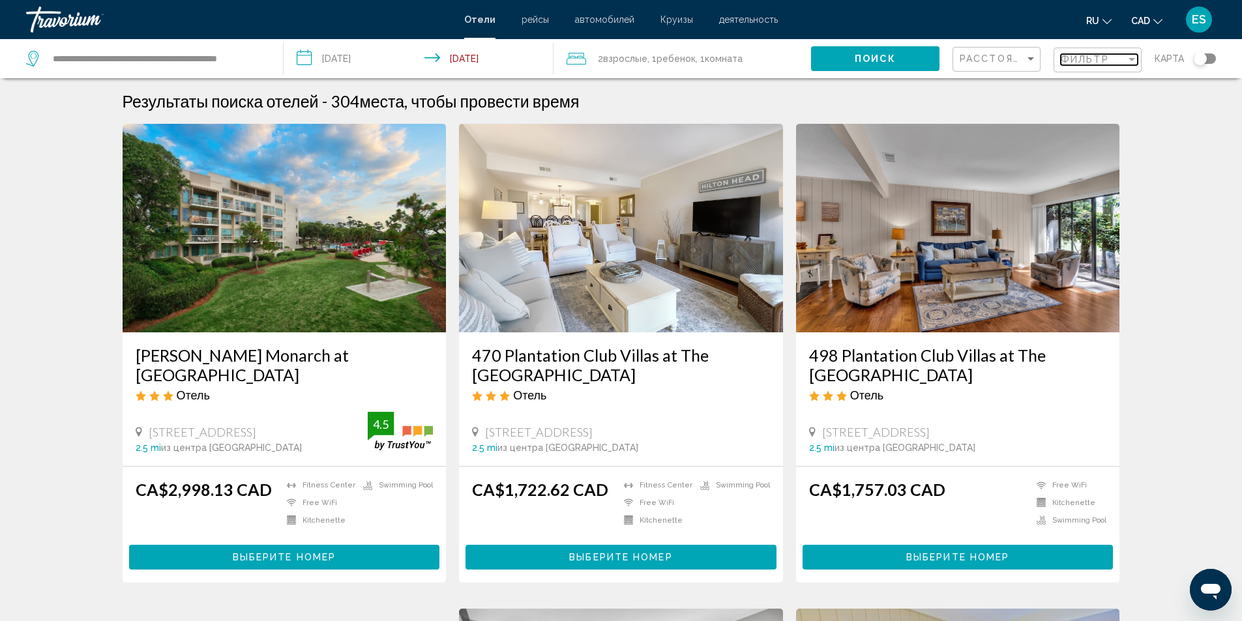
click at [1089, 58] on span "Фильтр" at bounding box center [1085, 59] width 48 height 10
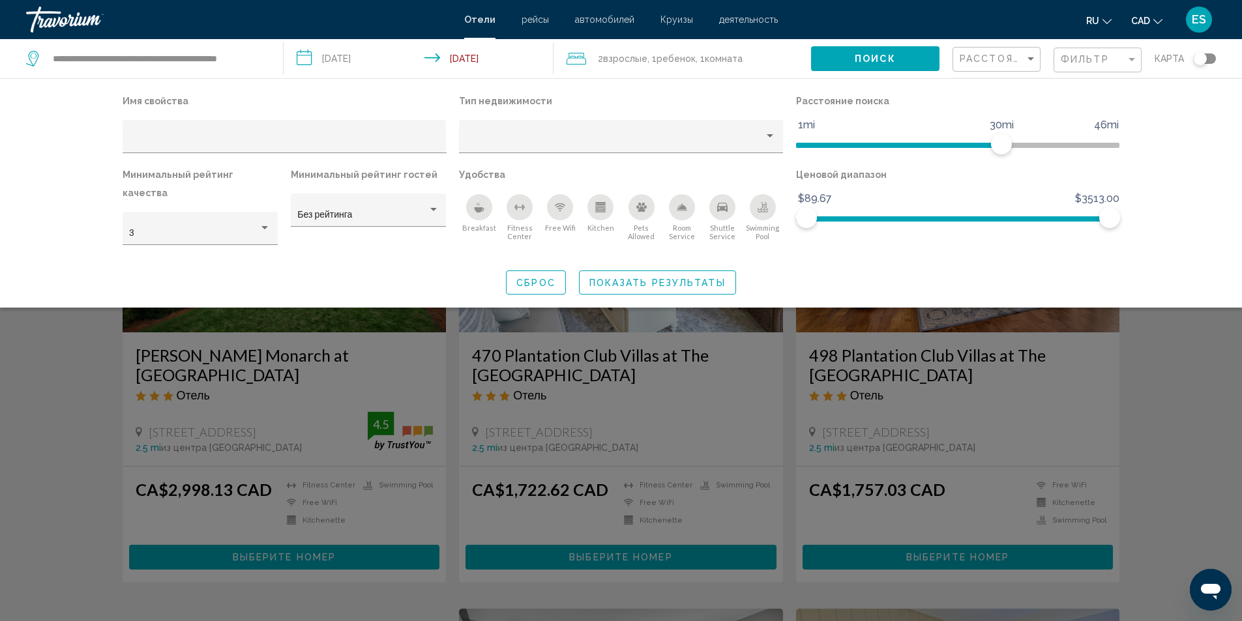
click at [602, 207] on icon "Kitchen" at bounding box center [601, 209] width 10 height 7
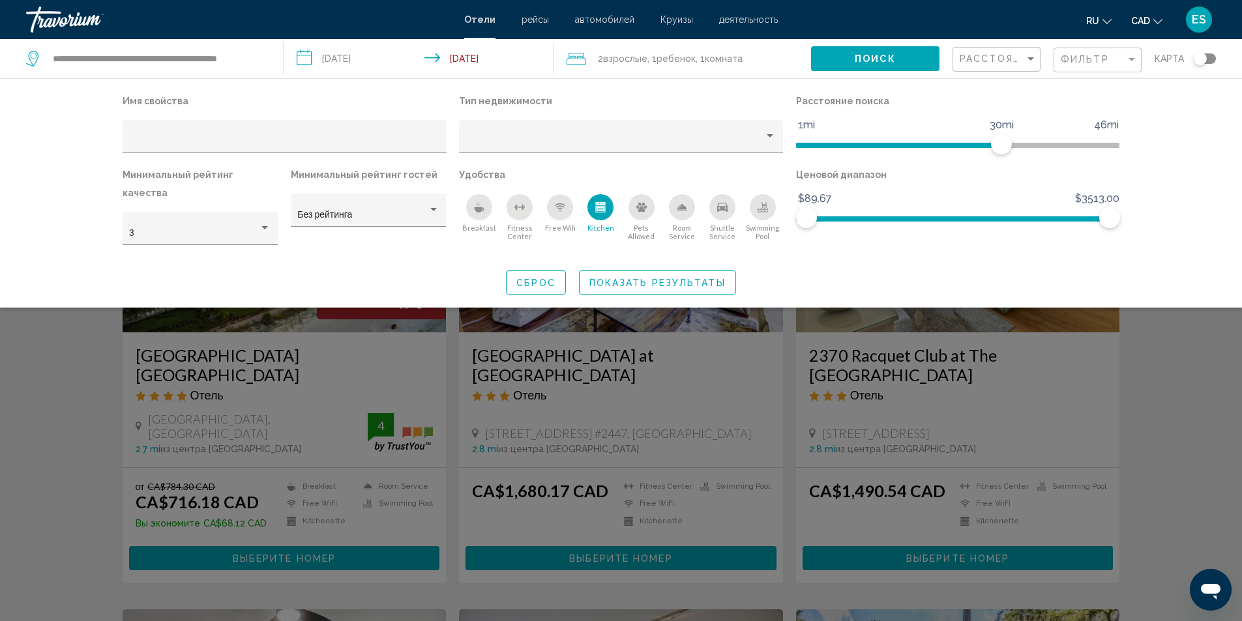
click at [629, 278] on span "Показать результаты" at bounding box center [657, 283] width 136 height 10
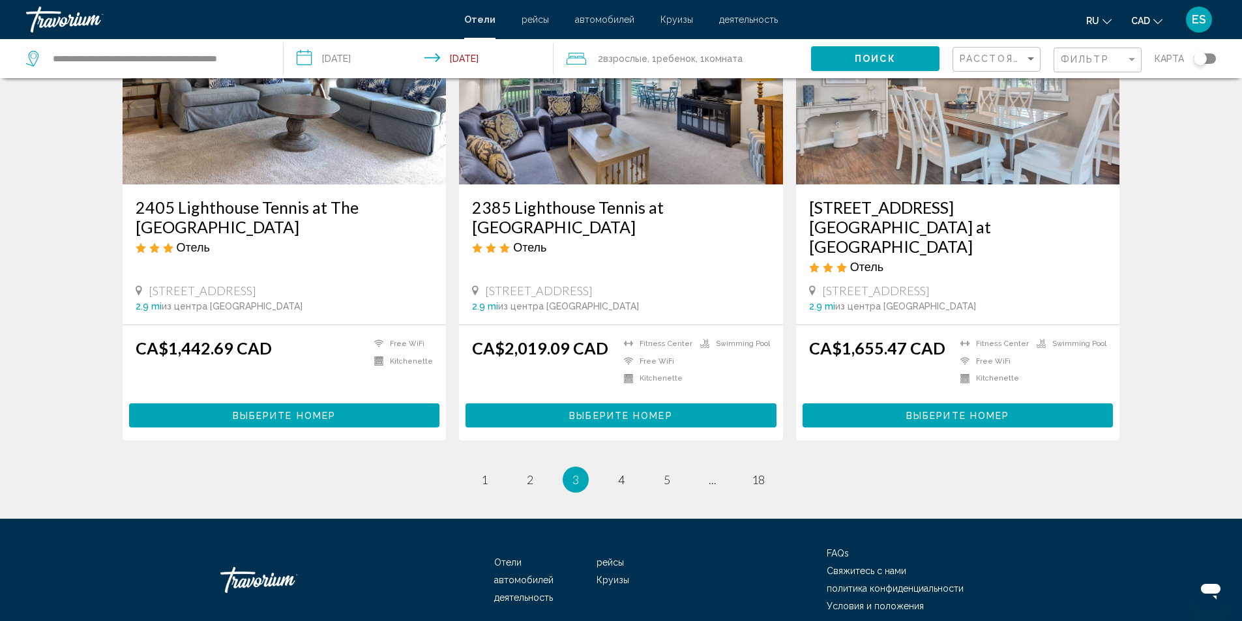
scroll to position [1614, 0]
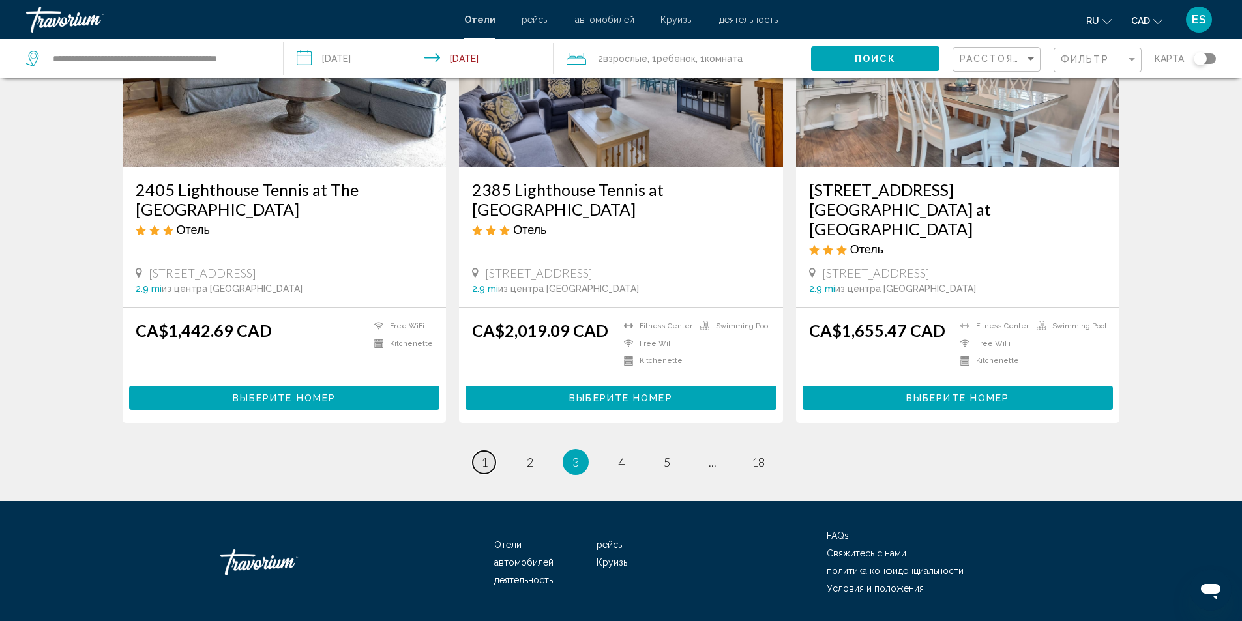
click at [483, 455] on span "1" at bounding box center [484, 462] width 7 height 14
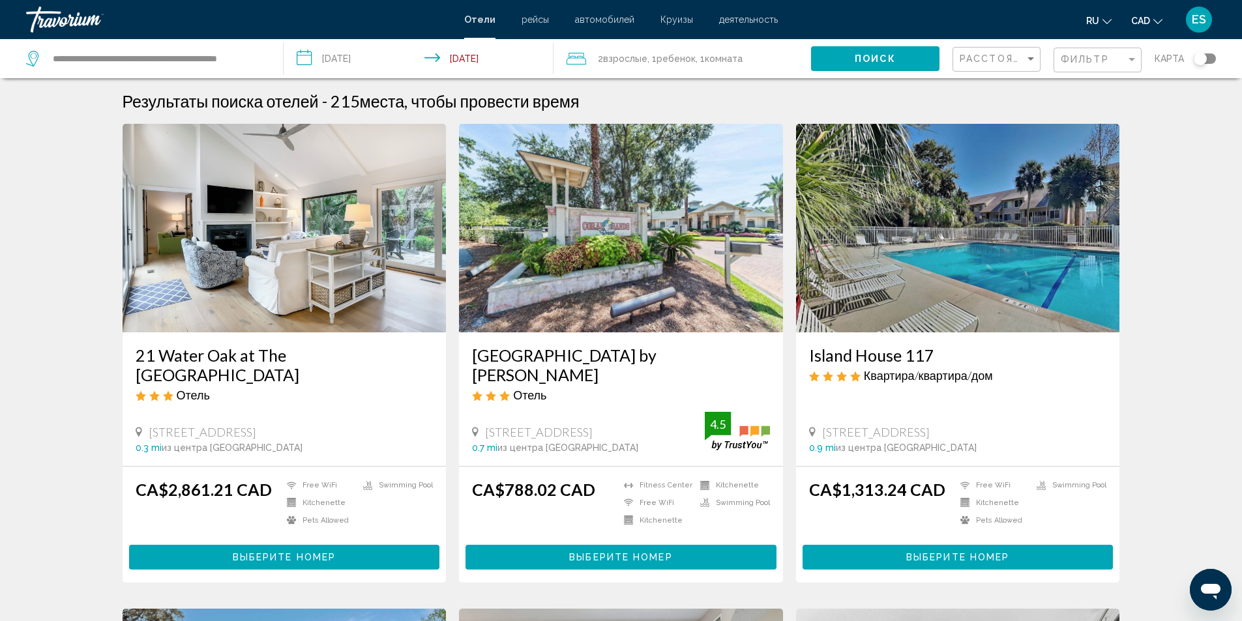
click at [555, 358] on h3 "Coral Sands Resorts by Palmera" at bounding box center [621, 364] width 298 height 39
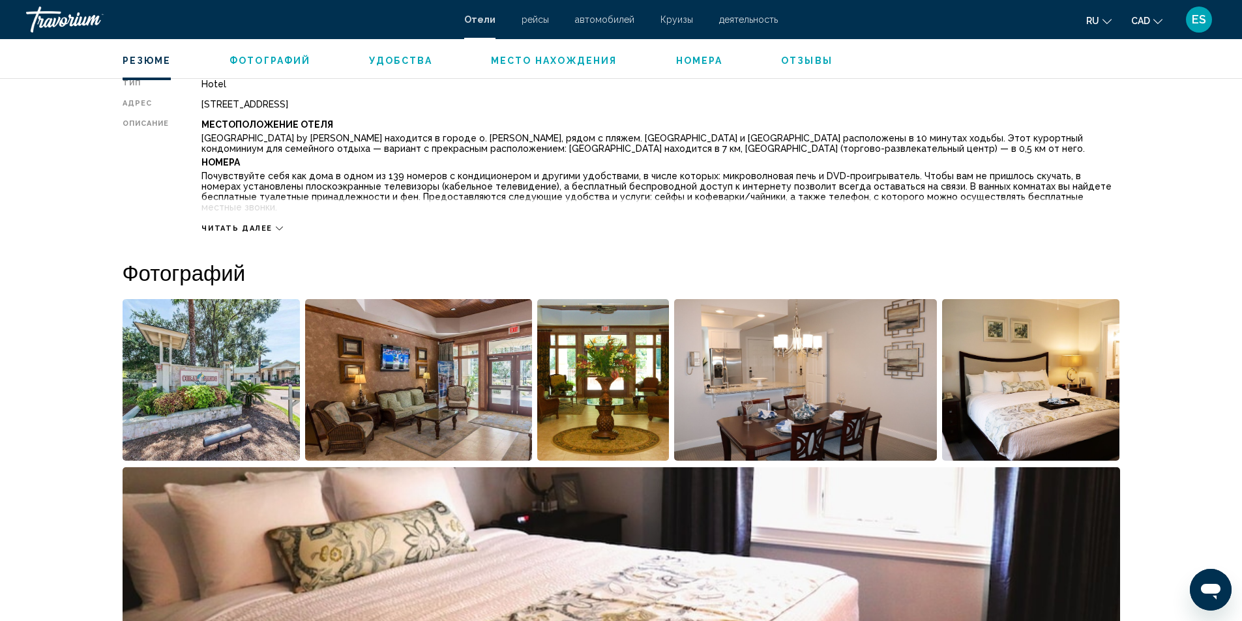
scroll to position [717, 0]
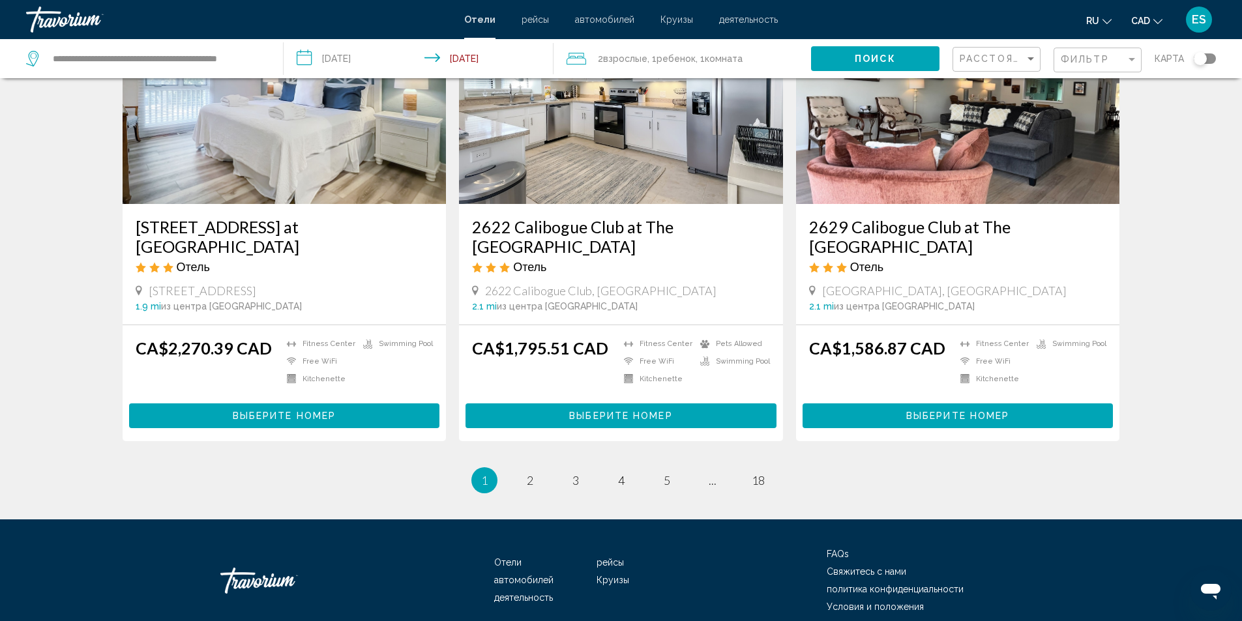
scroll to position [1604, 0]
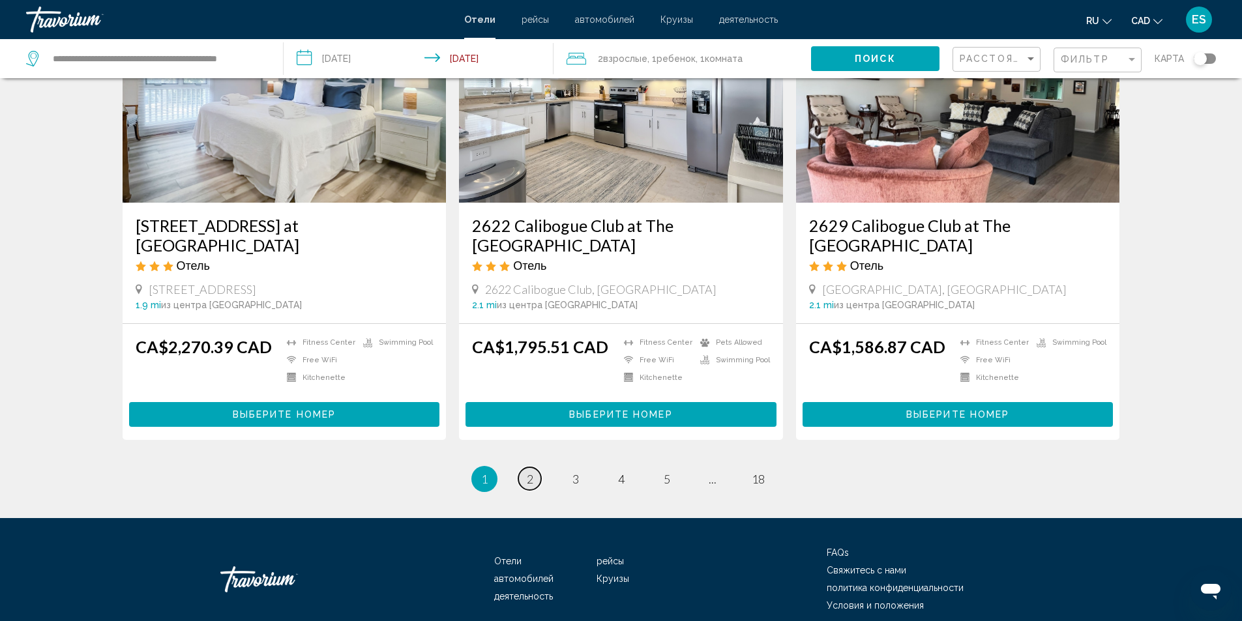
click at [529, 472] on span "2" at bounding box center [530, 479] width 7 height 14
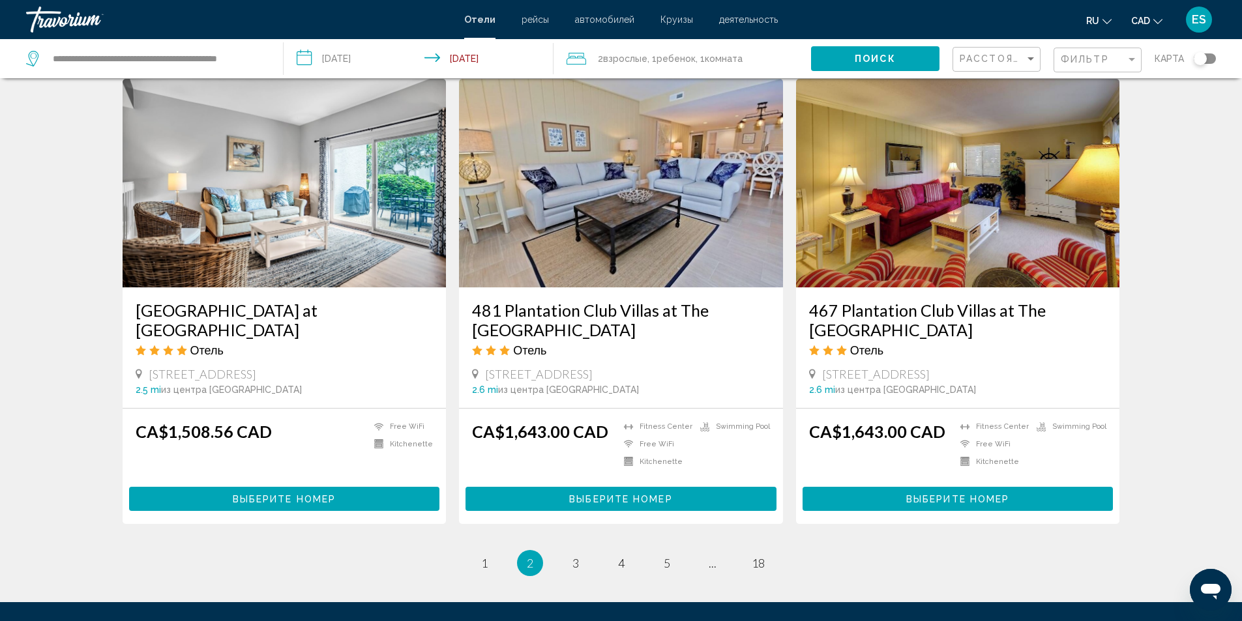
scroll to position [1499, 0]
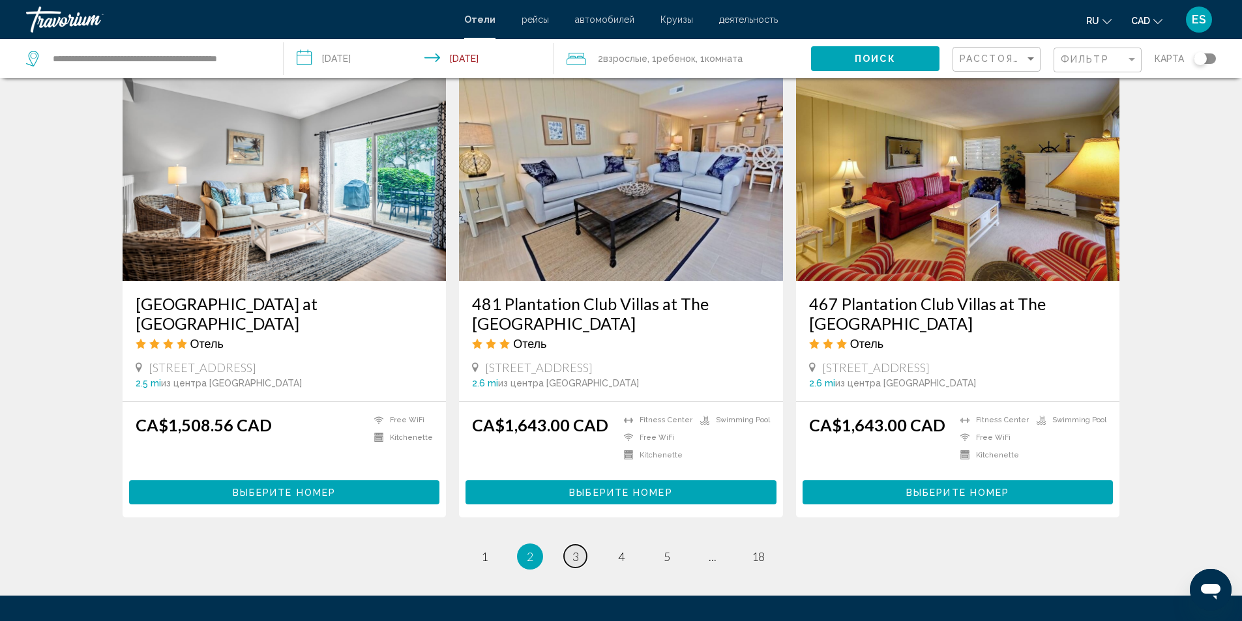
click at [574, 550] on span "3" at bounding box center [575, 557] width 7 height 14
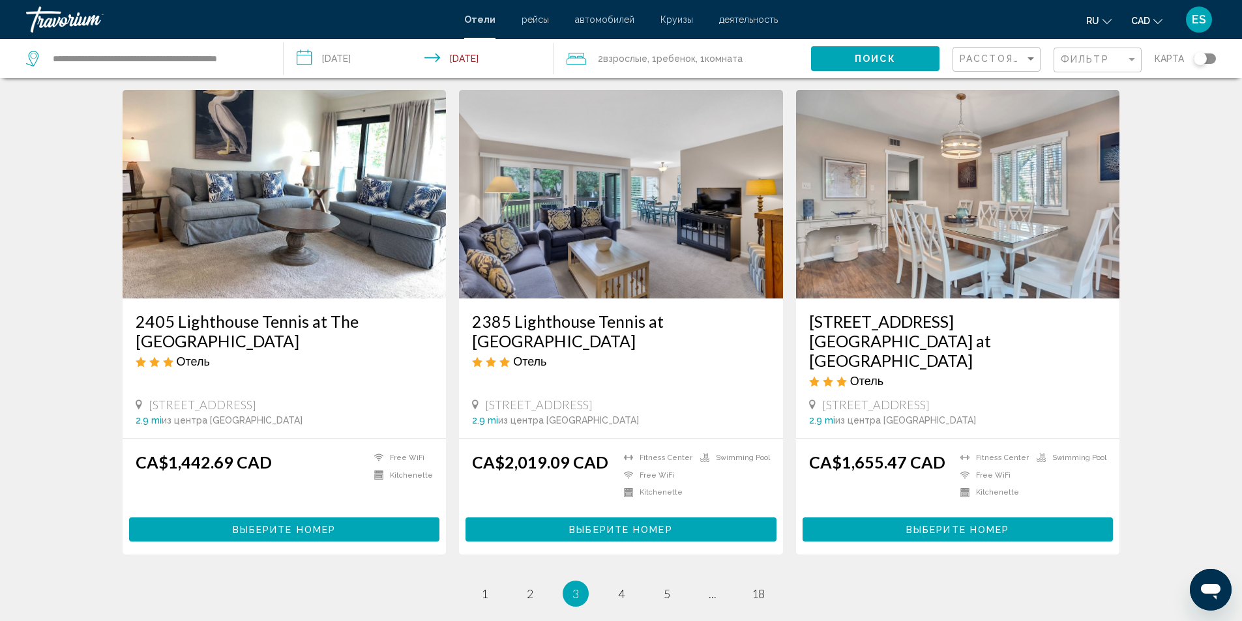
scroll to position [1499, 0]
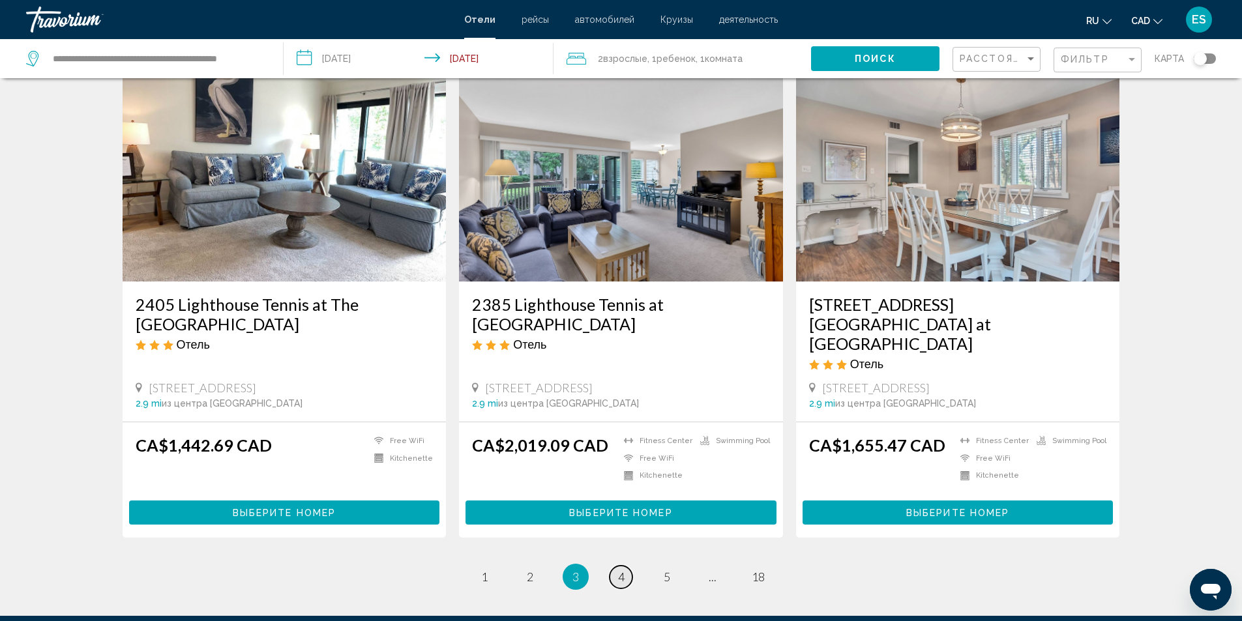
click at [626, 566] on link "page 4" at bounding box center [621, 577] width 23 height 23
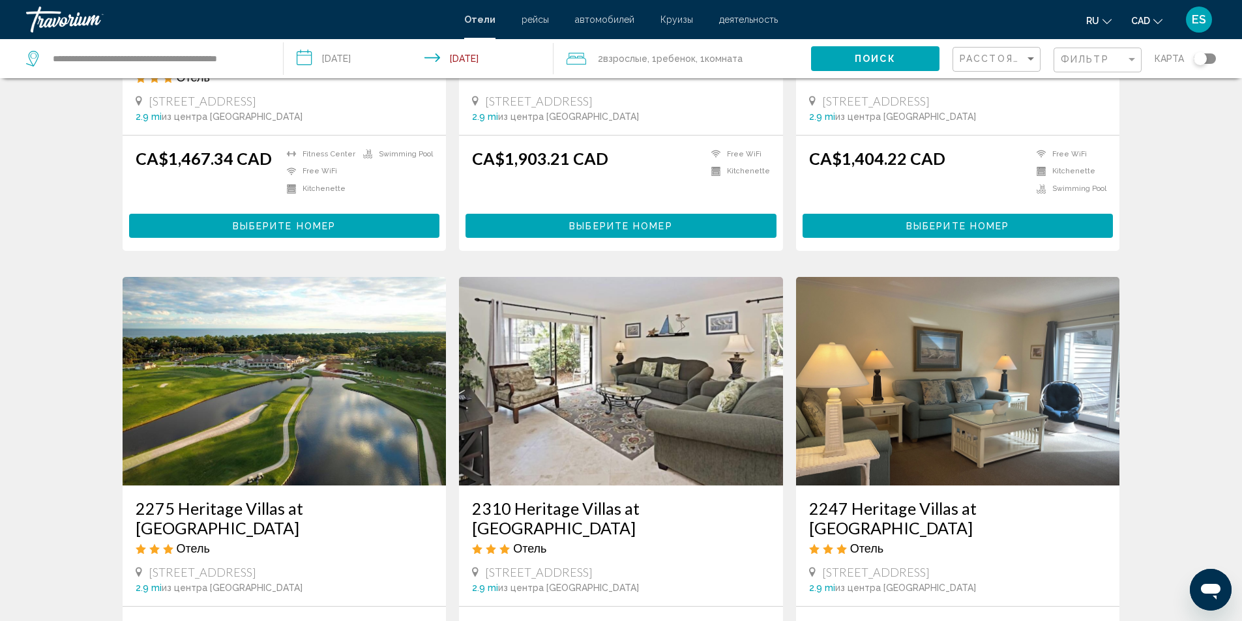
scroll to position [456, 0]
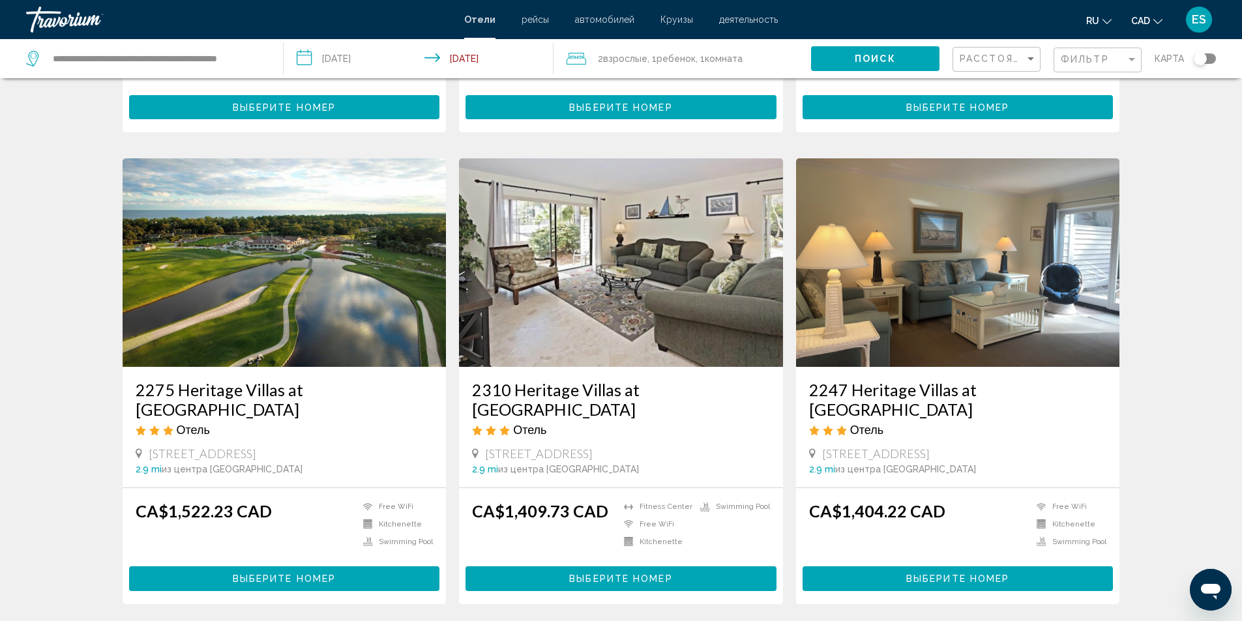
click at [592, 380] on h3 "2310 Heritage Villas at The Sea Pines Resort" at bounding box center [621, 399] width 298 height 39
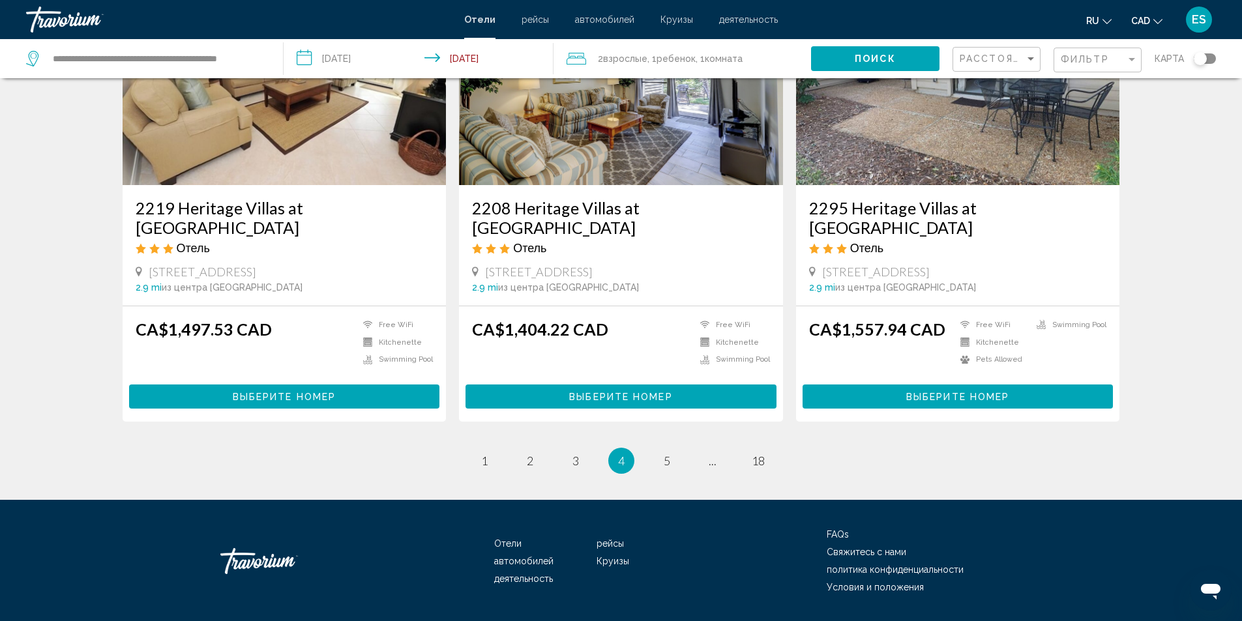
scroll to position [1600, 0]
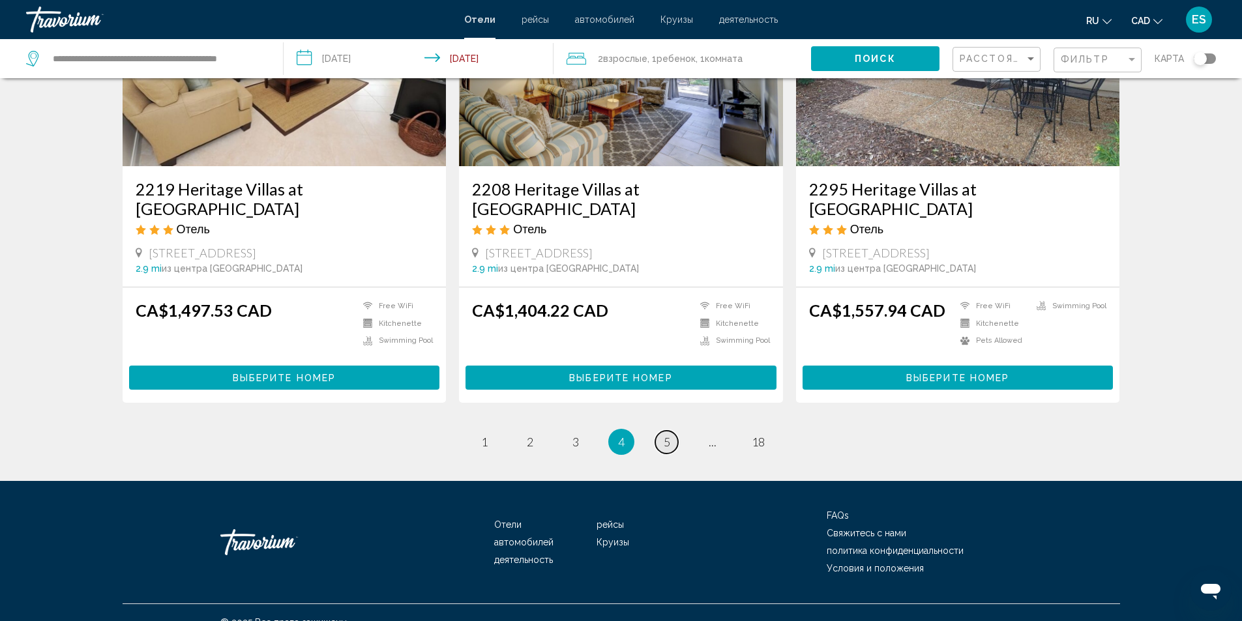
click at [667, 435] on span "5" at bounding box center [667, 442] width 7 height 14
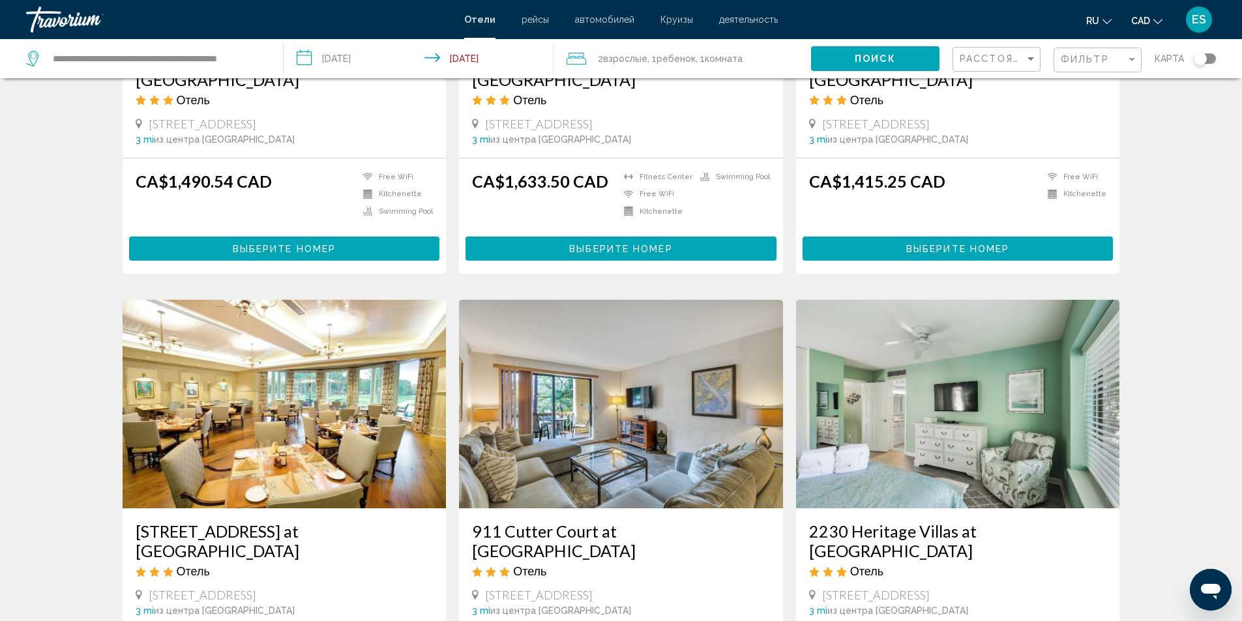
scroll to position [1434, 0]
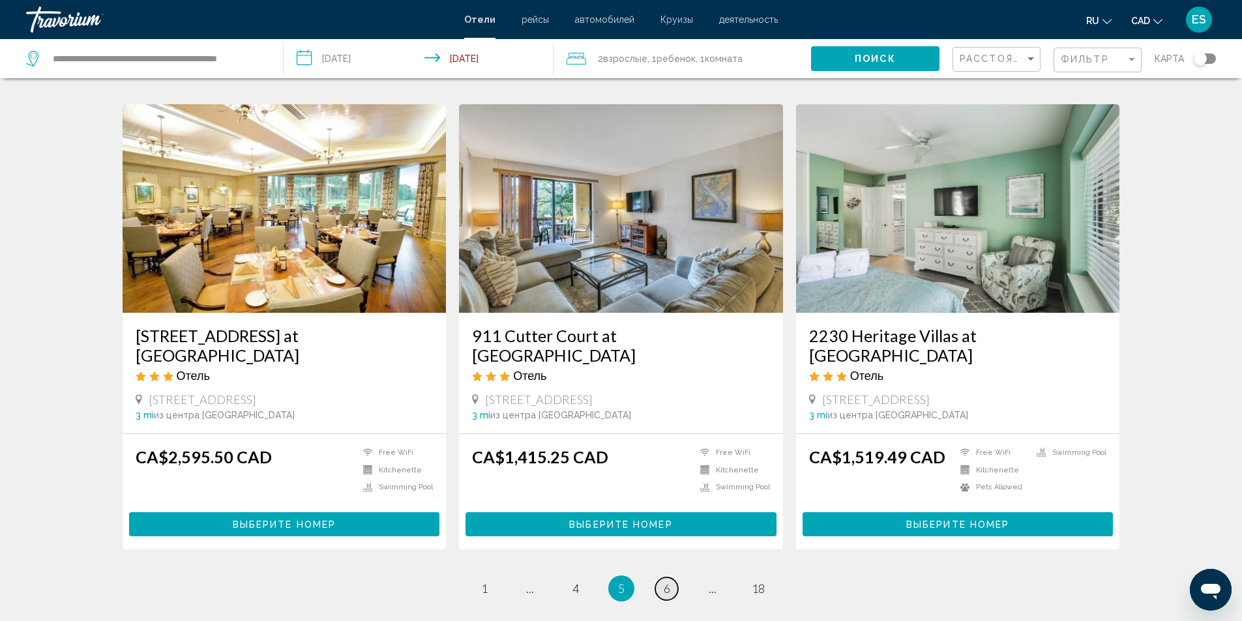
click at [669, 581] on span "6" at bounding box center [667, 588] width 7 height 14
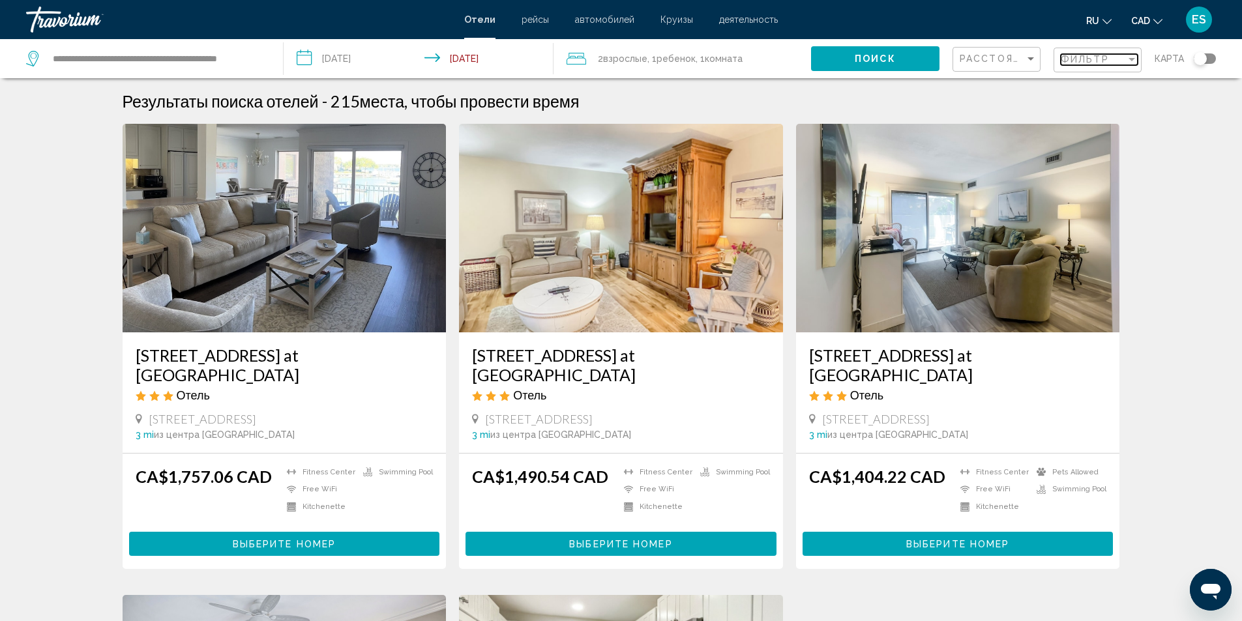
click at [1091, 56] on span "Фильтр" at bounding box center [1085, 59] width 48 height 10
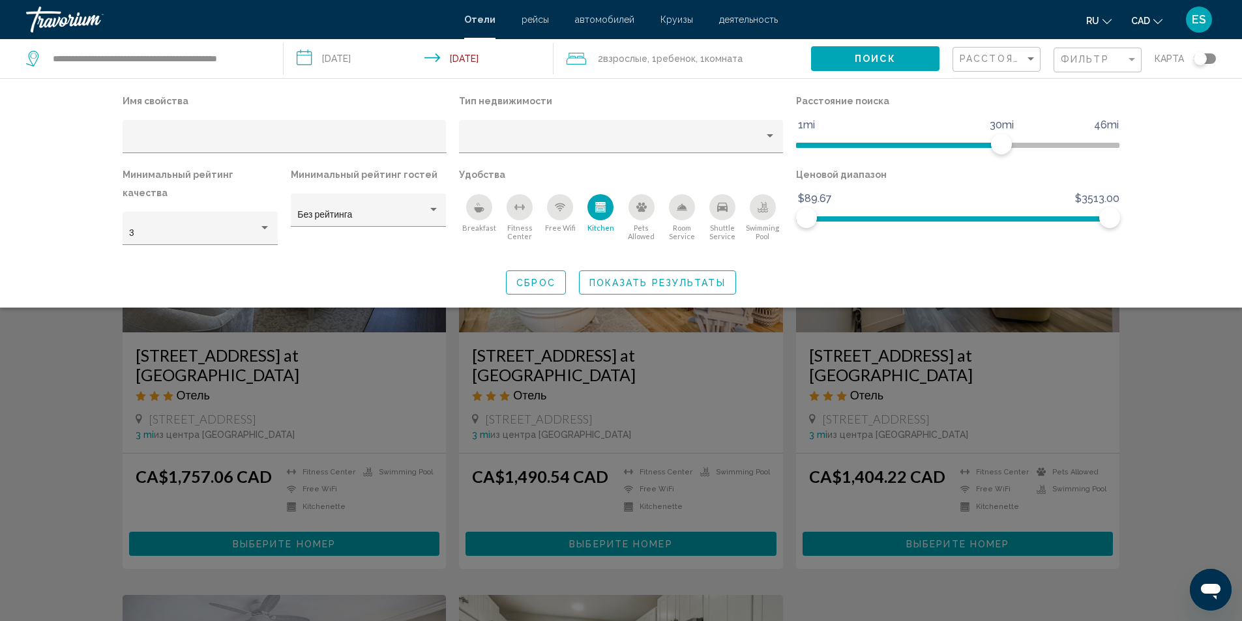
click at [606, 207] on icon "Kitchen" at bounding box center [601, 209] width 10 height 7
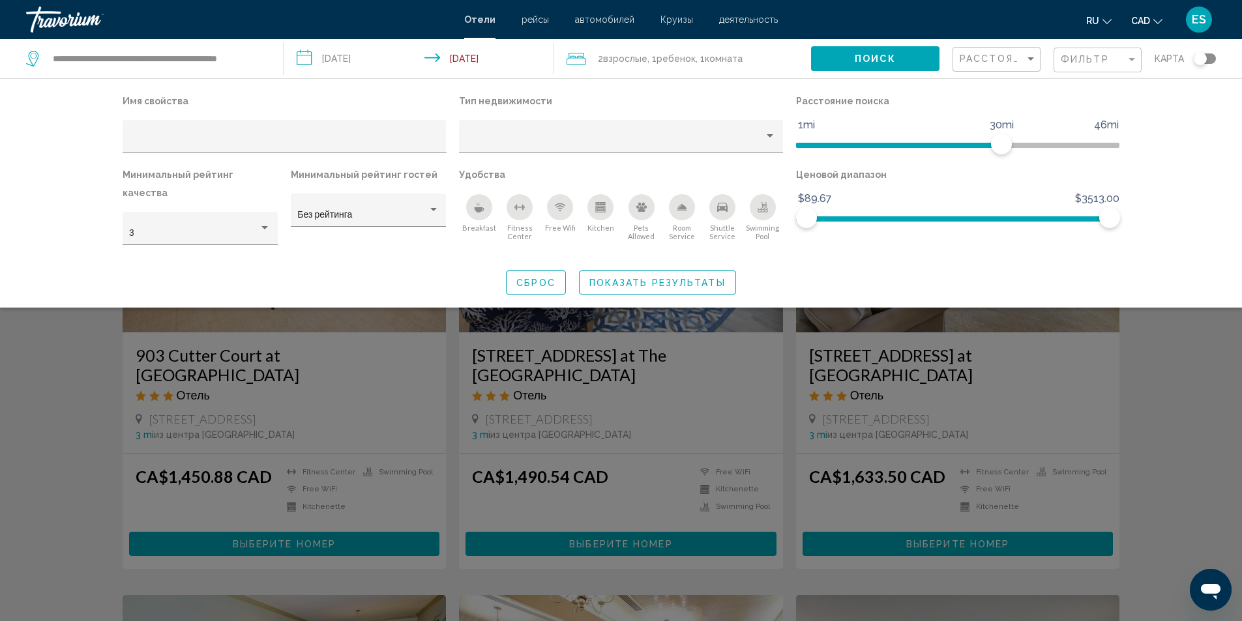
click at [101, 420] on div "Search widget" at bounding box center [621, 409] width 1242 height 426
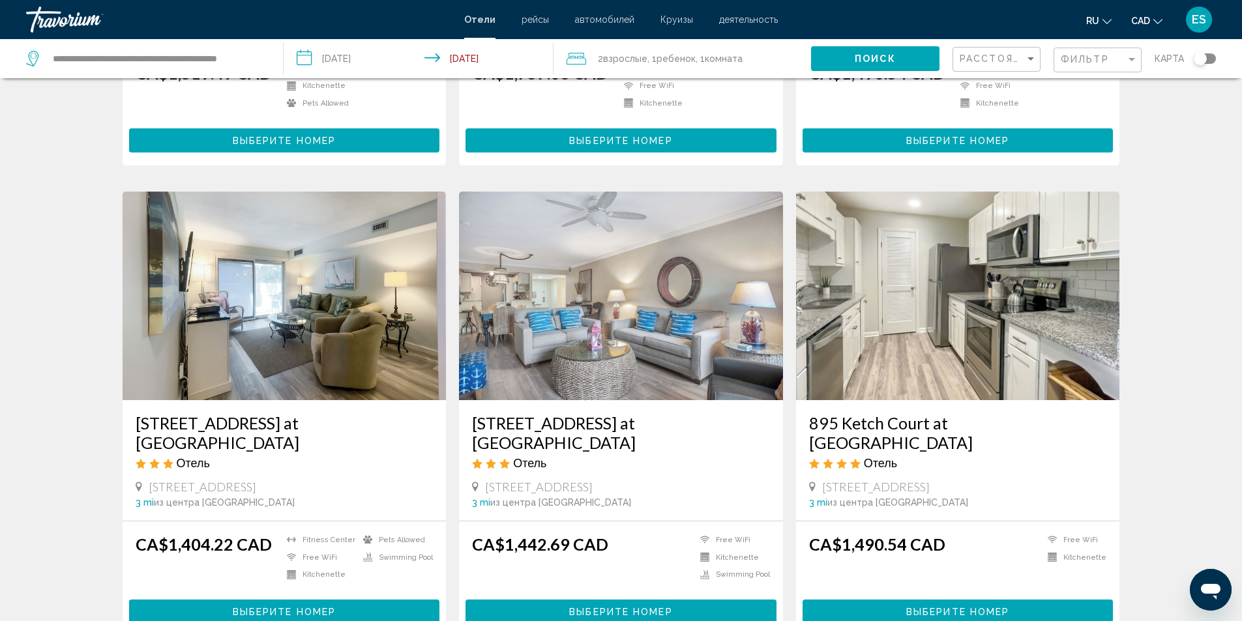
scroll to position [1542, 0]
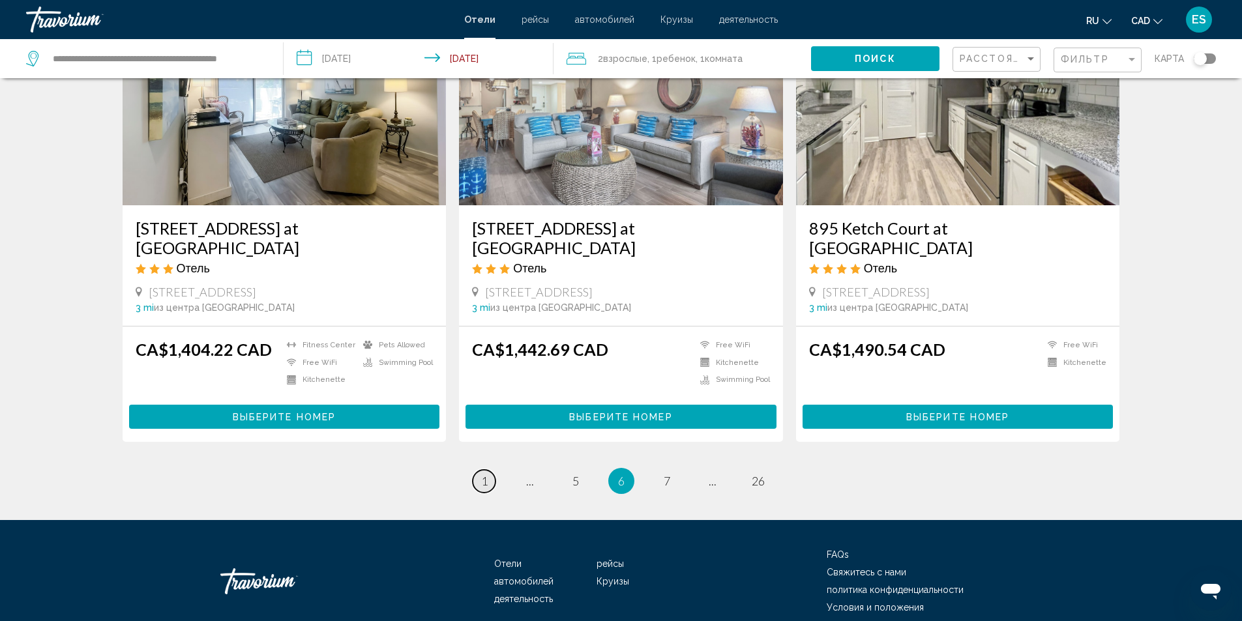
click at [482, 474] on span "1" at bounding box center [484, 481] width 7 height 14
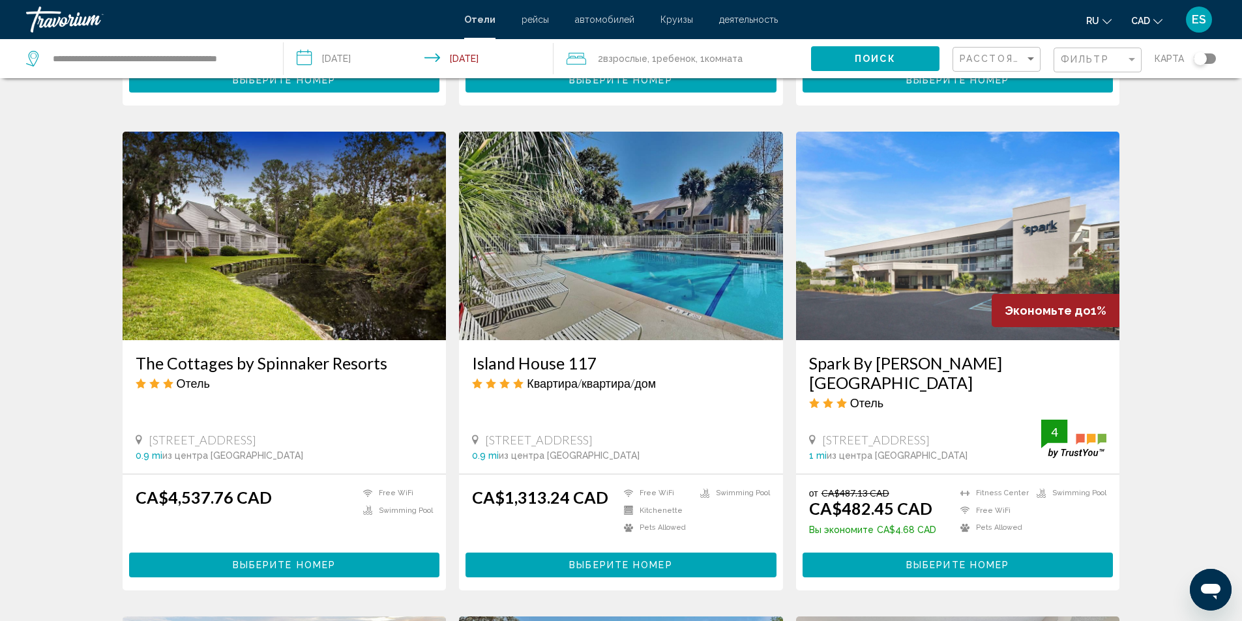
scroll to position [522, 0]
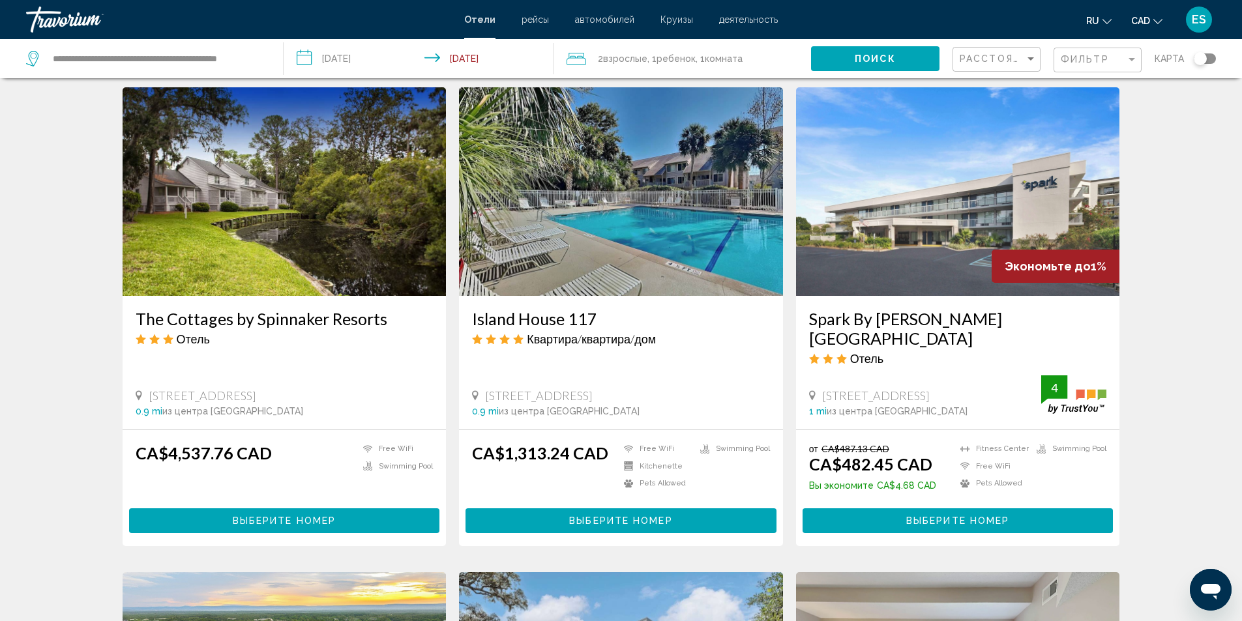
click at [919, 309] on h3 "Spark By Hilton Hilton Head Island" at bounding box center [958, 328] width 298 height 39
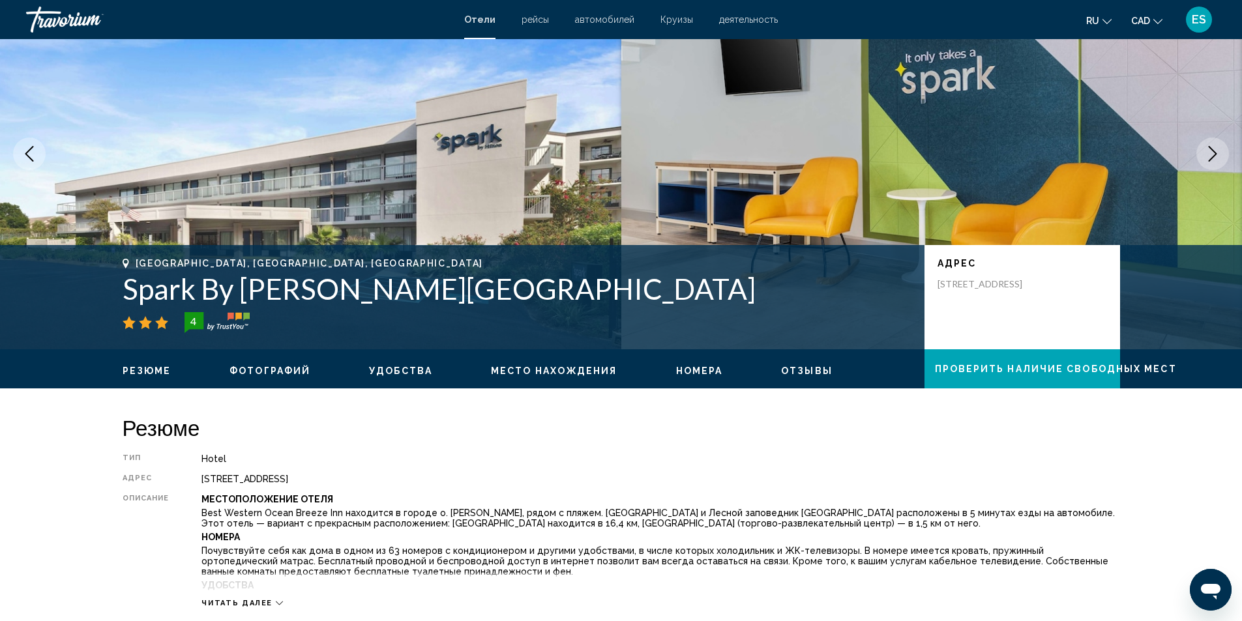
scroll to position [65, 0]
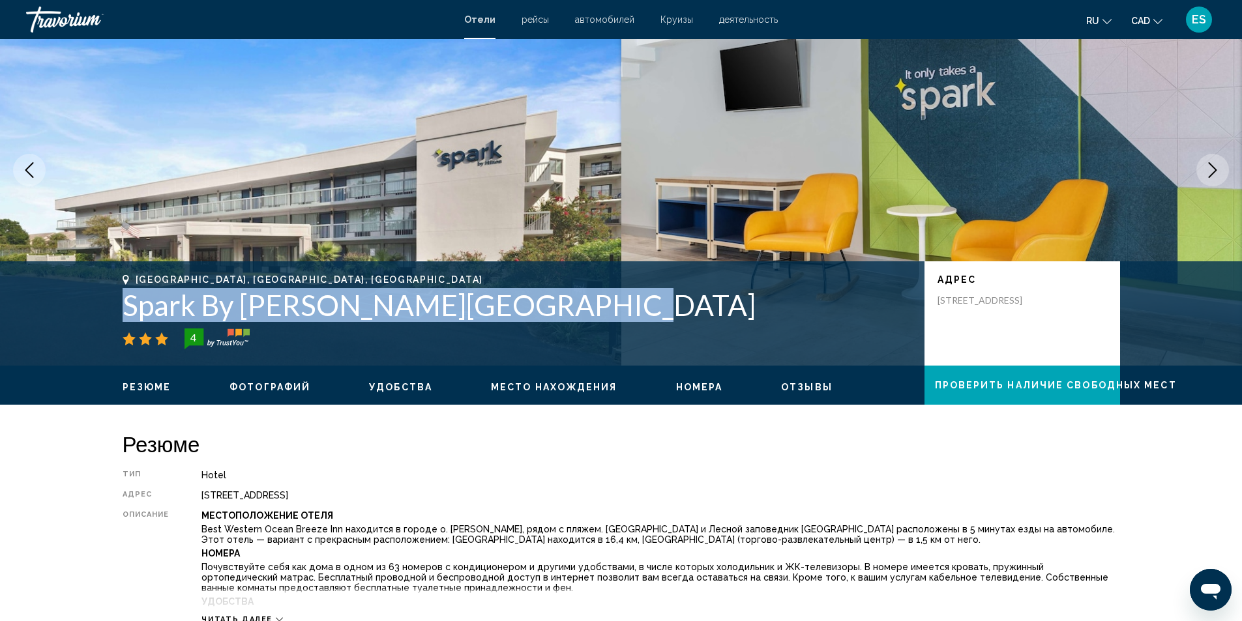
drag, startPoint x: 125, startPoint y: 303, endPoint x: 570, endPoint y: 305, distance: 445.9
click at [570, 305] on h1 "Spark By Hilton Hilton Head Island" at bounding box center [517, 305] width 789 height 34
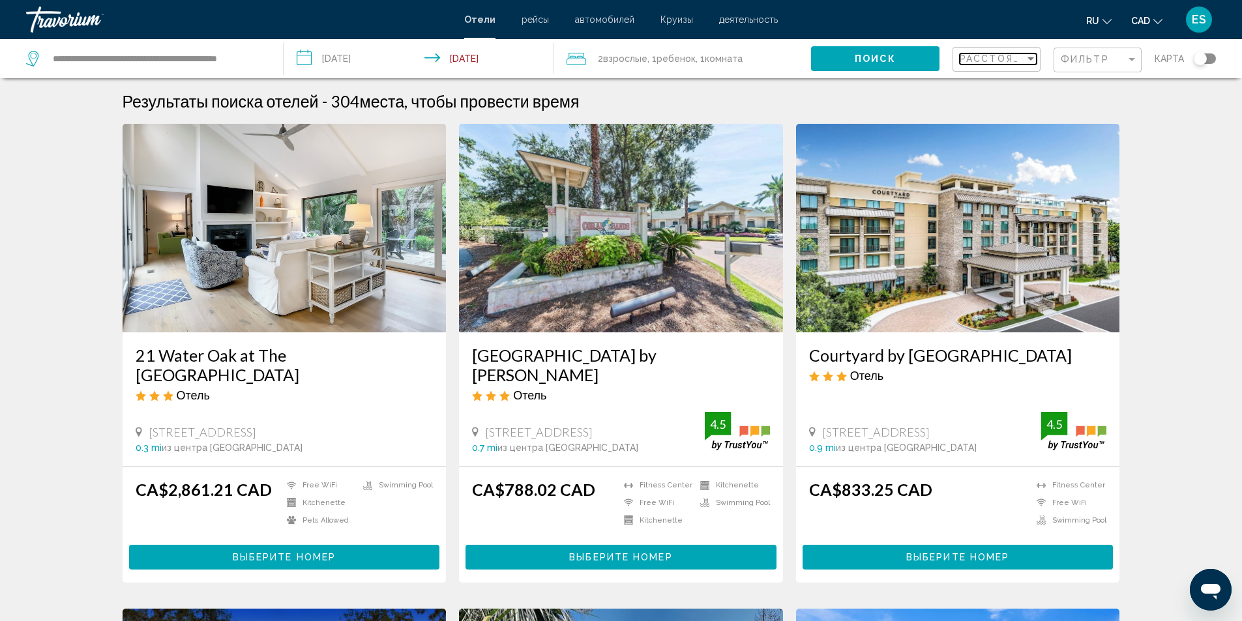
click at [1030, 56] on div "Sort by" at bounding box center [1031, 58] width 12 height 10
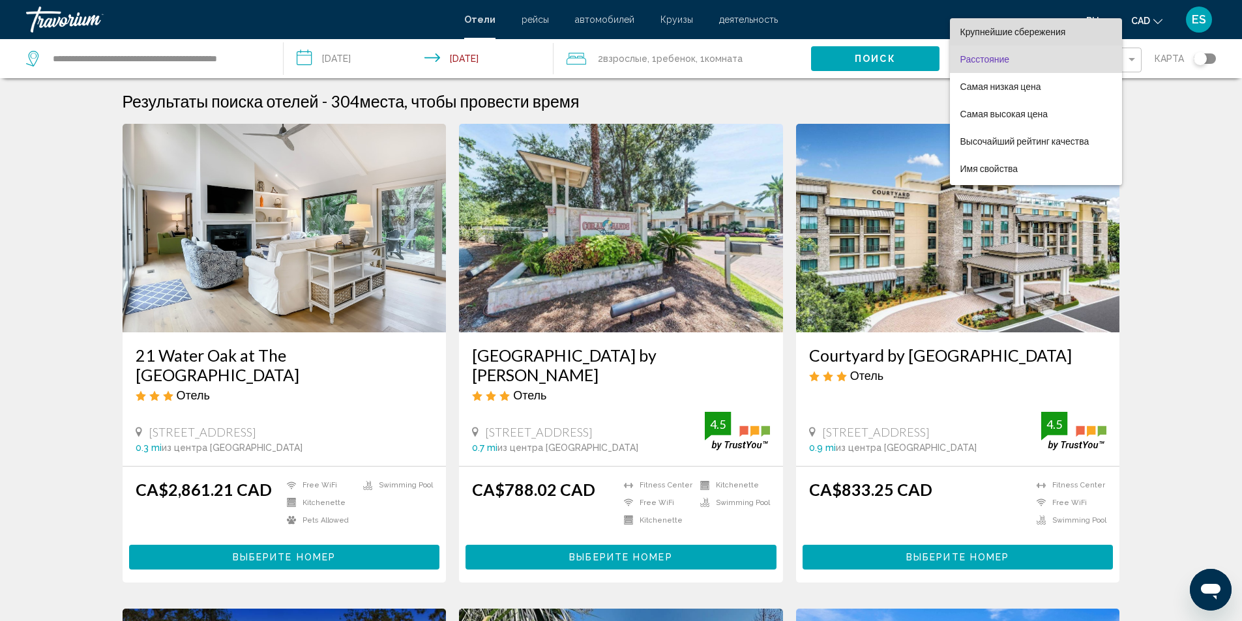
click at [1023, 33] on span "Крупнейшие сбережения" at bounding box center [1013, 32] width 106 height 10
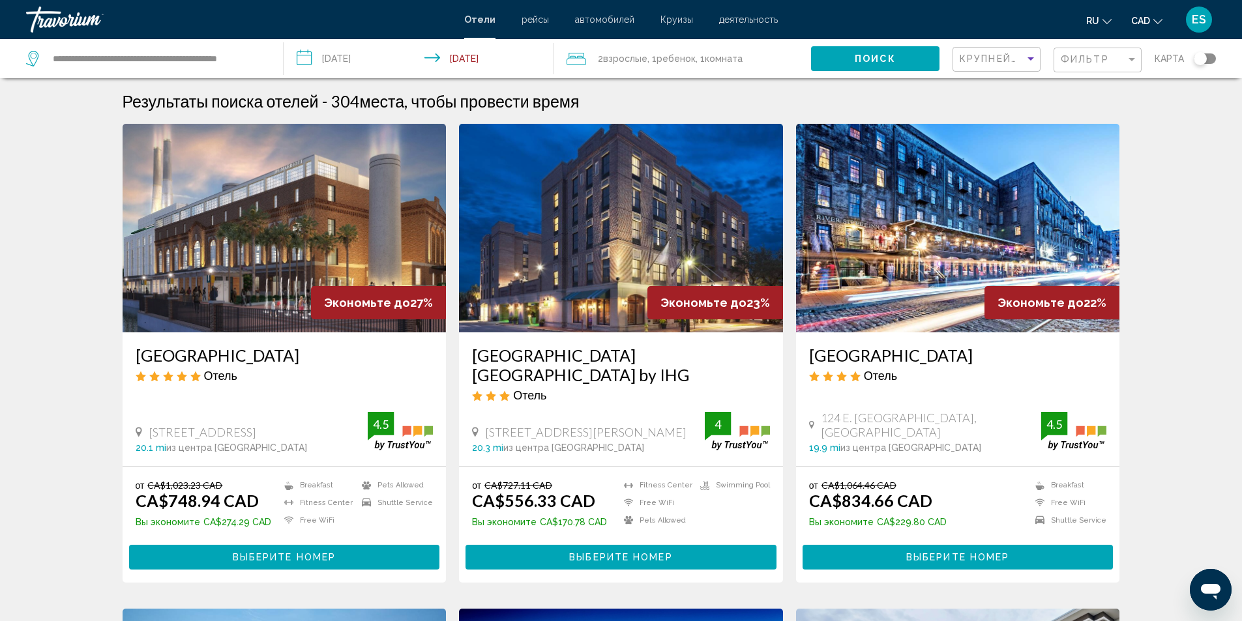
drag, startPoint x: 326, startPoint y: 556, endPoint x: 317, endPoint y: 553, distance: 9.1
click at [325, 556] on span "Выберите номер" at bounding box center [284, 558] width 103 height 10
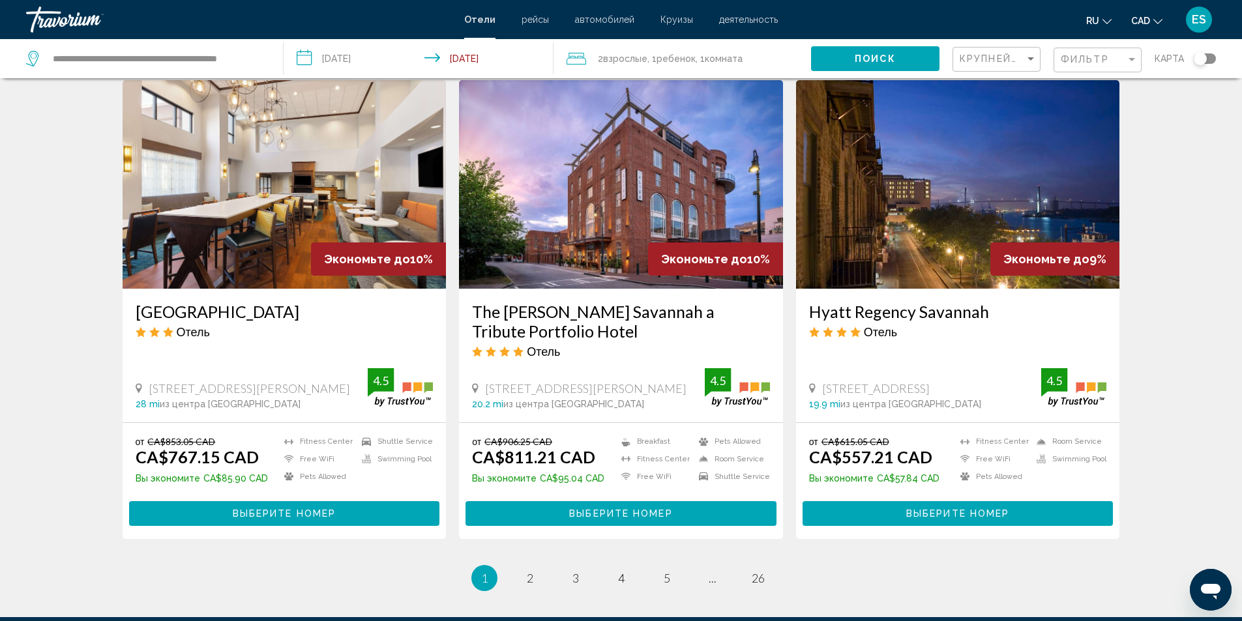
scroll to position [1499, 0]
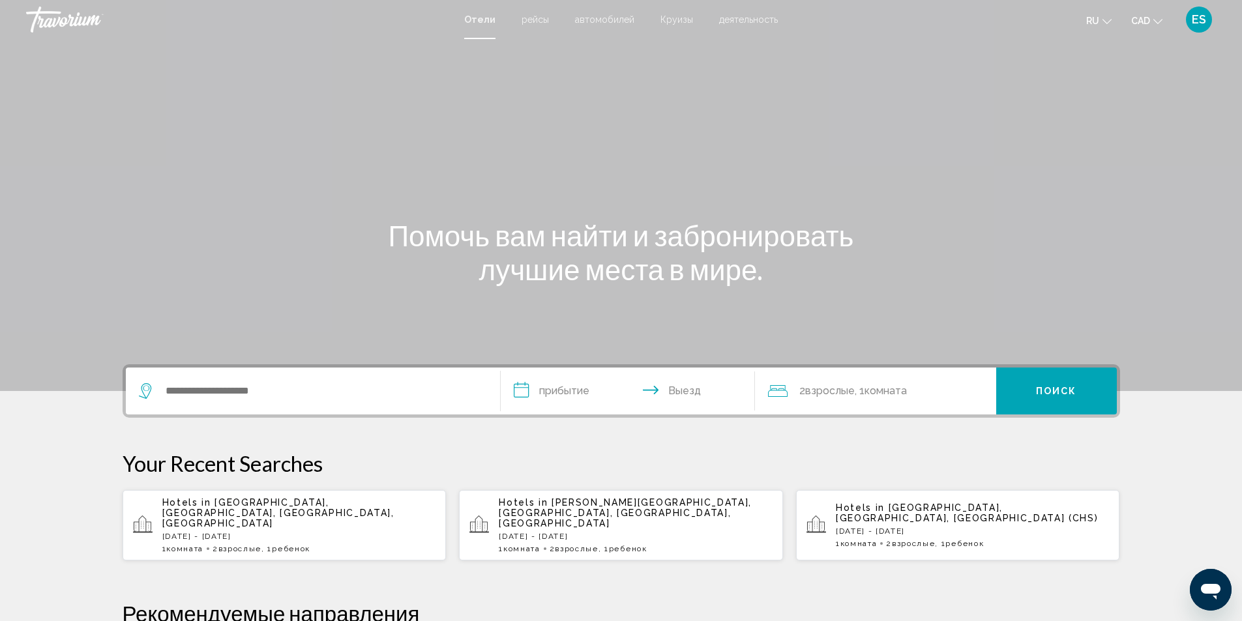
click at [299, 544] on span "Ребенок" at bounding box center [291, 548] width 38 height 9
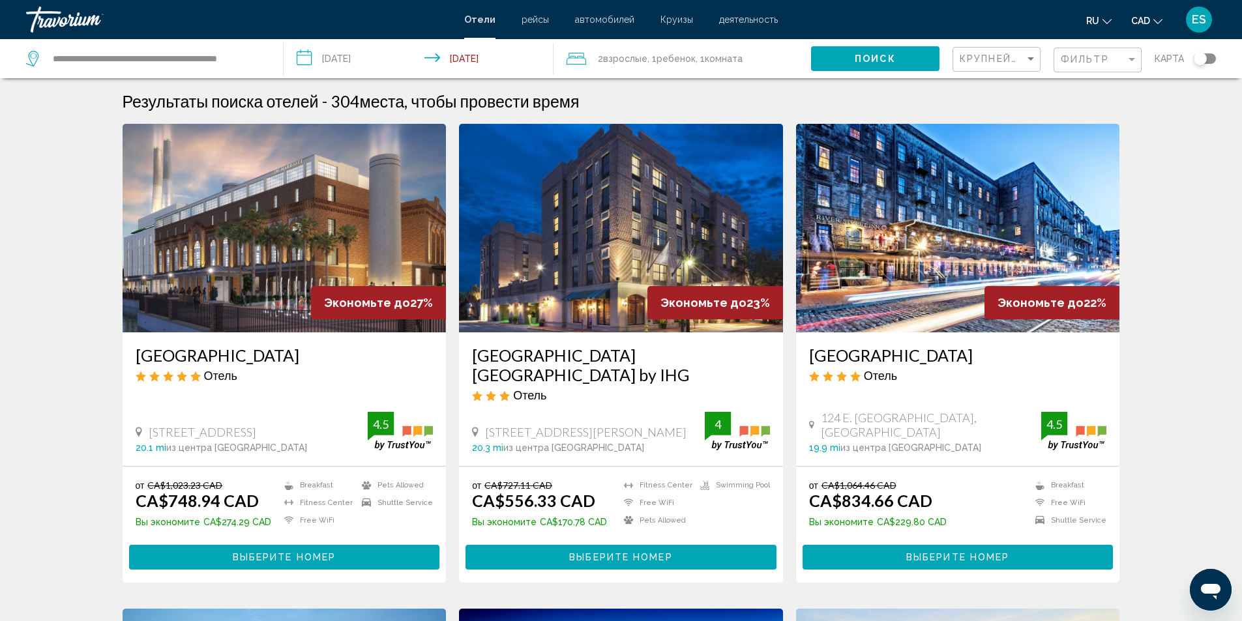
click at [256, 558] on span "Выберите номер" at bounding box center [284, 558] width 103 height 10
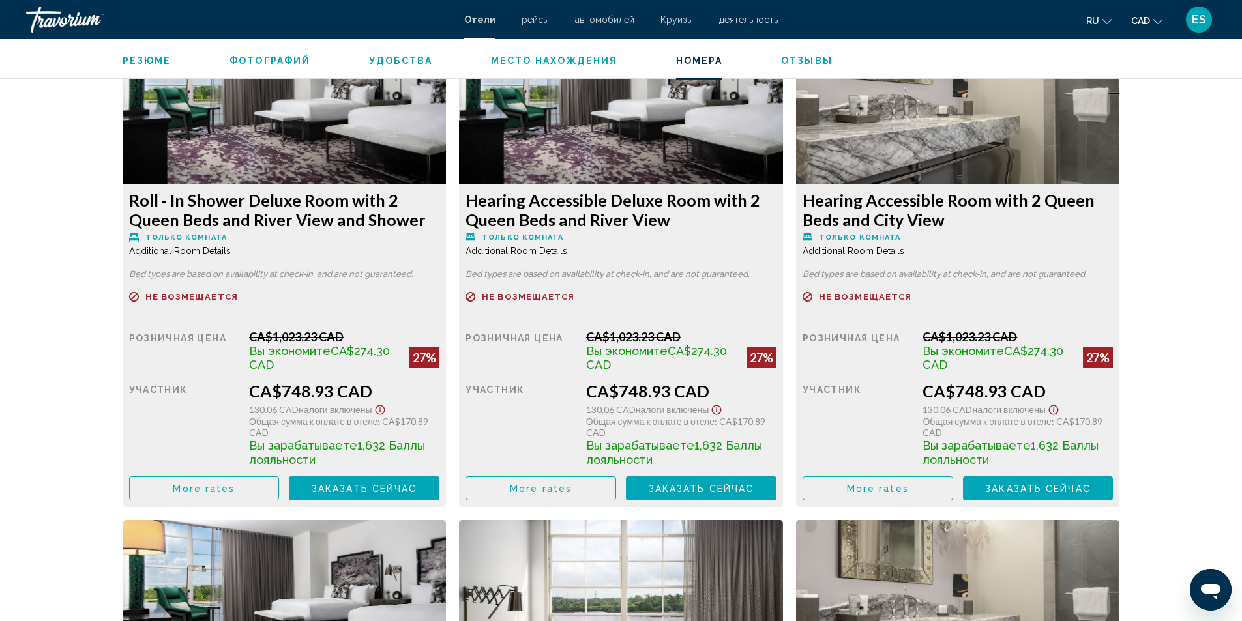
scroll to position [2836, 0]
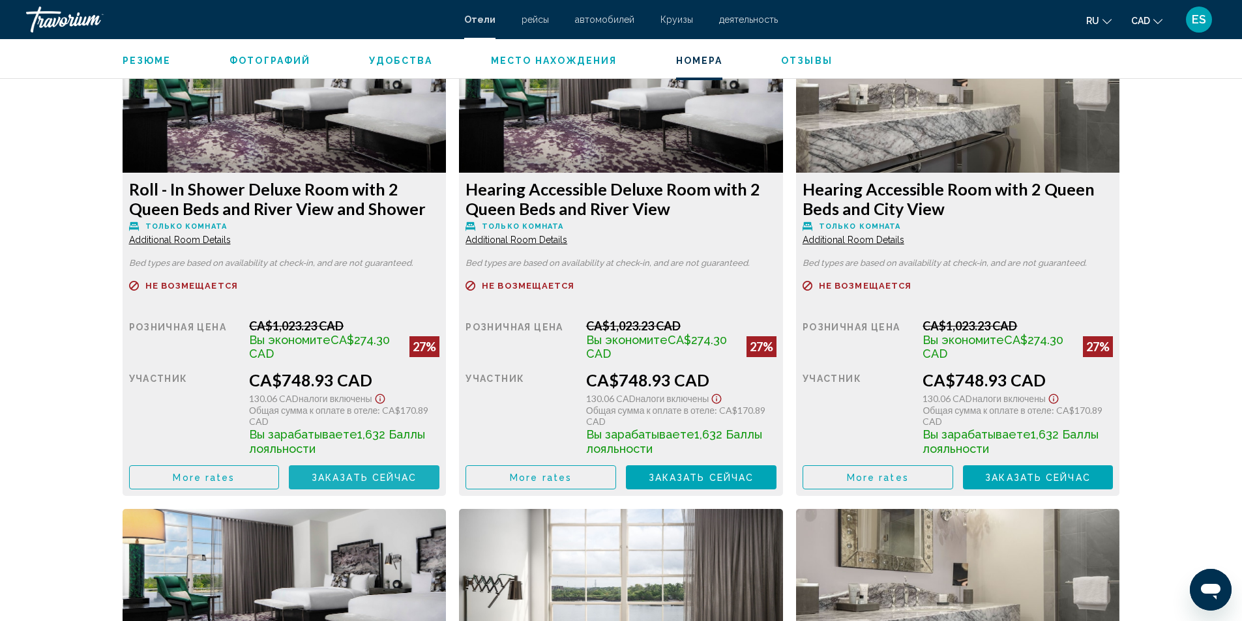
click at [390, 475] on span "Заказать сейчас" at bounding box center [365, 478] width 106 height 10
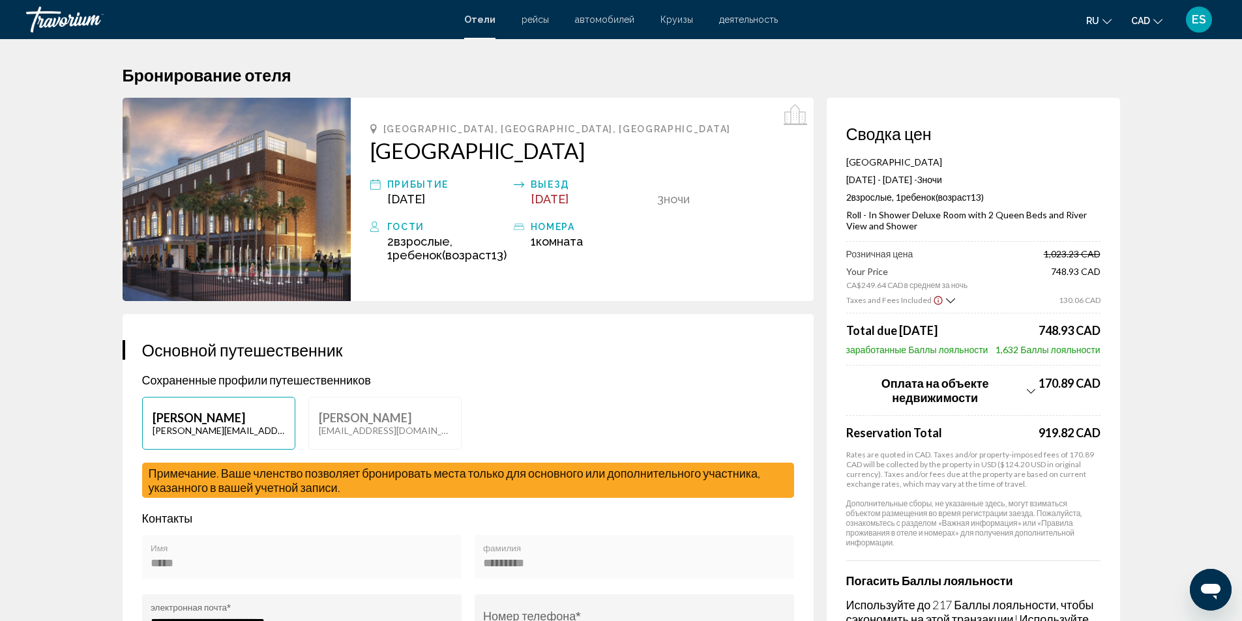
click at [1027, 387] on icon "Show Taxes and Fees breakdown" at bounding box center [1031, 391] width 8 height 11
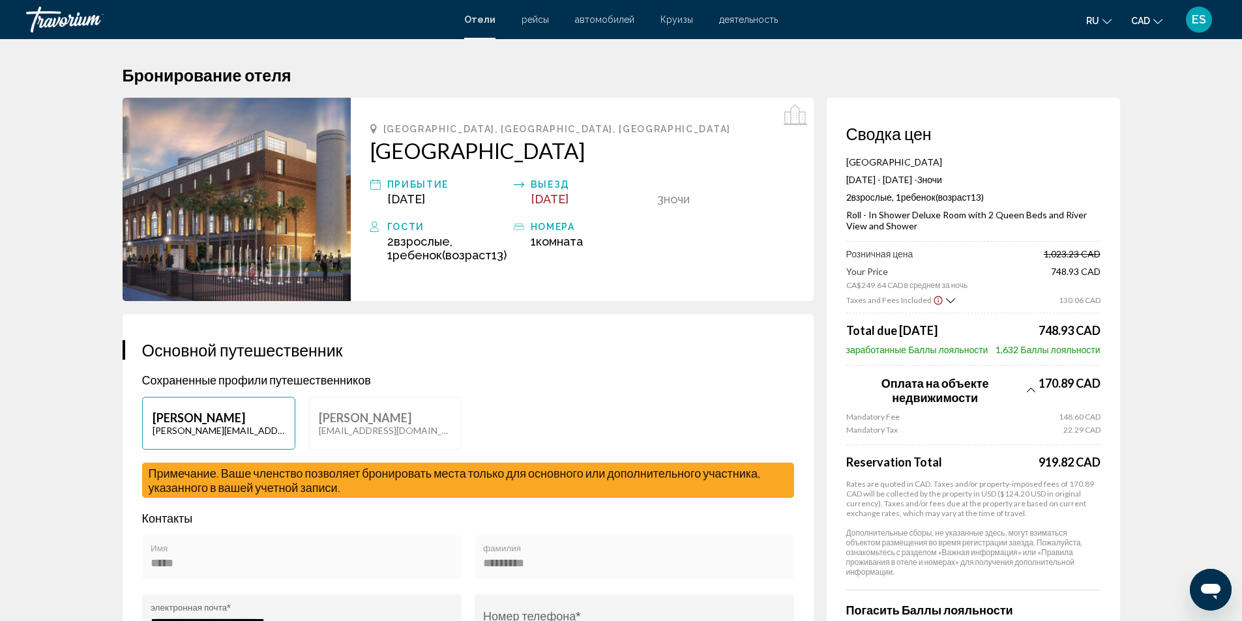
click at [1027, 387] on icon "Show Taxes and Fees breakdown" at bounding box center [1031, 390] width 8 height 11
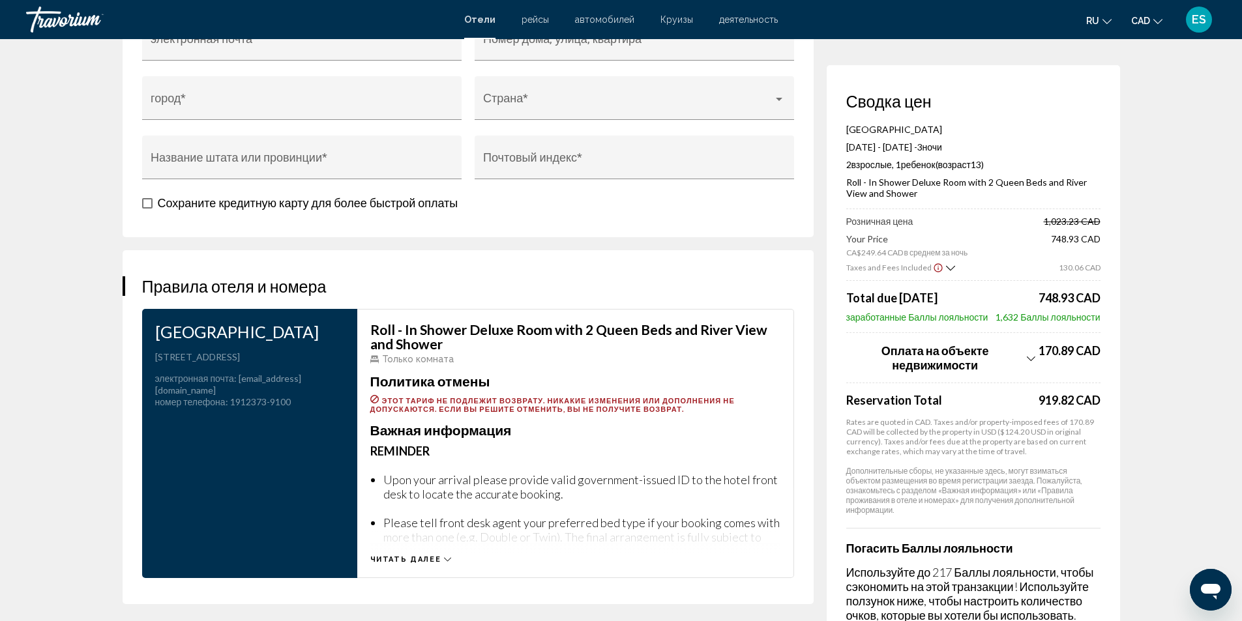
scroll to position [1760, 0]
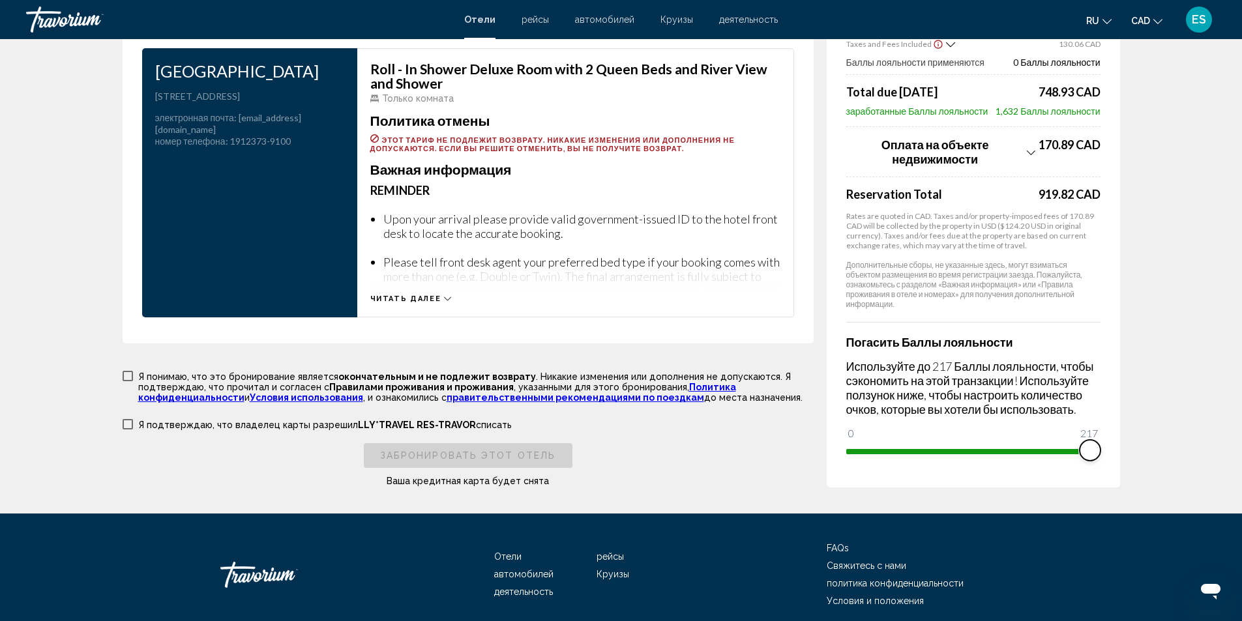
drag, startPoint x: 878, startPoint y: 473, endPoint x: 1138, endPoint y: 497, distance: 260.5
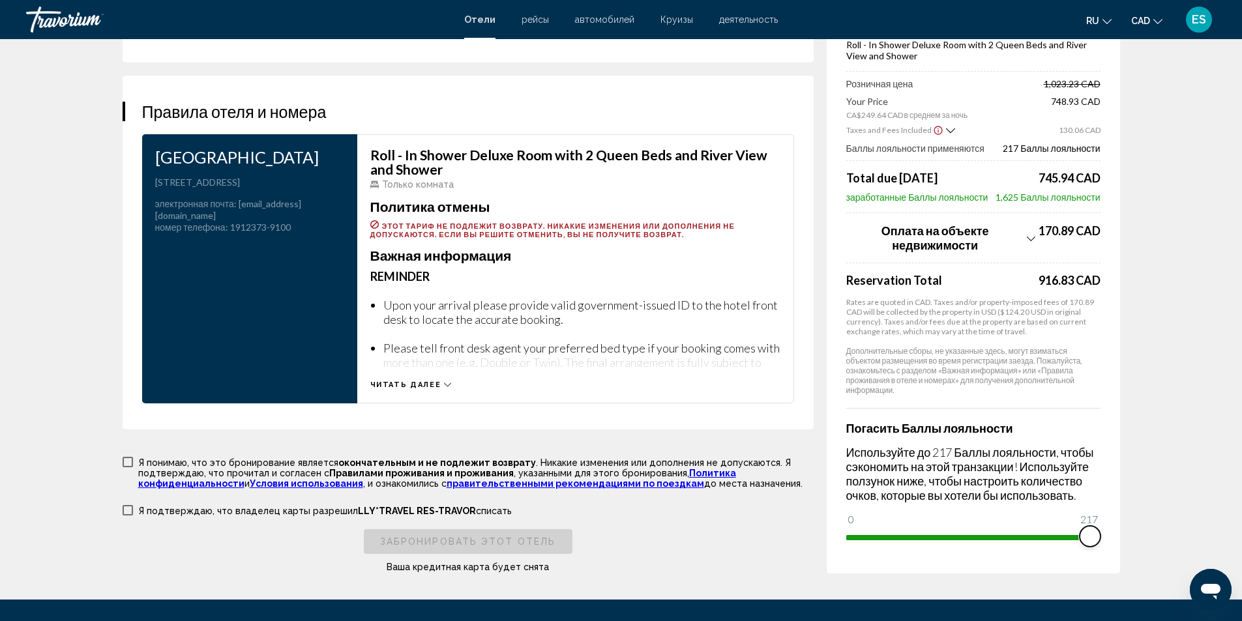
scroll to position [1499, 0]
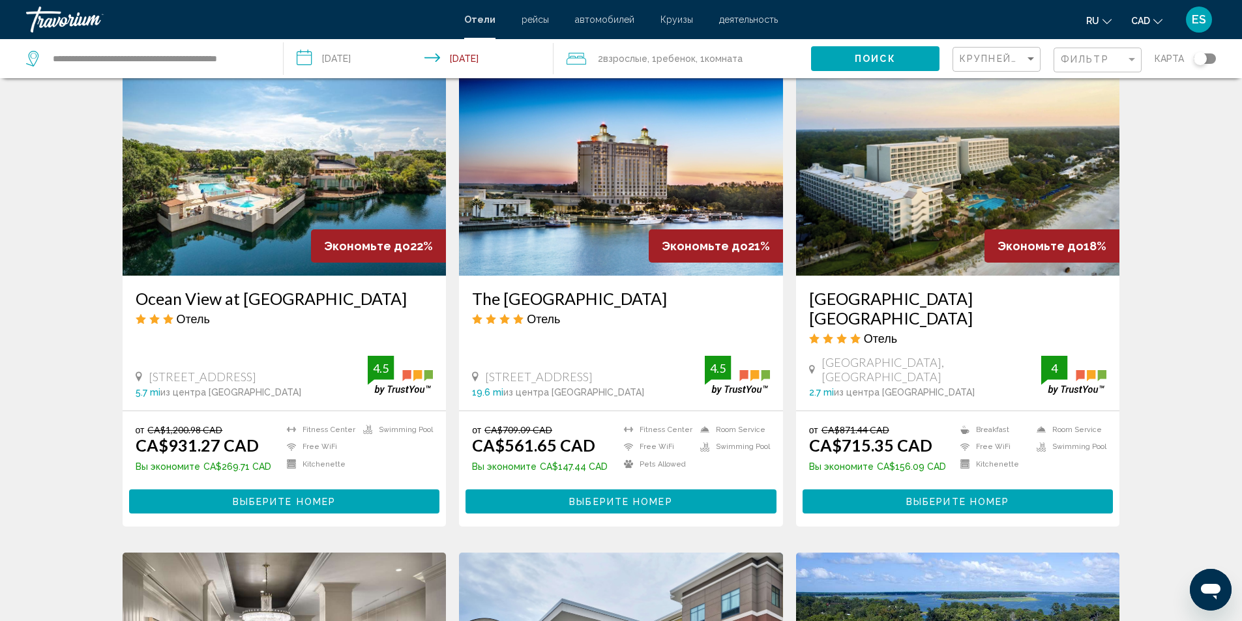
scroll to position [587, 0]
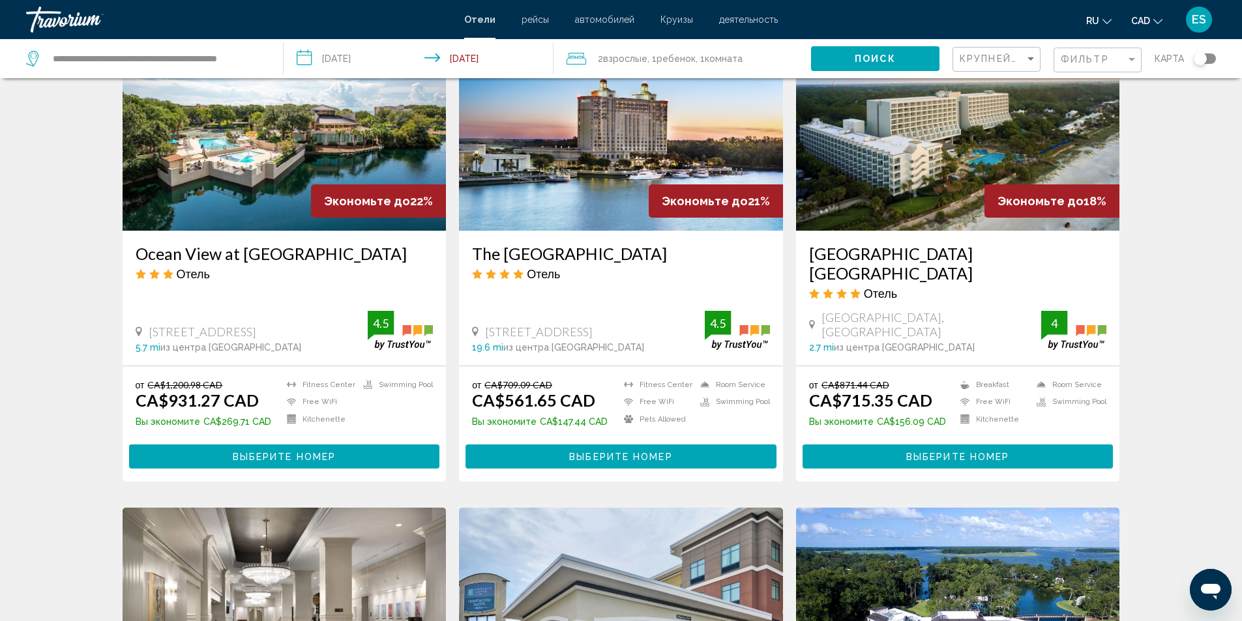
click at [954, 452] on span "Выберите номер" at bounding box center [957, 457] width 103 height 10
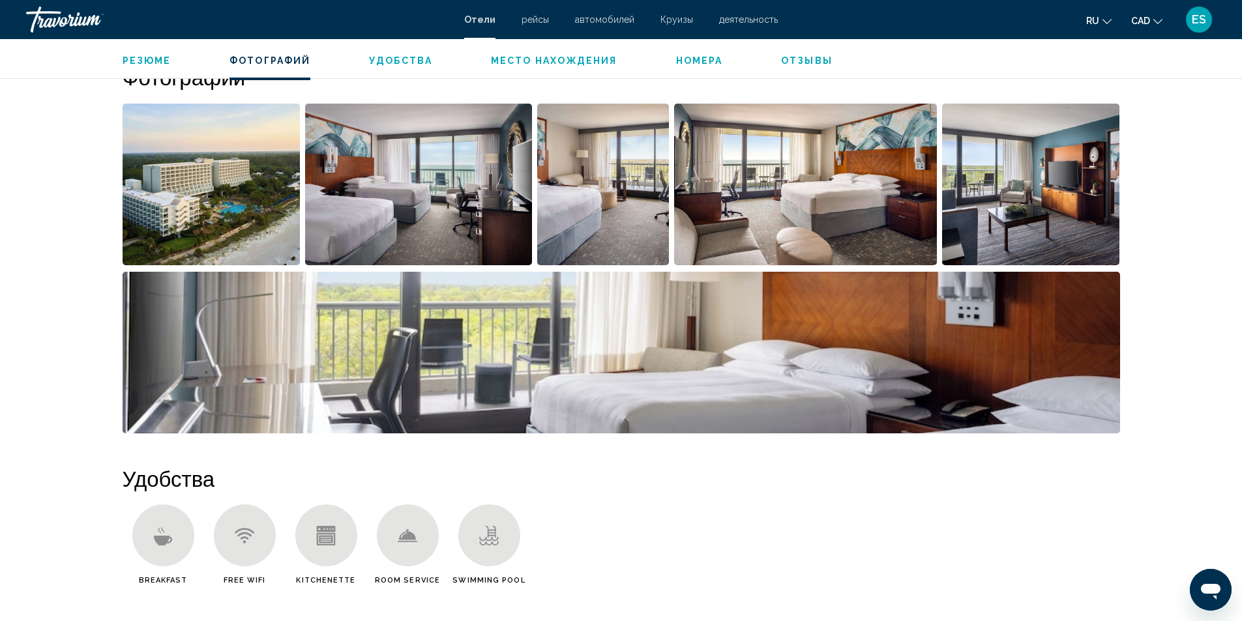
scroll to position [261, 0]
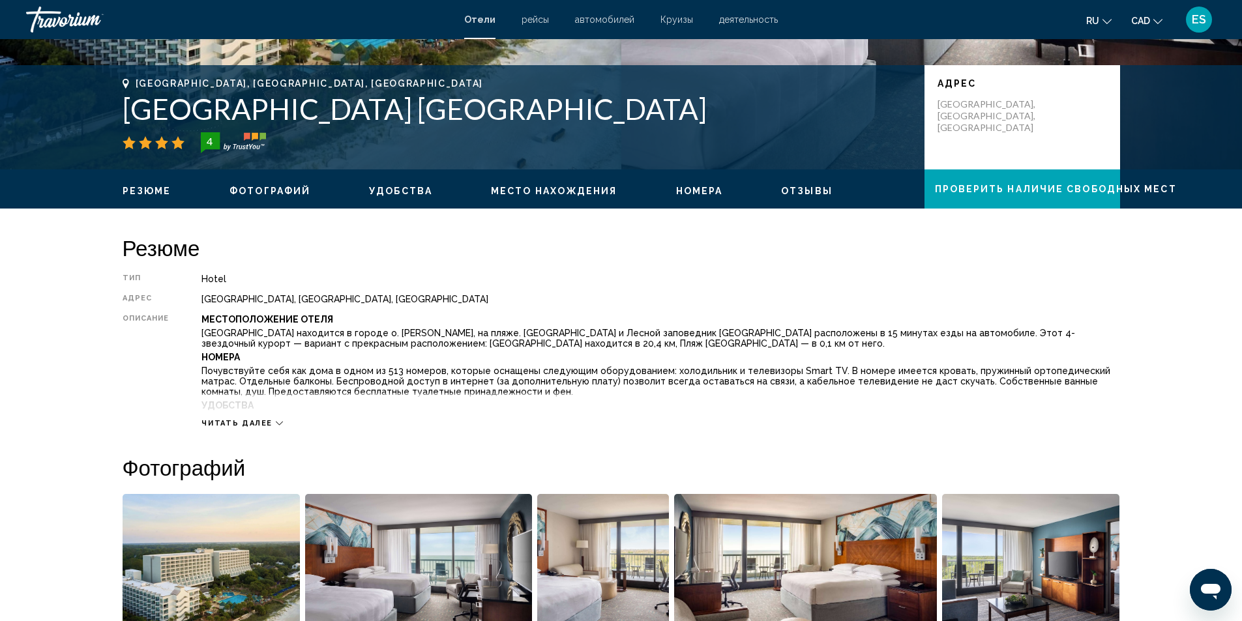
drag, startPoint x: 128, startPoint y: 115, endPoint x: 756, endPoint y: 116, distance: 628.4
click at [756, 116] on h1 "[GEOGRAPHIC_DATA] [GEOGRAPHIC_DATA]" at bounding box center [517, 109] width 789 height 34
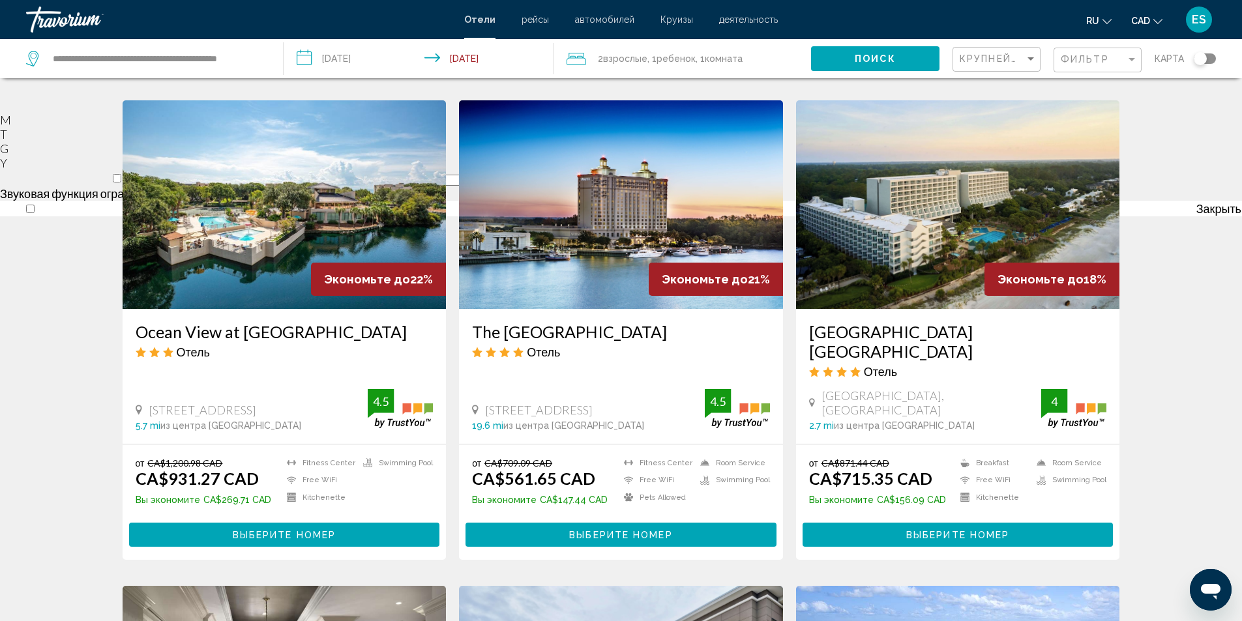
scroll to position [522, 0]
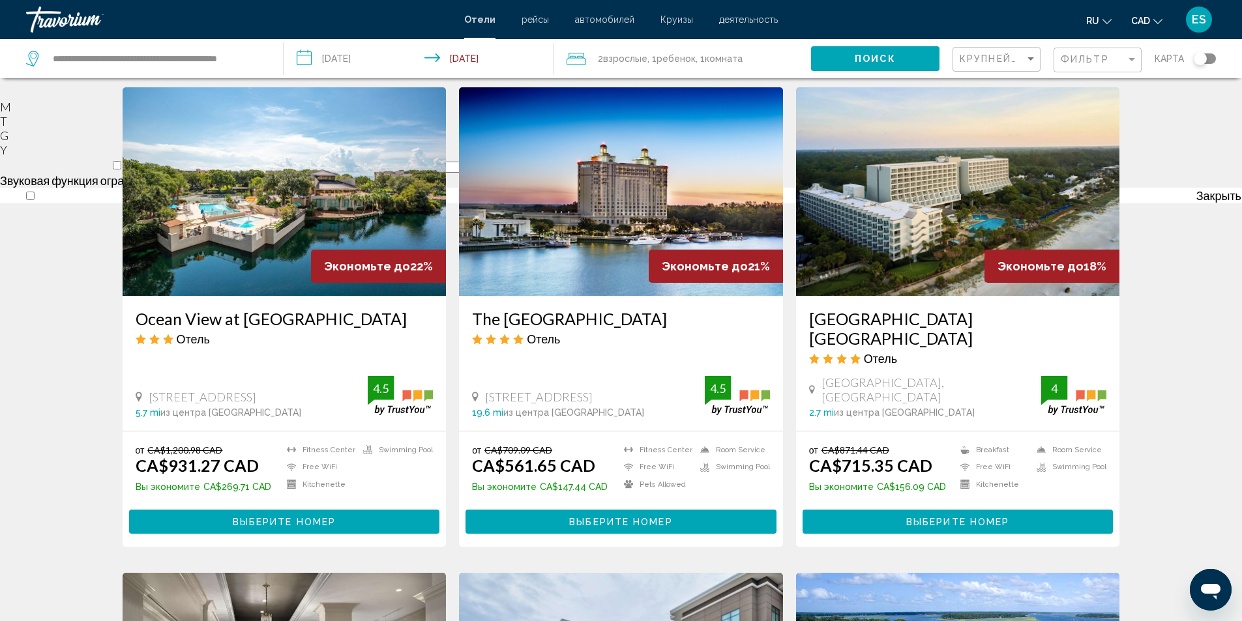
click at [219, 321] on h3 "Ocean View at [GEOGRAPHIC_DATA]" at bounding box center [285, 319] width 298 height 20
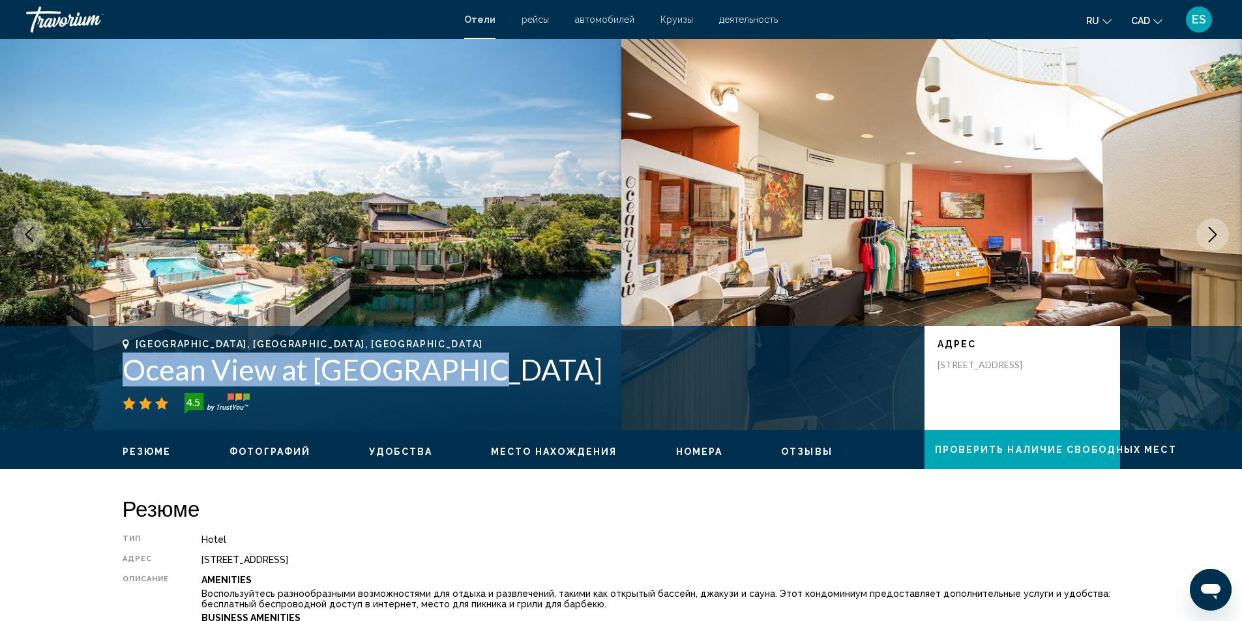
drag, startPoint x: 123, startPoint y: 372, endPoint x: 449, endPoint y: 368, distance: 326.6
click at [449, 368] on h1 "Ocean View at [GEOGRAPHIC_DATA]" at bounding box center [517, 370] width 789 height 34
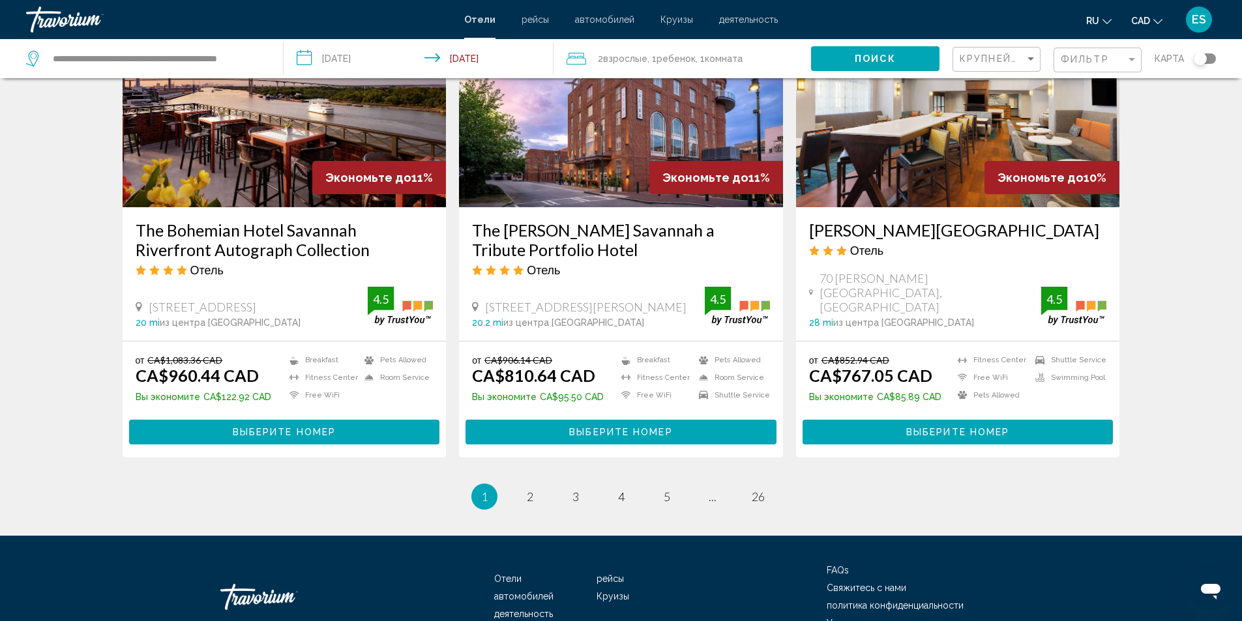
scroll to position [1630, 0]
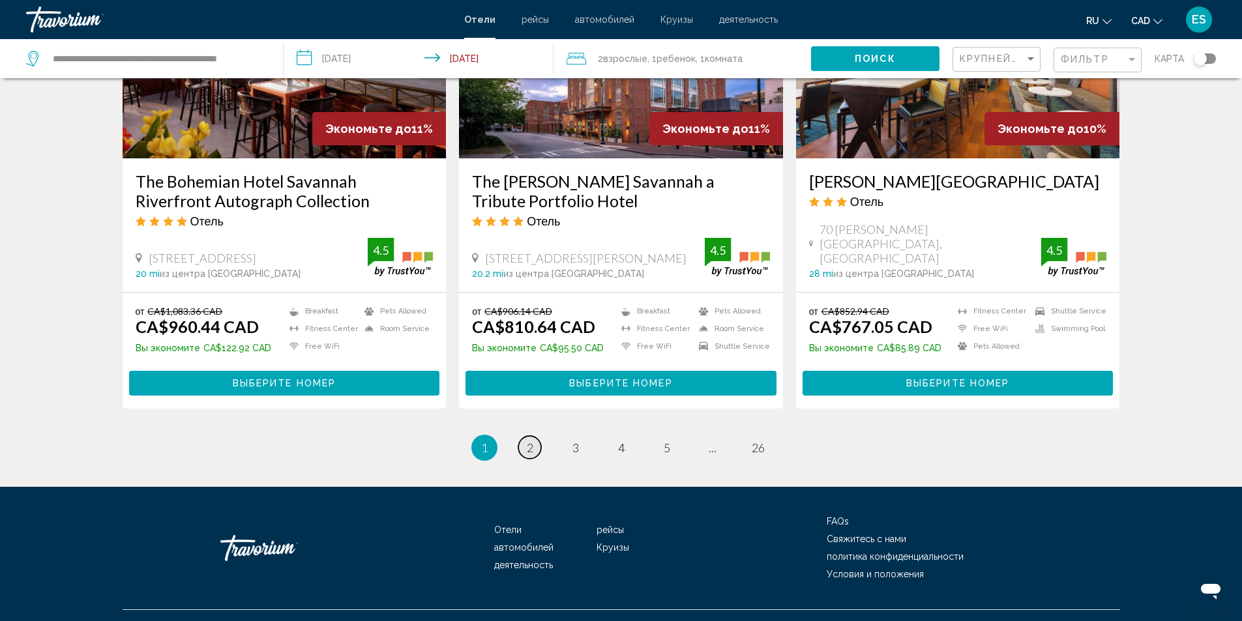
click at [532, 450] on span "2" at bounding box center [530, 448] width 7 height 14
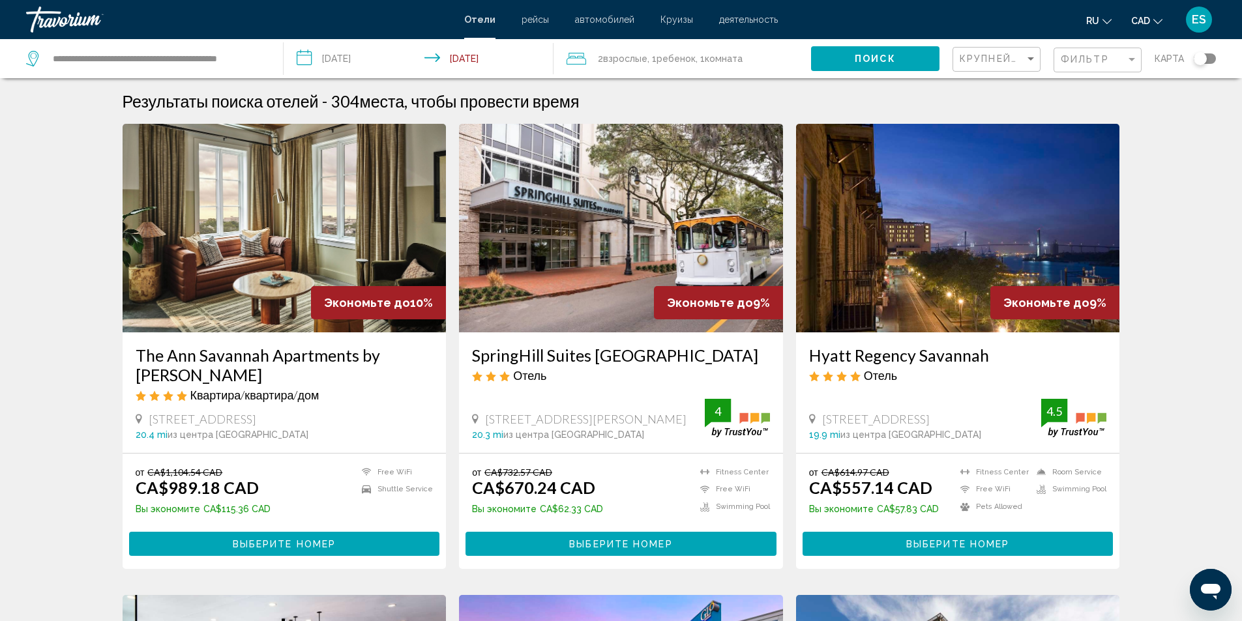
click at [304, 355] on h3 "The Ann Savannah Apartments by Marriott Bonvoy" at bounding box center [285, 364] width 298 height 39
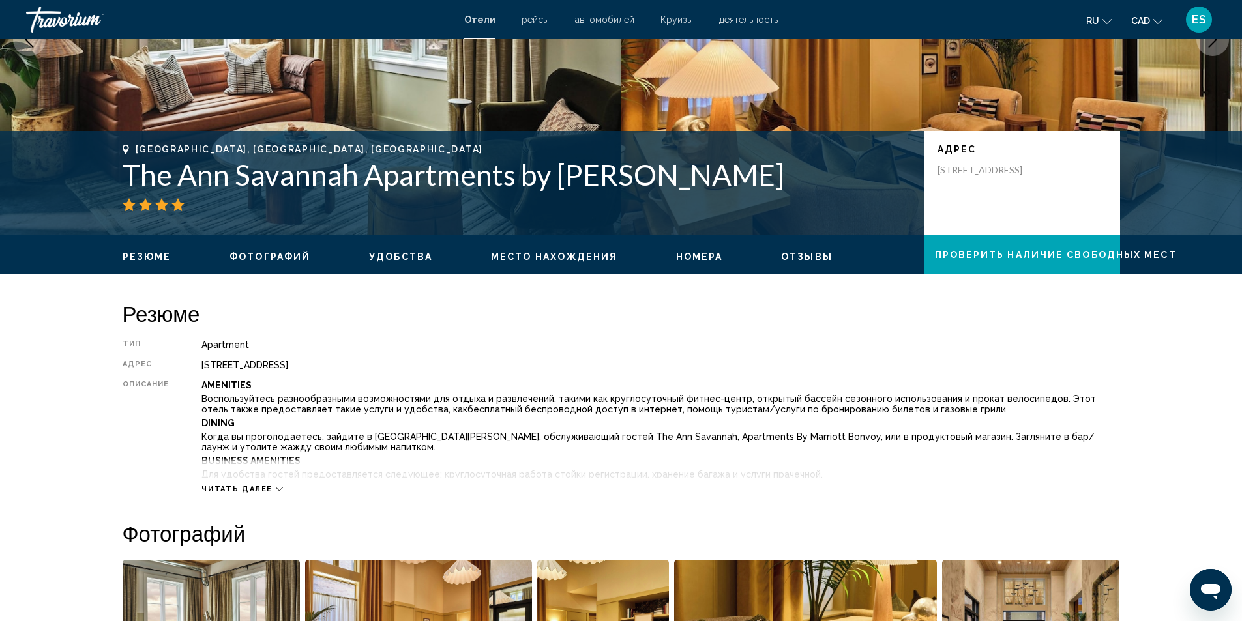
scroll to position [196, 0]
drag, startPoint x: 130, startPoint y: 177, endPoint x: 788, endPoint y: 176, distance: 658.4
click at [788, 176] on h1 "The Ann Savannah Apartments by Marriott Bonvoy" at bounding box center [517, 174] width 789 height 34
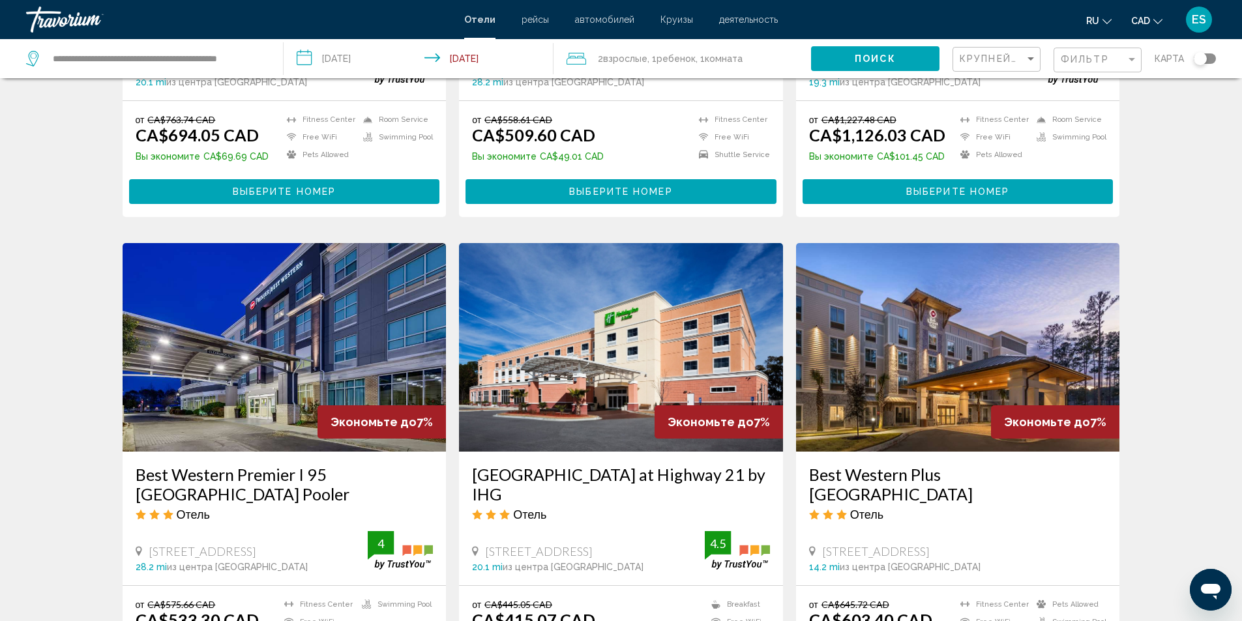
scroll to position [1043, 0]
